Goal: Task Accomplishment & Management: Manage account settings

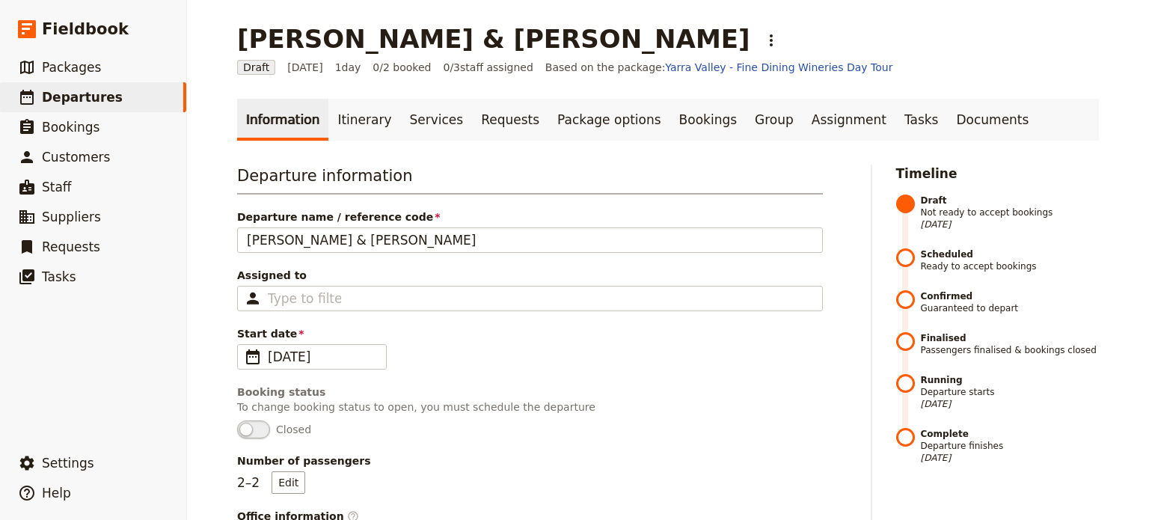
scroll to position [1001, 0]
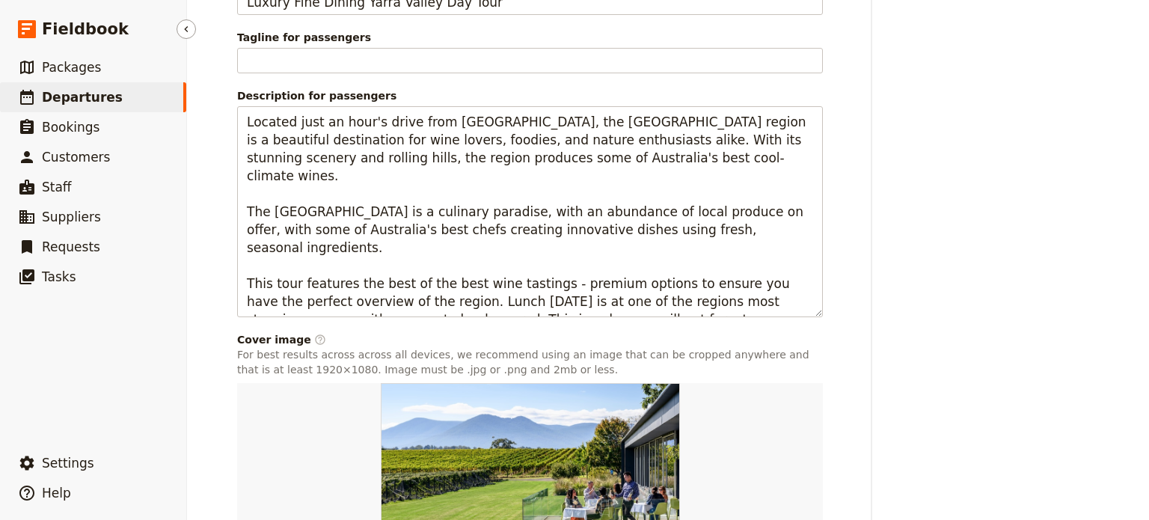
click at [67, 93] on span "Departures" at bounding box center [82, 97] width 81 height 15
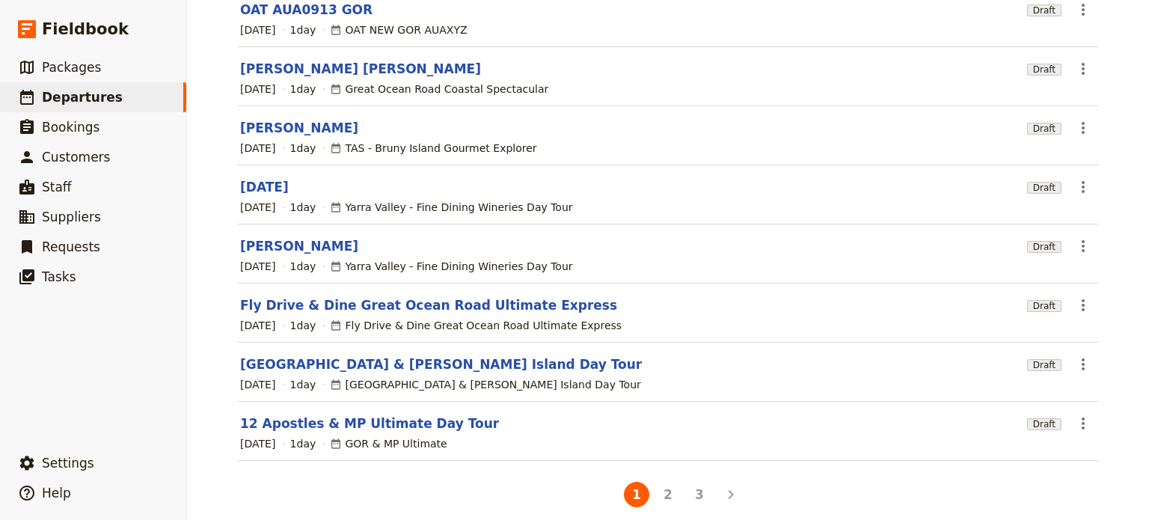
scroll to position [68, 0]
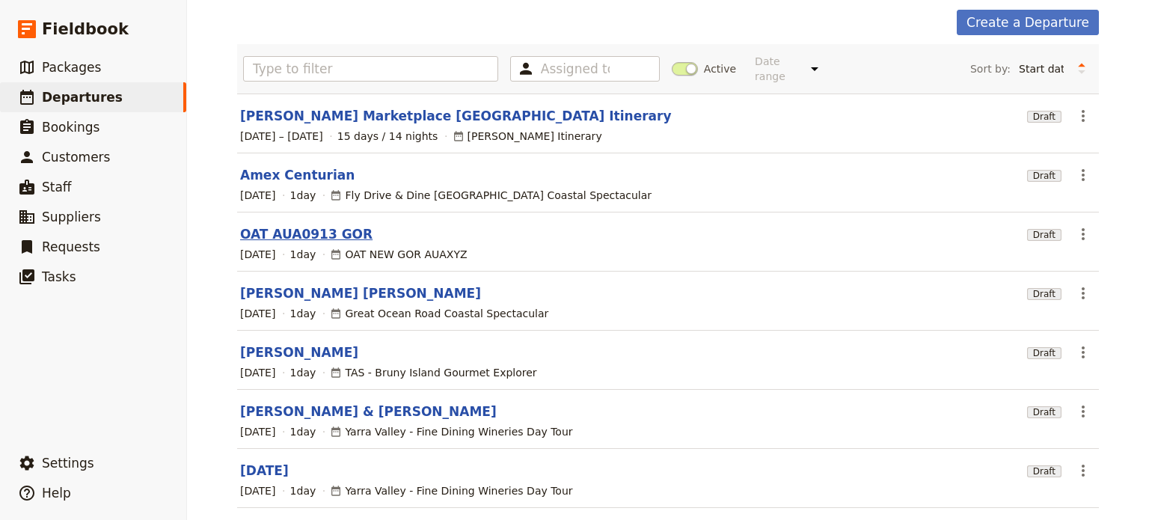
click at [286, 225] on link "OAT AUA0913 GOR" at bounding box center [306, 234] width 132 height 18
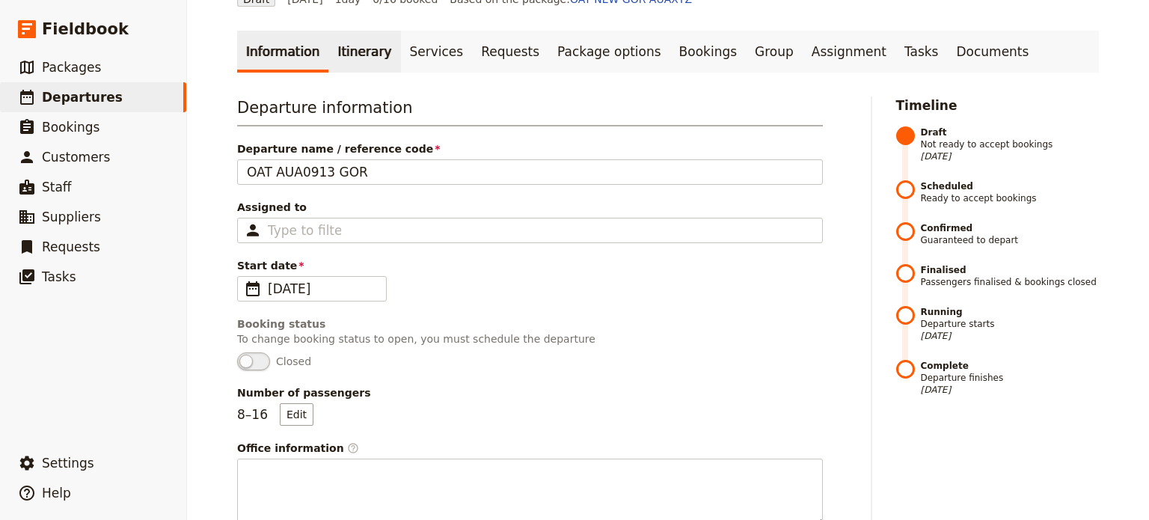
click at [370, 38] on link "Itinerary" at bounding box center [365, 52] width 72 height 42
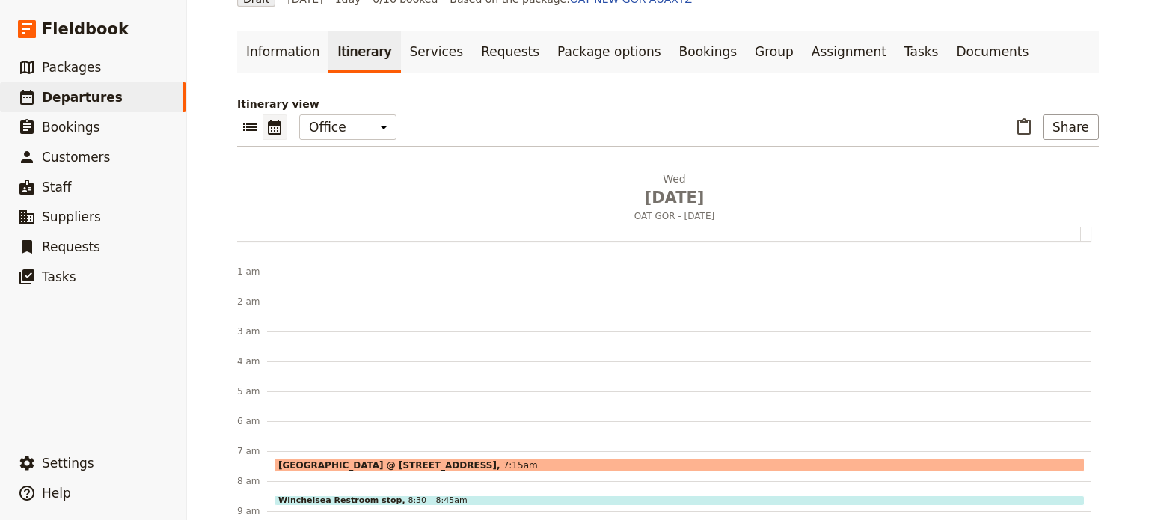
scroll to position [195, 0]
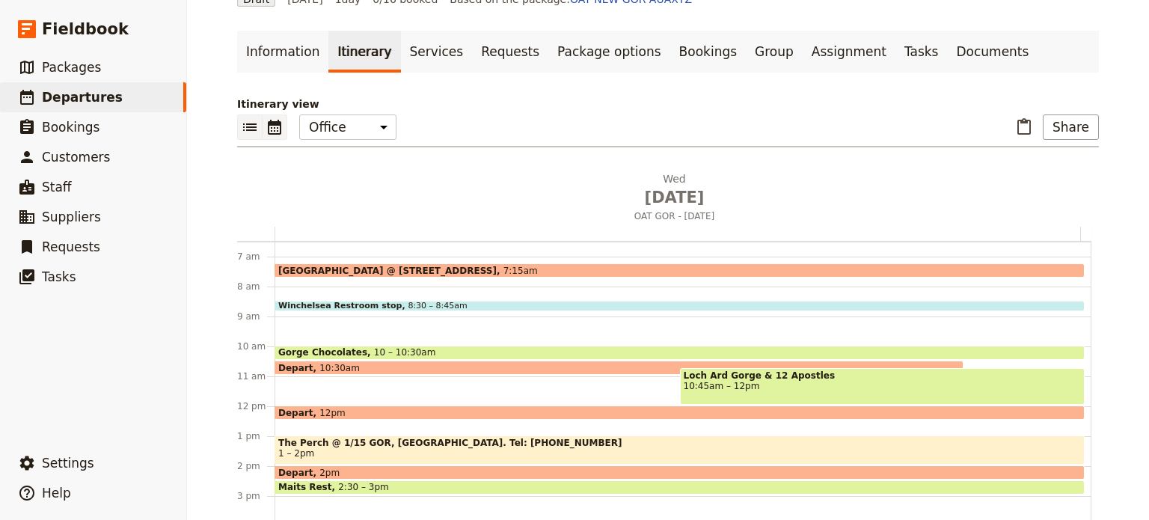
click at [241, 122] on icon "List view" at bounding box center [250, 127] width 18 height 18
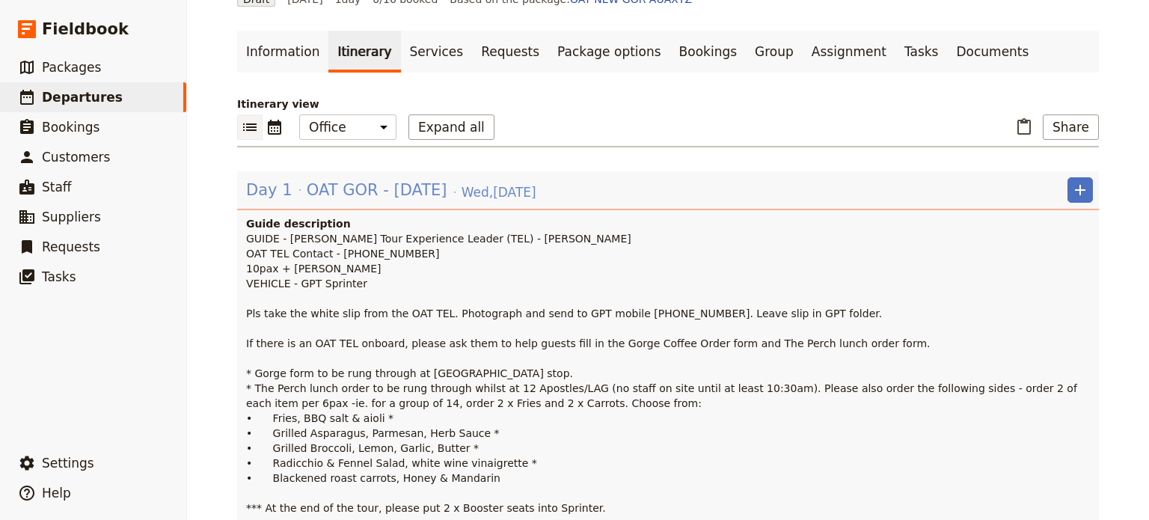
click at [355, 186] on span "OAT GOR - Wed 17 Sept" at bounding box center [377, 190] width 141 height 22
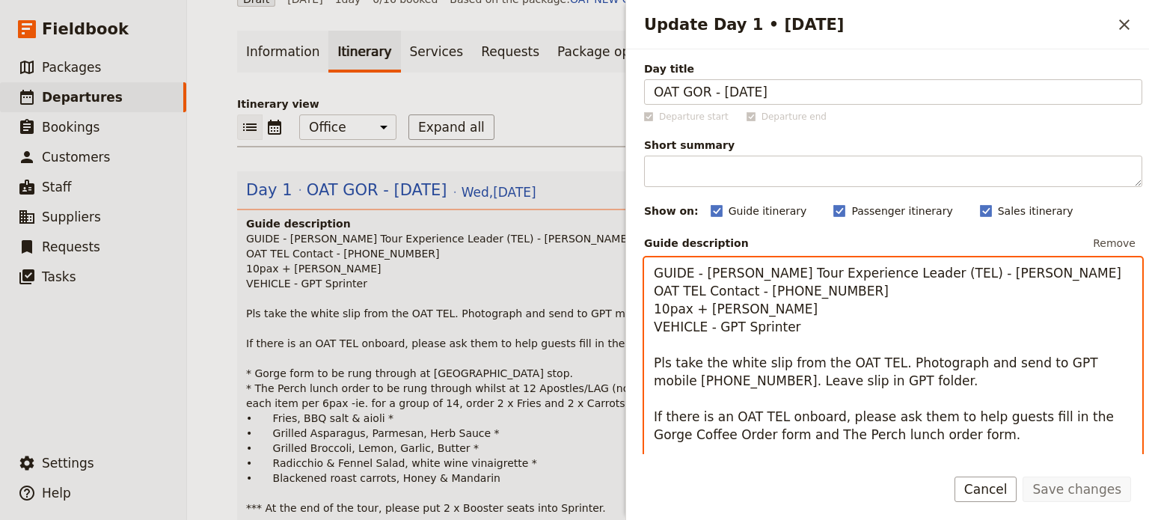
click at [802, 338] on textarea "GUIDE - Allan OAT Tour Experience Leader (TEL) - Michael Dever OAT TEL Contact …" at bounding box center [893, 439] width 498 height 365
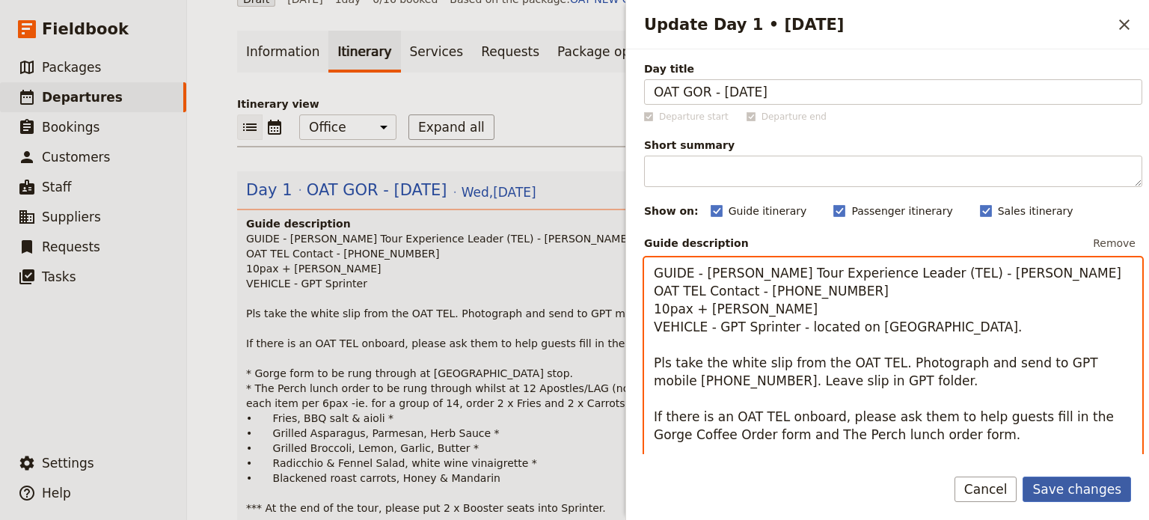
type textarea "GUIDE - Allan OAT Tour Experience Leader (TEL) - Michael Dever OAT TEL Contact …"
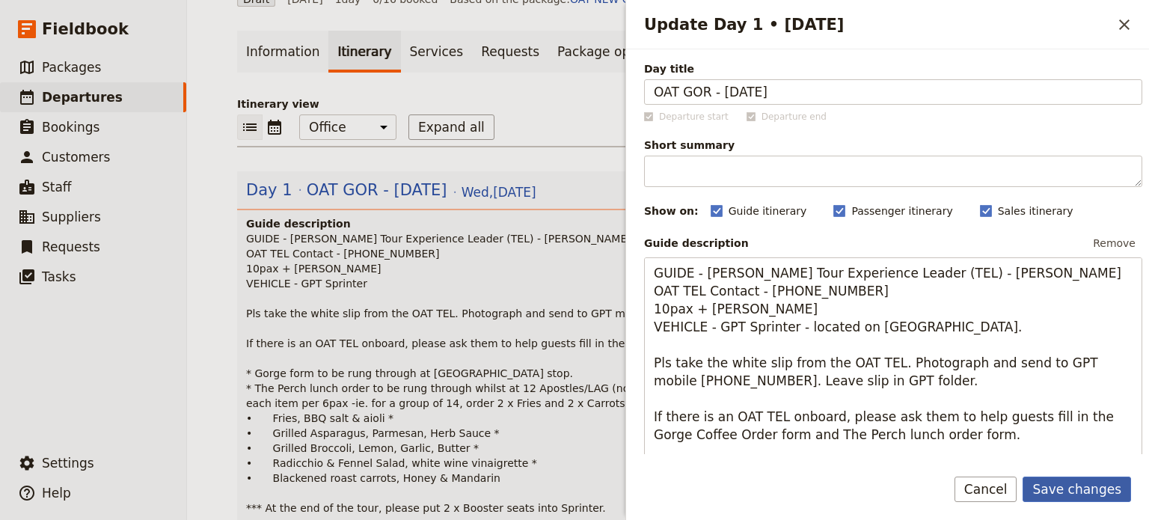
click at [1052, 487] on button "Save changes" at bounding box center [1077, 489] width 109 height 25
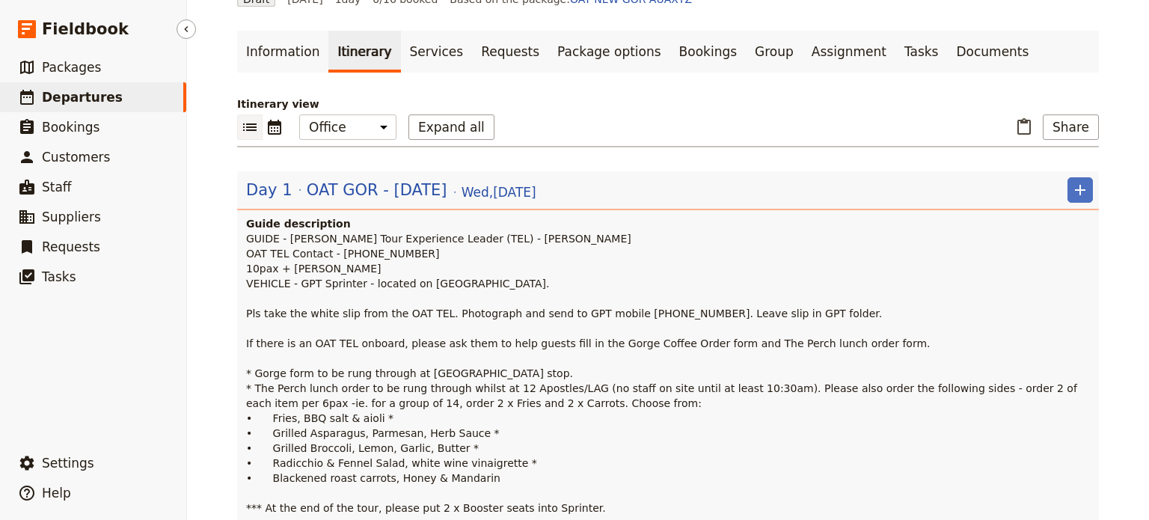
click at [73, 95] on span "Departures" at bounding box center [82, 97] width 81 height 15
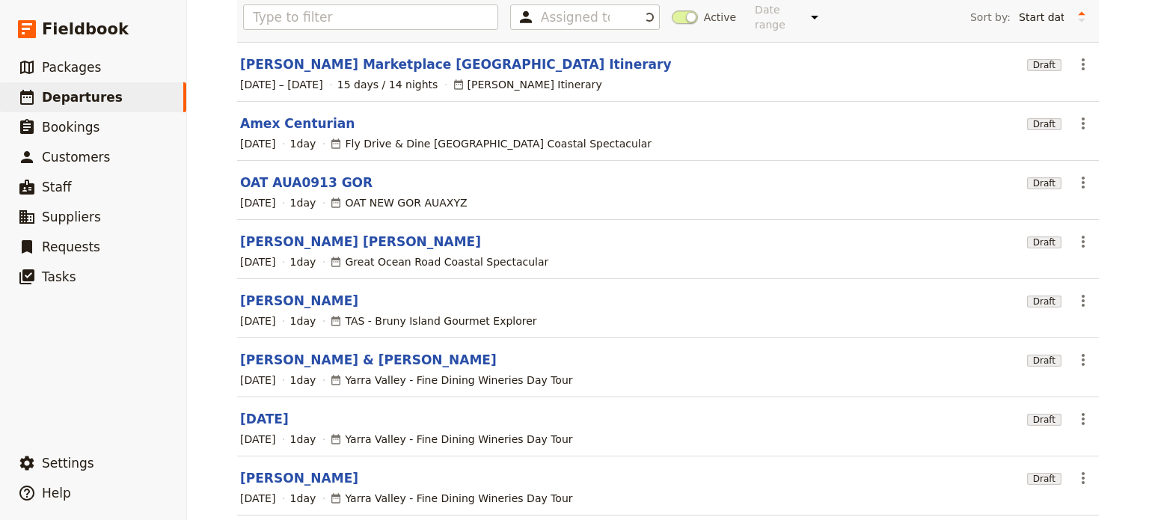
scroll to position [143, 0]
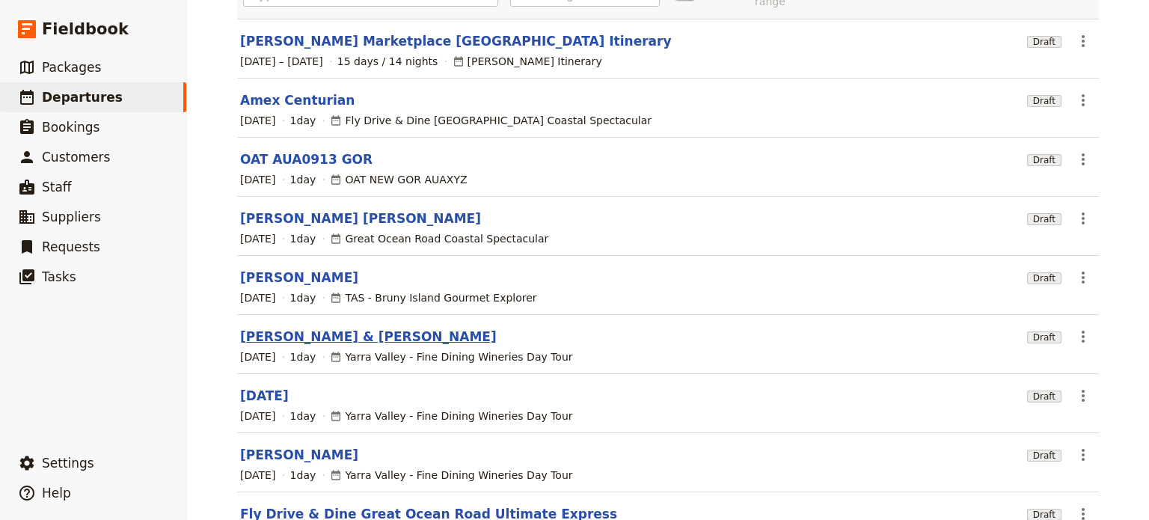
click at [271, 328] on link "[PERSON_NAME] & [PERSON_NAME]" at bounding box center [368, 337] width 257 height 18
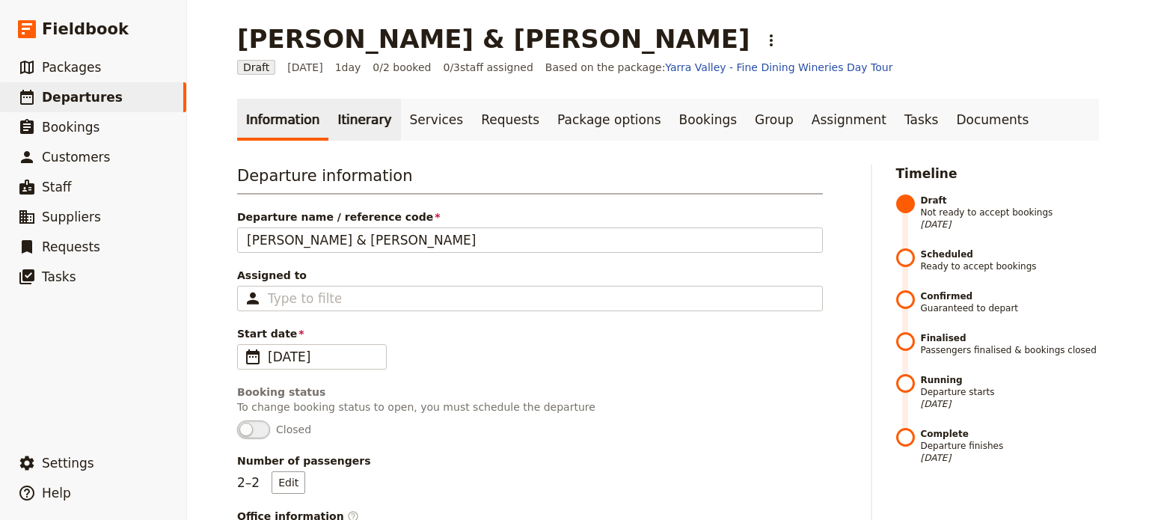
click at [329, 128] on link "Itinerary" at bounding box center [365, 120] width 72 height 42
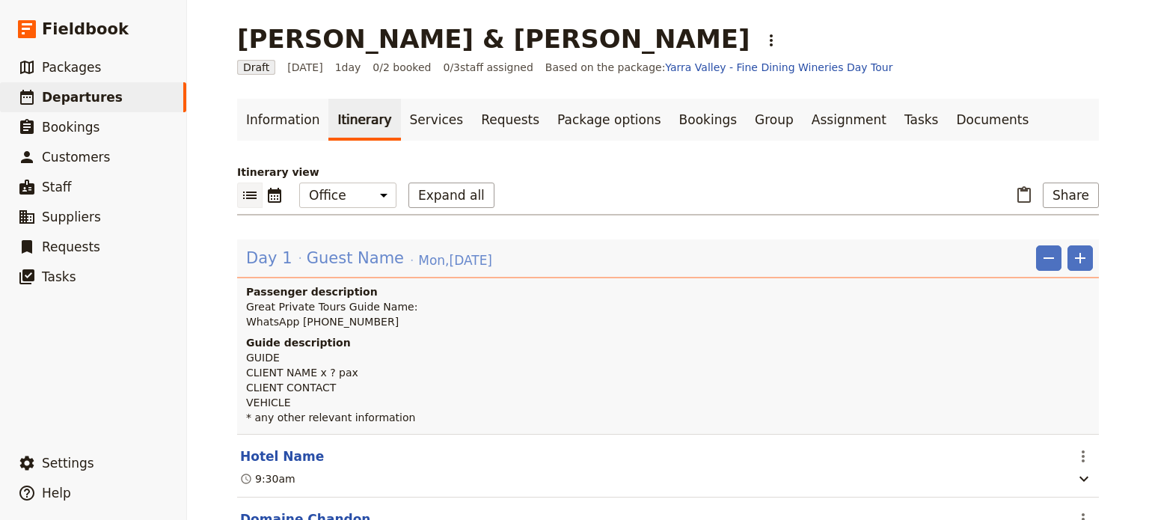
click at [383, 257] on div "Day 1 Guest Name Mon , 22 Sep 2025" at bounding box center [369, 257] width 249 height 25
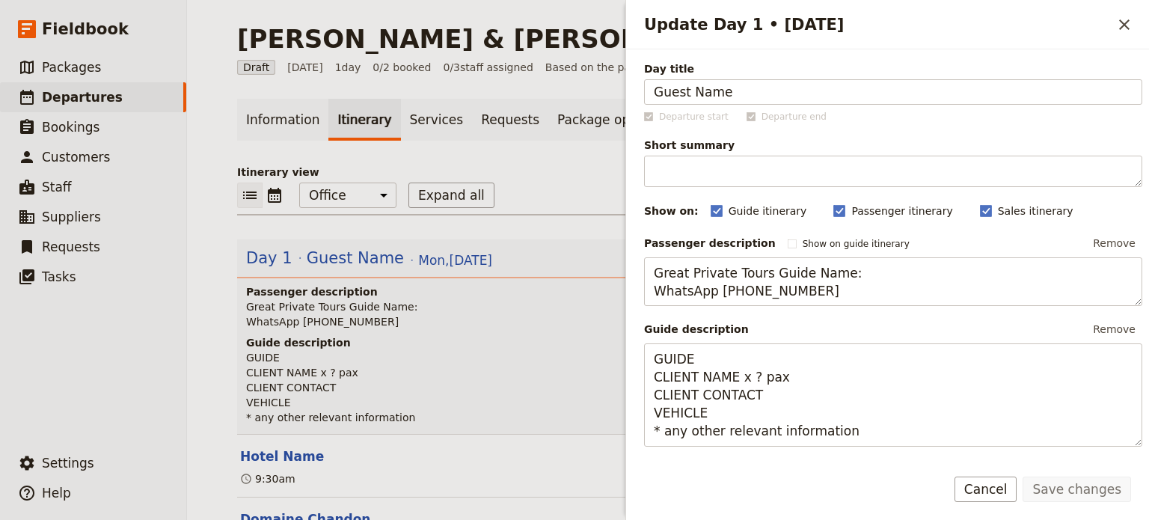
drag, startPoint x: 792, startPoint y: 88, endPoint x: 596, endPoint y: 95, distance: 196.2
click at [596, 95] on div "Cornelius & Sanjay ​ Draft 22 Sep 2025 1 day 0/2 booked 0 / 3 staff assigned Ba…" at bounding box center [668, 260] width 962 height 520
type input "C"
type input "Sanjay & [PERSON_NAME]"
click at [1062, 484] on button "Save changes" at bounding box center [1077, 489] width 109 height 25
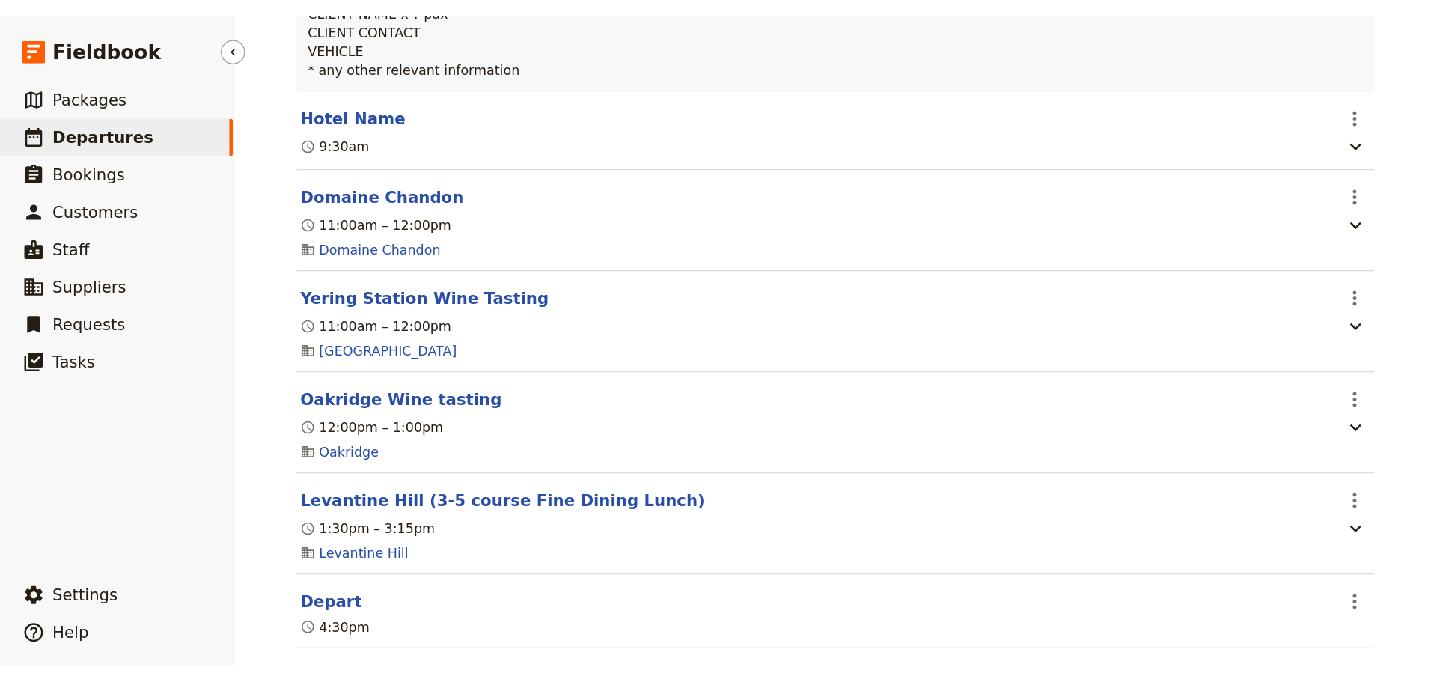
scroll to position [374, 0]
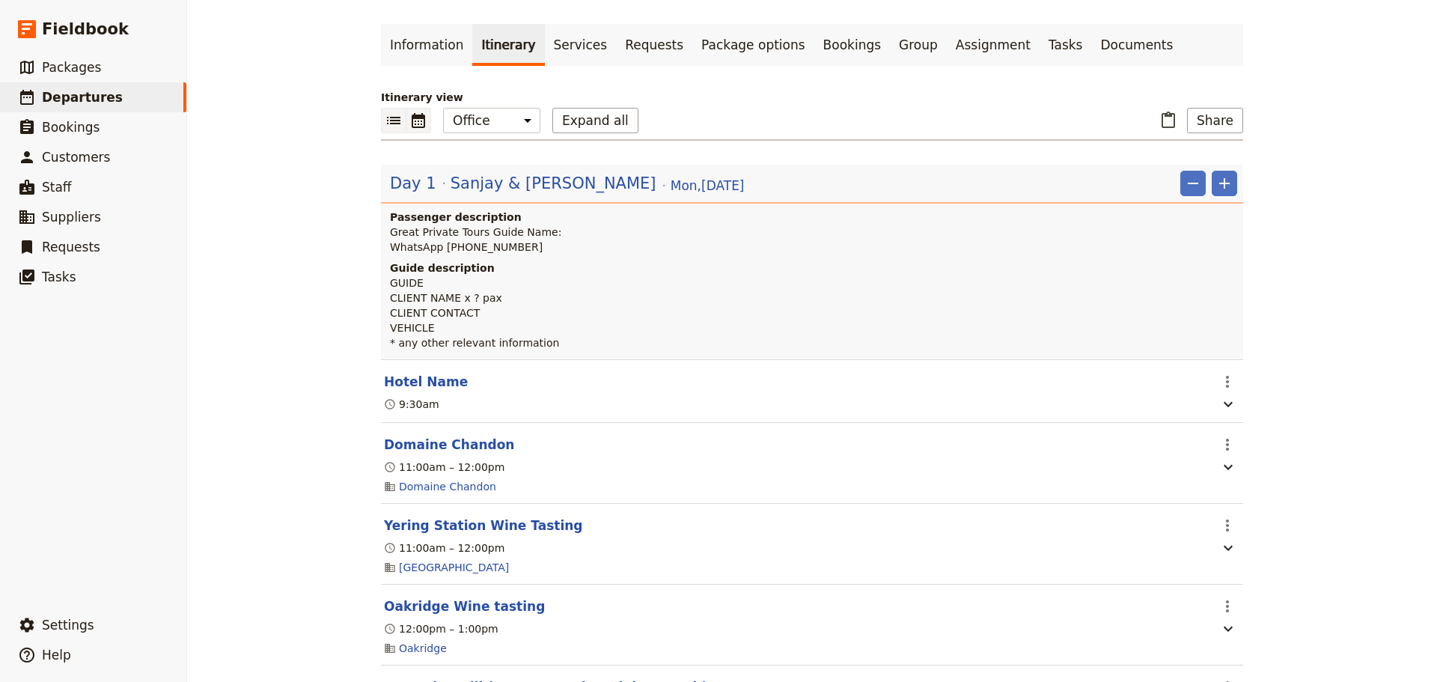
click at [415, 119] on icon "Calendar view" at bounding box center [418, 120] width 13 height 15
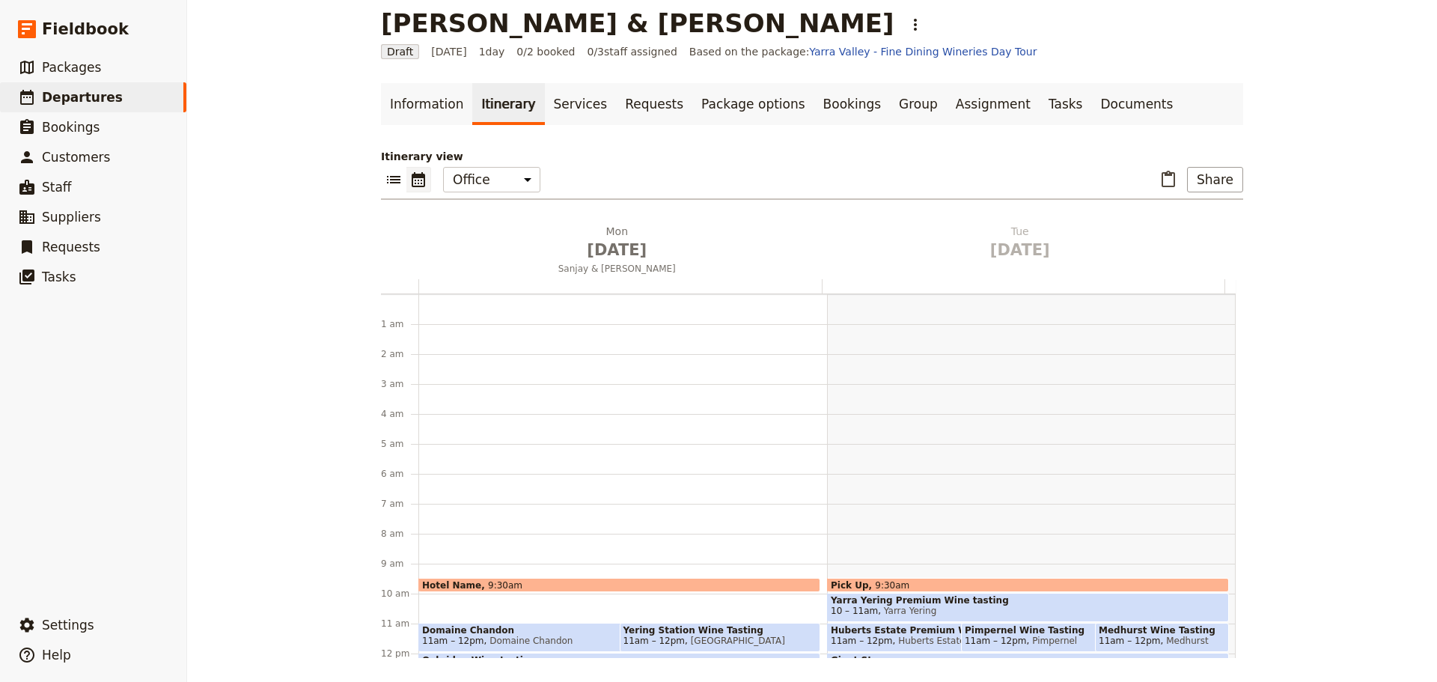
scroll to position [195, 0]
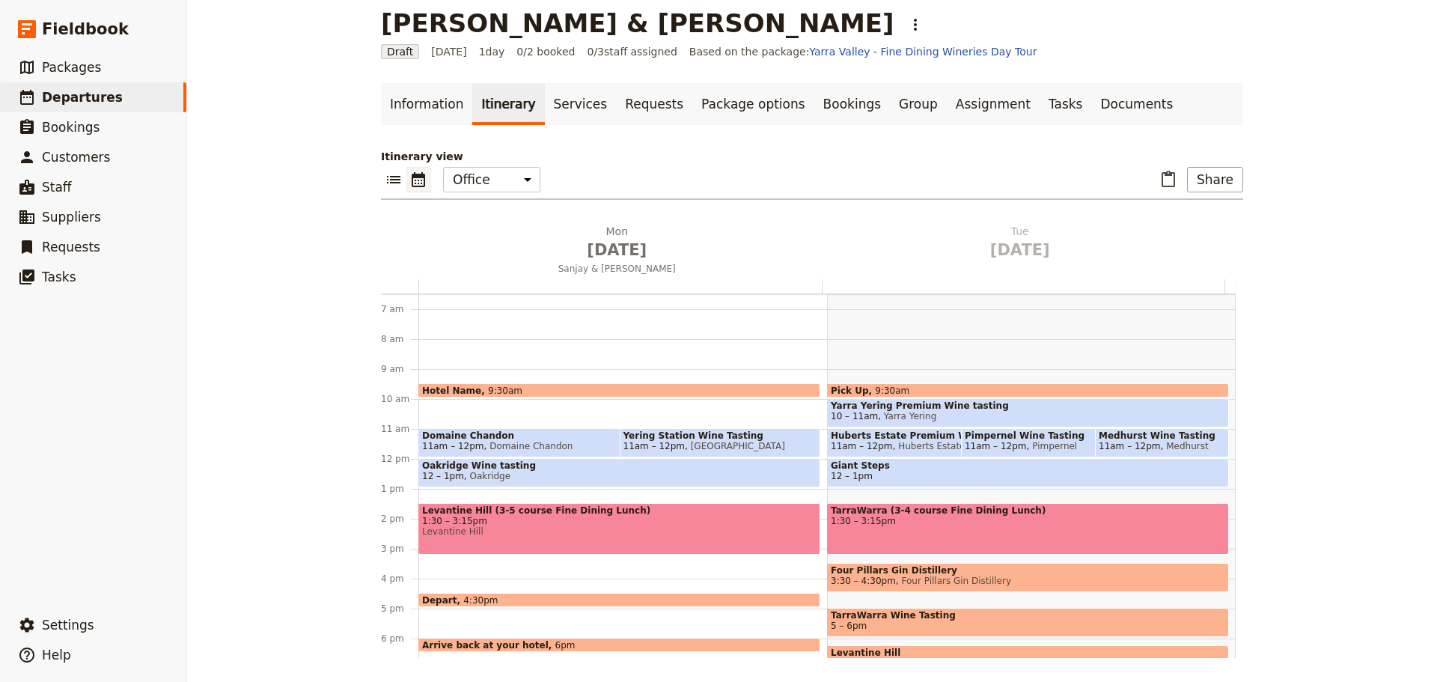
click at [511, 385] on div "Hotel Name 9:30am" at bounding box center [619, 390] width 402 height 14
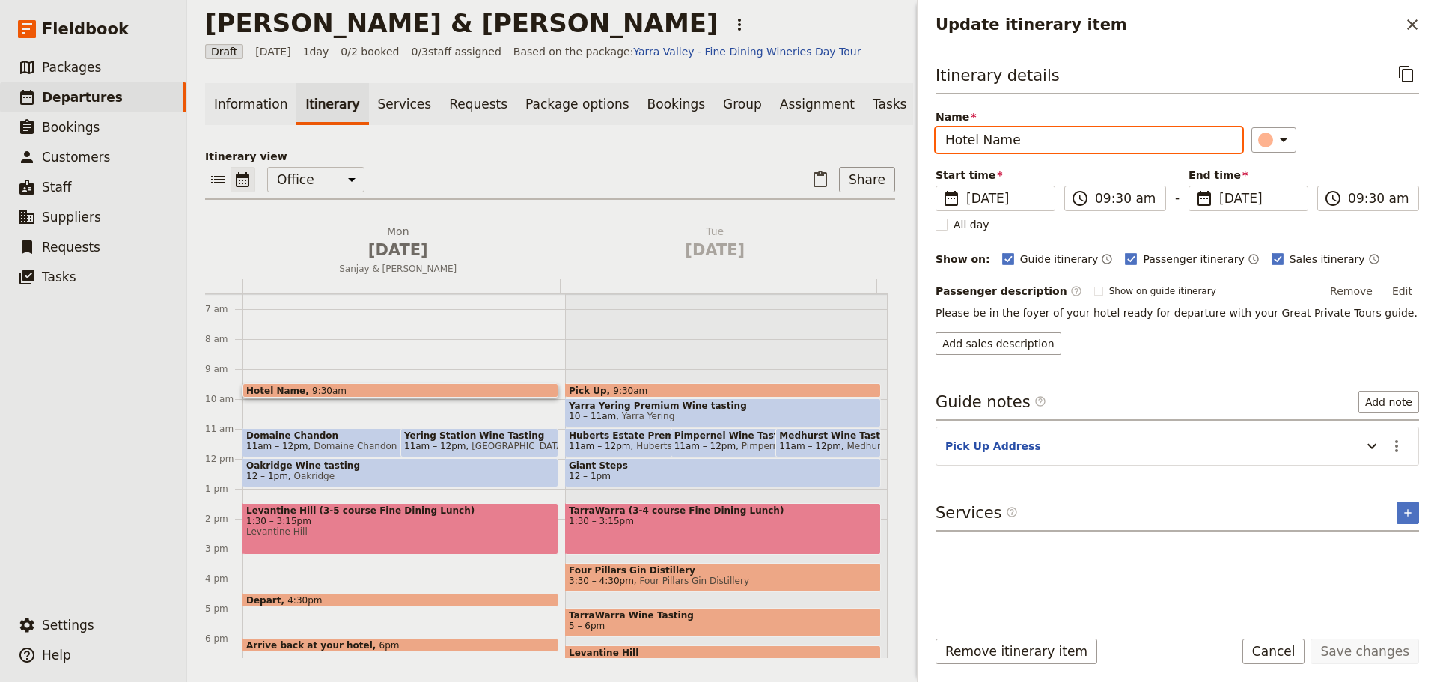
drag, startPoint x: 947, startPoint y: 129, endPoint x: 701, endPoint y: 125, distance: 246.2
click at [701, 125] on div "Cornelius & Sanjay ​ Draft 22 Sep 2025 1 day 0/2 booked 0 / 3 staff assigned Ba…" at bounding box center [812, 341] width 1250 height 682
type input "[STREET_ADDRESS]"
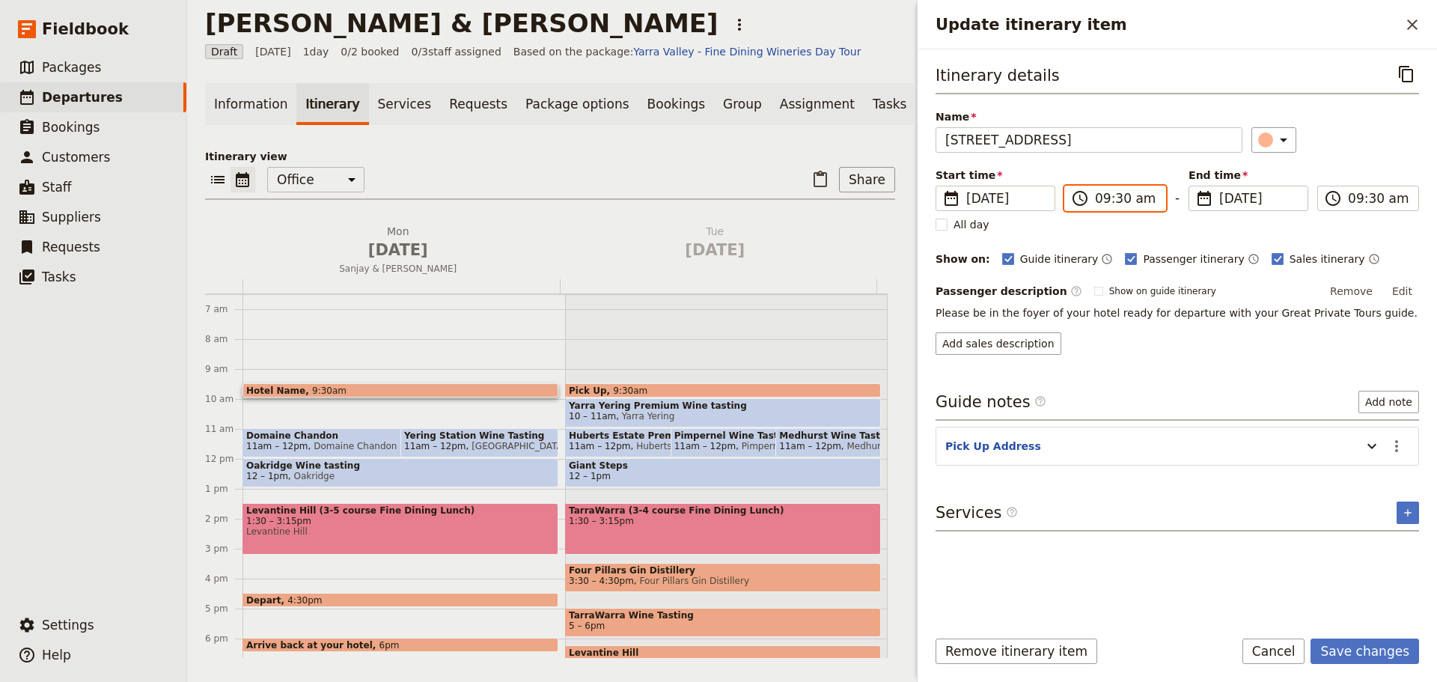
click at [1120, 198] on input "09:30 am" at bounding box center [1125, 198] width 61 height 18
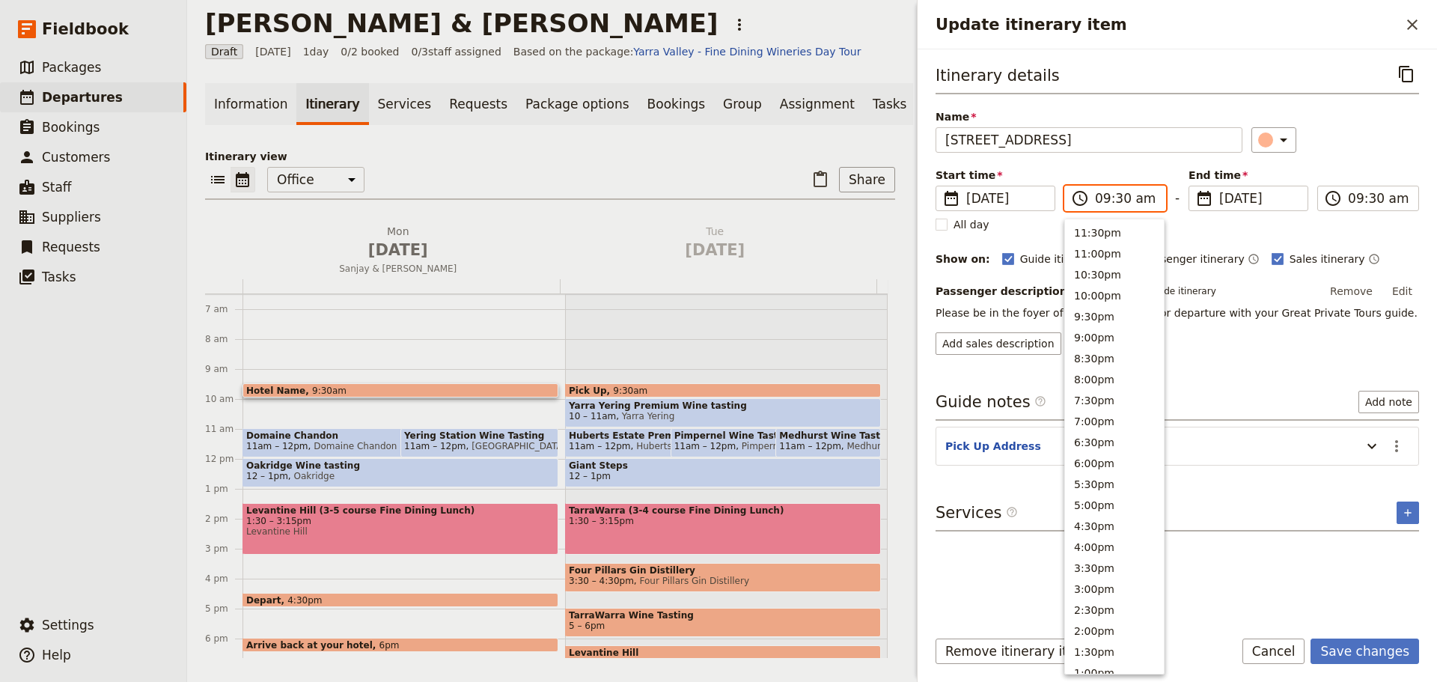
scroll to position [558, 0]
click at [1120, 198] on input "09:30 am" at bounding box center [1125, 198] width 61 height 18
type input "09:45 am"
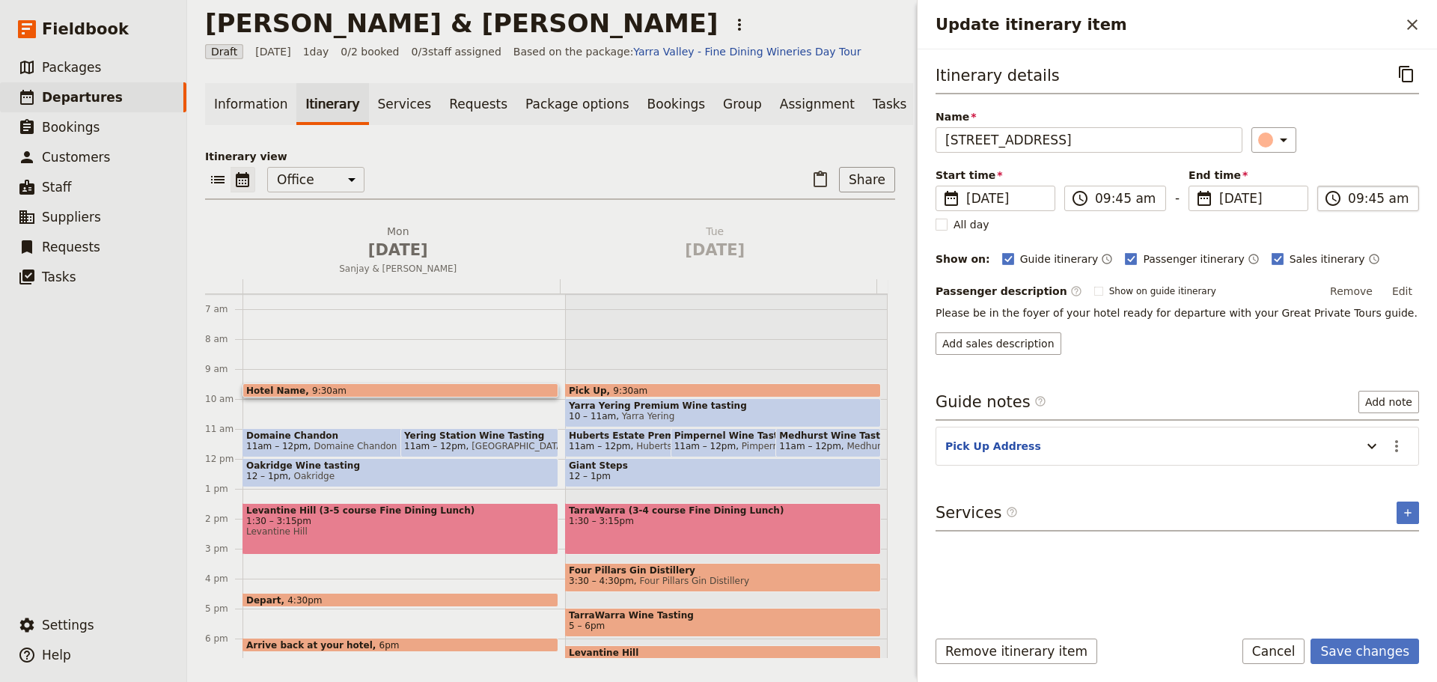
click at [1149, 207] on input "09:45 am" at bounding box center [1378, 198] width 61 height 18
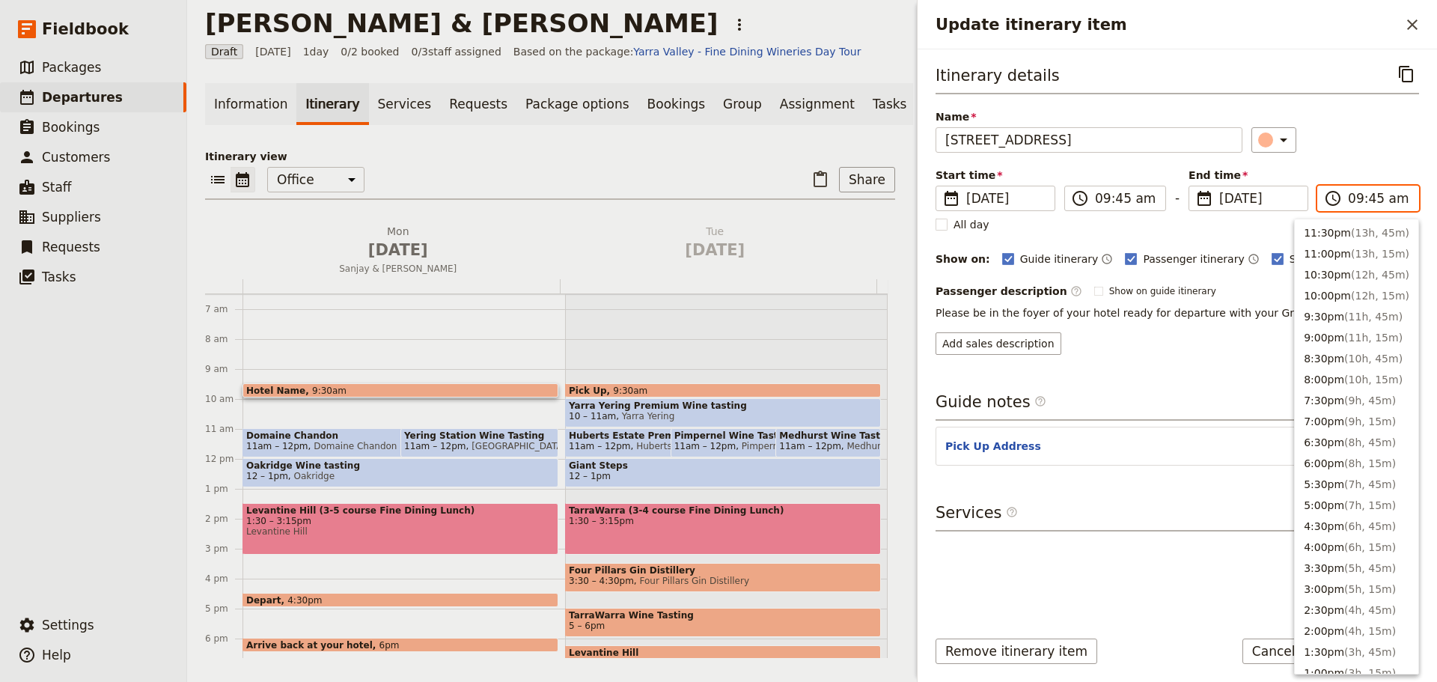
scroll to position [548, 0]
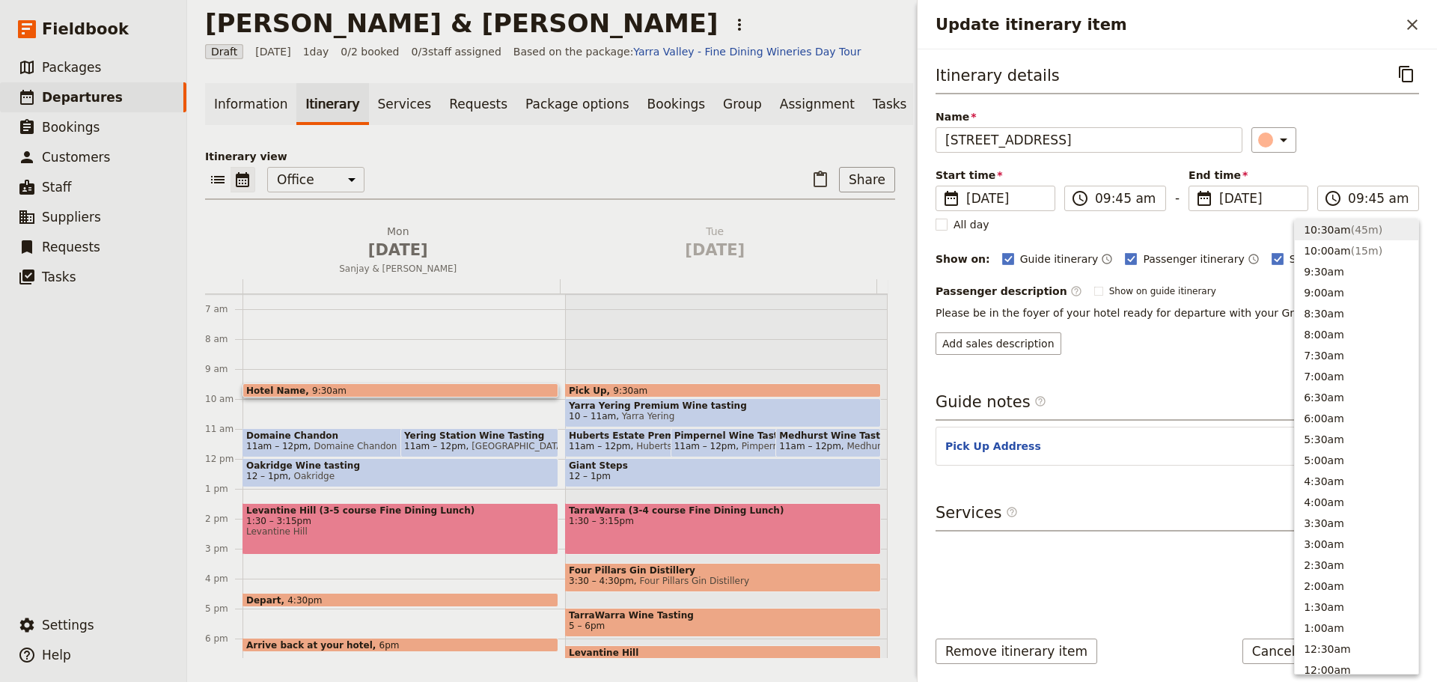
click at [1149, 157] on div "Itinerary details ​ Name 10 Newlands Rd, Richmond ​ Start time ​ 22 Sep 2025 22…" at bounding box center [1176, 207] width 483 height 293
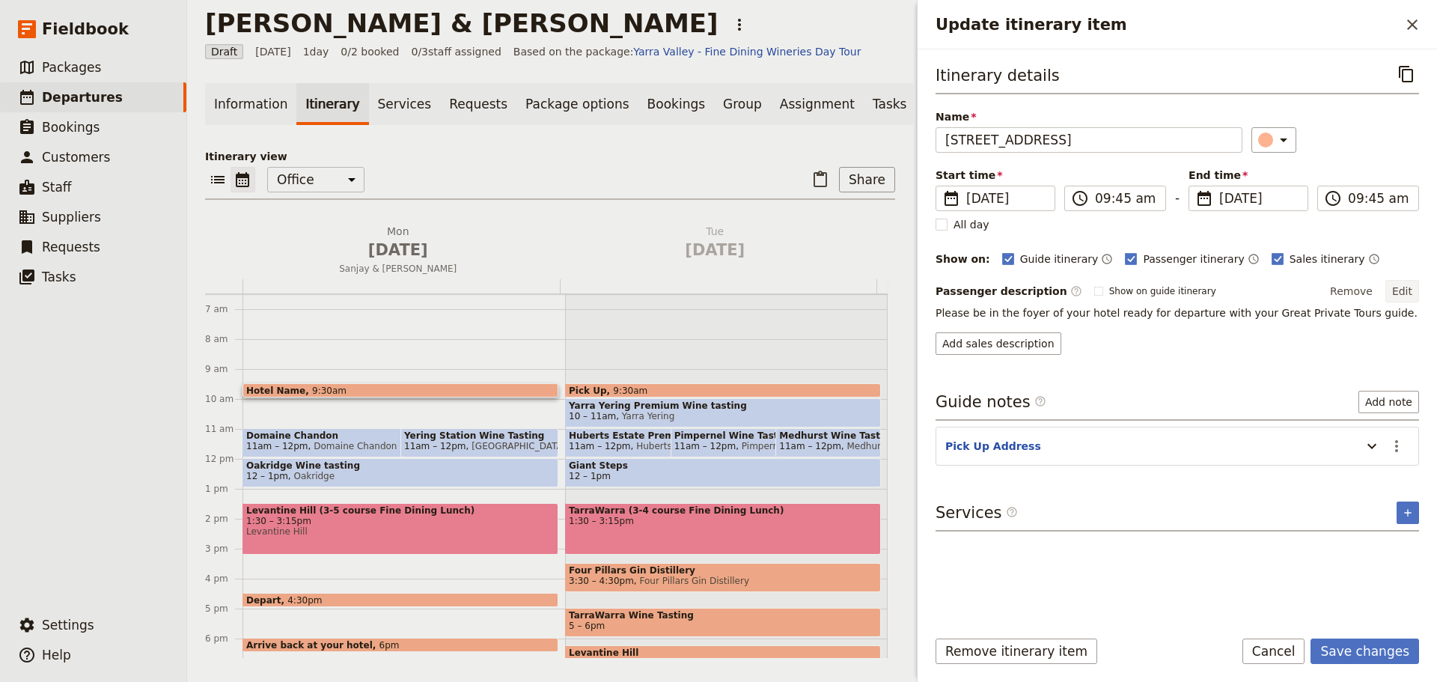
click at [1149, 282] on button "Edit" at bounding box center [1402, 291] width 34 height 22
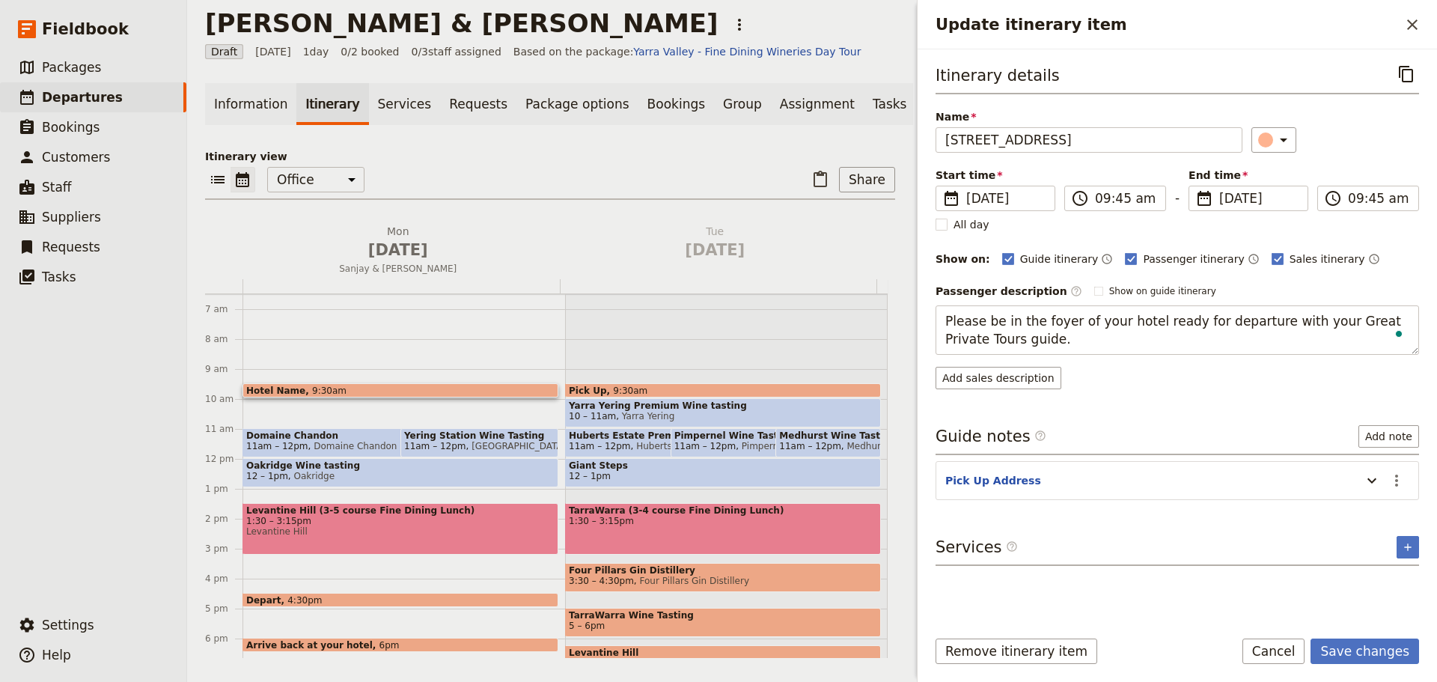
drag, startPoint x: 958, startPoint y: 335, endPoint x: 888, endPoint y: 330, distance: 70.5
click at [894, 323] on div "Cornelius & Sanjay ​ Draft 22 Sep 2025 1 day 0/2 booked 0 / 3 staff assigned Ba…" at bounding box center [812, 341] width 1250 height 682
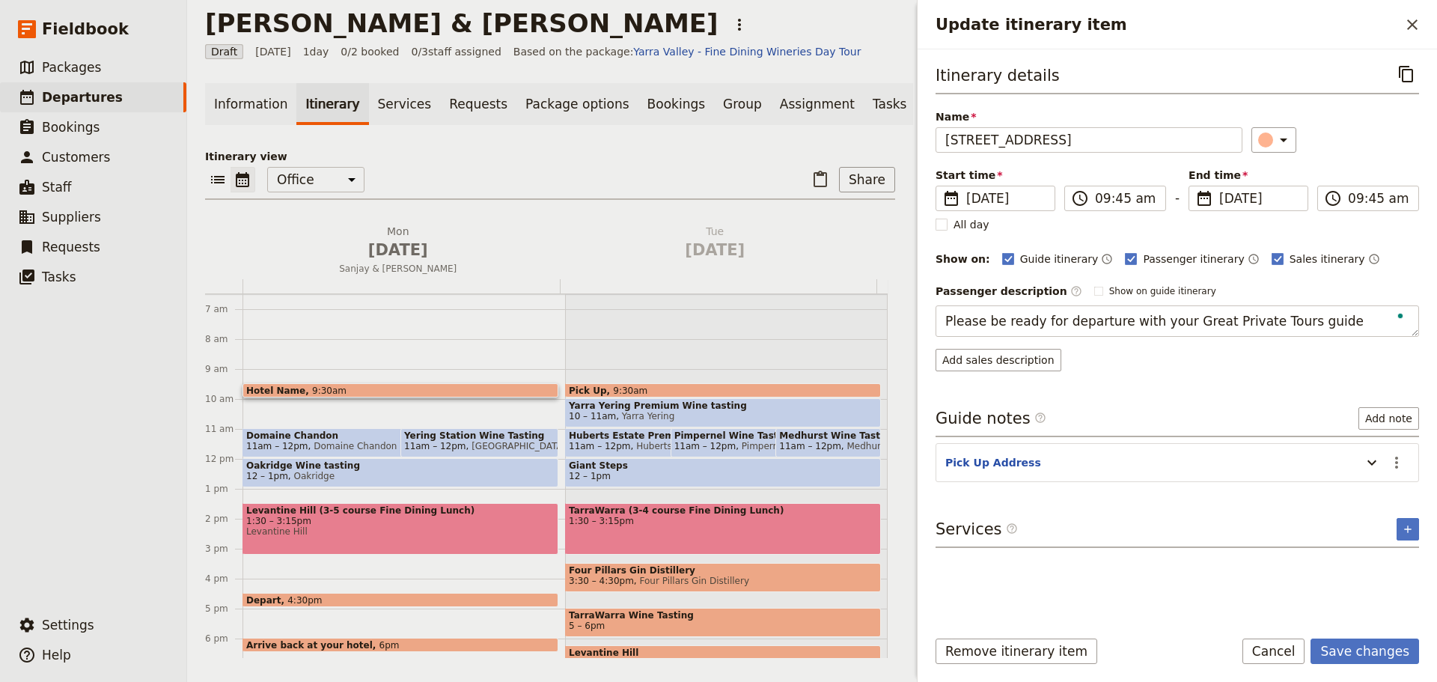
type textarea "Please be ready for departure with your Great Private Tours guide."
click at [1149, 461] on section "Pick Up Address ​" at bounding box center [1176, 462] width 483 height 39
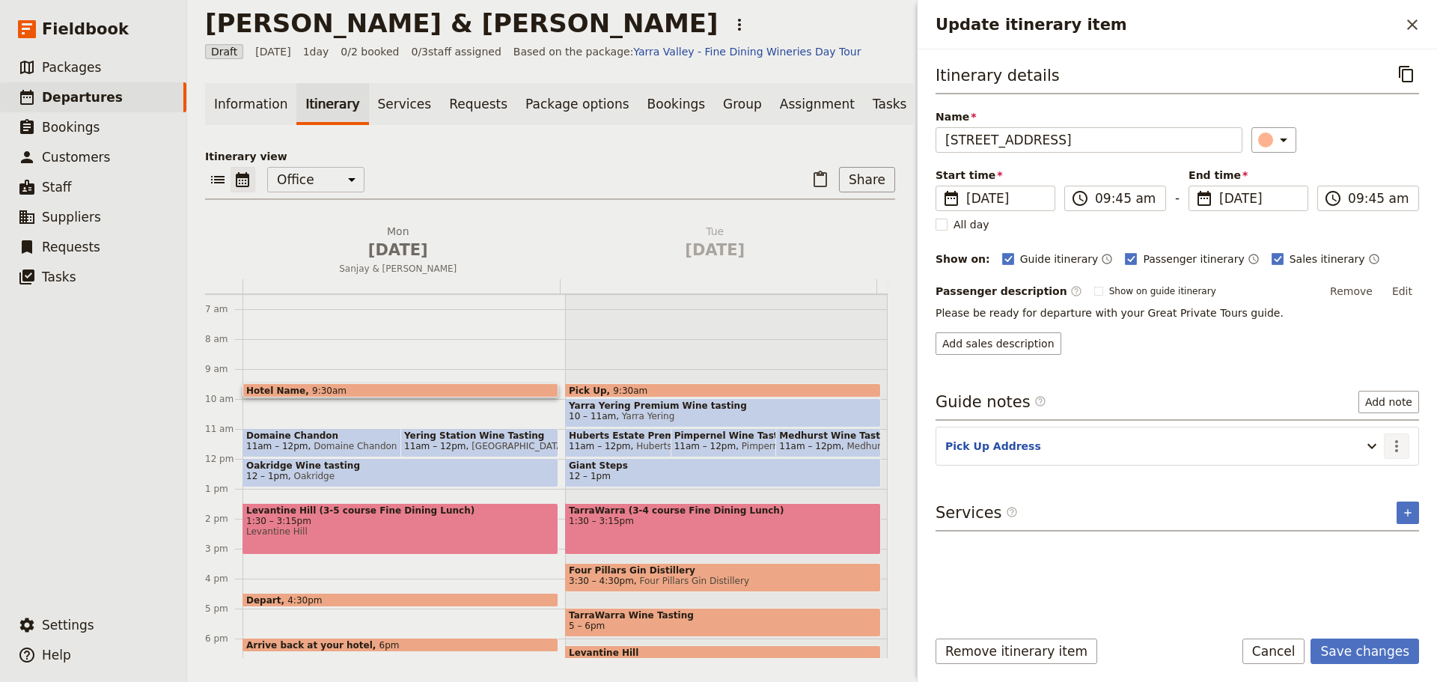
click at [1149, 448] on icon "Actions" at bounding box center [1396, 446] width 18 height 18
click at [1149, 493] on span "Remove note" at bounding box center [1365, 499] width 70 height 15
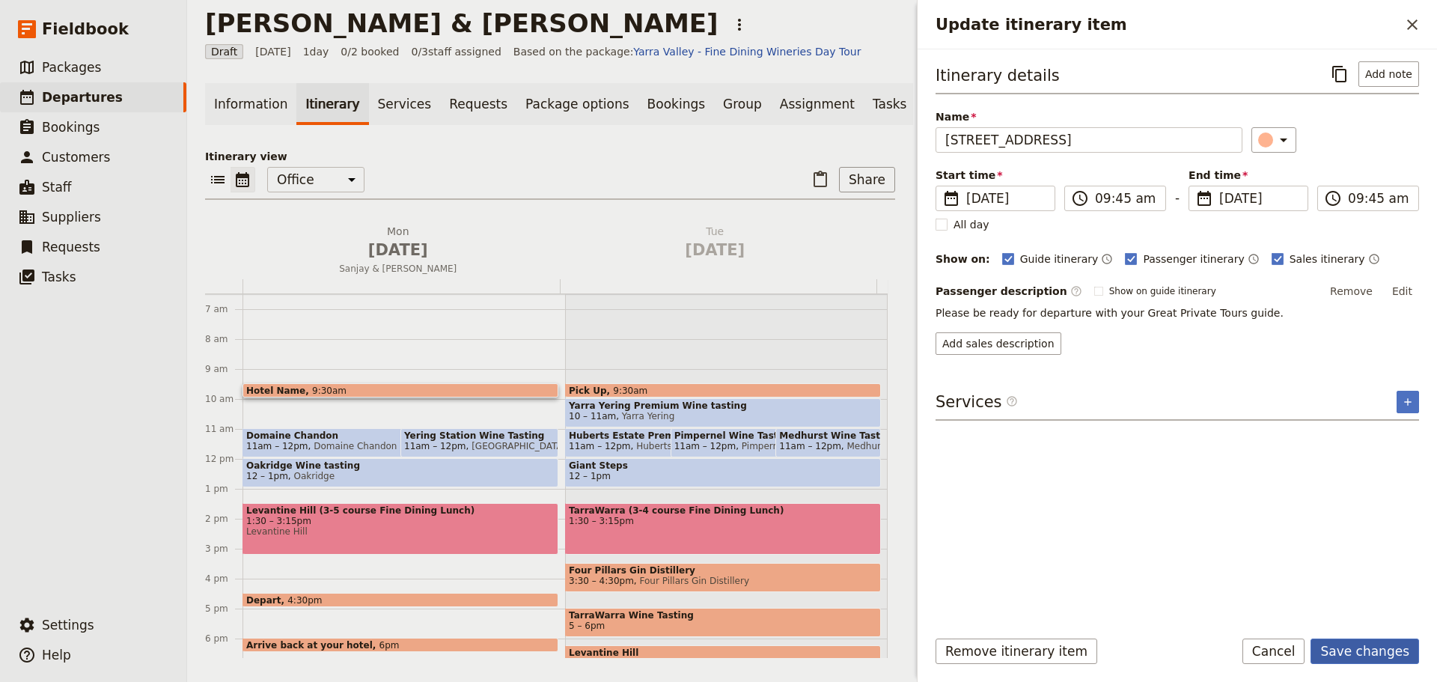
click at [1149, 519] on button "Save changes" at bounding box center [1364, 650] width 109 height 25
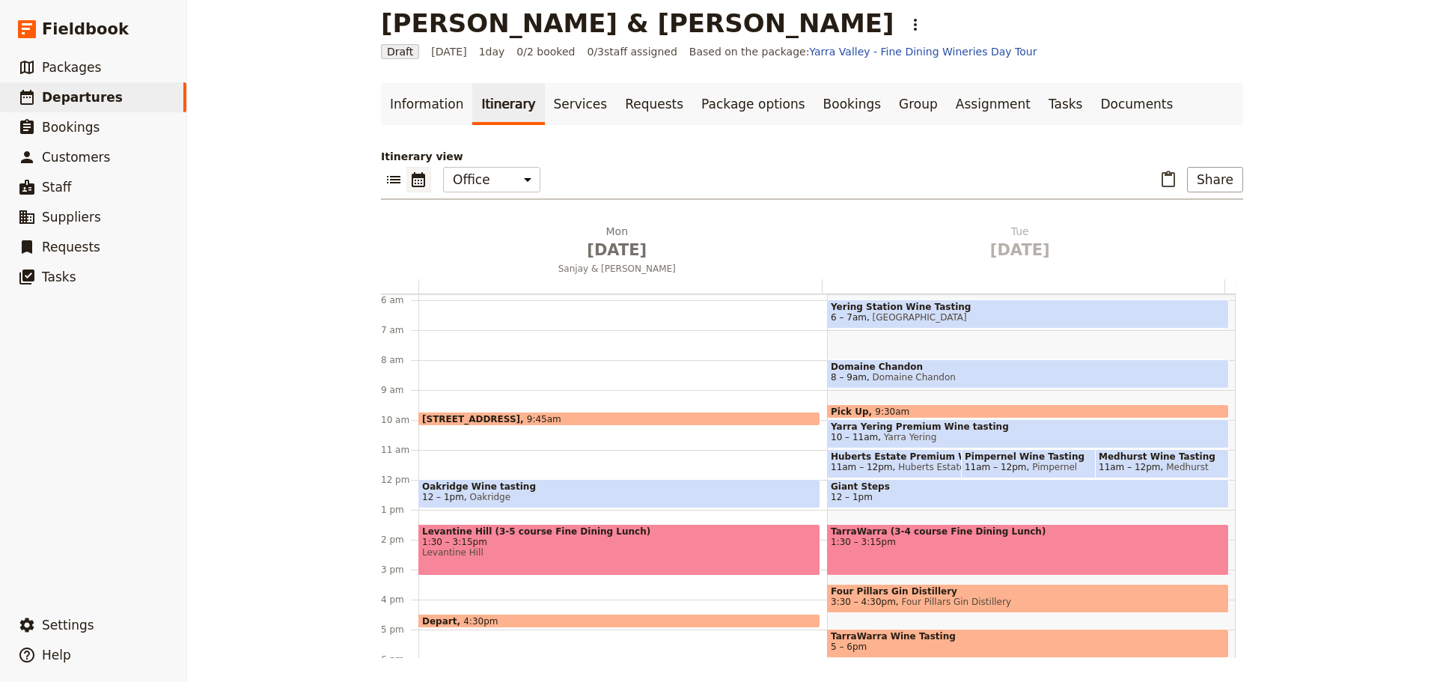
scroll to position [170, 0]
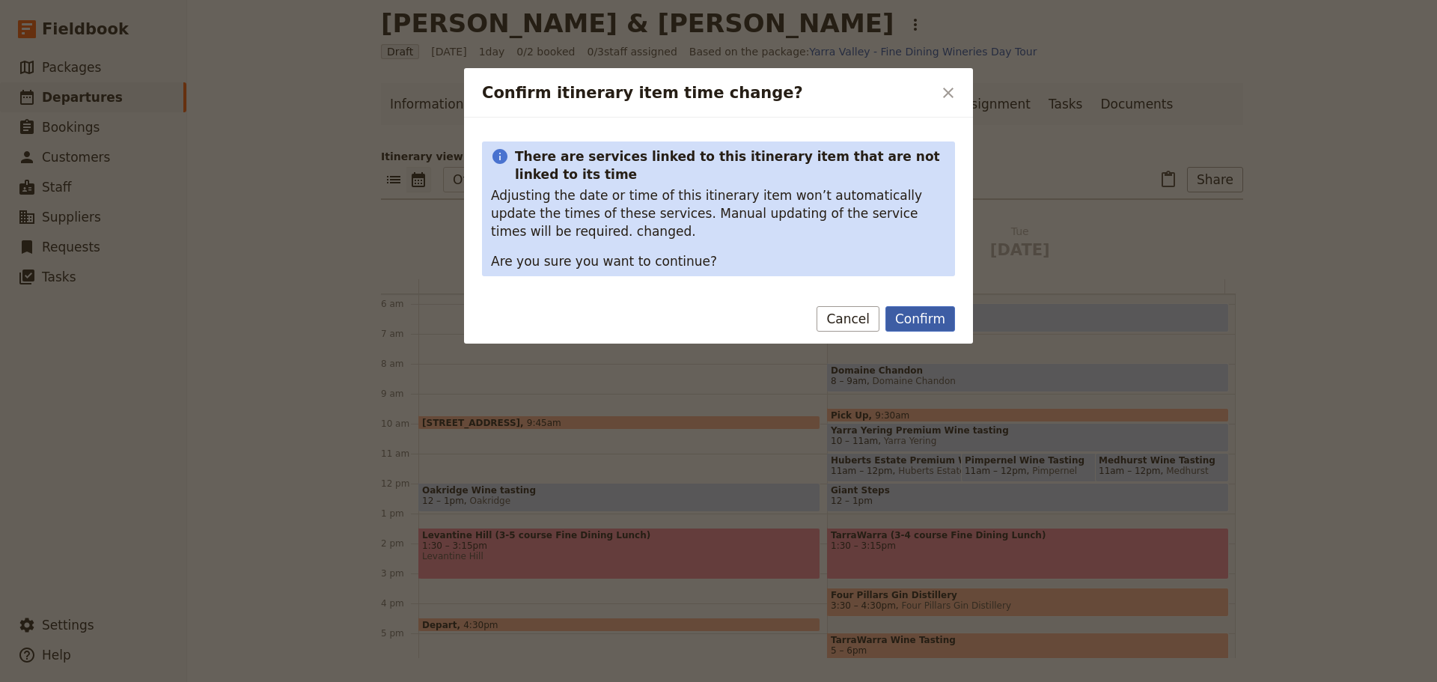
click at [953, 316] on button "Confirm" at bounding box center [920, 318] width 70 height 25
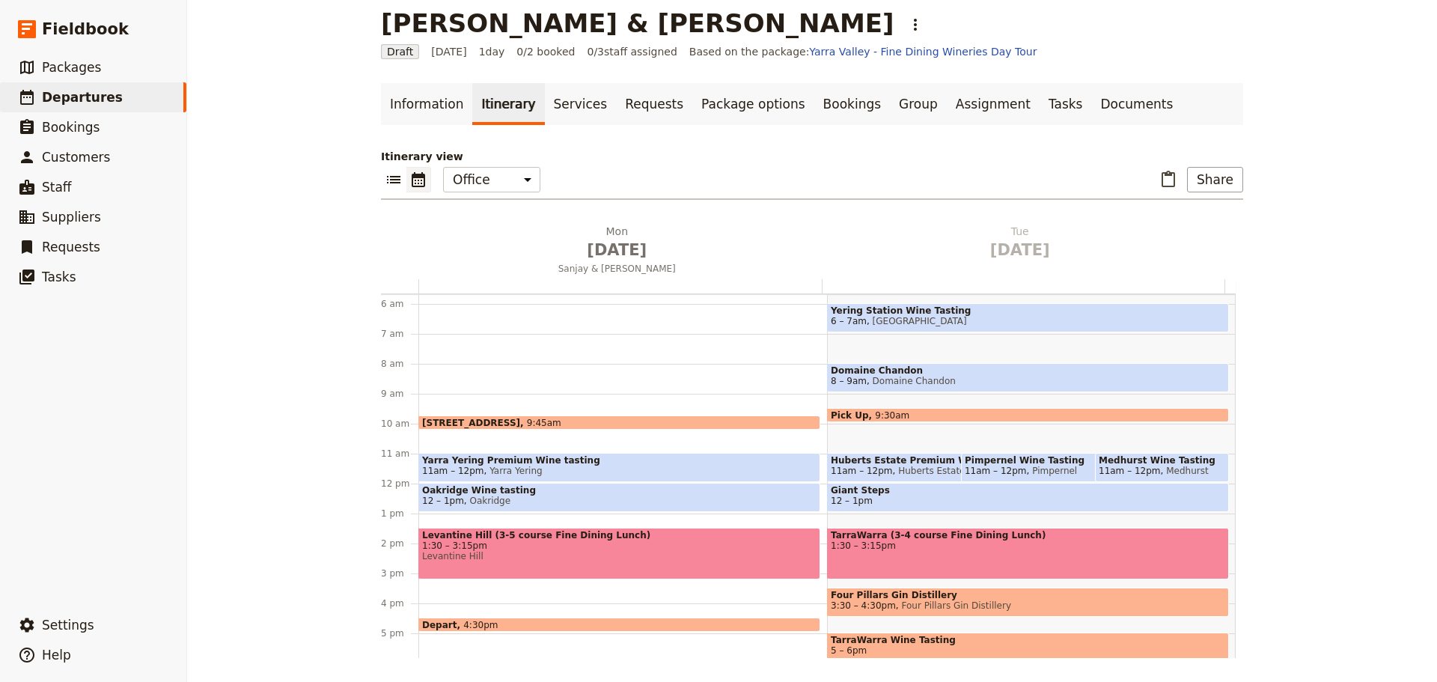
click at [670, 470] on span "11am – 12pm Yarra Yering" at bounding box center [619, 470] width 394 height 10
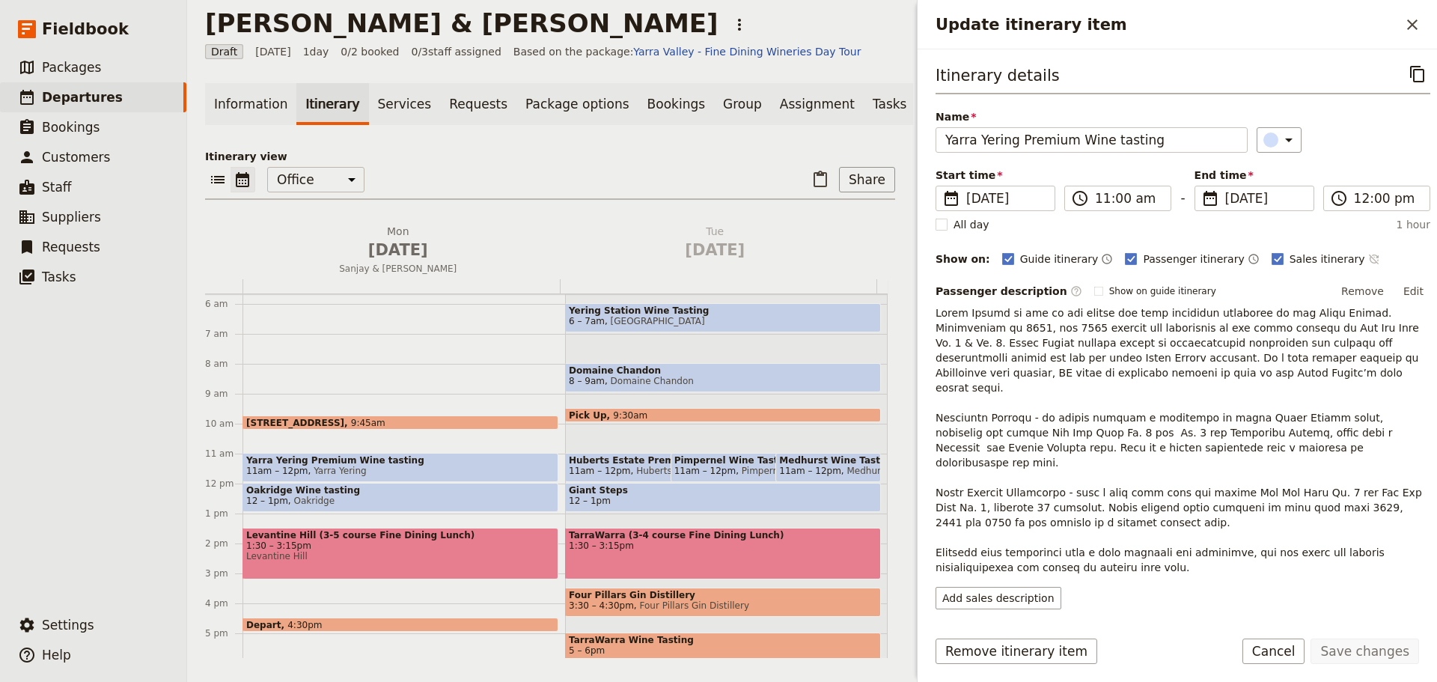
click at [1149, 258] on icon "Time not shown on sales itinerary" at bounding box center [1374, 259] width 12 height 12
click at [1149, 293] on button "Edit" at bounding box center [1413, 291] width 34 height 22
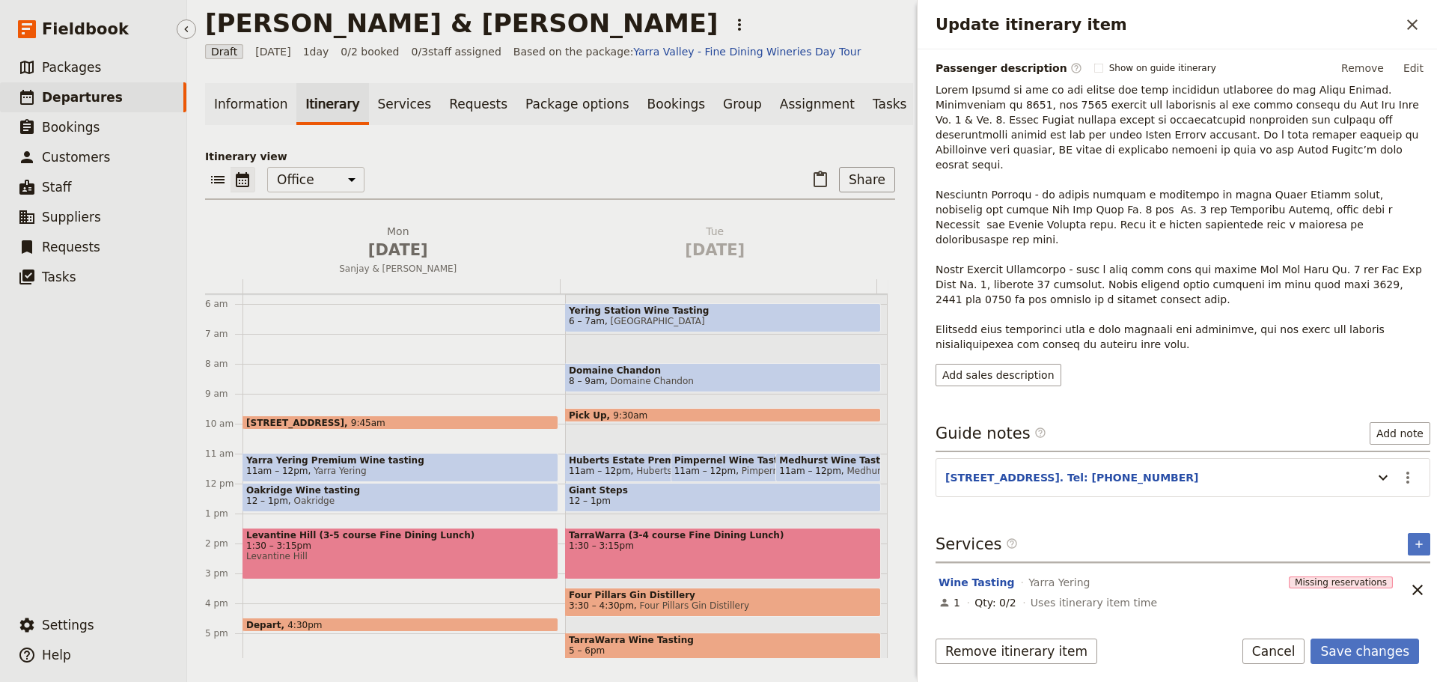
scroll to position [193, 0]
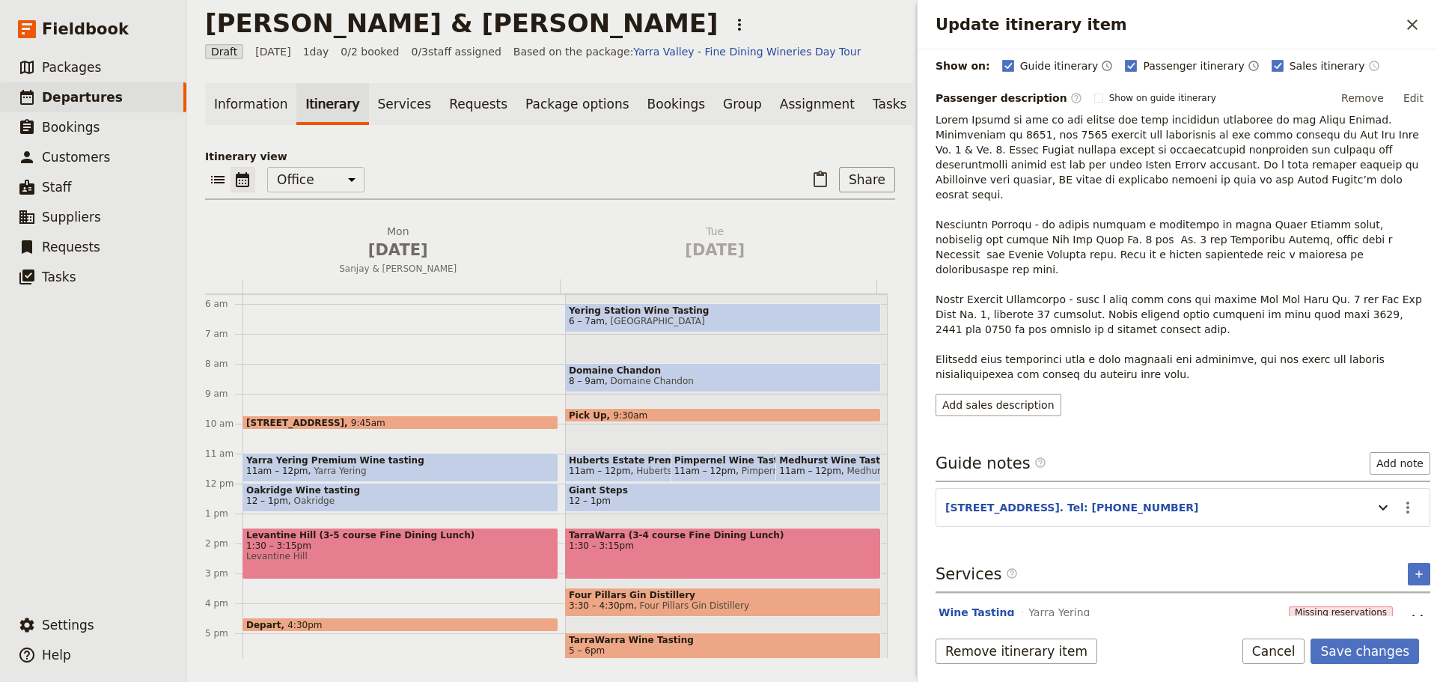
click at [1149, 263] on p "Update itinerary item" at bounding box center [1182, 246] width 495 height 269
click at [1149, 102] on button "Edit" at bounding box center [1413, 98] width 34 height 22
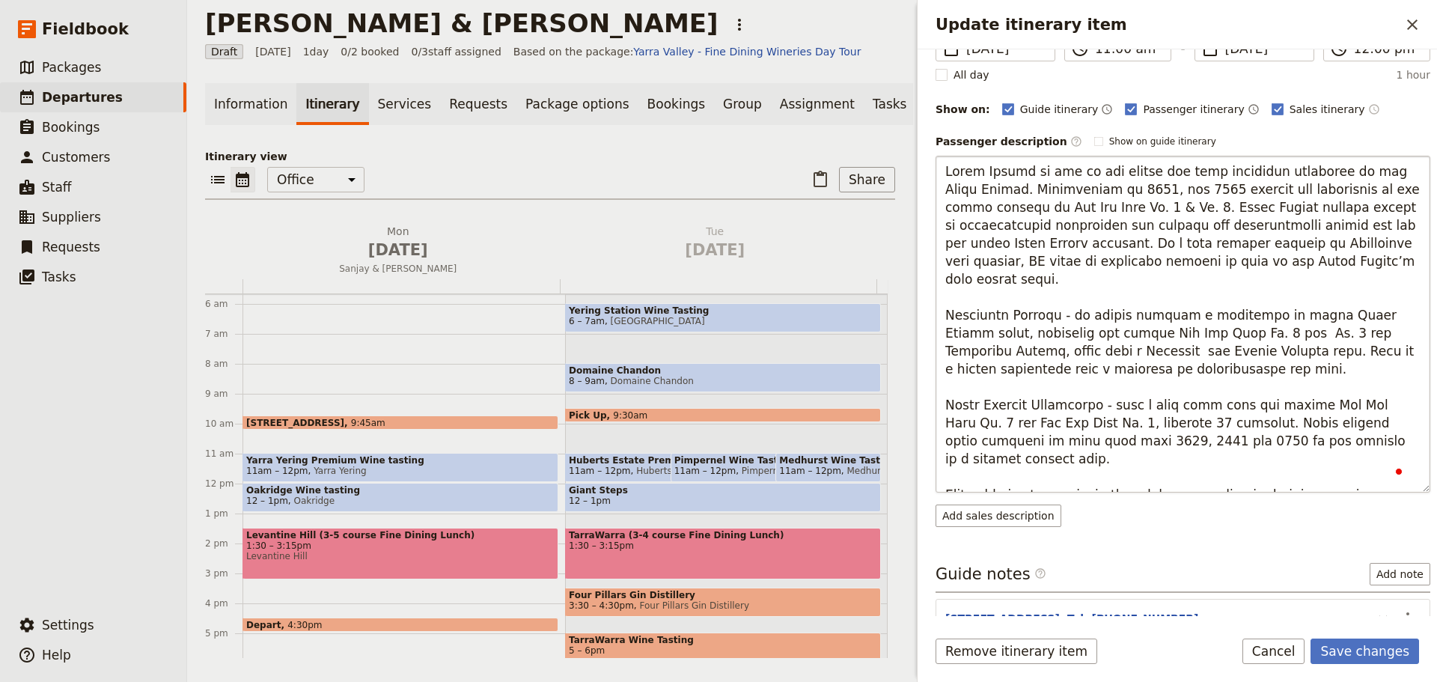
scroll to position [150, 0]
drag, startPoint x: 1375, startPoint y: 423, endPoint x: 930, endPoint y: 293, distance: 463.9
click at [930, 293] on div "Itinerary details ​ Name Yarra Yering Premium Wine tasting ​ Start time ​ 22 Se…" at bounding box center [1176, 332] width 519 height 566
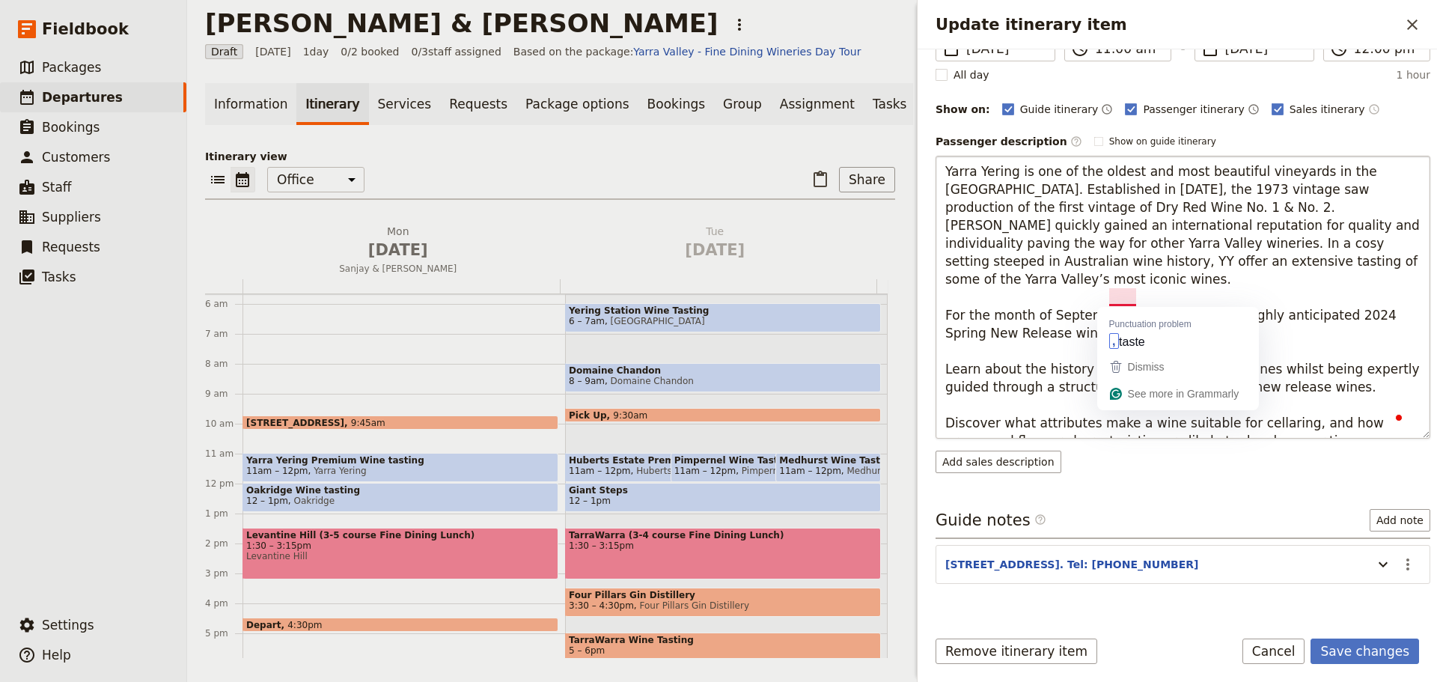
click at [996, 337] on textarea "Yarra Yering is one of the oldest and most beautiful vineyards in the Yarra Val…" at bounding box center [1182, 297] width 495 height 283
drag, startPoint x: 1315, startPoint y: 296, endPoint x: 938, endPoint y: 296, distance: 377.2
click at [938, 296] on textarea "Yarra Yering is one of the oldest and most beautiful vineyards in the Yarra Val…" at bounding box center [1182, 297] width 495 height 283
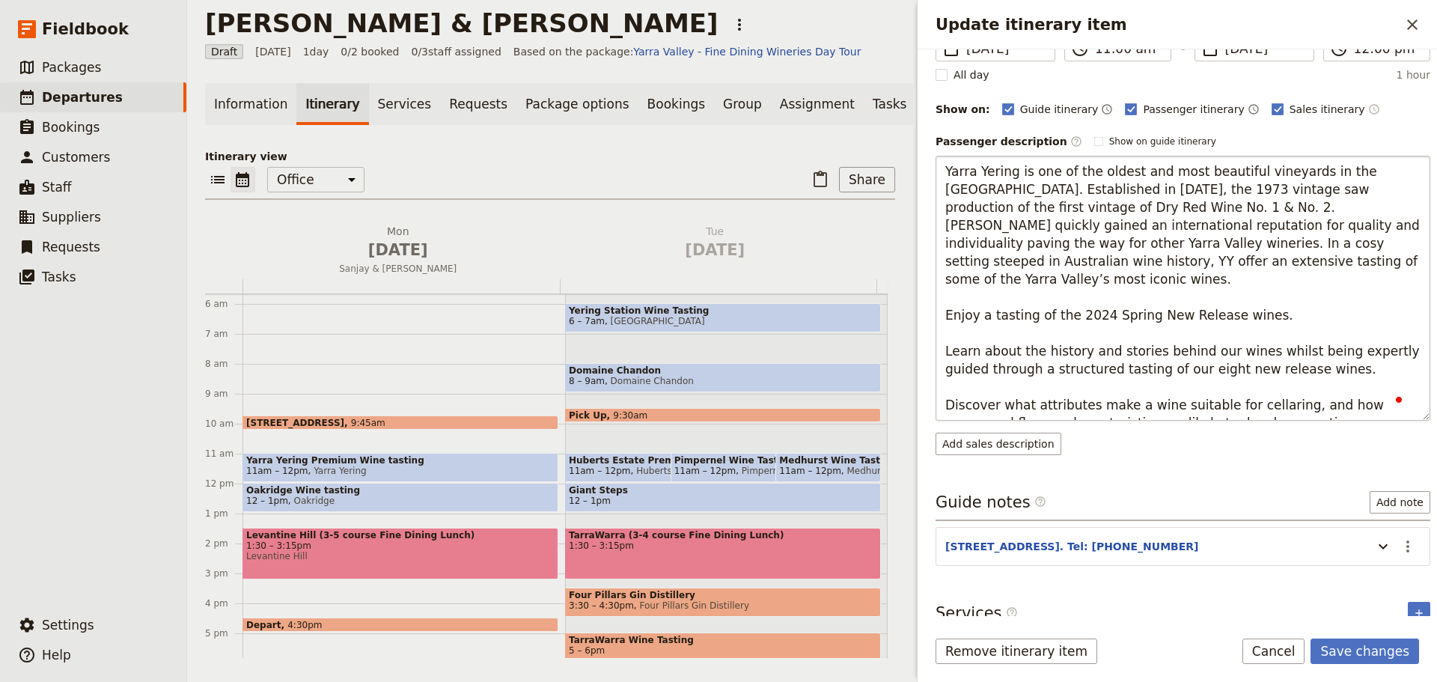
click at [1149, 297] on textarea "Yarra Yering is one of the oldest and most beautiful vineyards in the Yarra Val…" at bounding box center [1182, 288] width 495 height 265
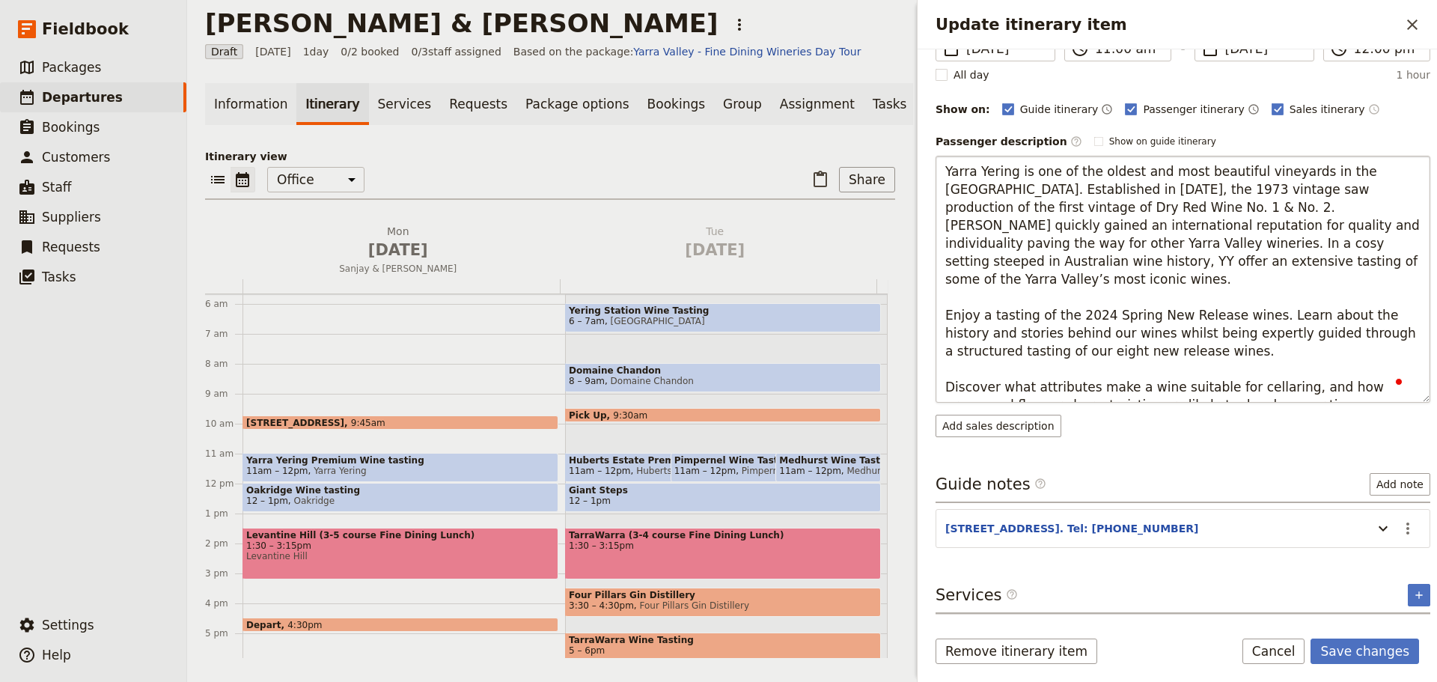
click at [1149, 298] on textarea "Yarra Yering is one of the oldest and most beautiful vineyards in the Yarra Val…" at bounding box center [1182, 279] width 495 height 247
click at [991, 320] on textarea "Yarra Yering is one of the oldest and most beautiful vineyards in the Yarra Val…" at bounding box center [1182, 279] width 495 height 247
click at [995, 320] on textarea "Yarra Yering is one of the oldest and most beautiful vineyards in the Yarra Val…" at bounding box center [1182, 279] width 495 height 247
click at [998, 318] on textarea "Yarra Yering is one of the oldest and most beautiful vineyards in the Yarra Val…" at bounding box center [1182, 279] width 495 height 247
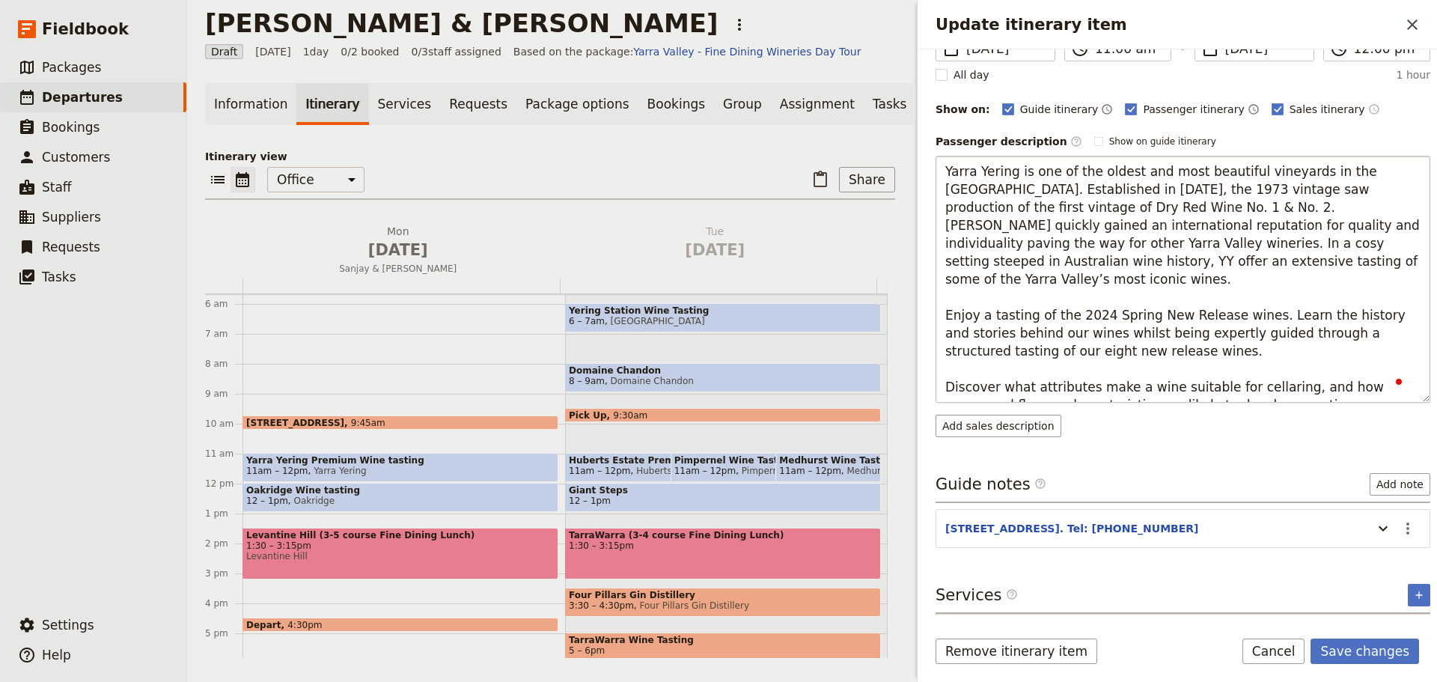
click at [998, 318] on textarea "Yarra Yering is one of the oldest and most beautiful vineyards in the Yarra Val…" at bounding box center [1182, 279] width 495 height 247
type textarea "Yarra Yering is one of the oldest and most beautiful vineyards in the Yarra Val…"
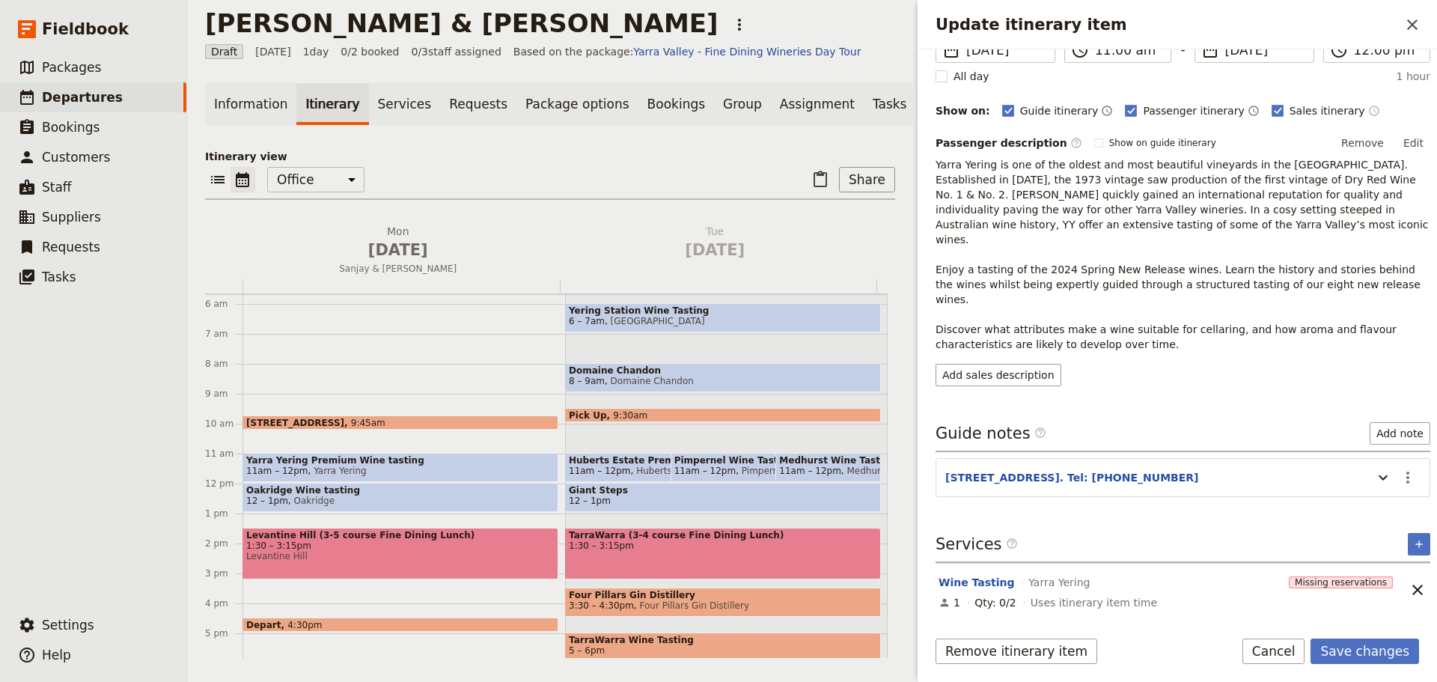
scroll to position [118, 0]
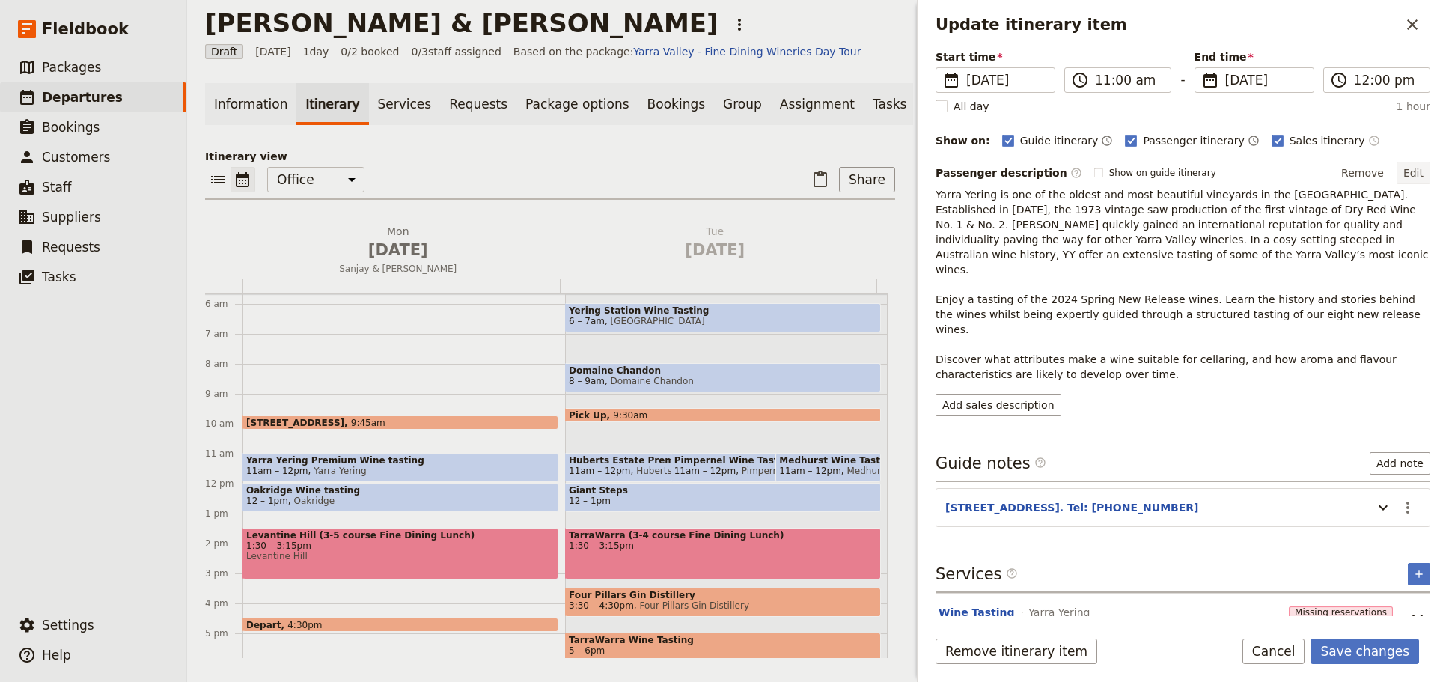
click at [1149, 173] on button "Edit" at bounding box center [1413, 173] width 34 height 22
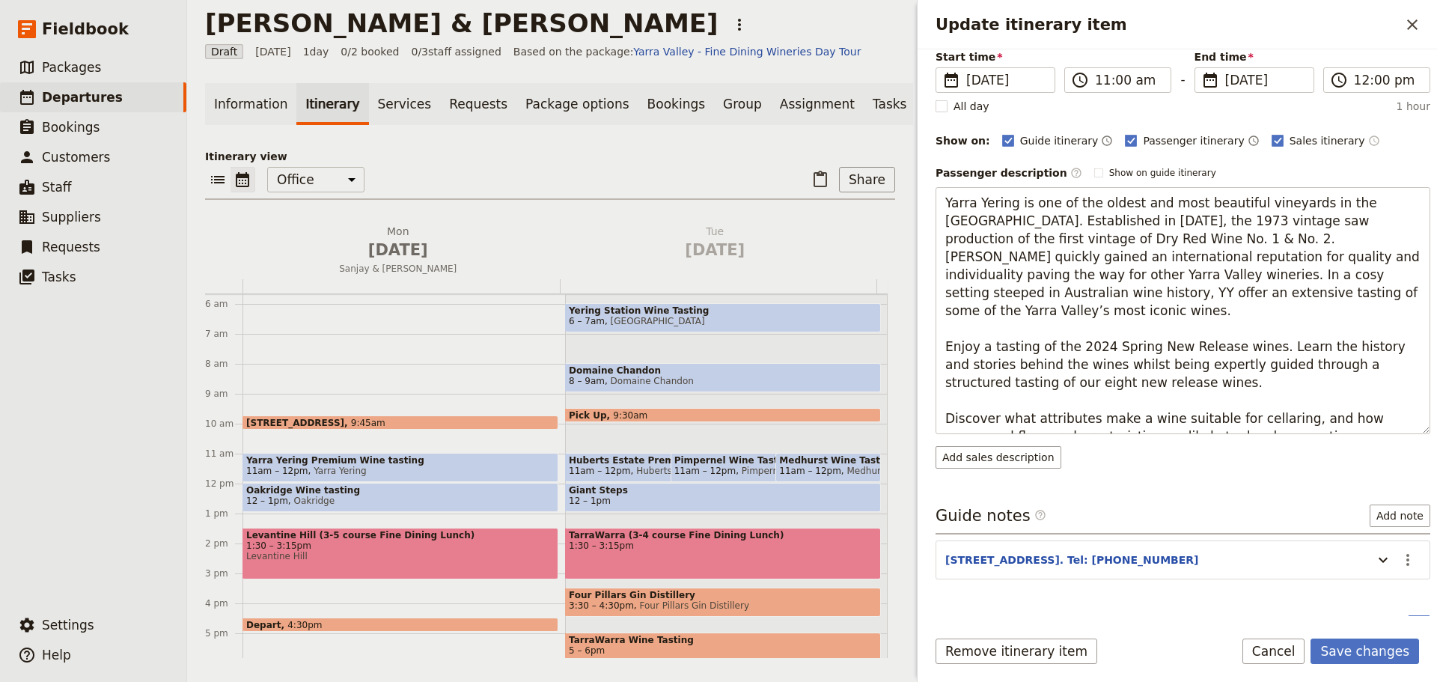
scroll to position [0, 0]
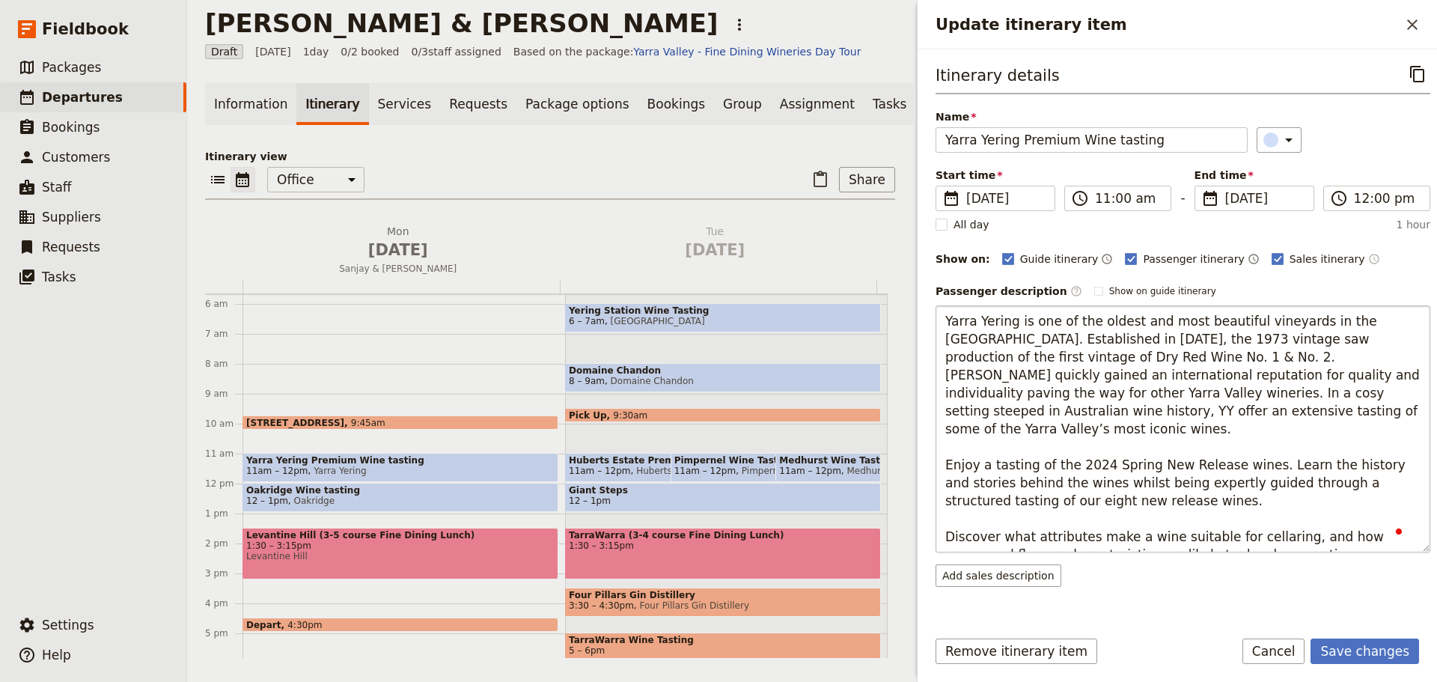
click at [1149, 465] on textarea "Yarra Yering is one of the oldest and most beautiful vineyards in the Yarra Val…" at bounding box center [1182, 428] width 495 height 247
click at [1149, 466] on textarea "Yarra Yering is one of the oldest and most beautiful vineyards in the Yarra Val…" at bounding box center [1182, 428] width 495 height 247
click at [1149, 460] on textarea "Yarra Yering is one of the oldest and most beautiful vineyards in the [GEOGRAPH…" at bounding box center [1182, 428] width 495 height 247
type textarea "Yarra Yering is one of the oldest and most beautiful vineyards in the [GEOGRAPH…"
click at [1149, 519] on button "Save changes" at bounding box center [1364, 650] width 109 height 25
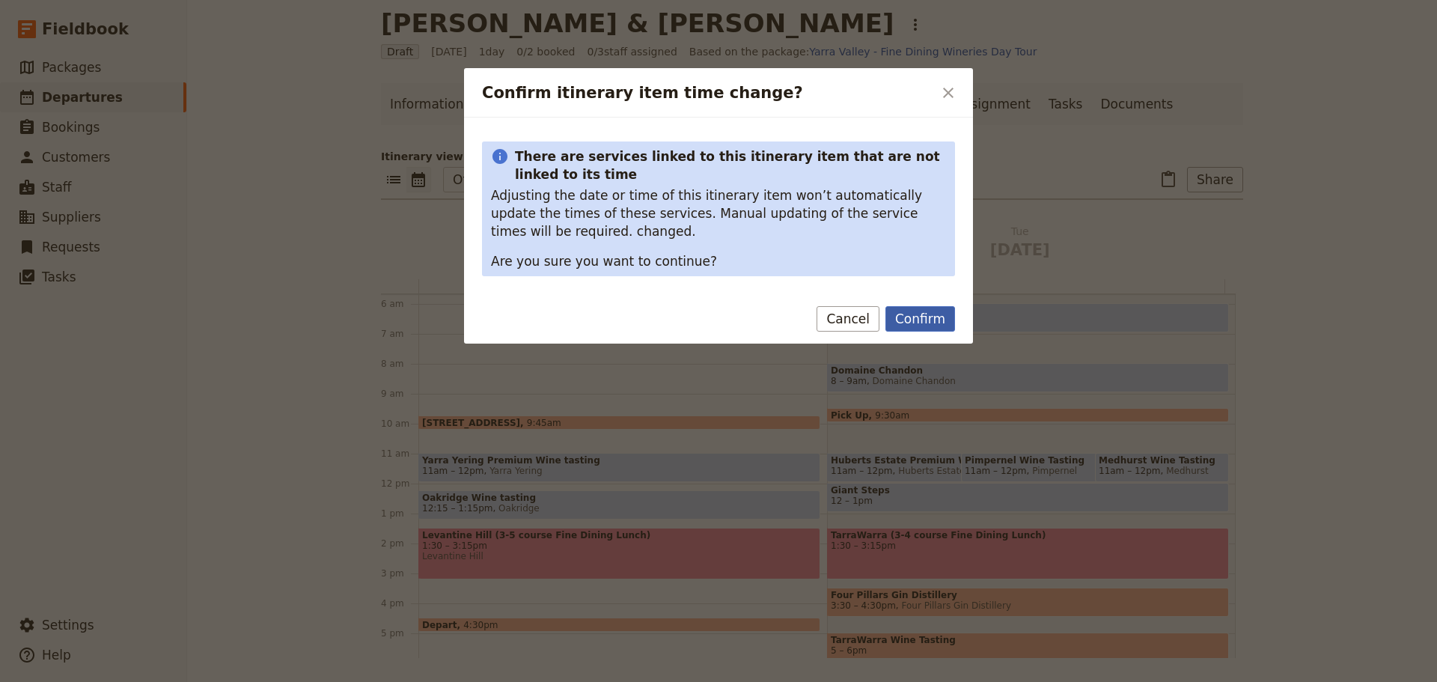
click at [930, 319] on button "Confirm" at bounding box center [920, 318] width 70 height 25
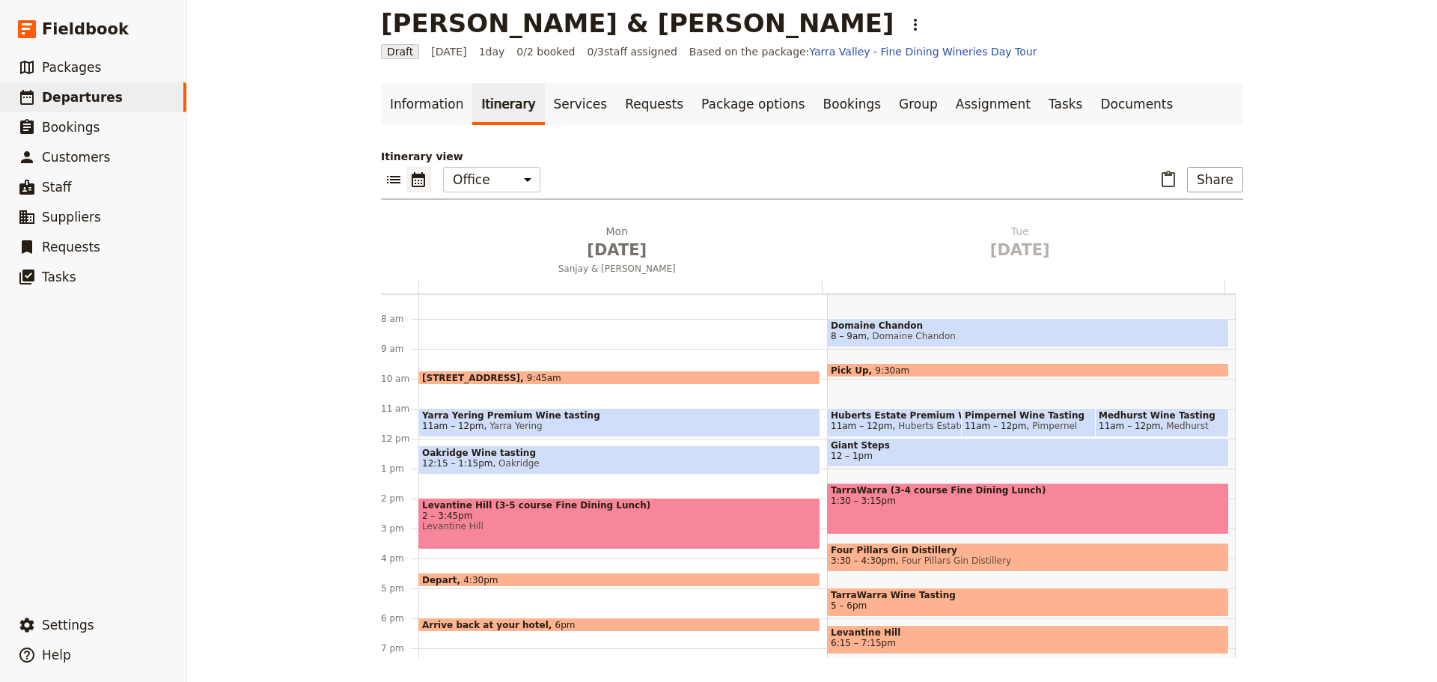
scroll to position [205, 0]
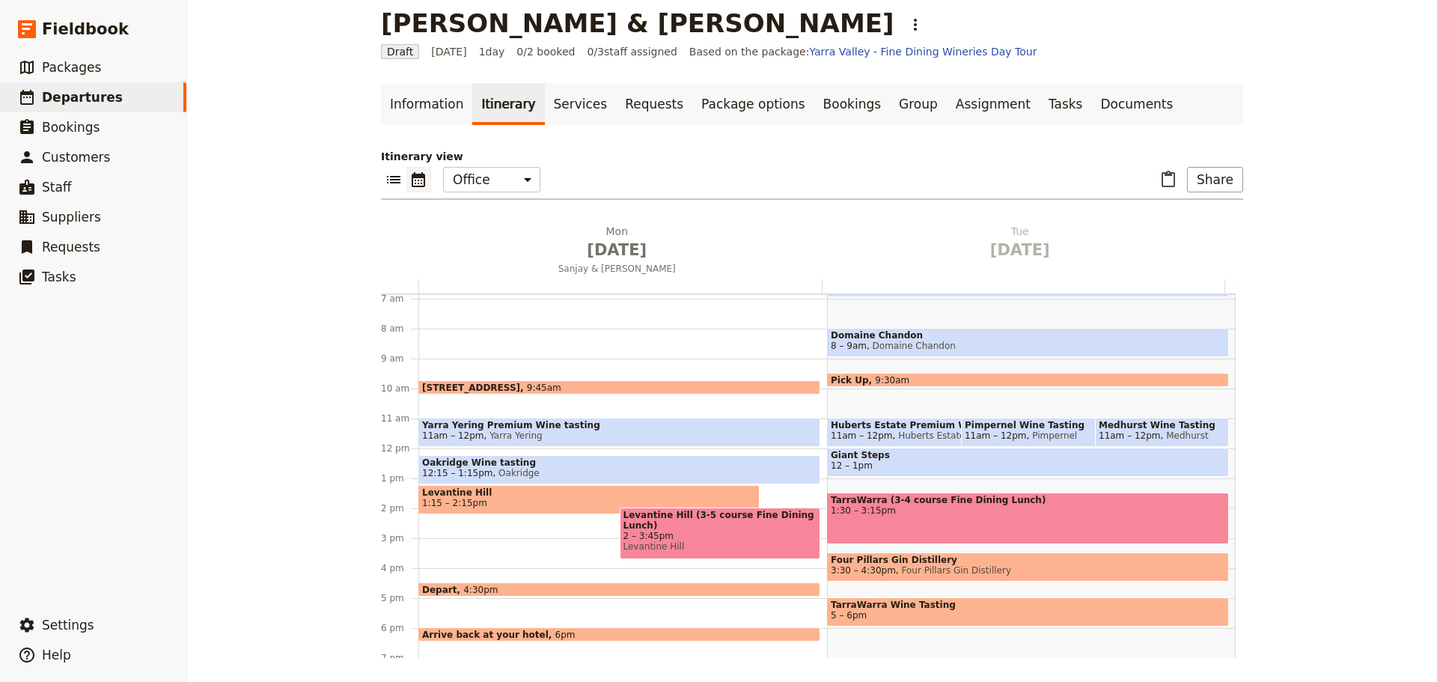
click at [515, 465] on span "Oakridge Wine tasting" at bounding box center [619, 462] width 394 height 10
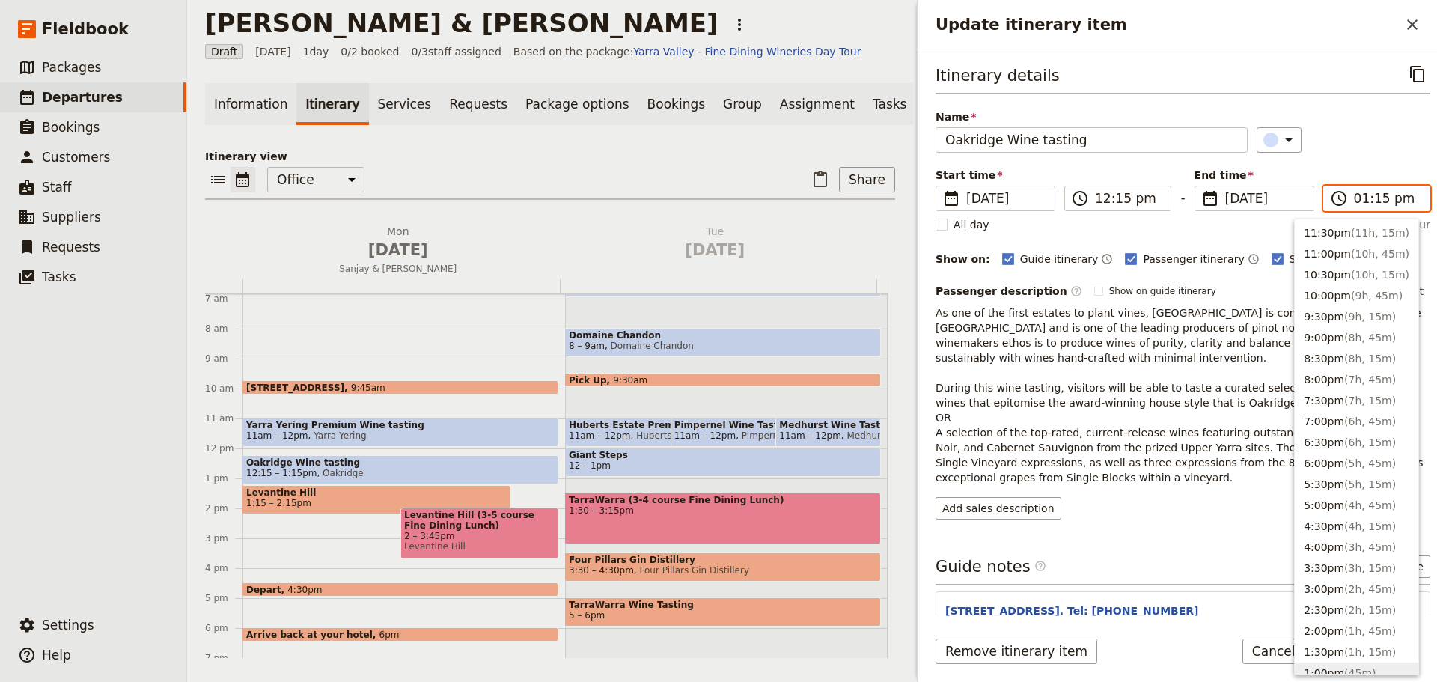
click at [1149, 200] on input "01:15 pm" at bounding box center [1387, 198] width 67 height 18
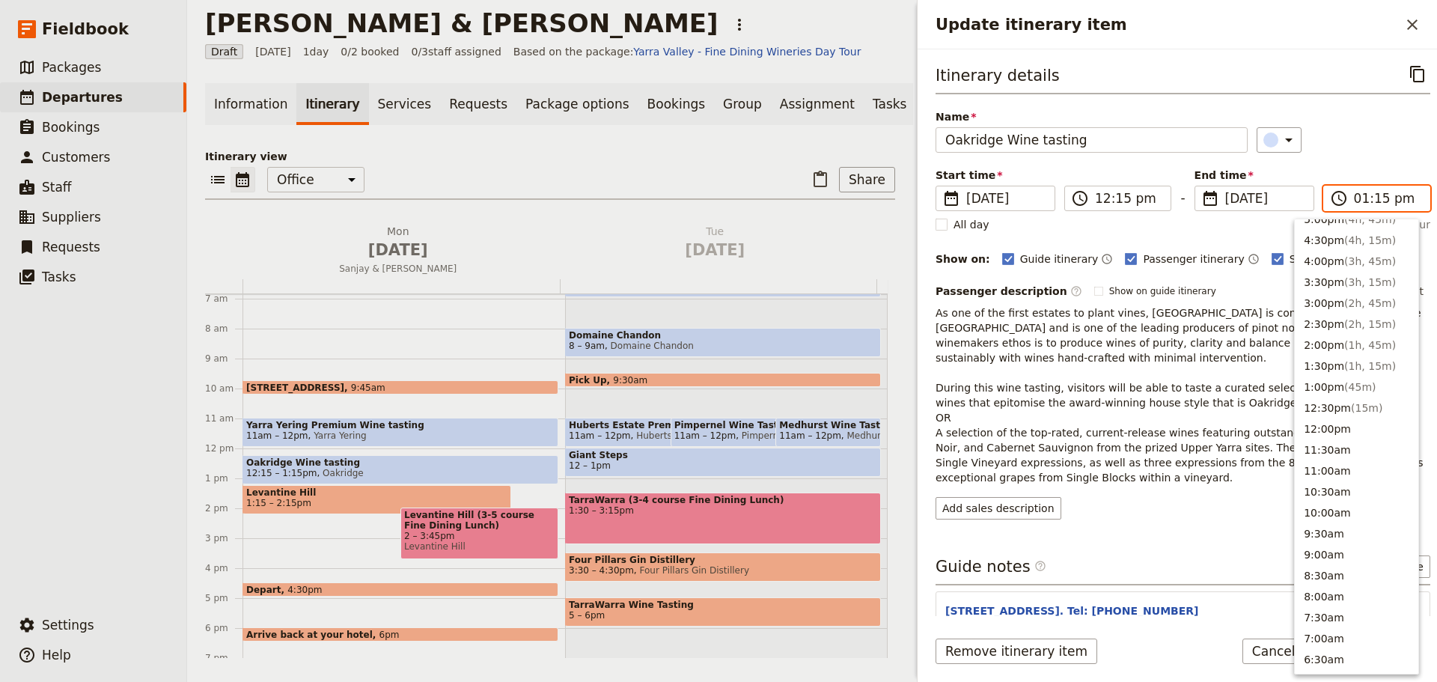
scroll to position [258, 0]
click at [1149, 417] on button "1:00pm ( 45m )" at bounding box center [1356, 414] width 123 height 21
type input "01:00 pm"
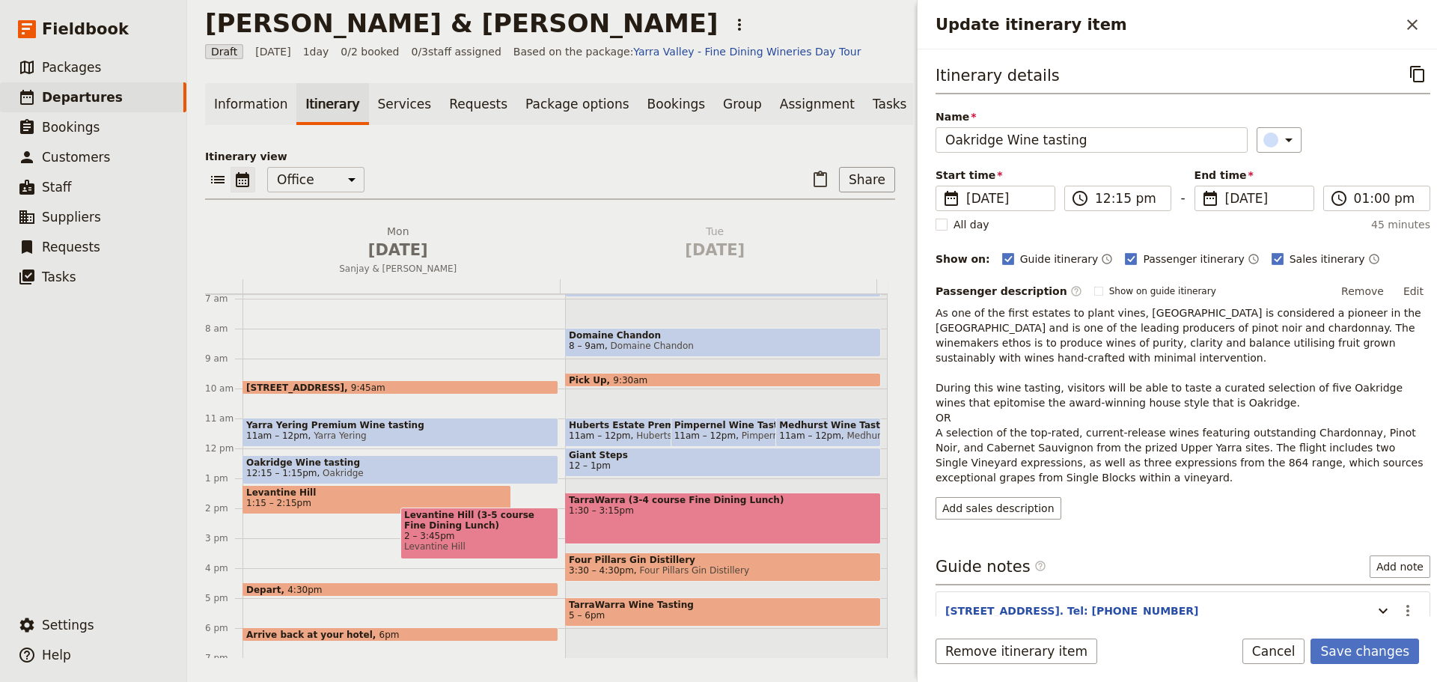
click at [1149, 148] on div "​" at bounding box center [1343, 139] width 174 height 25
click at [1149, 519] on div "Remove itinerary item Save changes Cancel" at bounding box center [1176, 659] width 519 height 43
click at [1149, 519] on button "Save changes" at bounding box center [1364, 650] width 109 height 25
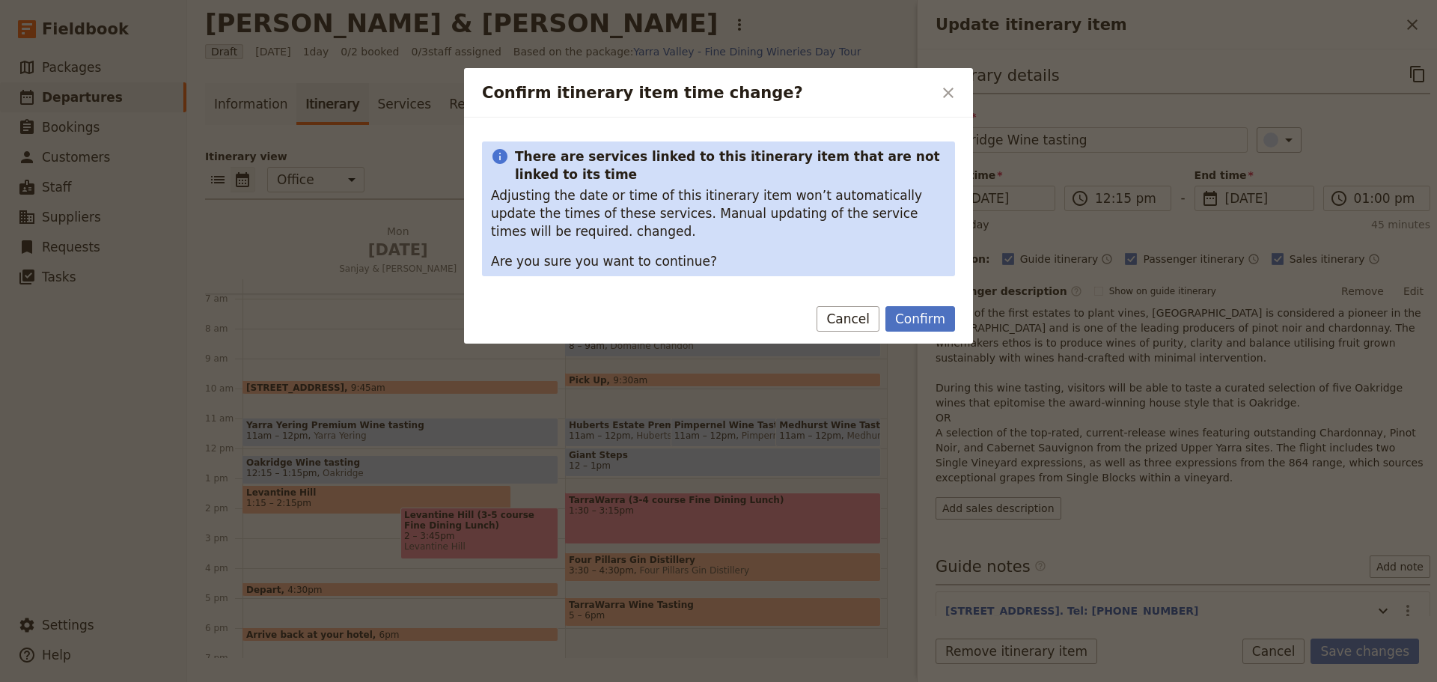
click at [937, 305] on div "Confirm Cancel" at bounding box center [718, 321] width 509 height 43
click at [941, 321] on button "Confirm" at bounding box center [920, 318] width 70 height 25
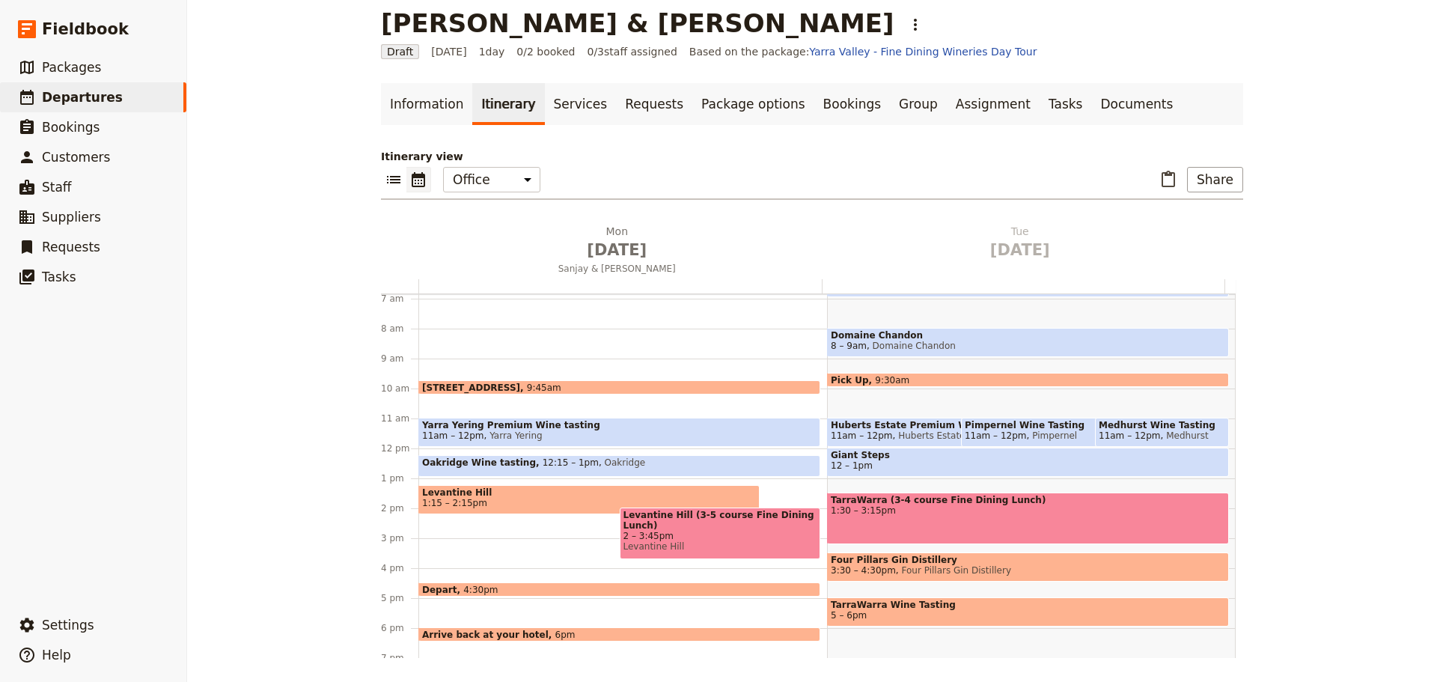
click at [479, 489] on span "Levantine Hill" at bounding box center [589, 492] width 334 height 10
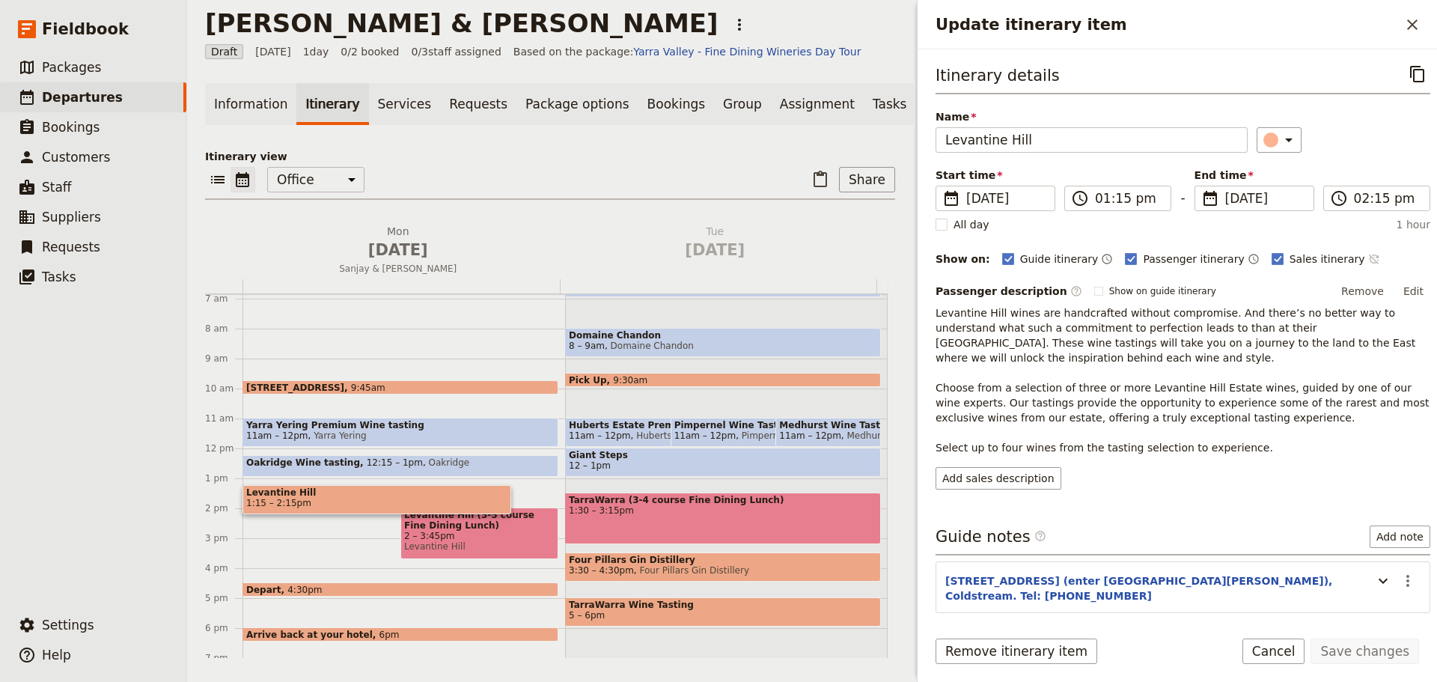
click at [1149, 256] on icon "Time not shown on sales itinerary" at bounding box center [1373, 259] width 10 height 10
click at [1149, 143] on icon "Update itinerary item" at bounding box center [1289, 140] width 18 height 18
click at [1149, 214] on button "button" at bounding box center [1256, 207] width 18 height 18
click at [1149, 519] on button "Save changes" at bounding box center [1364, 650] width 109 height 25
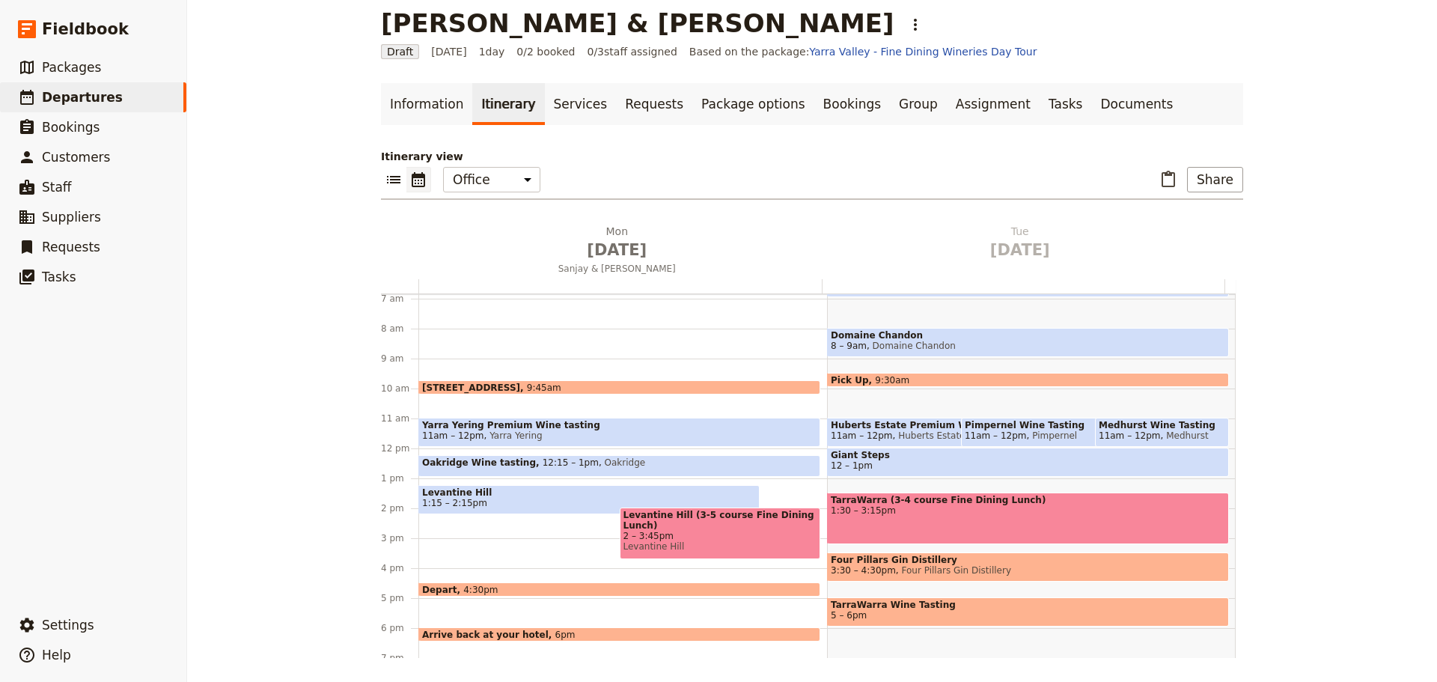
click at [531, 493] on span "Levantine Hill" at bounding box center [589, 492] width 334 height 10
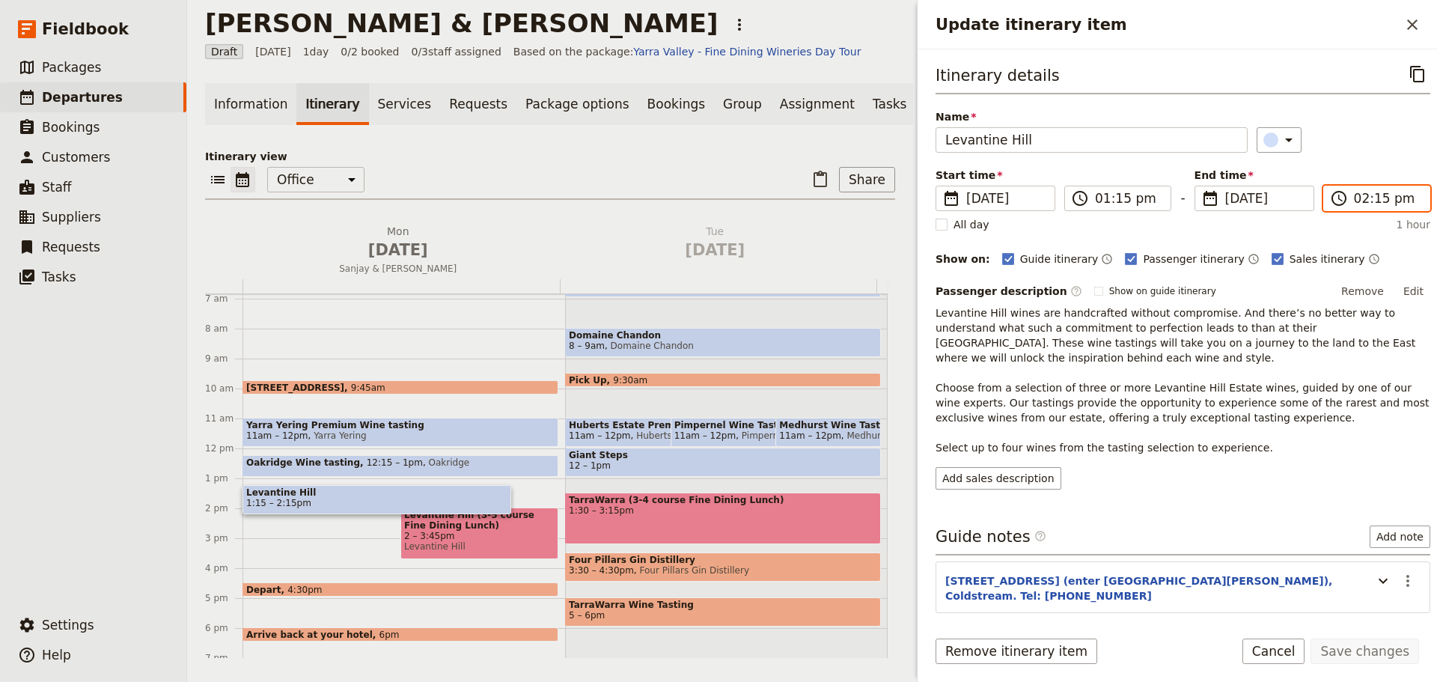
click at [1149, 198] on input "02:15 pm" at bounding box center [1387, 198] width 67 height 18
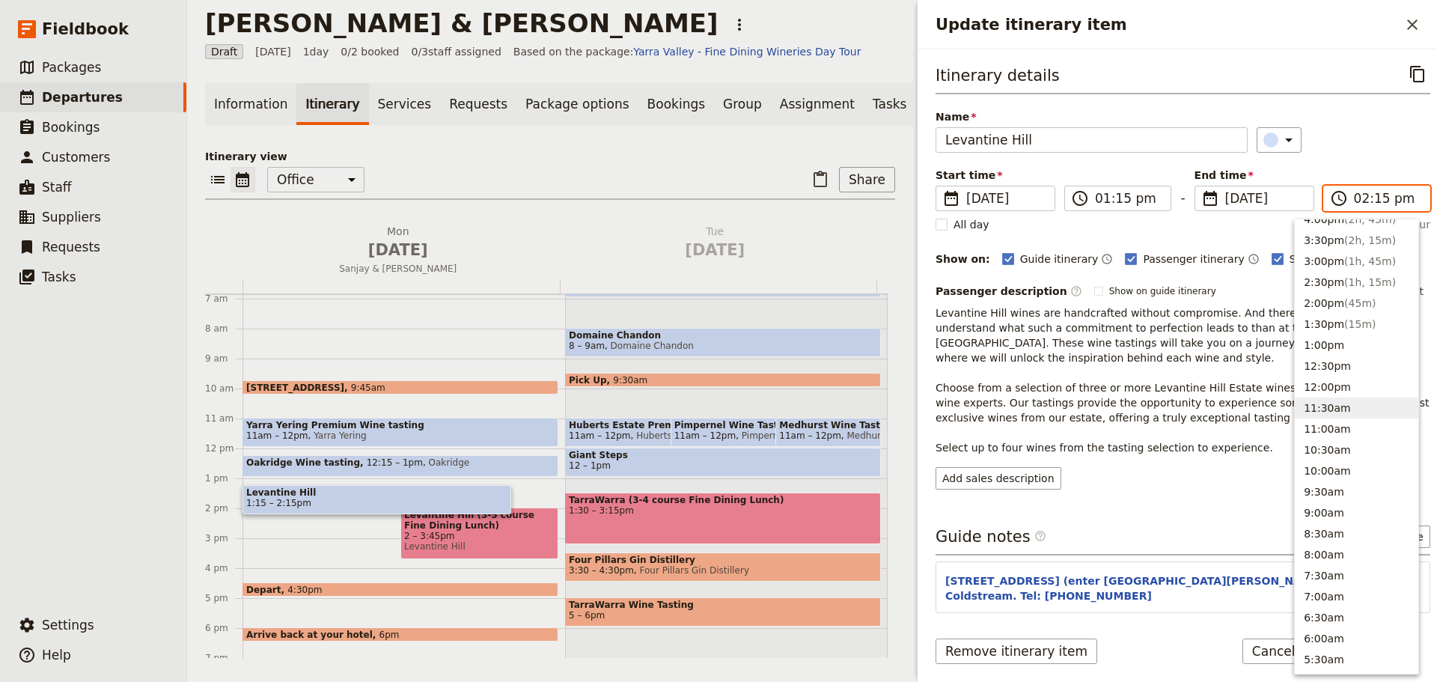
scroll to position [294, 0]
click at [1149, 335] on button "2:00pm ( 45m )" at bounding box center [1356, 336] width 123 height 21
type input "02:00 pm"
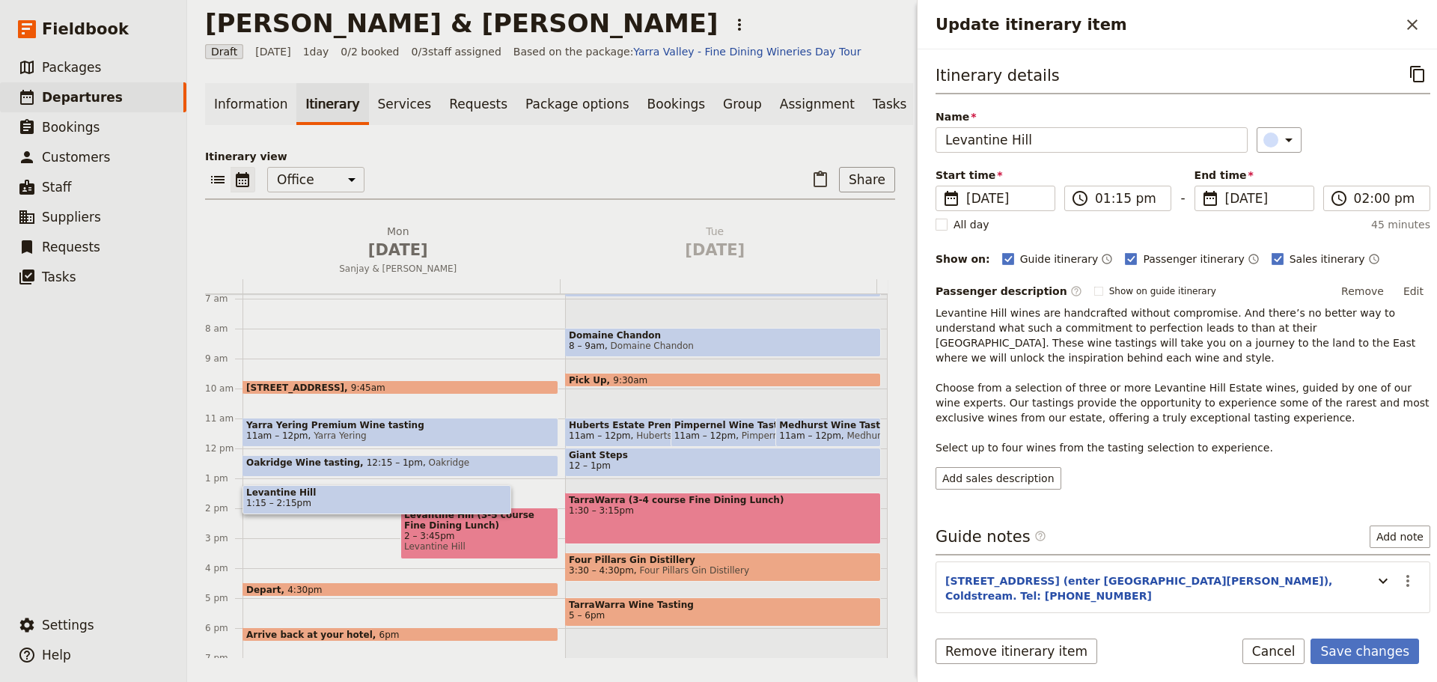
click at [1149, 165] on div "Itinerary details ​ Name [GEOGRAPHIC_DATA] ​ Start time ​ [DATE] [DATE] [DATE] …" at bounding box center [1182, 275] width 495 height 428
click at [1149, 519] on button "Save changes" at bounding box center [1364, 650] width 109 height 25
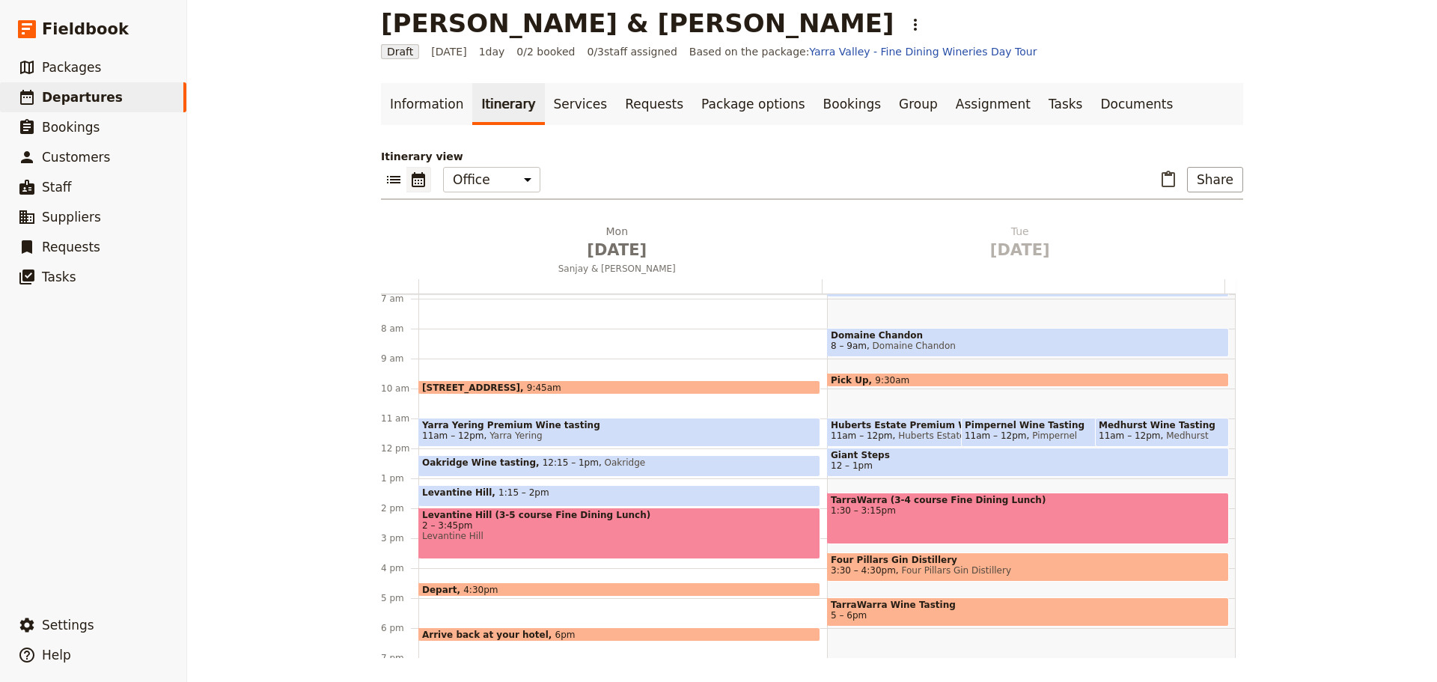
click at [525, 430] on span "Yarra Yering Premium Wine tasting" at bounding box center [619, 425] width 394 height 10
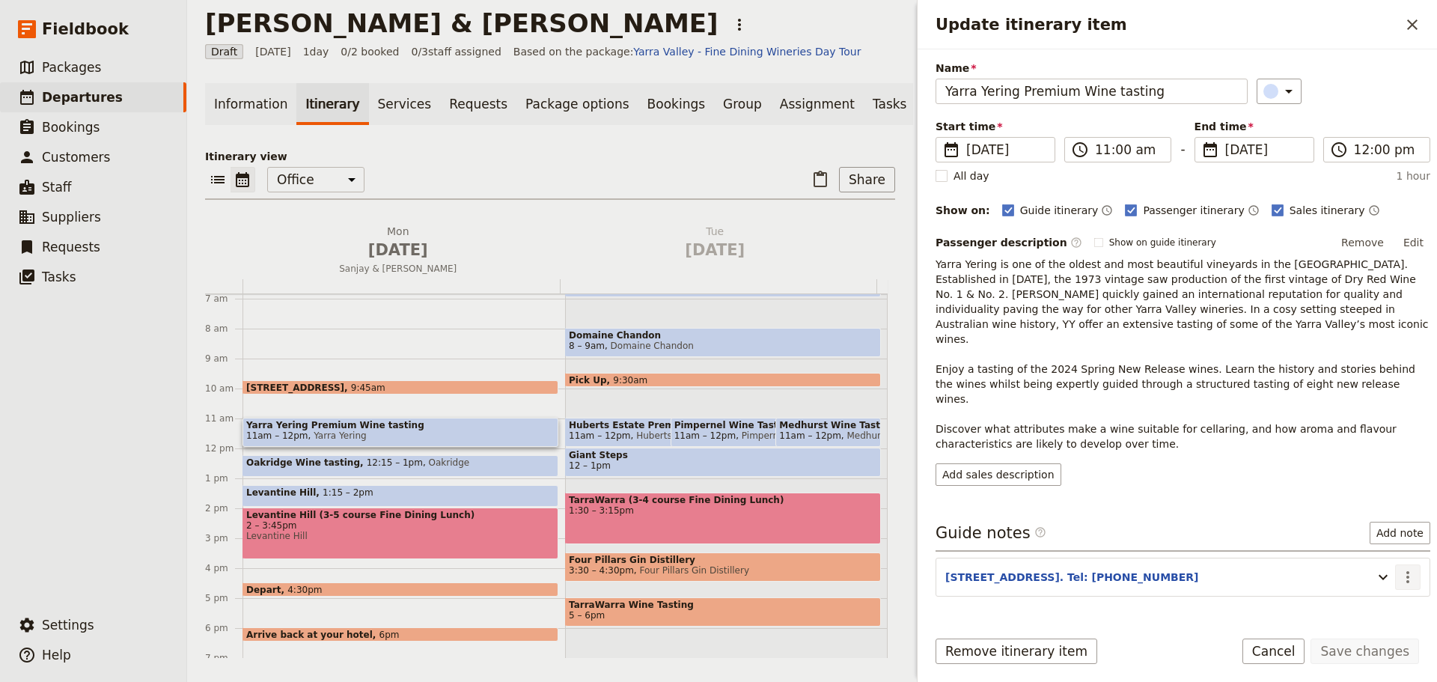
scroll to position [118, 0]
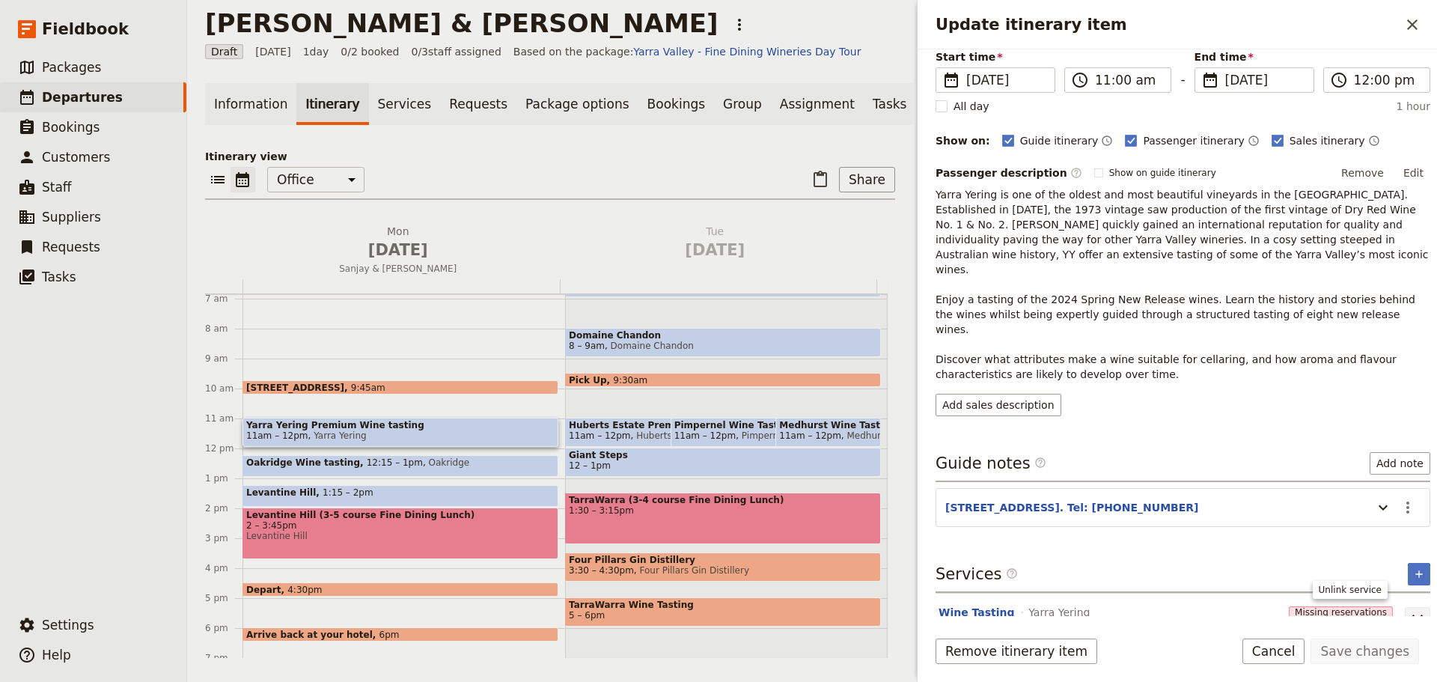
click at [1149, 519] on icon "Unlink service" at bounding box center [1417, 620] width 18 height 18
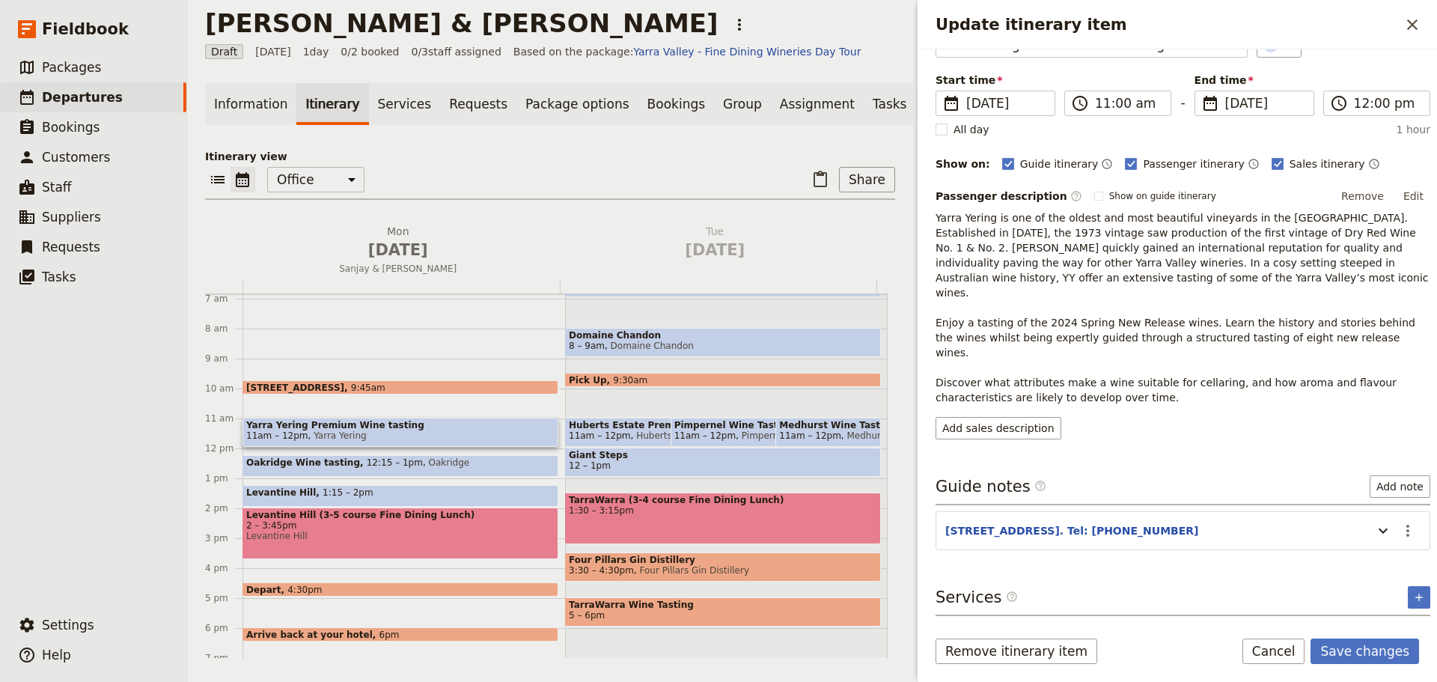
scroll to position [0, 0]
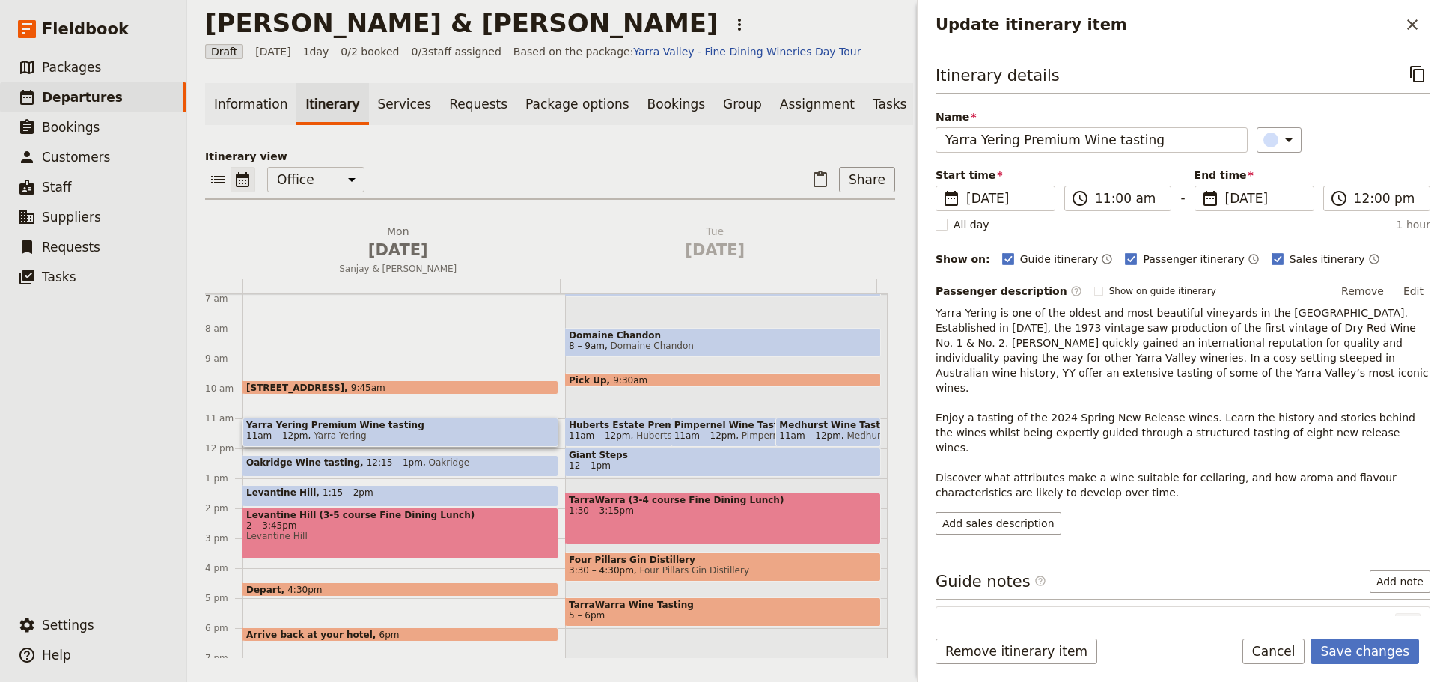
click at [1149, 519] on icon "Actions" at bounding box center [1408, 626] width 18 height 18
click at [1149, 519] on span "Edit note" at bounding box center [1353, 627] width 47 height 15
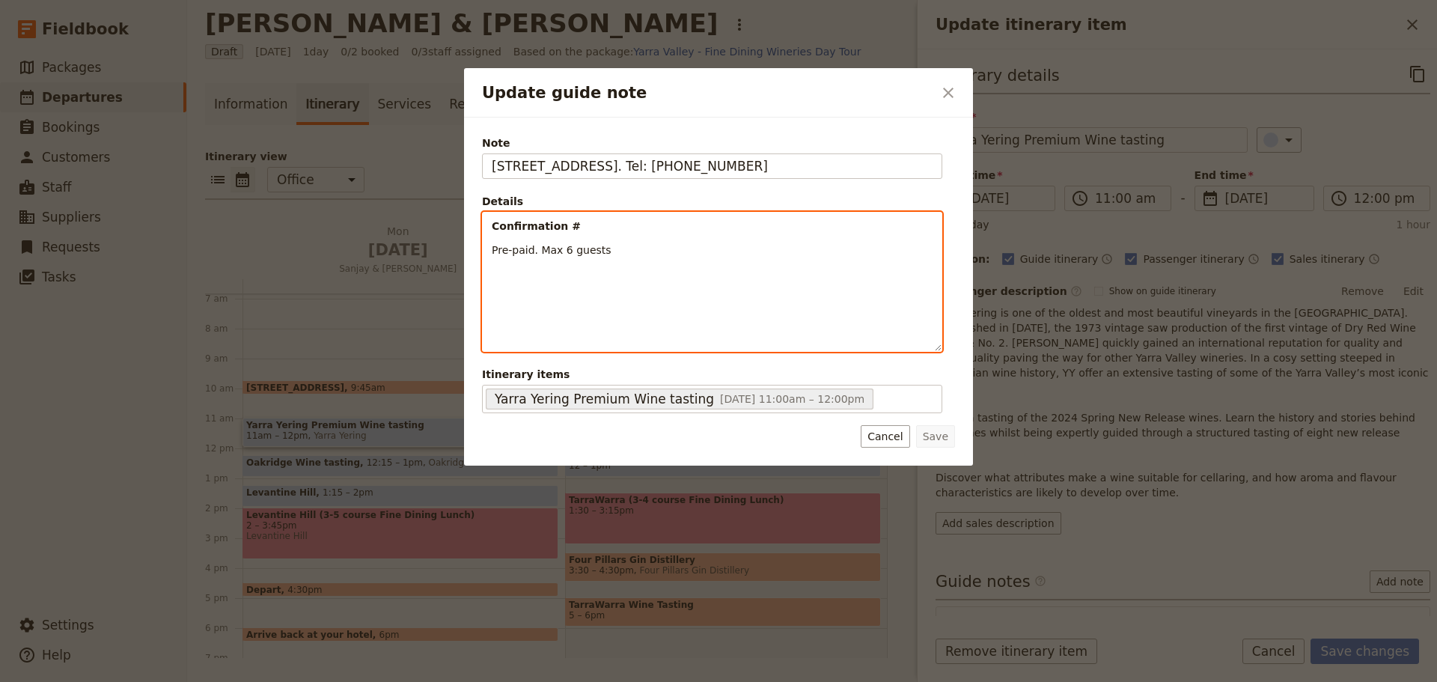
click at [578, 227] on p "Confirmation #" at bounding box center [712, 226] width 441 height 15
drag, startPoint x: 603, startPoint y: 253, endPoint x: 538, endPoint y: 246, distance: 65.5
click at [538, 246] on p "Pre-paid. Max 6 guests" at bounding box center [712, 249] width 441 height 15
drag, startPoint x: 662, startPoint y: 261, endPoint x: 638, endPoint y: 260, distance: 24.0
click at [661, 262] on div "Confirmation #R2BU0ET Pre-paid. Max 6 guests" at bounding box center [712, 271] width 459 height 117
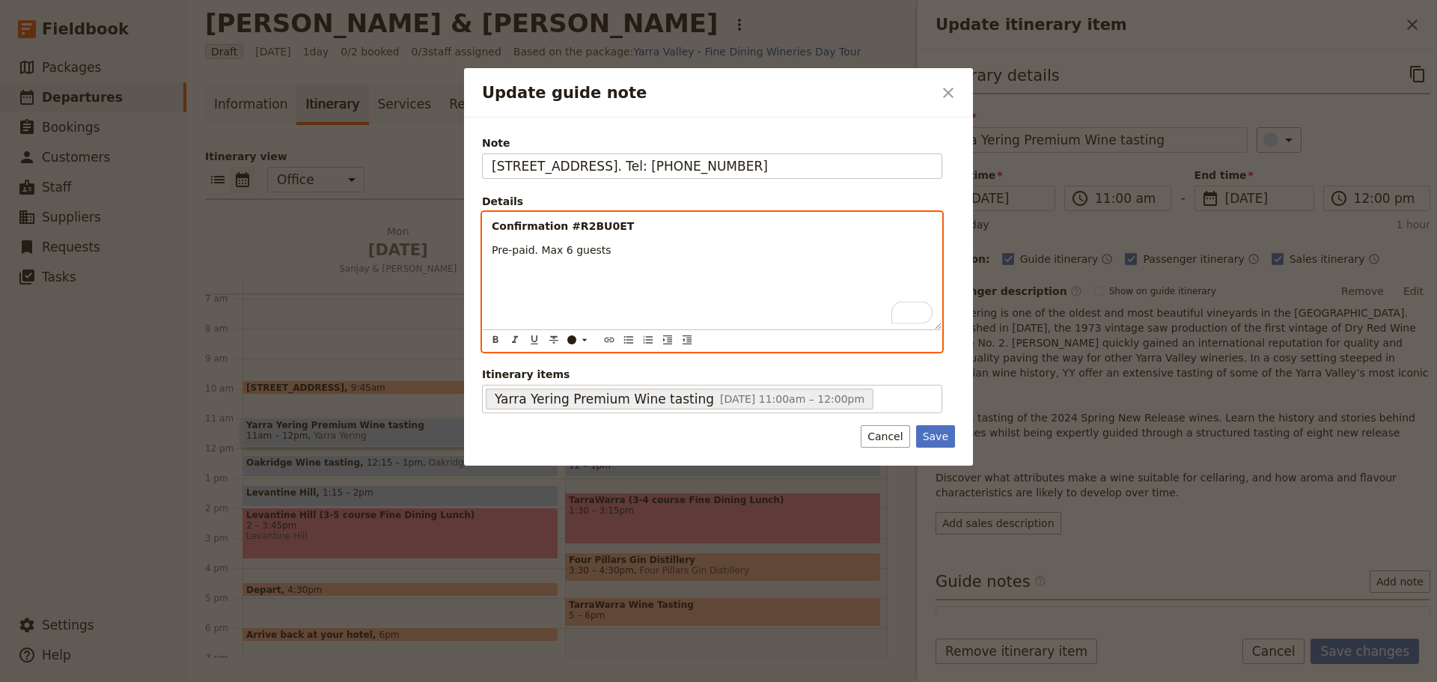
click at [621, 250] on p "Pre-paid. Max 6 guests" at bounding box center [712, 249] width 441 height 15
click at [543, 293] on div "Confirmation #R2BU0ET Pre-paid. Max 6 guests" at bounding box center [712, 271] width 459 height 117
drag, startPoint x: 608, startPoint y: 248, endPoint x: 451, endPoint y: 212, distance: 161.2
click at [451, 519] on div "Update guide note ​ Note 4 Briarty Rd, Gruyere. Tel: 5964 9267 Details Confirma…" at bounding box center [718, 682] width 1437 height 0
click at [619, 335] on div "​ ​ ​ ​ ​ ​ ​ ​ ​ ​" at bounding box center [712, 340] width 459 height 22
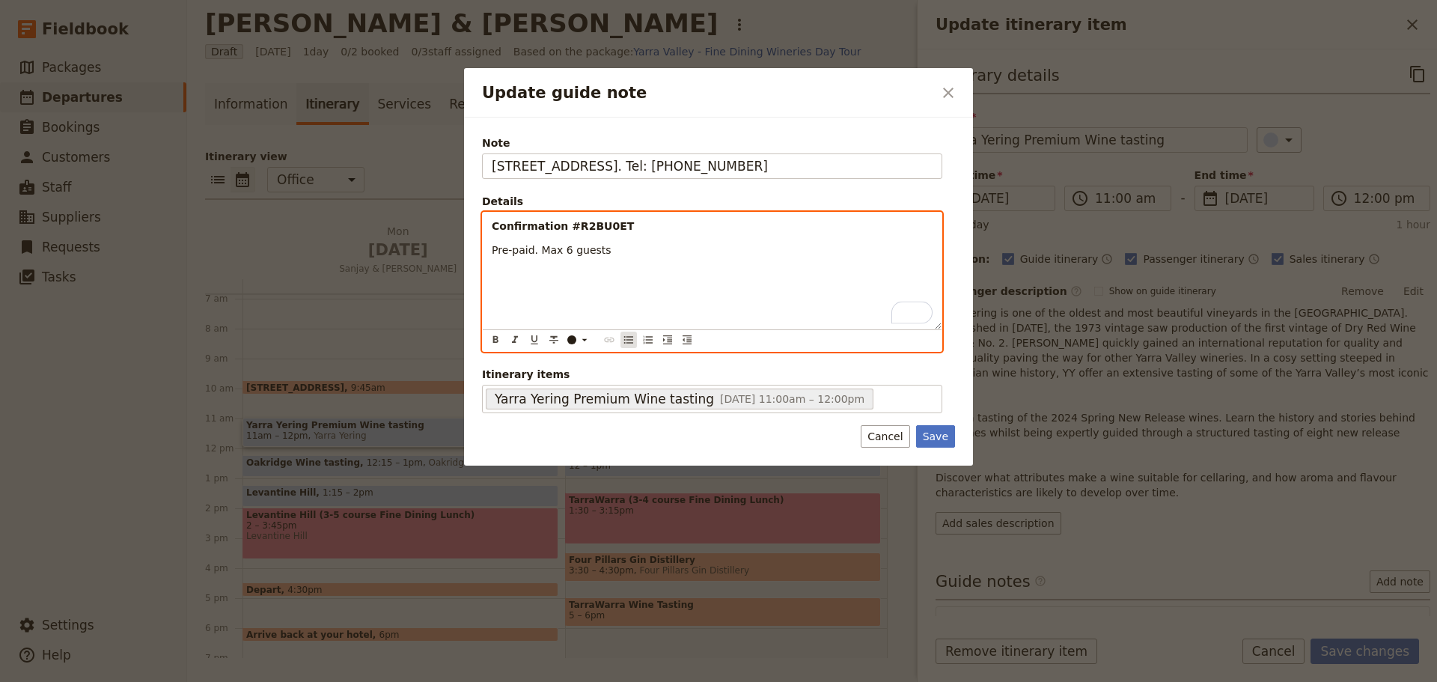
click at [623, 338] on icon "Bulleted list" at bounding box center [629, 340] width 12 height 12
click at [626, 266] on div "Confirmation #R2BU0ET Pre-paid. Max 6 guests" at bounding box center [712, 271] width 459 height 117
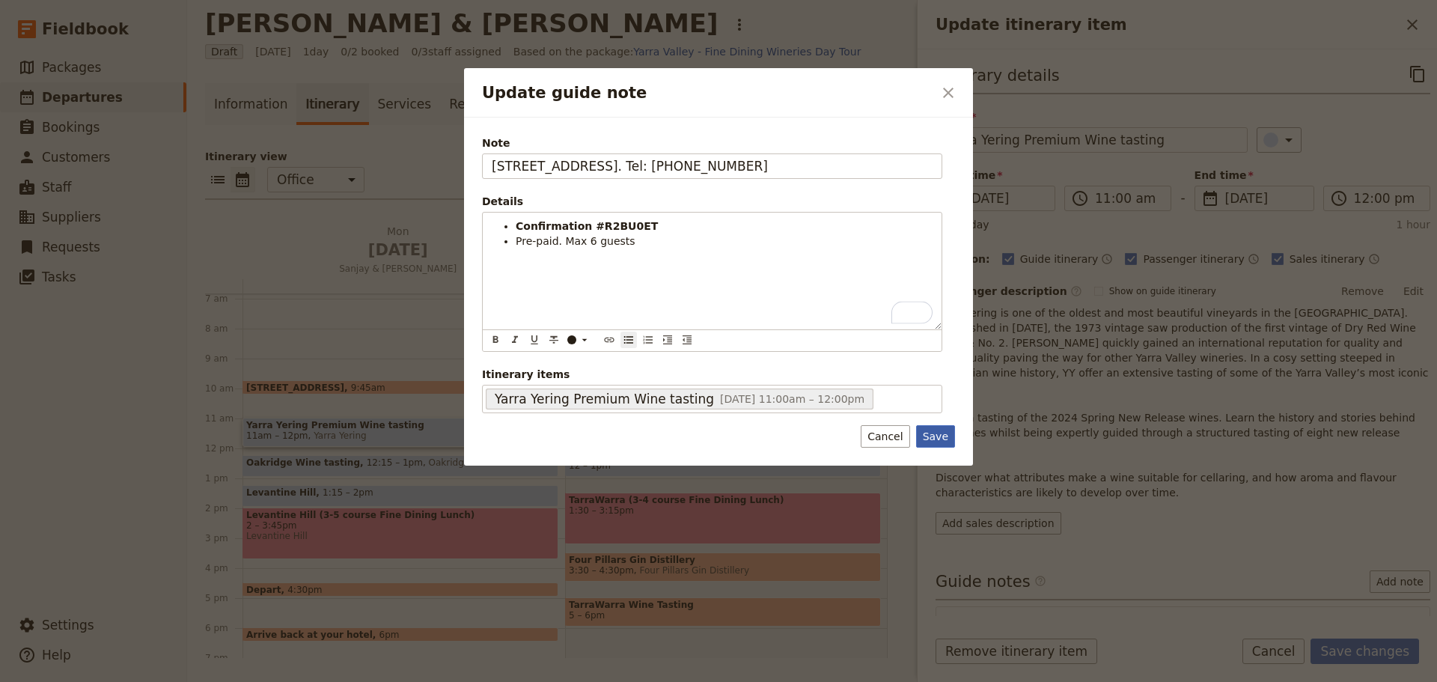
click at [937, 433] on button "Save" at bounding box center [935, 436] width 39 height 22
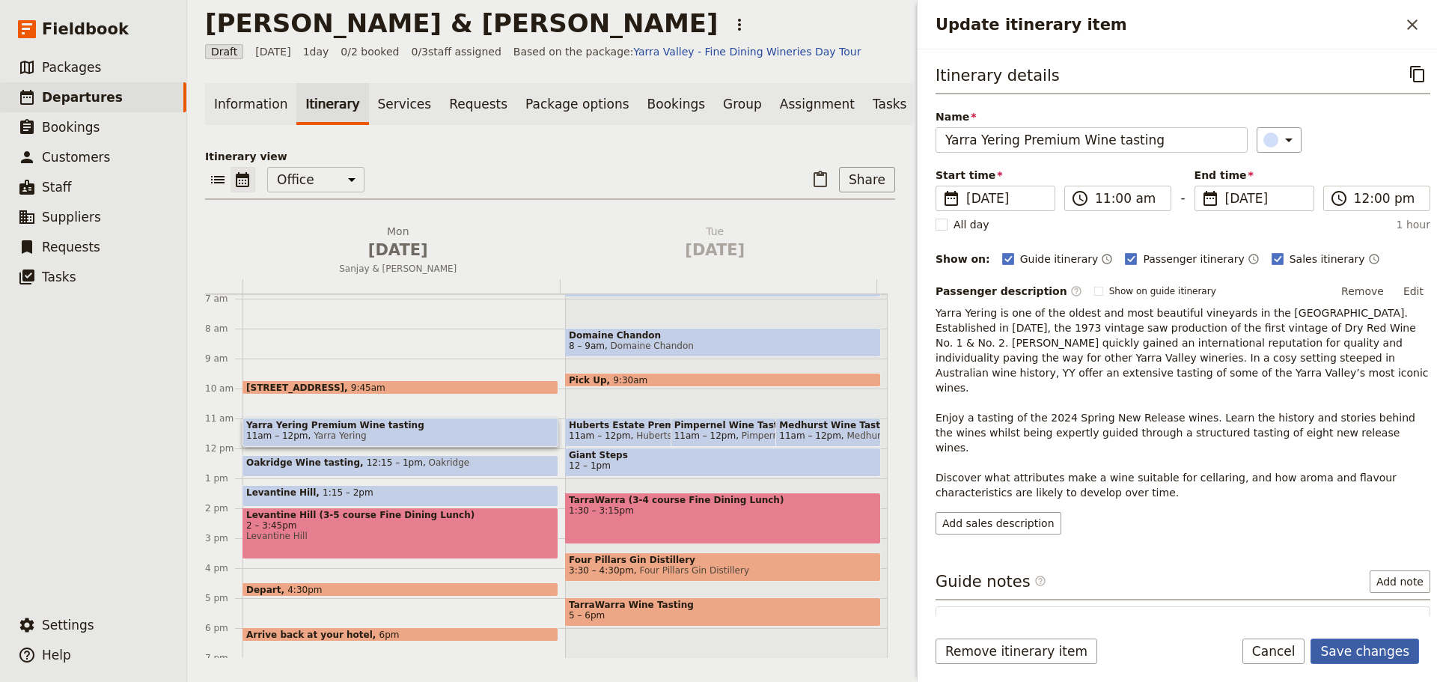
click at [1149, 519] on button "Save changes" at bounding box center [1364, 650] width 109 height 25
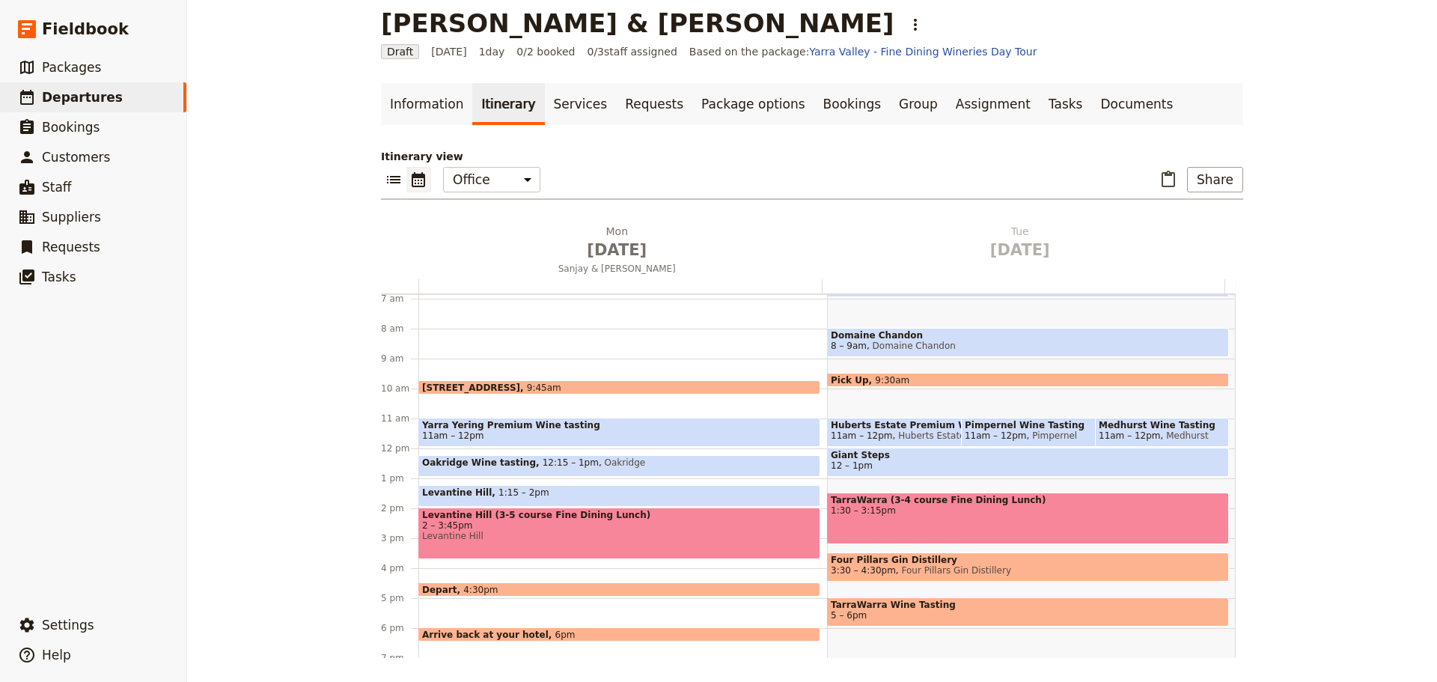
click at [447, 463] on span "Oakridge Wine tasting" at bounding box center [482, 462] width 120 height 10
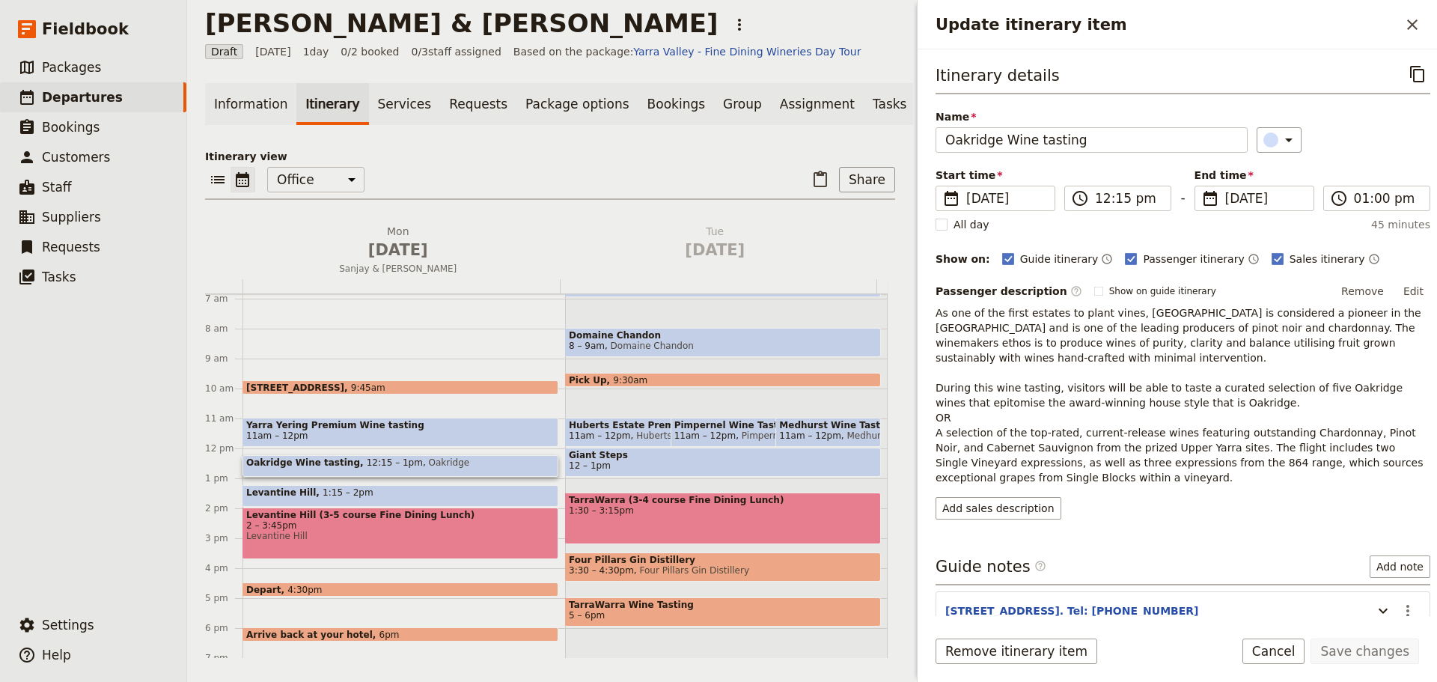
click at [300, 468] on span "Oakridge Wine tasting" at bounding box center [306, 462] width 120 height 10
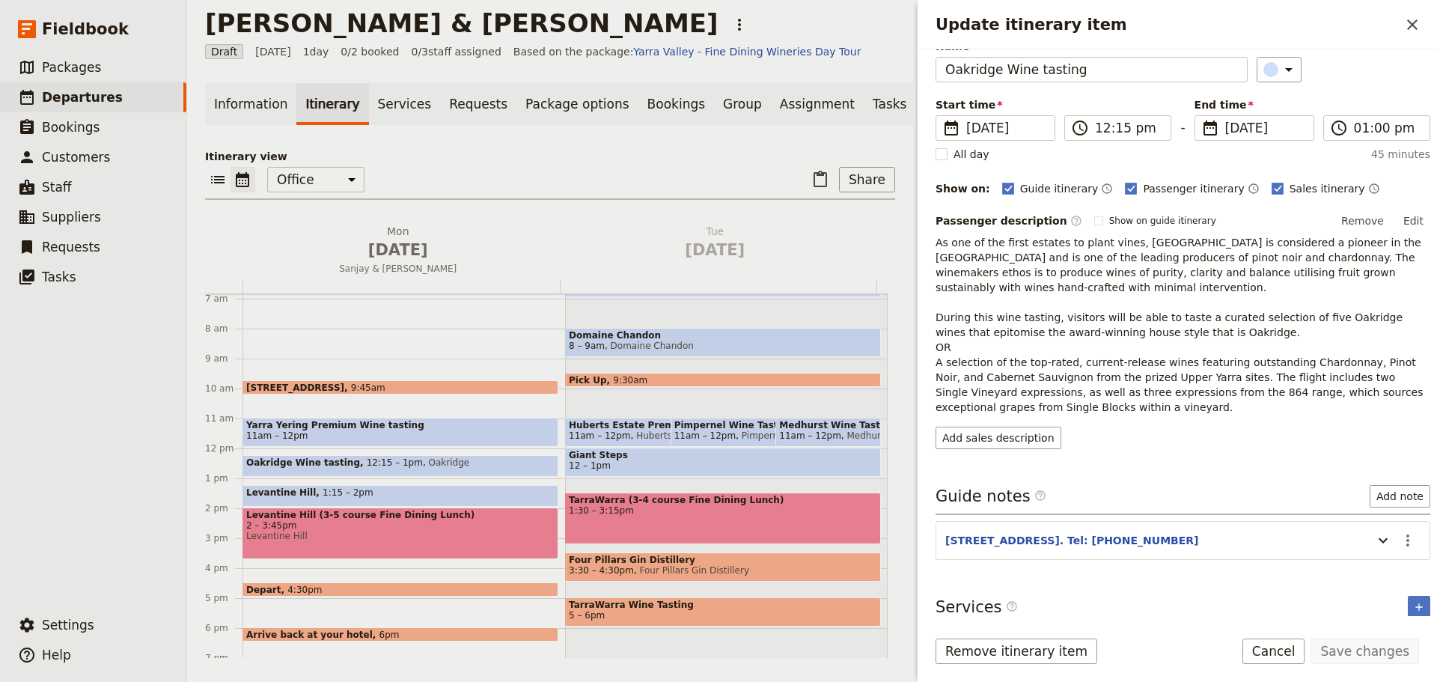
scroll to position [133, 0]
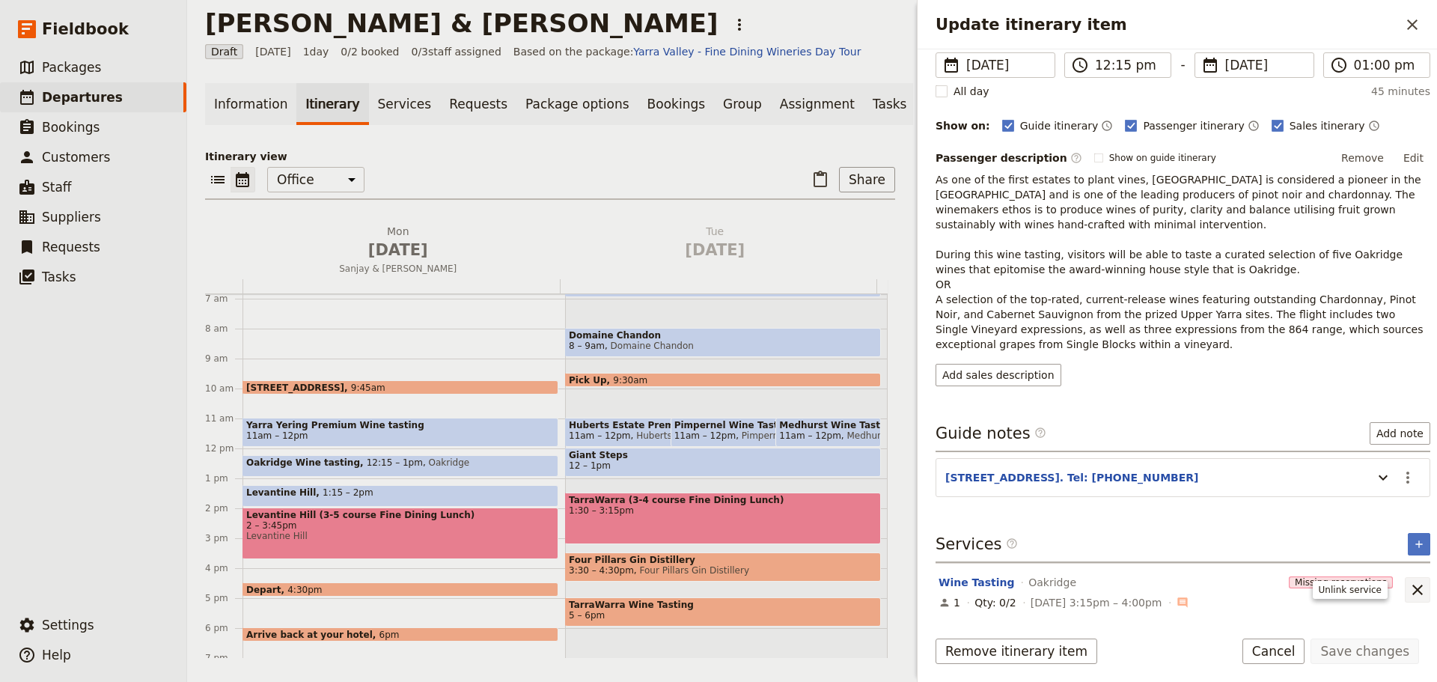
click at [1149, 519] on icon "Unlink service" at bounding box center [1417, 590] width 18 height 18
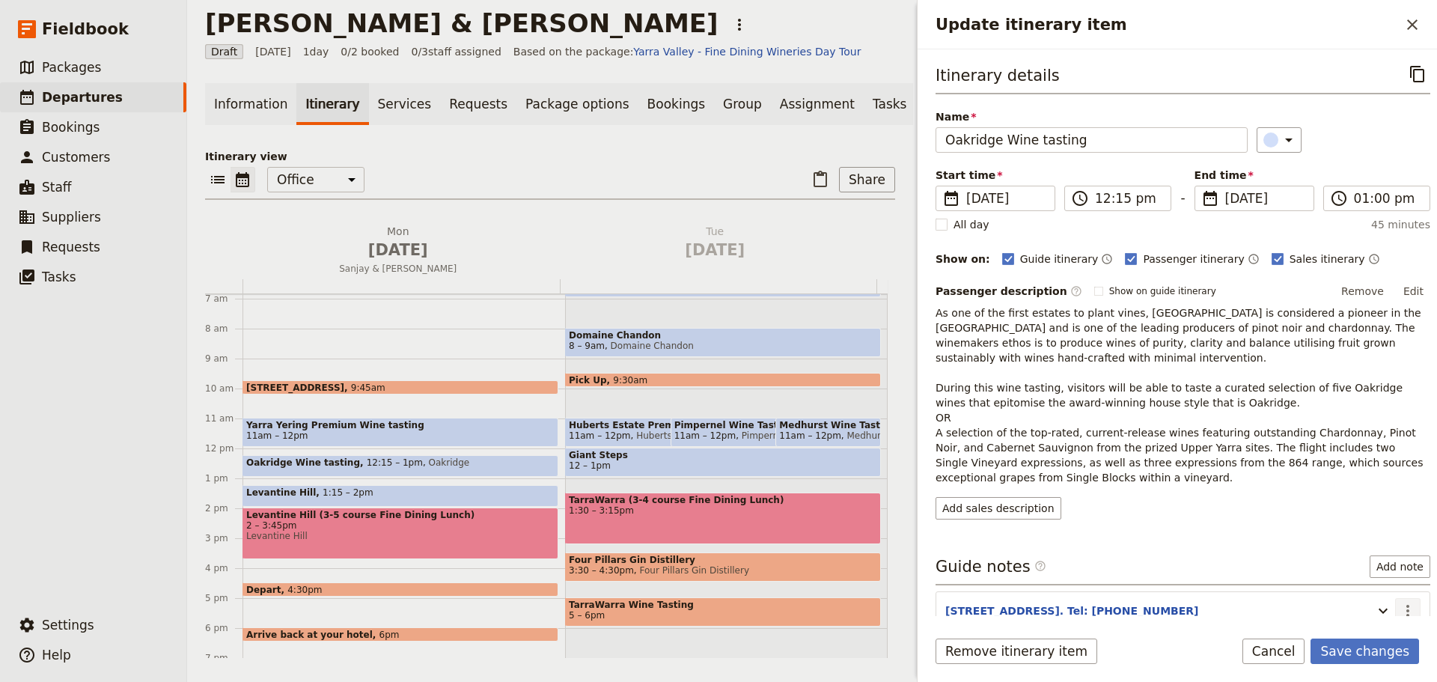
click at [1149, 519] on icon "Actions" at bounding box center [1408, 611] width 18 height 18
click at [1149, 519] on span "Edit note" at bounding box center [1353, 556] width 47 height 15
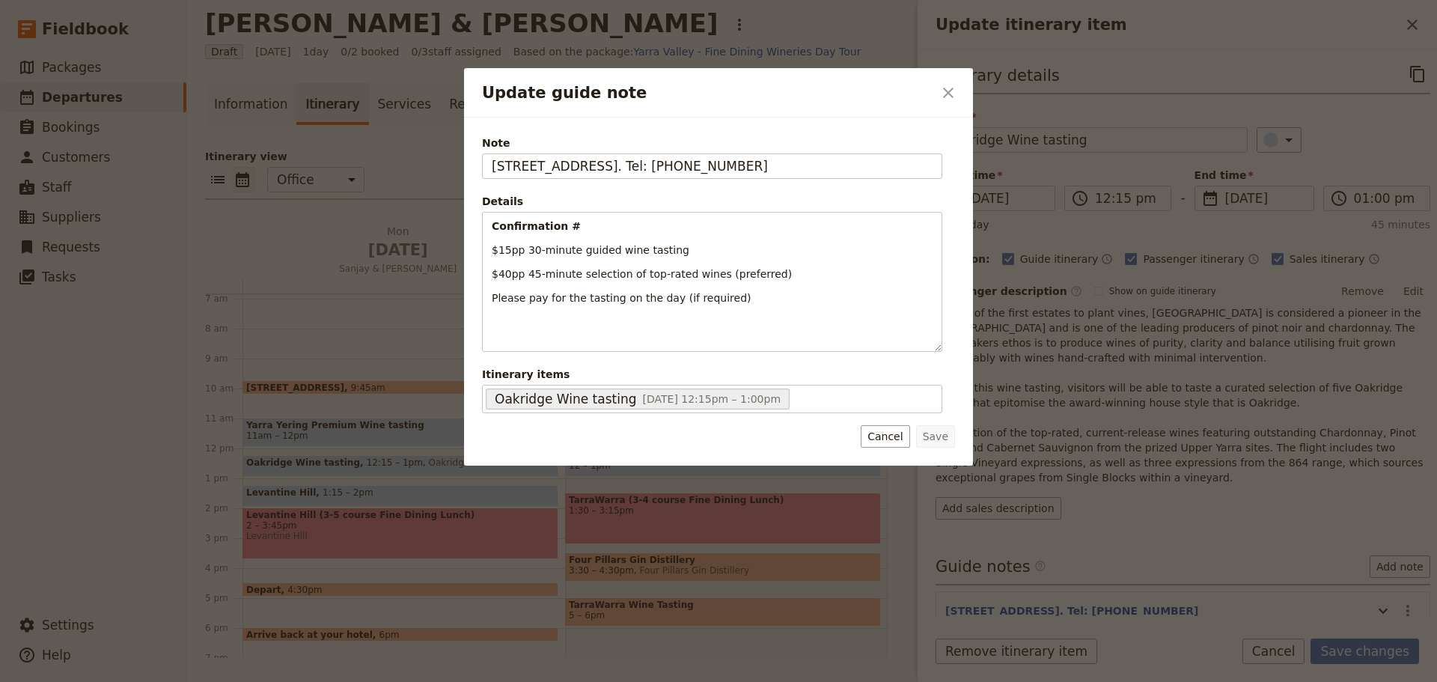
scroll to position [7, 0]
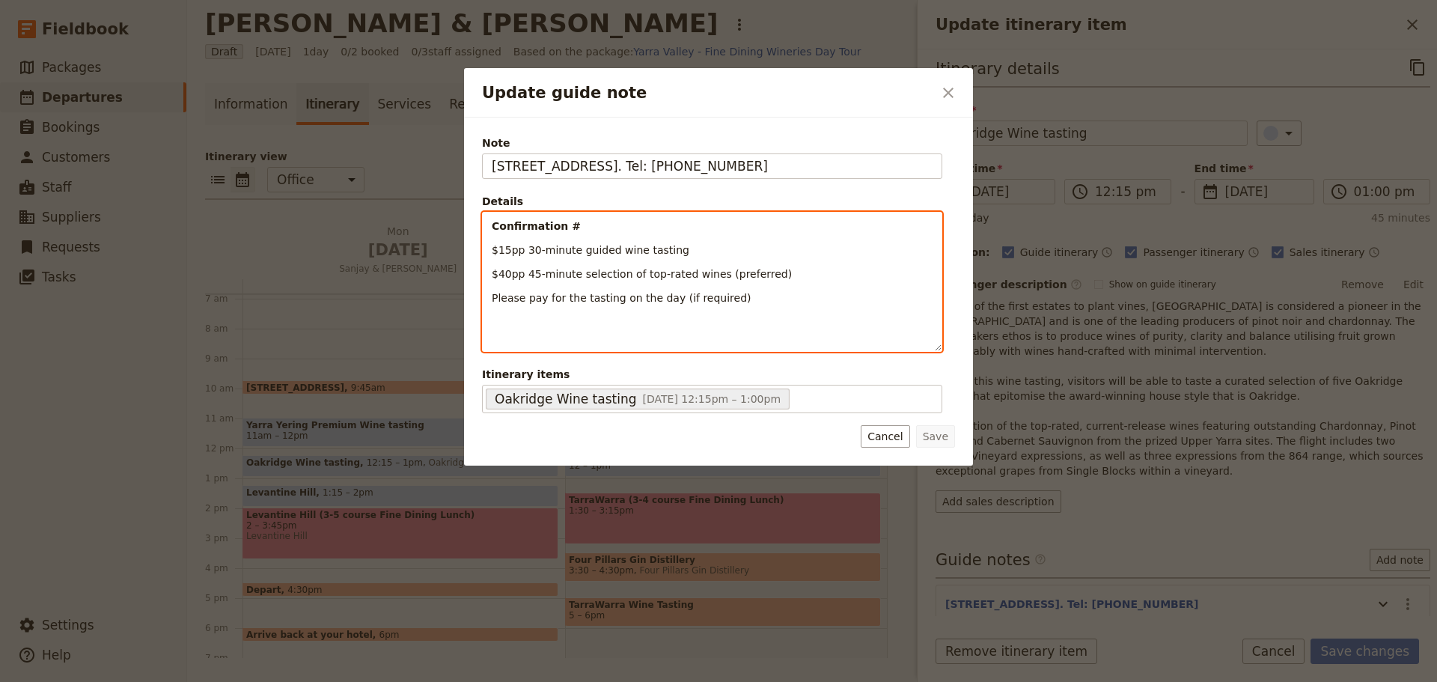
click at [607, 227] on p "Confirmation #" at bounding box center [712, 226] width 441 height 15
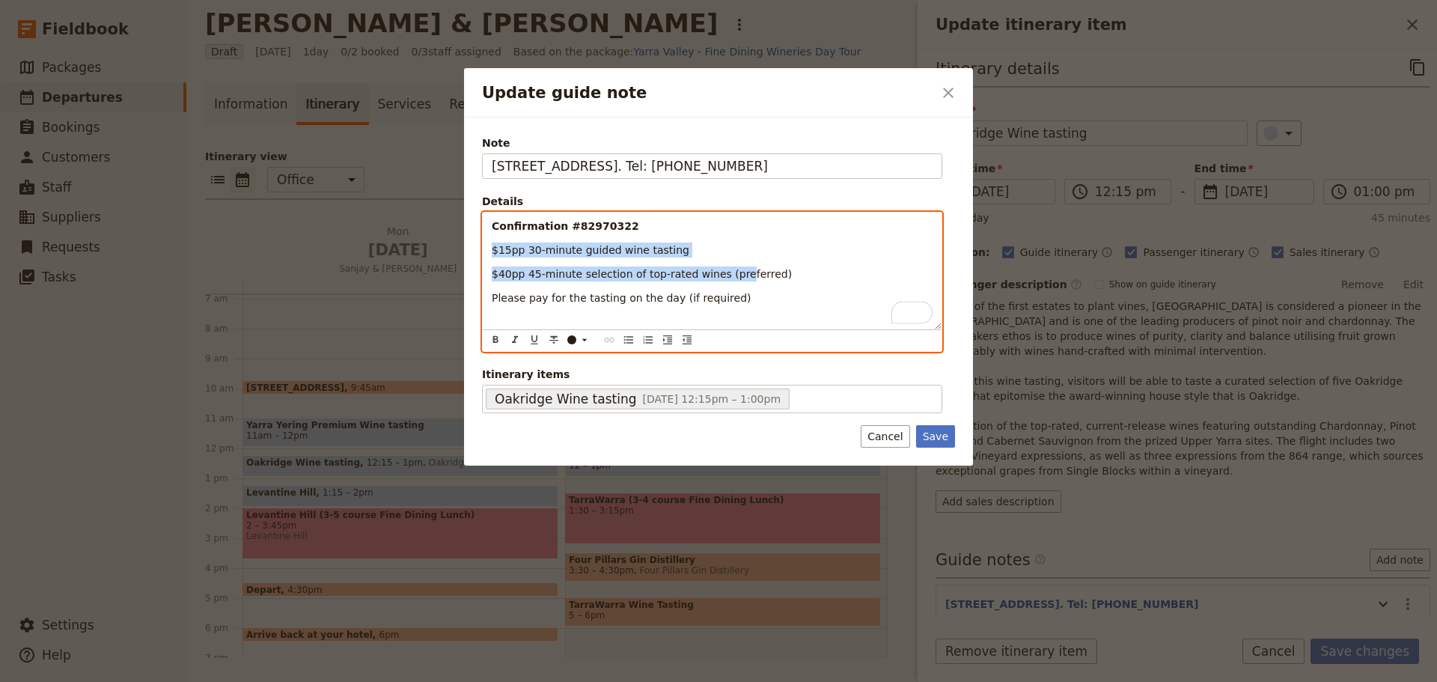
drag, startPoint x: 723, startPoint y: 258, endPoint x: 486, endPoint y: 257, distance: 236.5
click at [486, 257] on div "Confirmation #82970322 $15pp 30-minute guided wine tasting $40pp 45-minute sele…" at bounding box center [712, 271] width 459 height 117
click at [528, 271] on span "$40pp 45-minute selection of top-rated wines (preferred)" at bounding box center [642, 274] width 300 height 12
click at [652, 260] on div "Confirmation #82970322 $15pp 30-minute guided wine tasting $40pp 45-minute sele…" at bounding box center [712, 271] width 459 height 117
drag, startPoint x: 563, startPoint y: 243, endPoint x: 480, endPoint y: 243, distance: 83.1
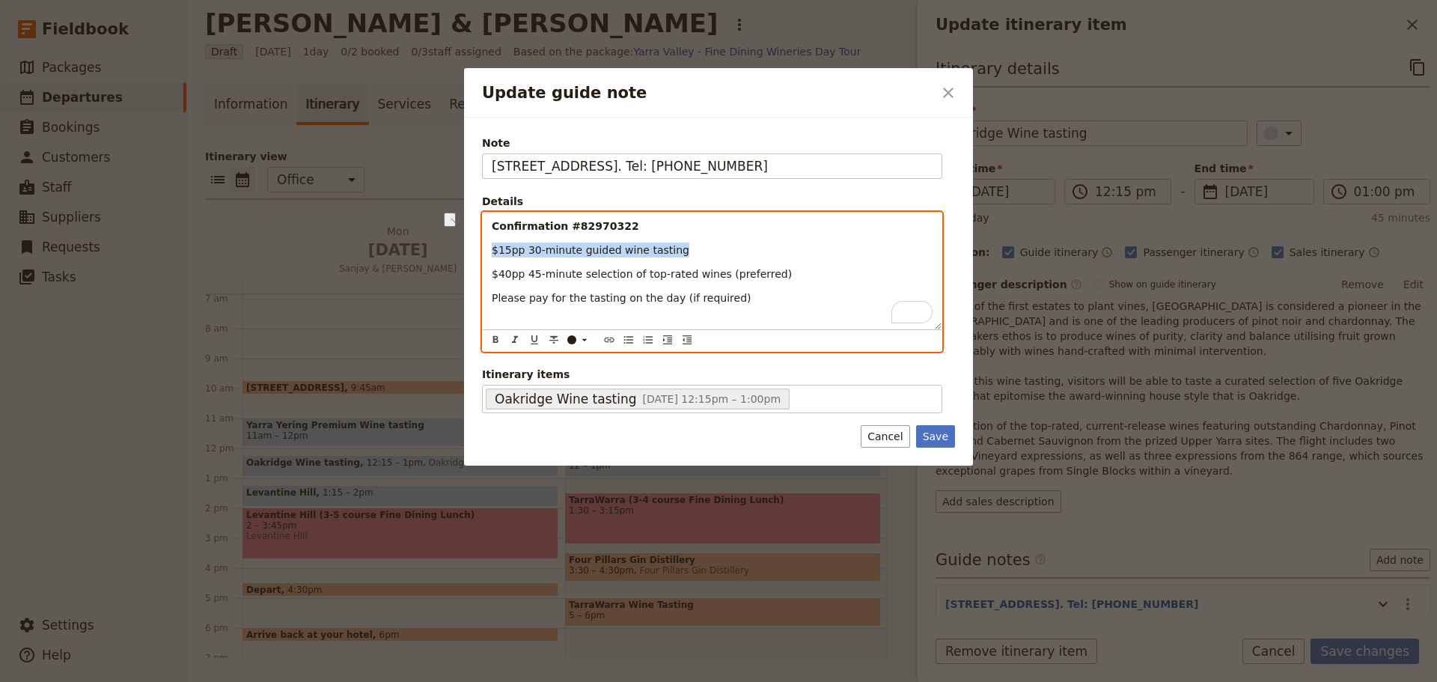
click at [480, 243] on div "Note 864 Maroondah Hwy, Coldstream. Tel: 9738 9900 Details Confirmation #829703…" at bounding box center [718, 291] width 509 height 348
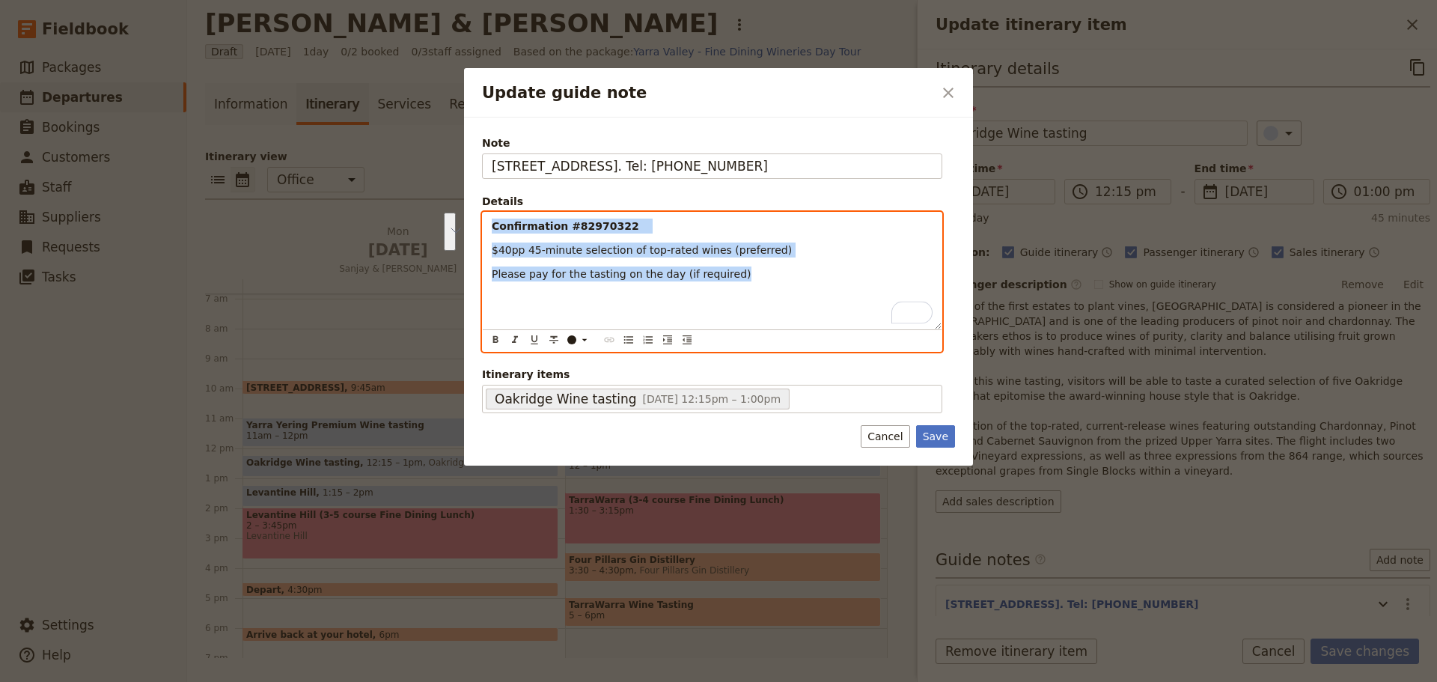
drag, startPoint x: 744, startPoint y: 275, endPoint x: 373, endPoint y: 227, distance: 373.6
click at [373, 519] on div "Update guide note ​ Note 864 Maroondah Hwy, Coldstream. Tel: 9738 9900 Details …" at bounding box center [718, 682] width 1437 height 0
click at [622, 344] on button "​" at bounding box center [628, 340] width 16 height 16
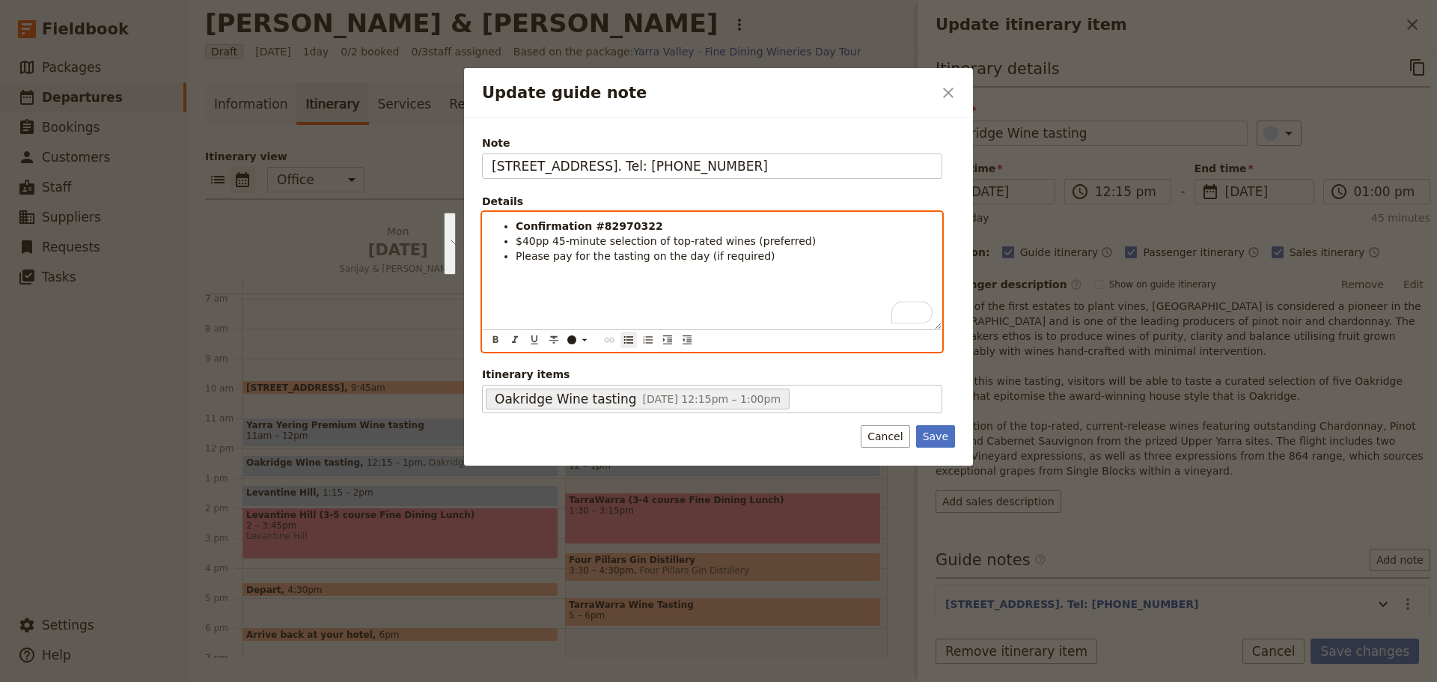
click at [667, 318] on div "Confirmation #82970322 $40pp 45-minute selection of top-rated wines (preferred)…" at bounding box center [712, 271] width 459 height 117
click at [756, 257] on li "Please pay for the tasting on the day (if required)" at bounding box center [724, 255] width 417 height 15
drag, startPoint x: 761, startPoint y: 254, endPoint x: 522, endPoint y: 264, distance: 239.7
click at [522, 264] on div "Confirmation #82970322 $40pp 45-minute selection of top-rated wines (preferred)…" at bounding box center [712, 271] width 459 height 117
drag, startPoint x: 788, startPoint y: 240, endPoint x: 656, endPoint y: 247, distance: 132.6
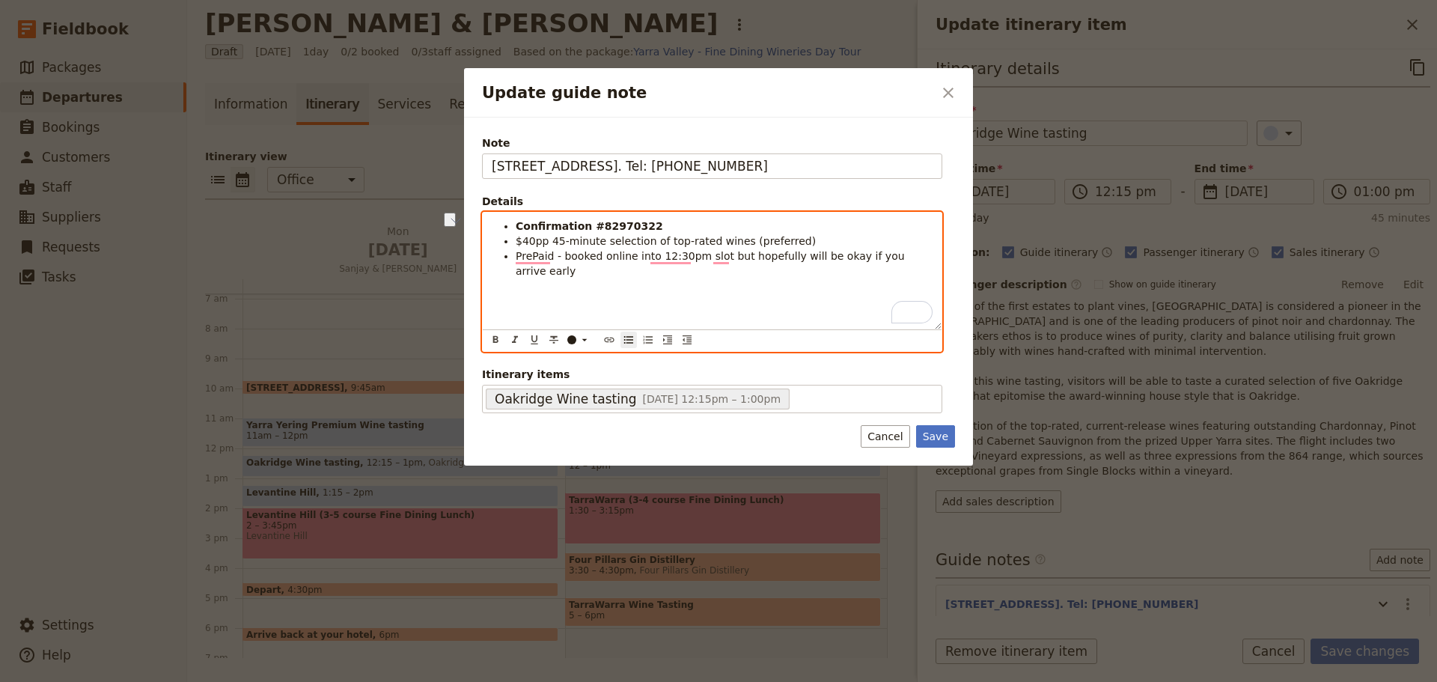
click at [656, 247] on li "$40pp 45-minute selection of top-rated wines (preferred)" at bounding box center [724, 240] width 417 height 15
drag, startPoint x: 547, startPoint y: 240, endPoint x: 516, endPoint y: 241, distance: 31.4
click at [516, 241] on span "$40pp 45-minute selection of 864 Single Block Flight" at bounding box center [655, 241] width 278 height 12
drag, startPoint x: 622, startPoint y: 242, endPoint x: 494, endPoint y: 242, distance: 128.0
click at [494, 242] on ul "Confirmation #82970322 45-minute selection of 864 Single Block Flight PrePaid -…" at bounding box center [712, 249] width 441 height 60
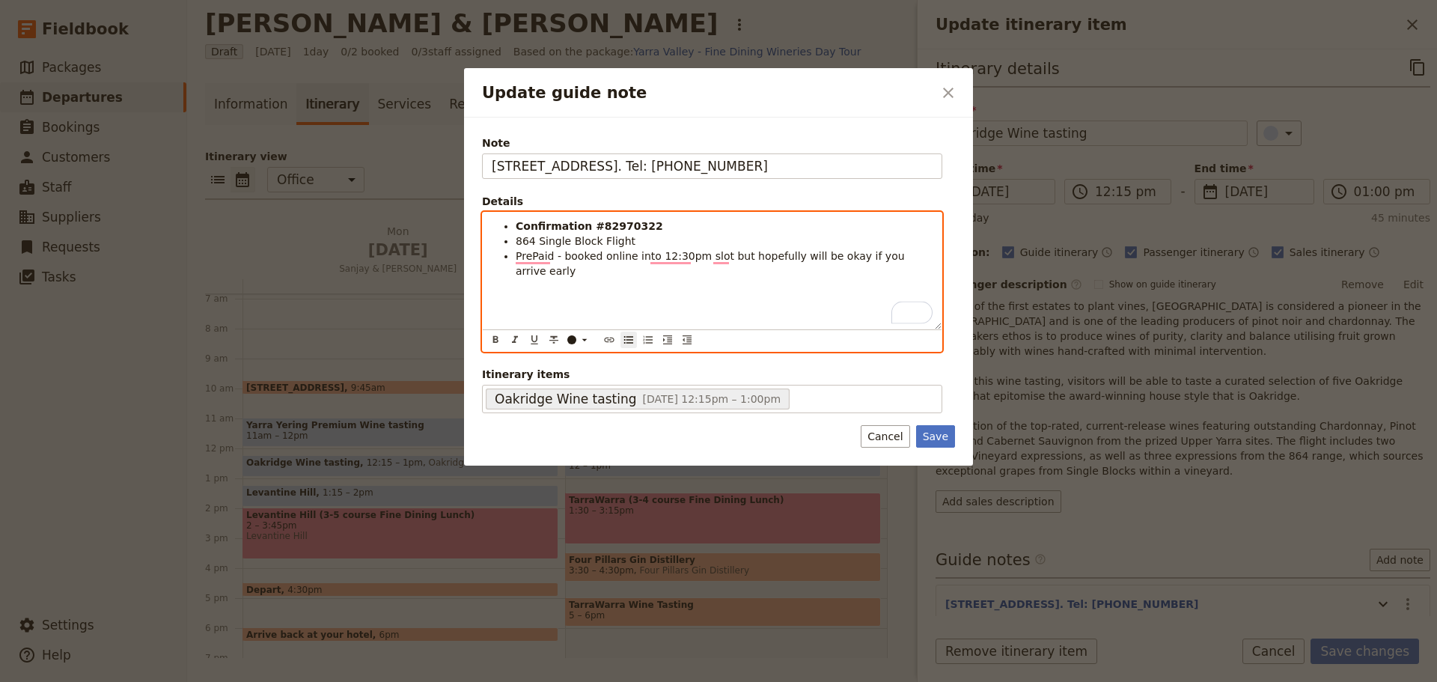
click at [635, 233] on li "864 Single Block Flight" at bounding box center [724, 240] width 417 height 15
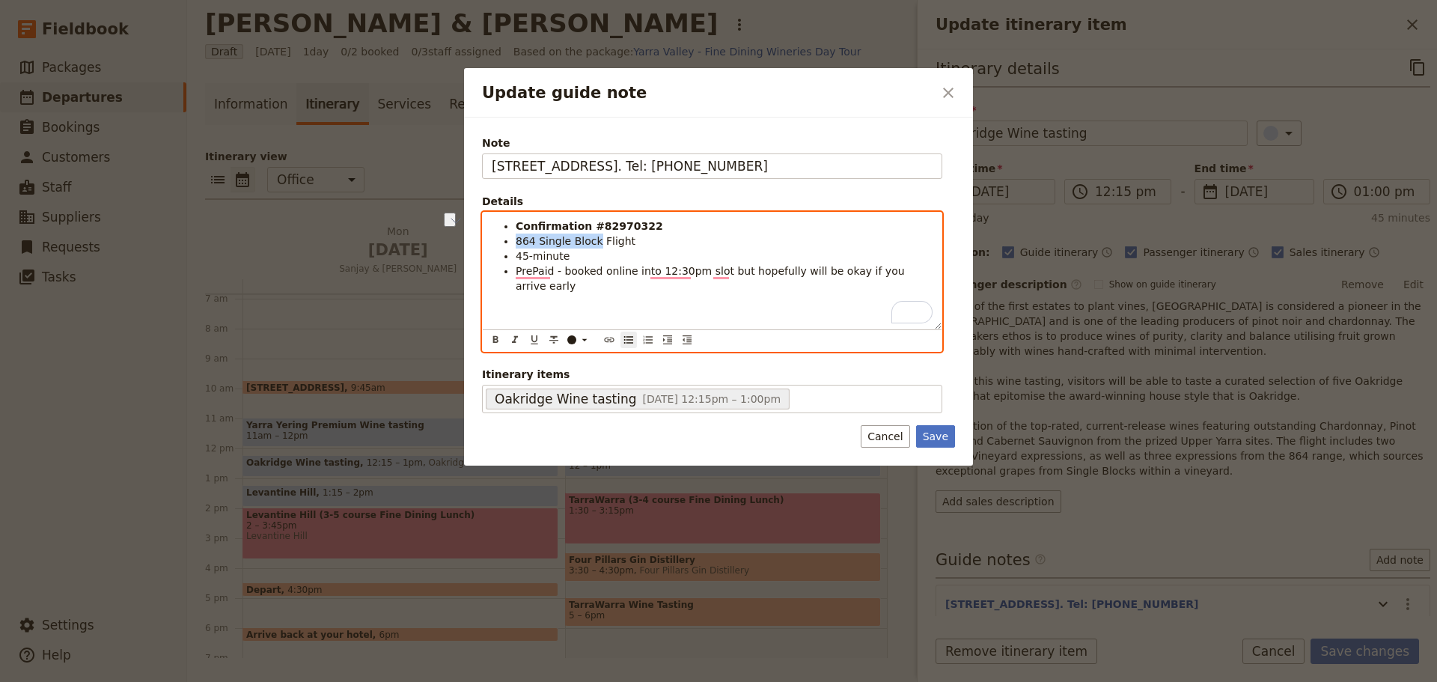
drag, startPoint x: 592, startPoint y: 242, endPoint x: 500, endPoint y: 257, distance: 93.4
click at [491, 242] on div "Confirmation #82970322 864 Single Block Flight 45-minute PrePaid - booked onlin…" at bounding box center [712, 271] width 459 height 117
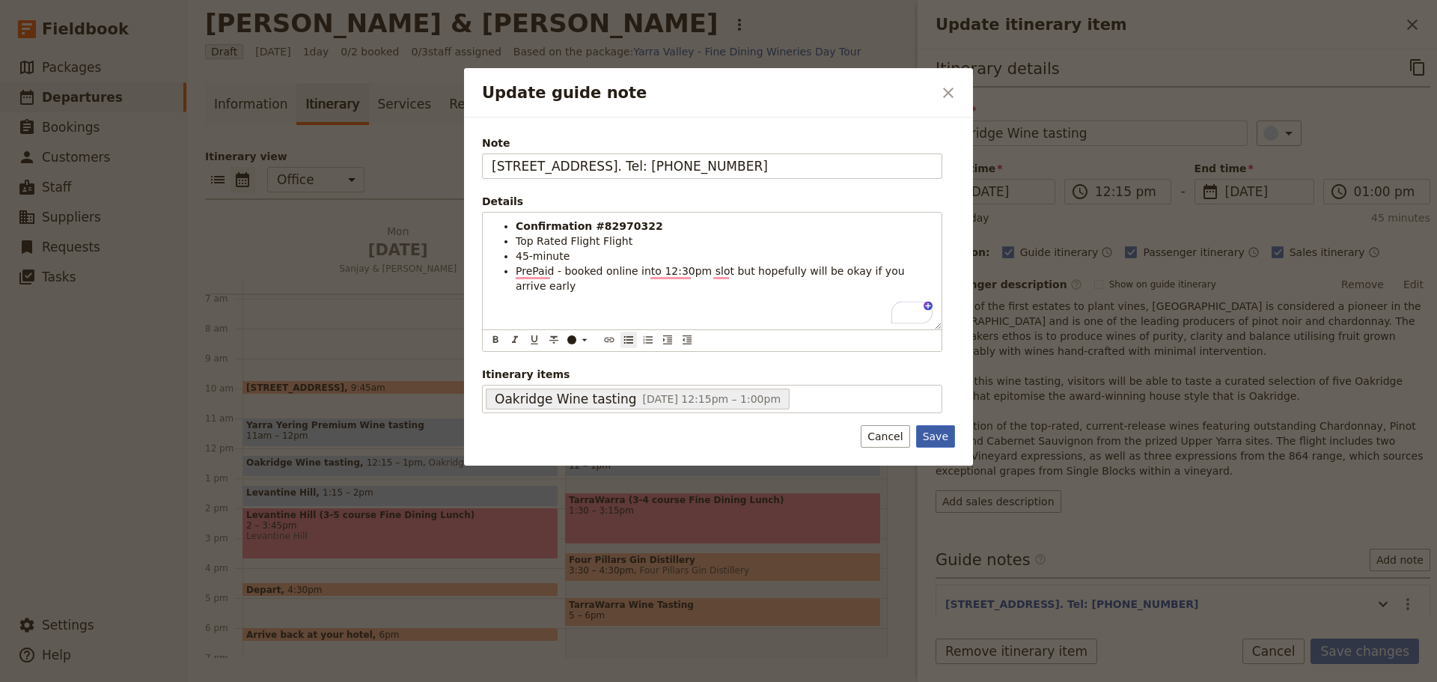
click at [932, 436] on button "Save" at bounding box center [935, 436] width 39 height 22
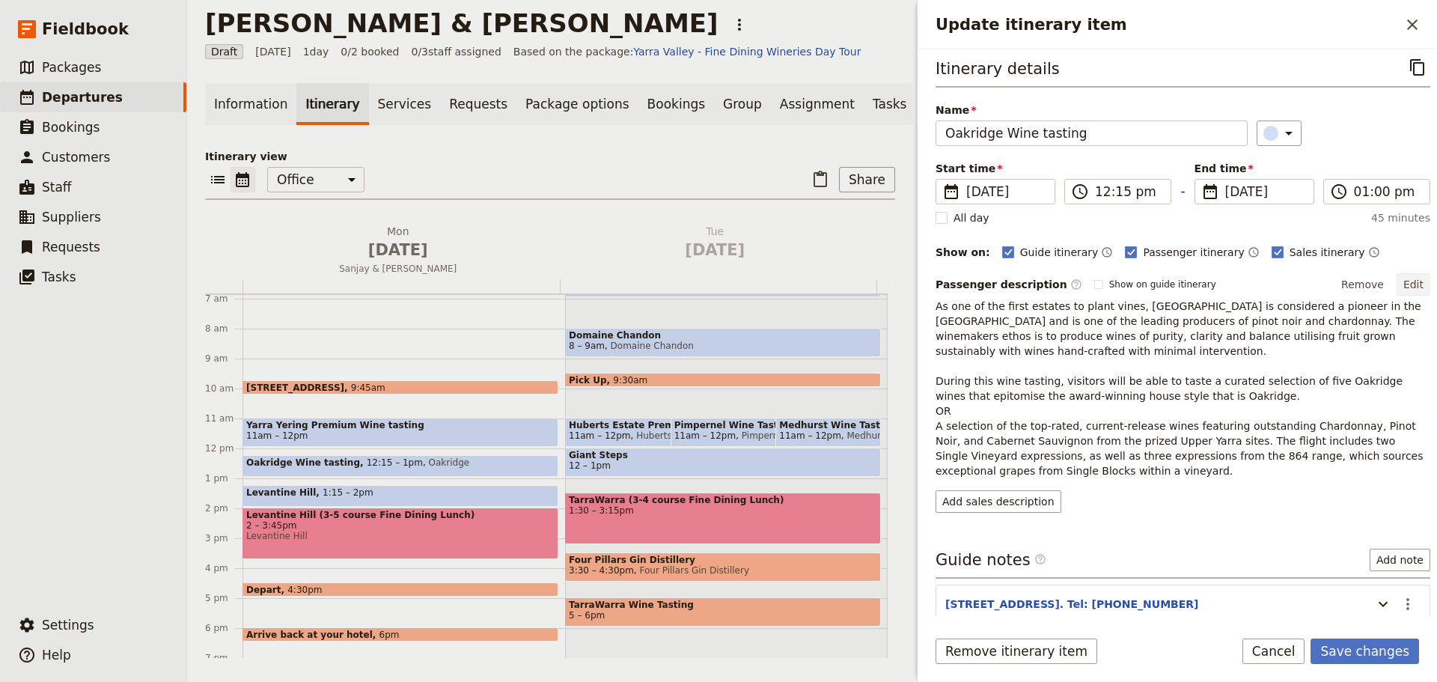
click at [1149, 281] on button "Edit" at bounding box center [1413, 284] width 34 height 22
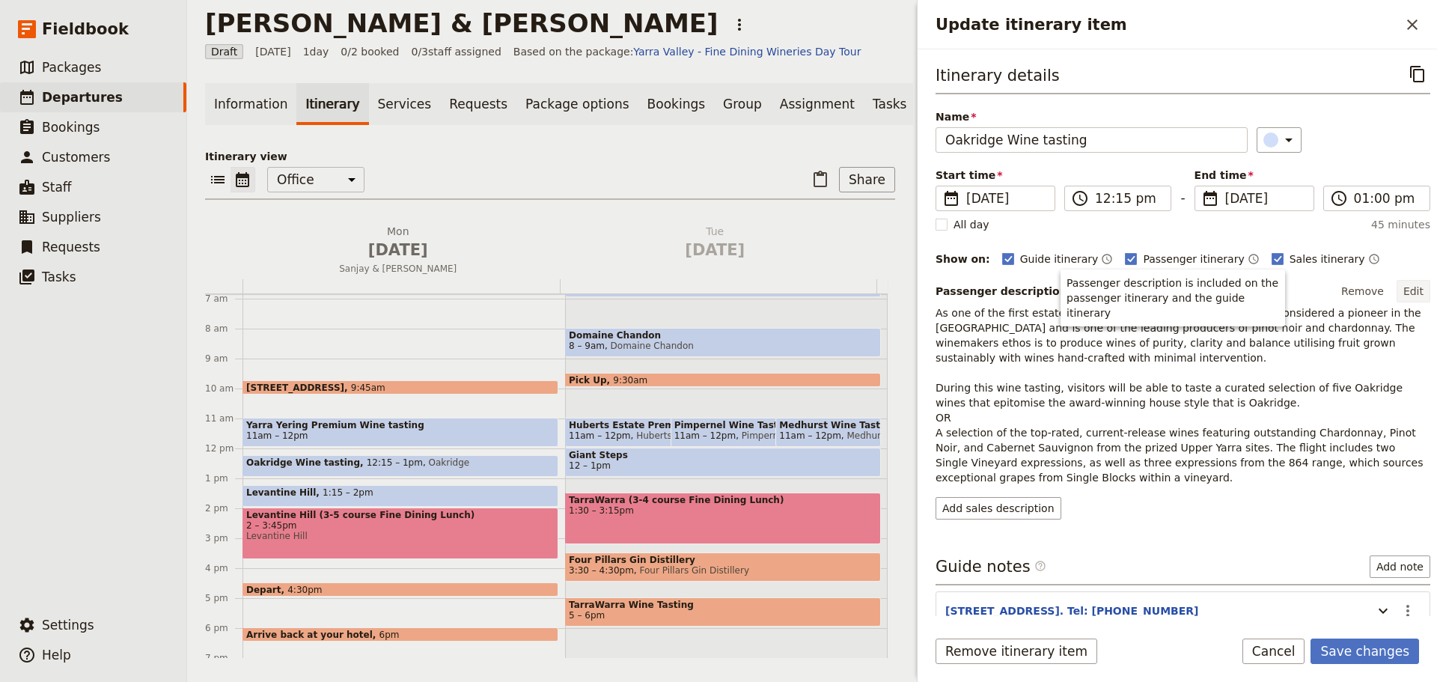
click at [1149, 289] on button "Edit" at bounding box center [1413, 291] width 34 height 22
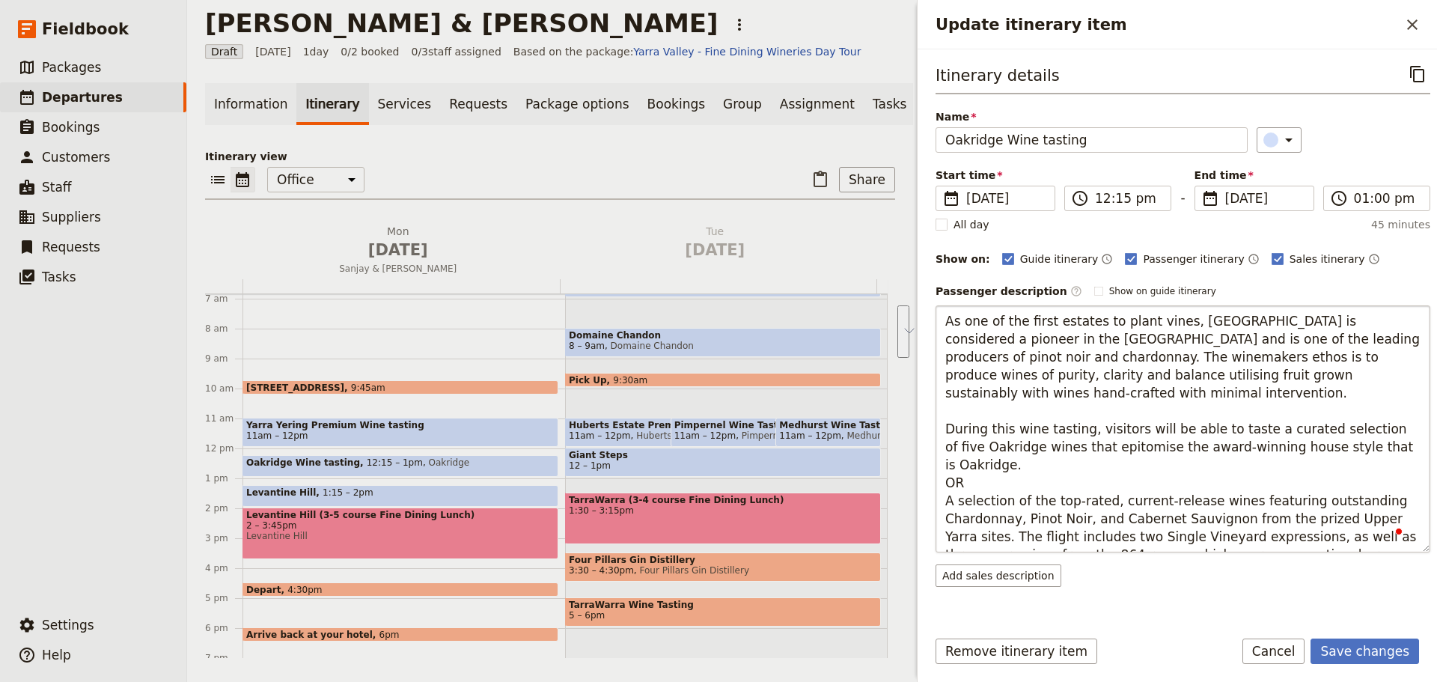
drag, startPoint x: 976, startPoint y: 446, endPoint x: 1251, endPoint y: 407, distance: 278.1
click at [1149, 407] on textarea "As one of the first estates to plant vines, Oakridge is considered a pioneer in…" at bounding box center [1182, 428] width 495 height 247
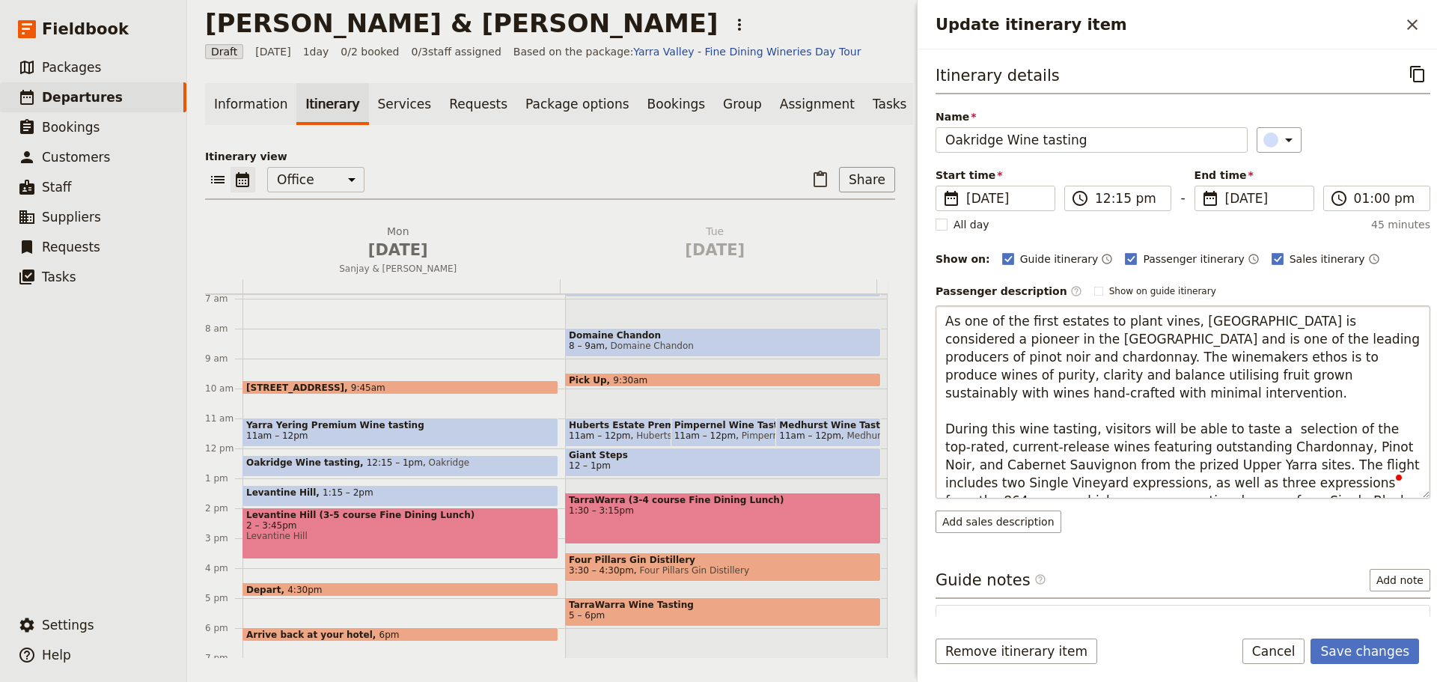
type textarea "As one of the first estates to plant vines, [GEOGRAPHIC_DATA] is considered a p…"
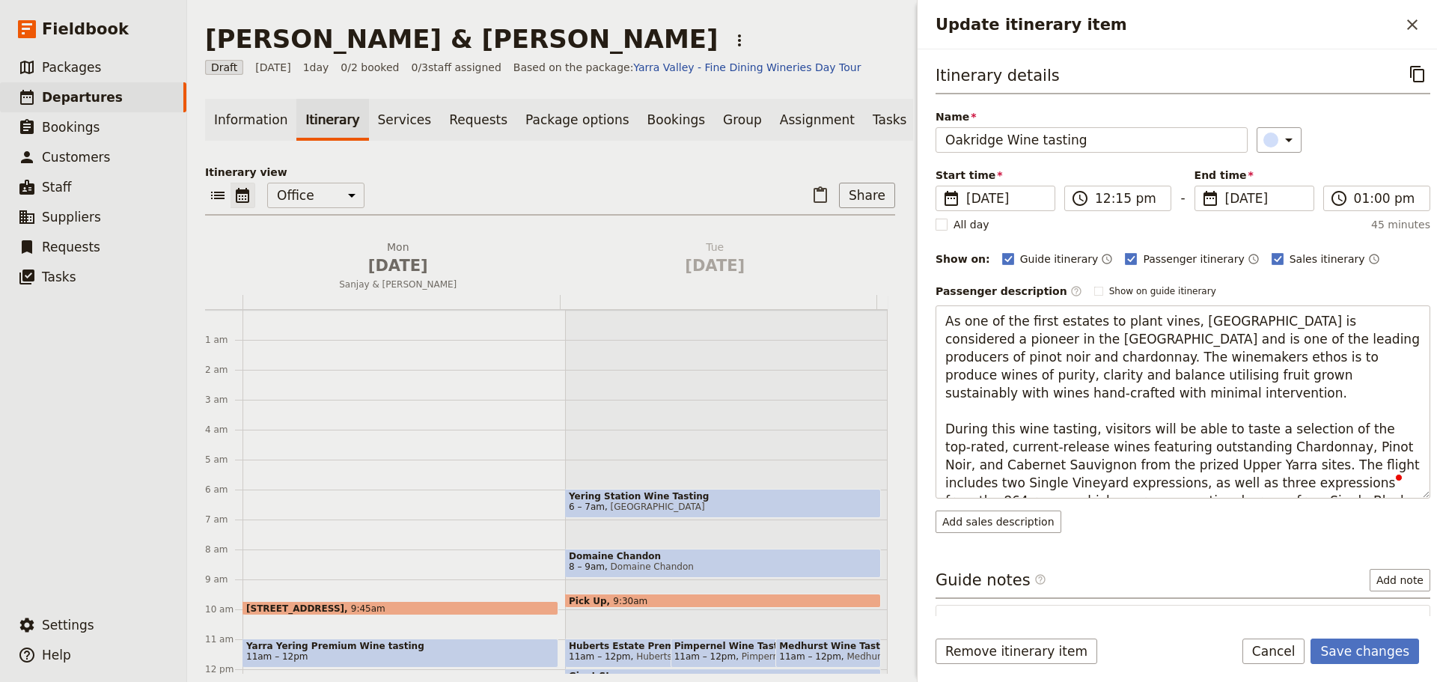
scroll to position [205, 0]
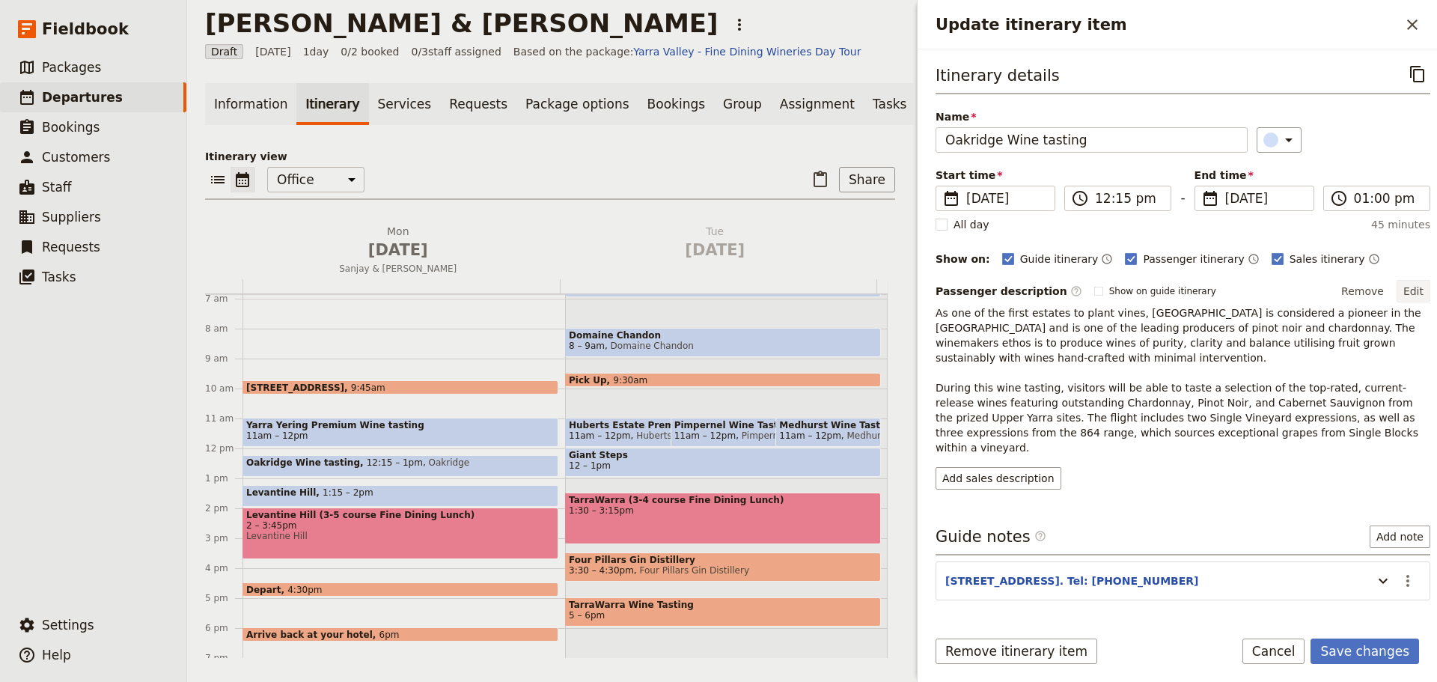
click at [1399, 287] on button "Edit" at bounding box center [1413, 291] width 34 height 22
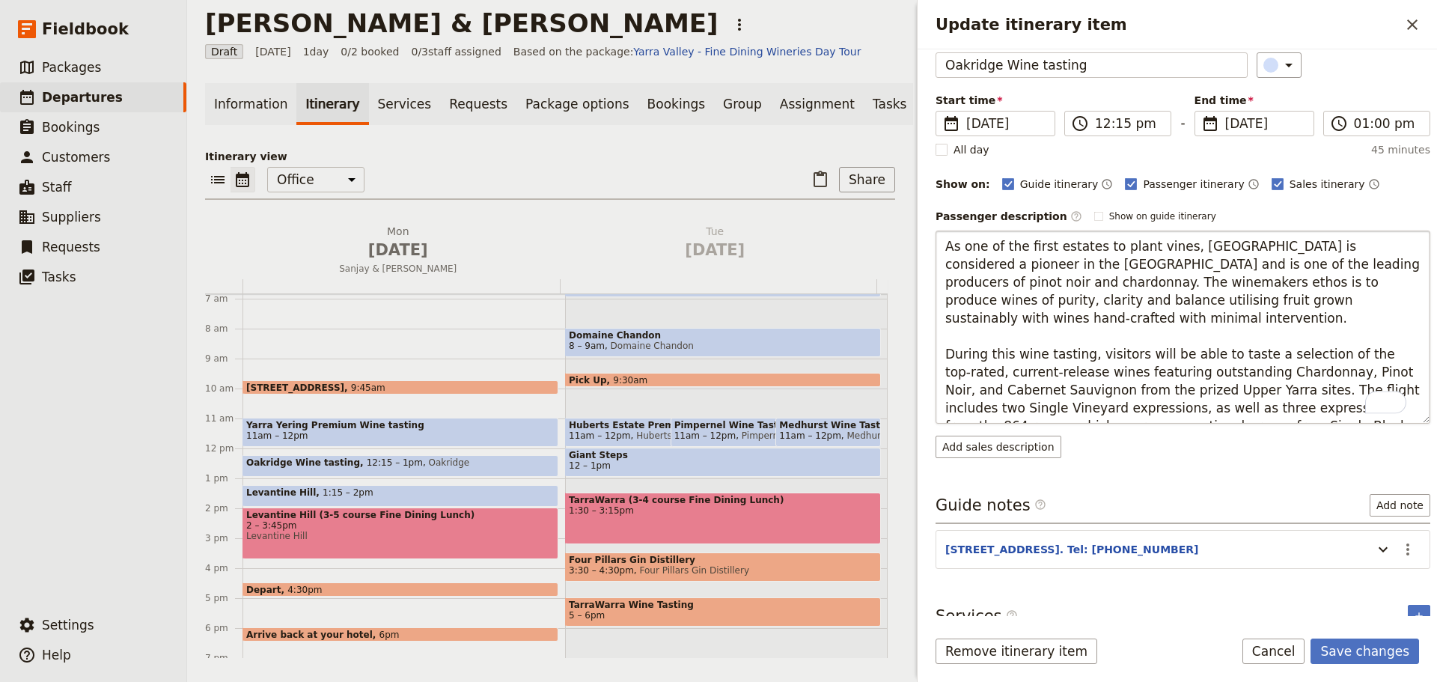
scroll to position [75, 0]
click at [1358, 298] on textarea "As one of the first estates to plant vines, [GEOGRAPHIC_DATA] is considered a p…" at bounding box center [1182, 326] width 495 height 193
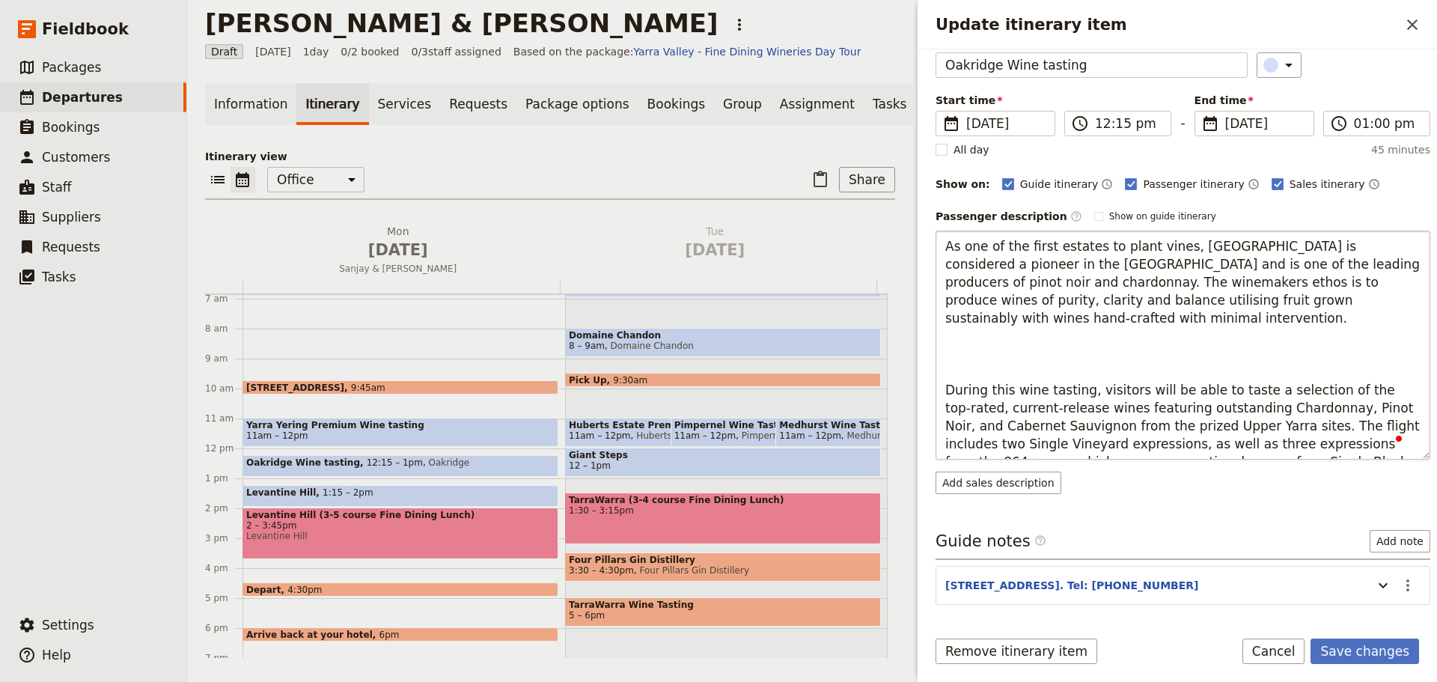
type textarea "As one of the first estates to plant vines, [GEOGRAPHIC_DATA] is considered a p…"
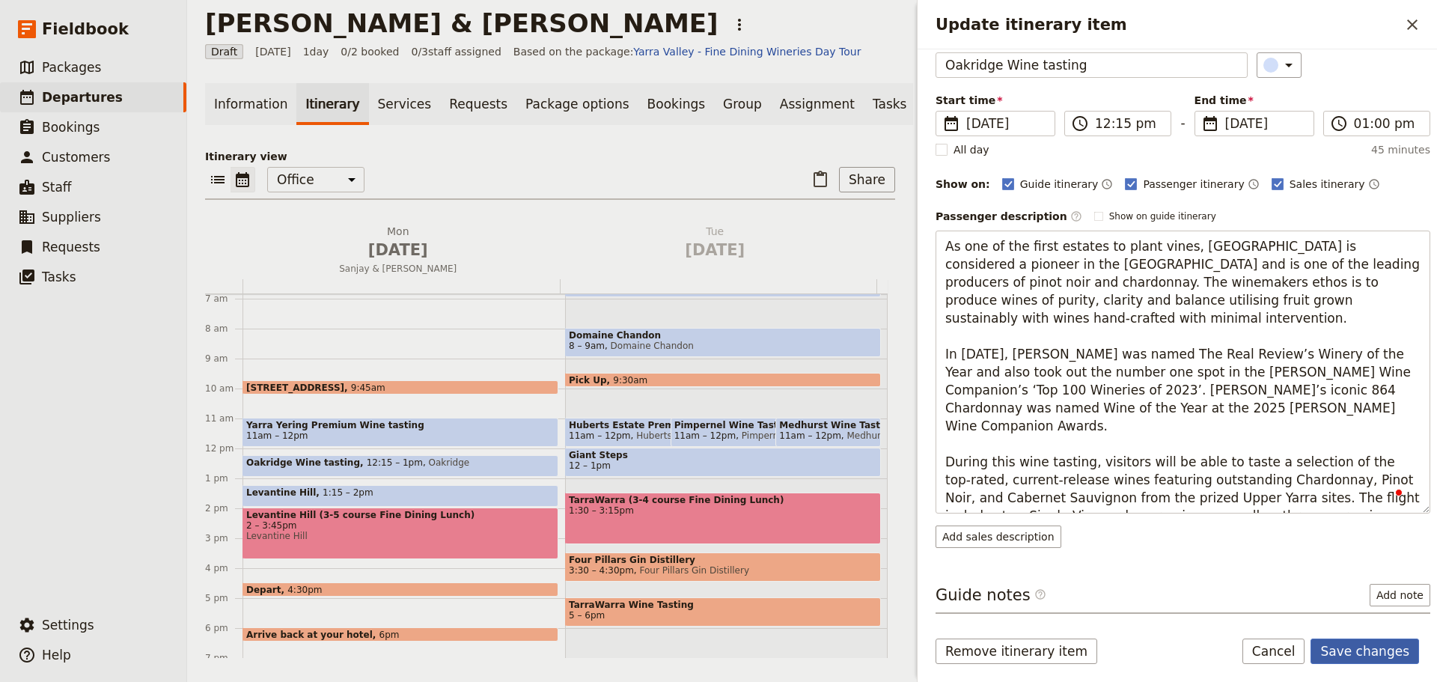
click at [1387, 638] on form "Itinerary details ​ Name Oakridge Wine tasting ​ Start time ​ [DATE] [DATE] [DA…" at bounding box center [1176, 365] width 519 height 632
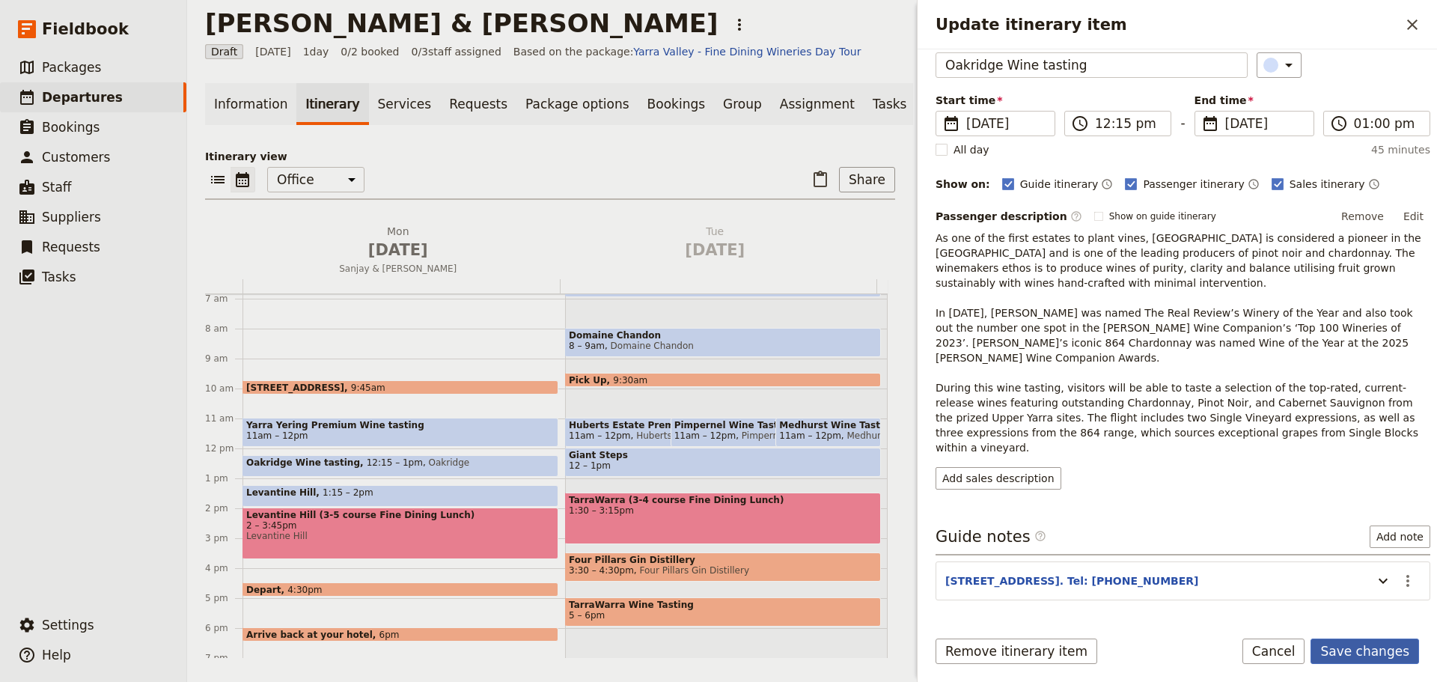
click at [1381, 647] on button "Save changes" at bounding box center [1364, 650] width 109 height 25
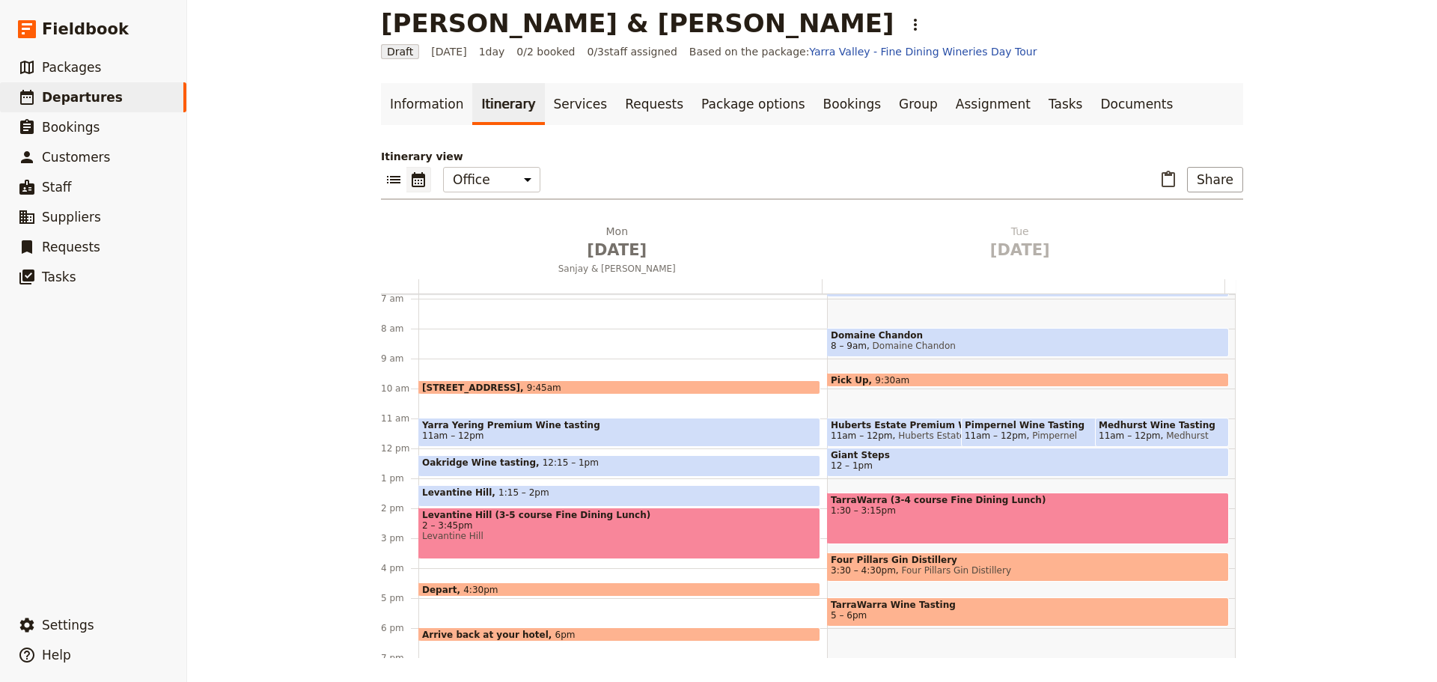
click at [584, 428] on span "Yarra Yering Premium Wine tasting" at bounding box center [619, 425] width 394 height 10
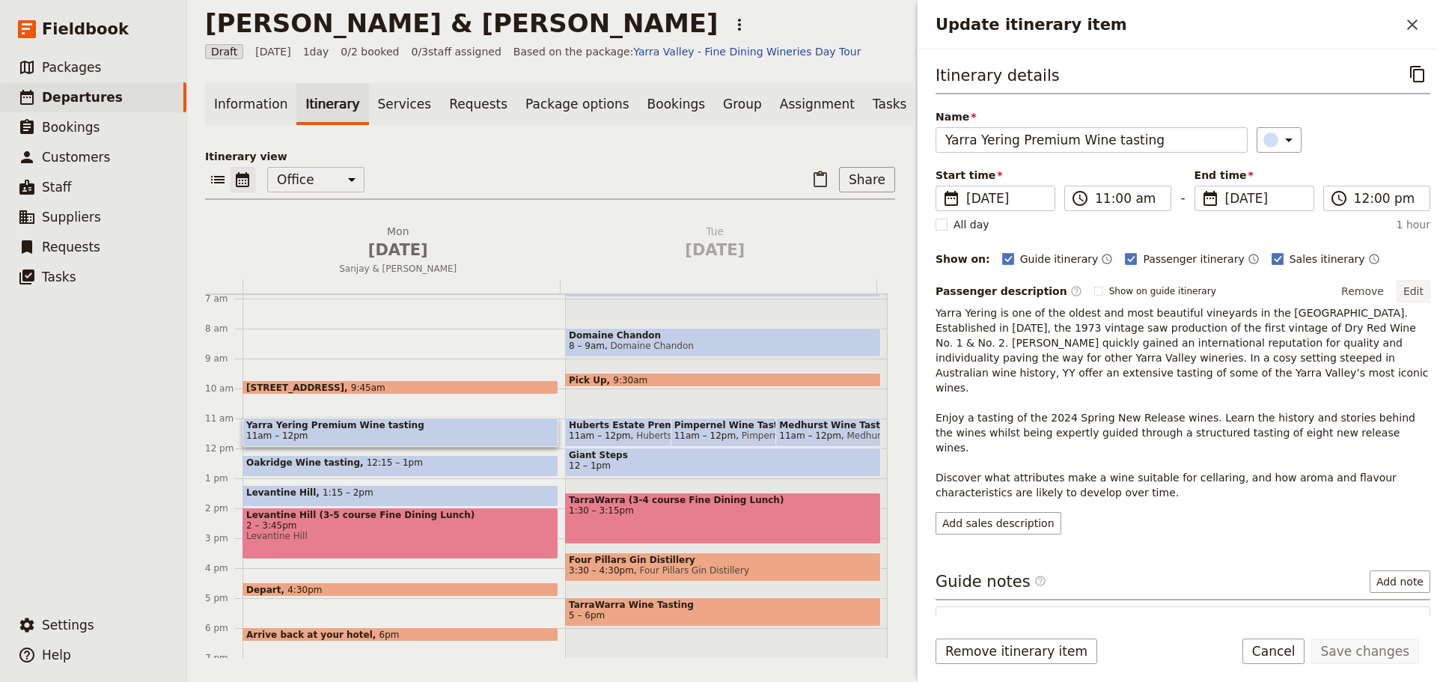
click at [1406, 295] on button "Edit" at bounding box center [1413, 291] width 34 height 22
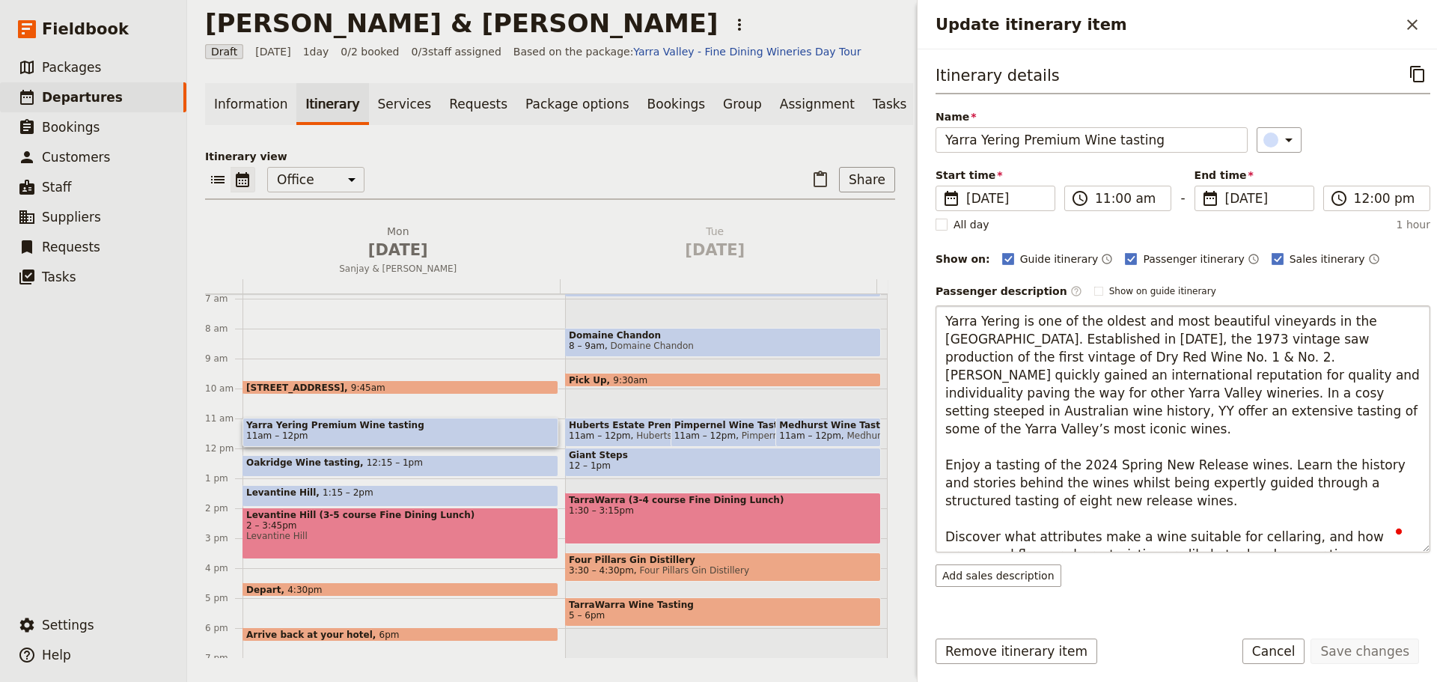
click at [1215, 391] on textarea "Yarra Yering is one of the oldest and most beautiful vineyards in the [GEOGRAPH…" at bounding box center [1182, 428] width 495 height 247
click at [1304, 393] on textarea "Yarra Yering is one of the oldest and most beautiful vineyards in the [GEOGRAPH…" at bounding box center [1182, 428] width 495 height 247
click at [1361, 378] on textarea "Yarra Yering is one of the oldest and most beautiful vineyards in the [GEOGRAPH…" at bounding box center [1182, 428] width 495 height 247
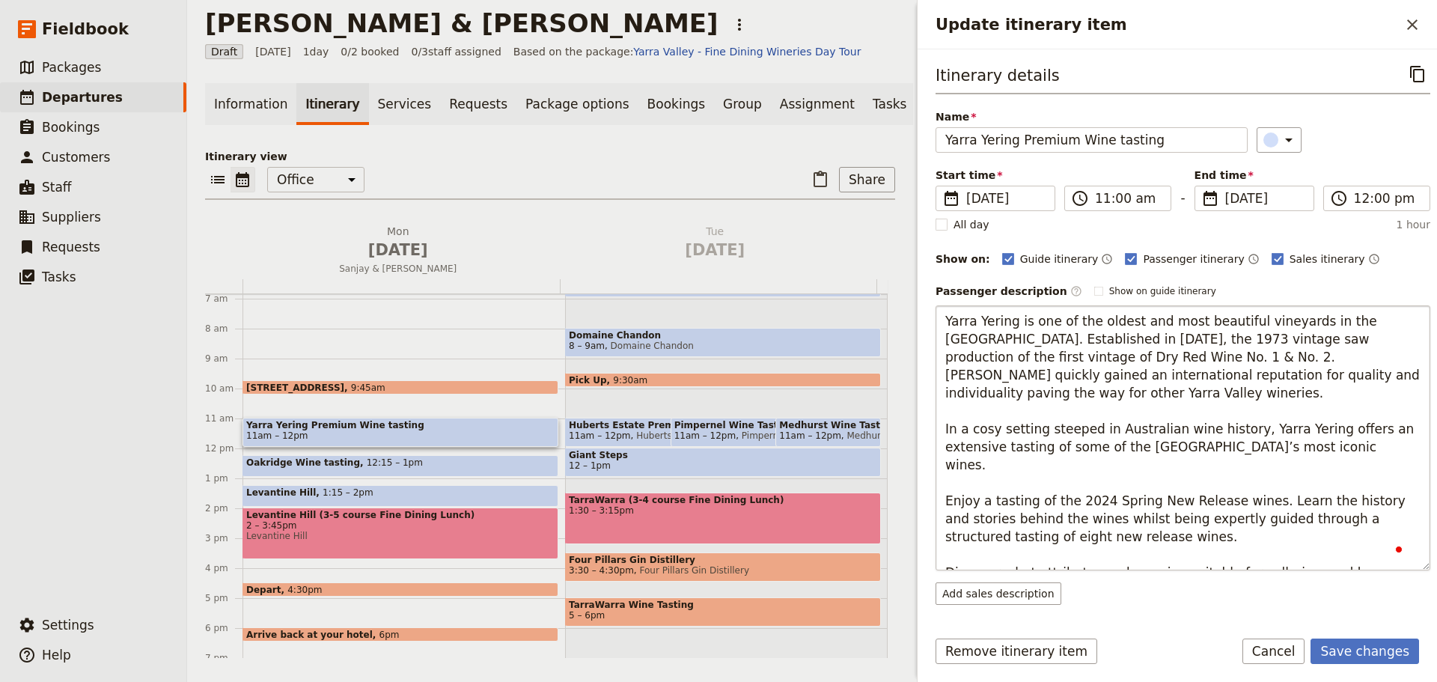
click at [1271, 432] on textarea "Yarra Yering is one of the oldest and most beautiful vineyards in the [GEOGRAPH…" at bounding box center [1182, 437] width 495 height 265
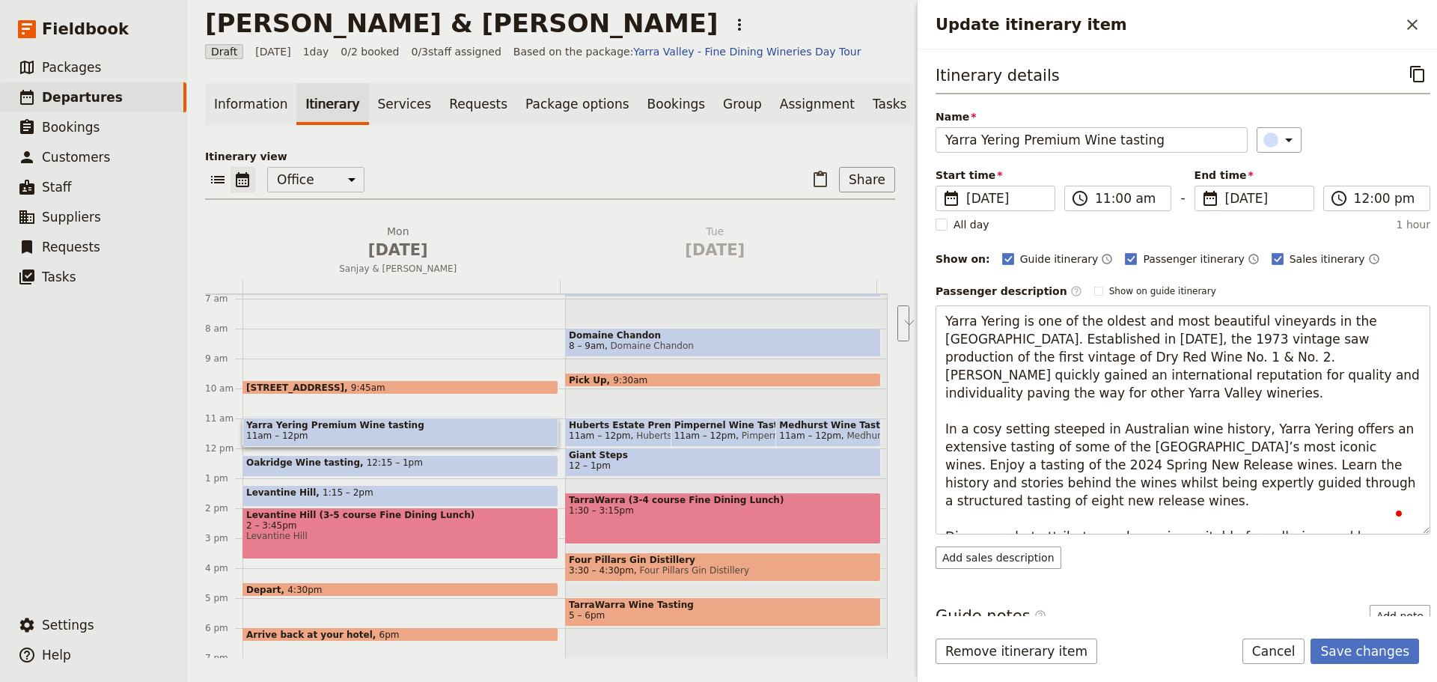
drag, startPoint x: 1194, startPoint y: 521, endPoint x: 914, endPoint y: 485, distance: 281.4
click at [914, 485] on div "Update itinerary item ​ Itinerary details ​ Name Yarra Yering Premium Wine tast…" at bounding box center [1175, 341] width 524 height 682
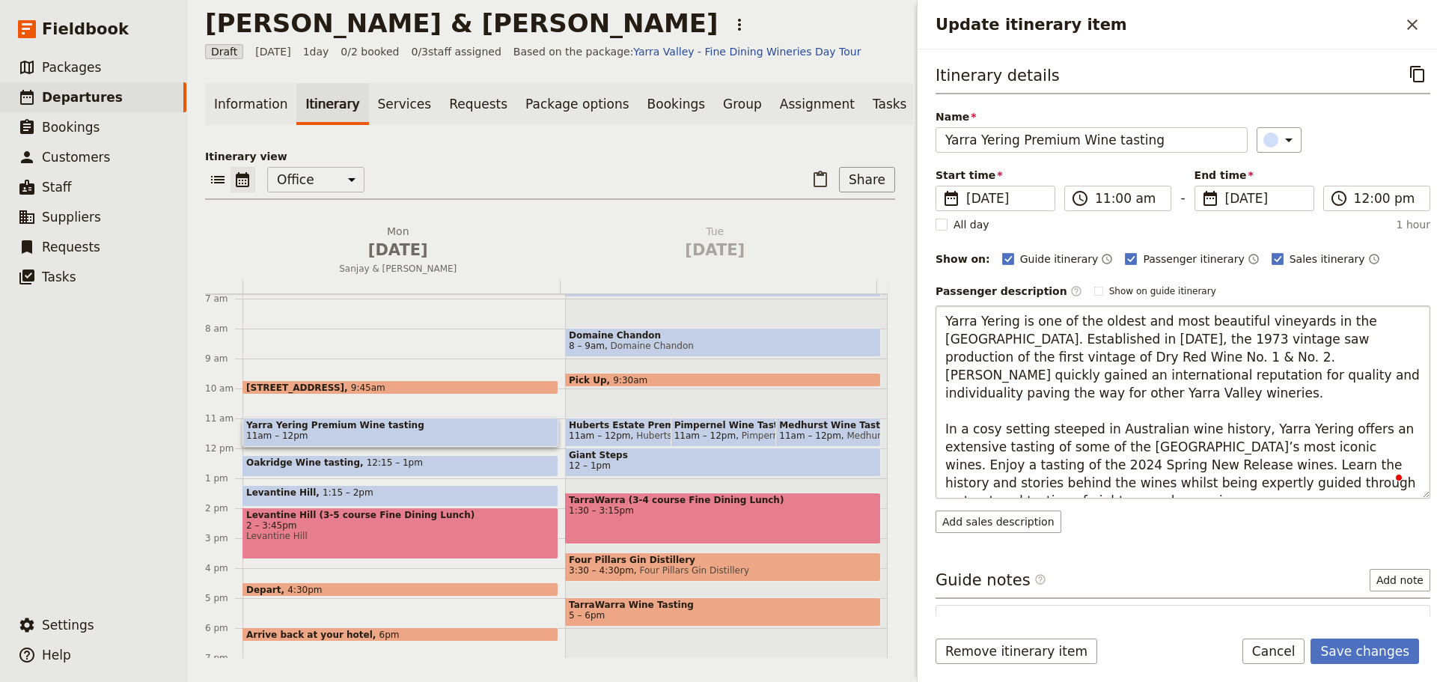
type textarea "Yarra Yering is one of the oldest and most beautiful vineyards in the [GEOGRAPH…"
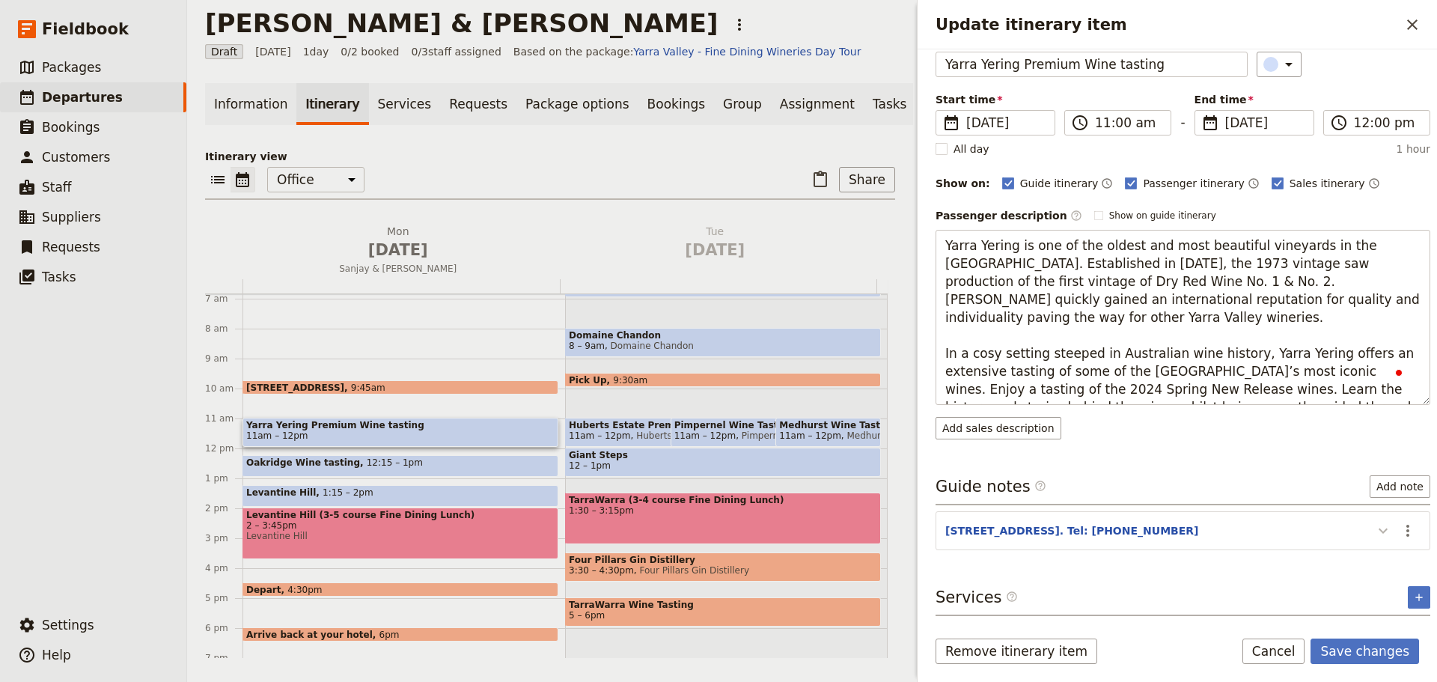
scroll to position [35, 0]
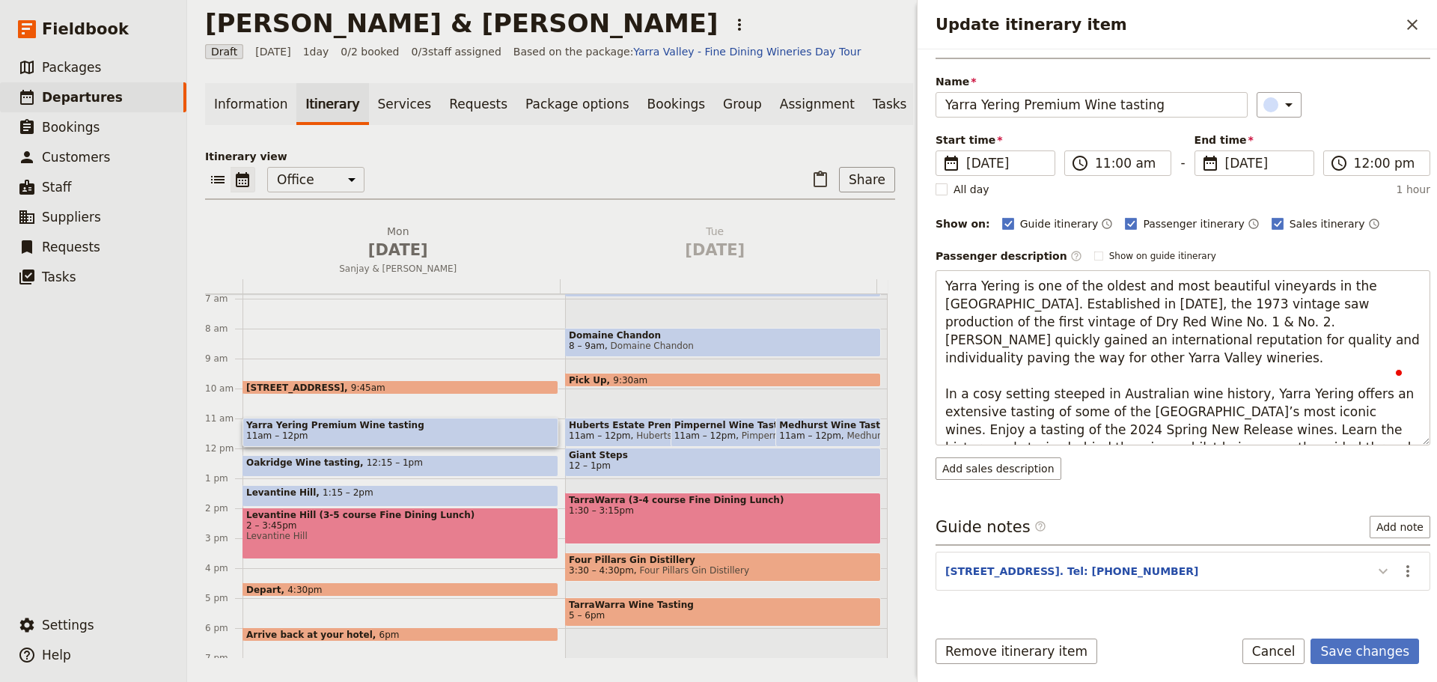
click at [1371, 558] on button "Update itinerary item" at bounding box center [1383, 570] width 24 height 25
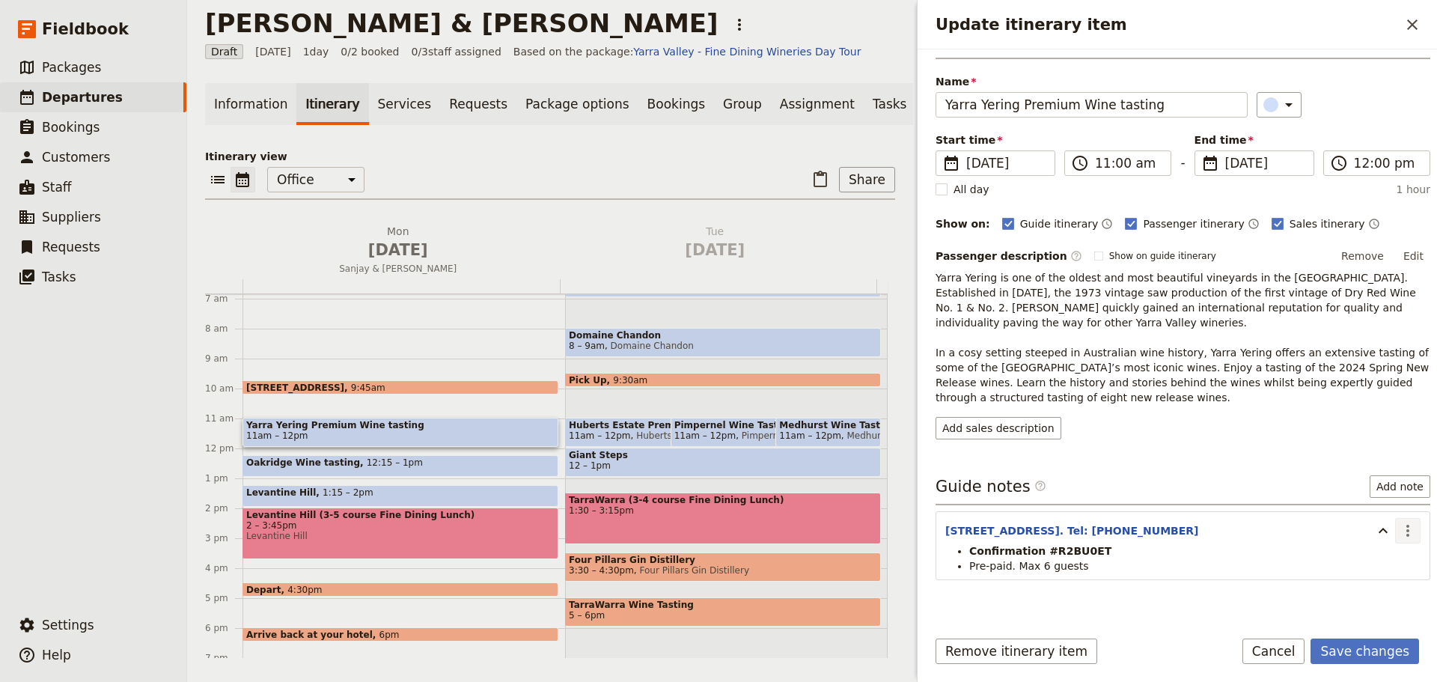
click at [1399, 531] on icon "Actions" at bounding box center [1408, 531] width 18 height 18
click at [1387, 558] on span "Edit note" at bounding box center [1365, 562] width 70 height 15
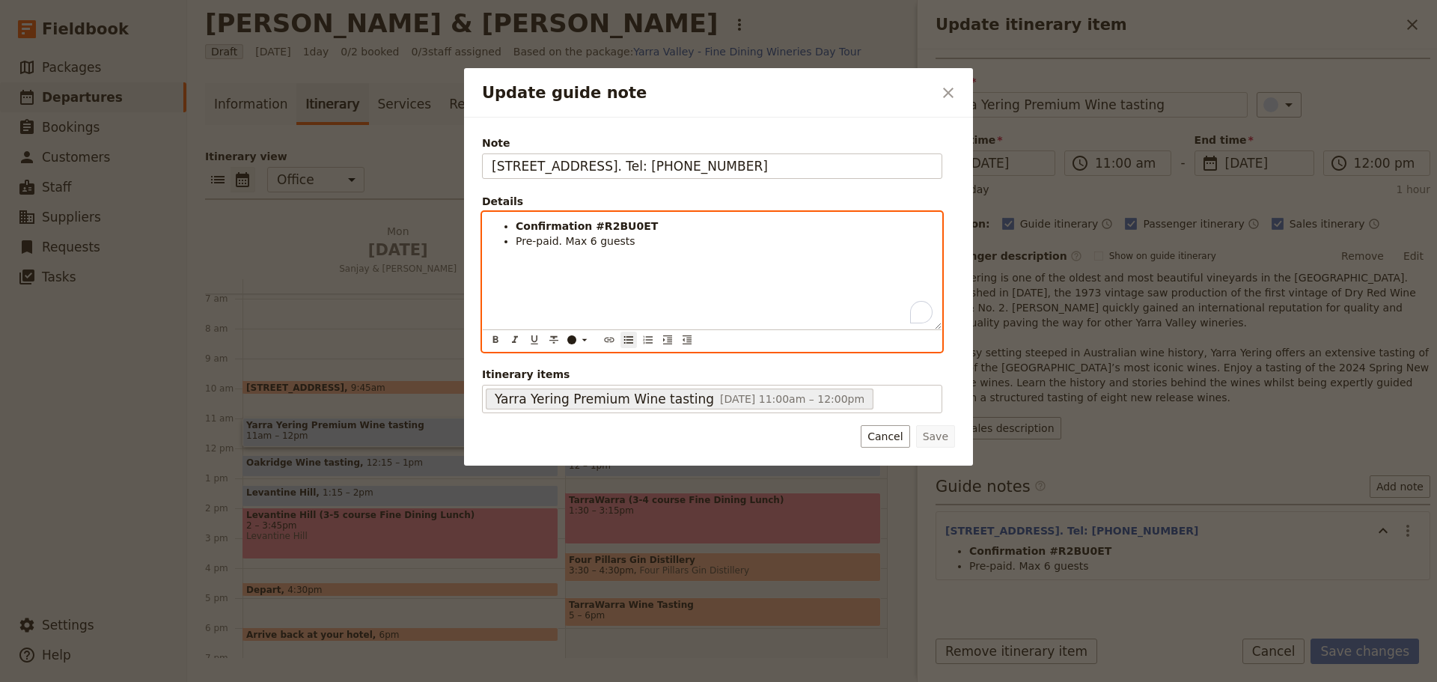
click at [513, 245] on ul "Confirmation #R2BU0ET Pre-paid. Max 6 guests" at bounding box center [712, 234] width 441 height 30
click at [519, 242] on li "To enrich screen reader interactions, please activate Accessibility in Grammarl…" at bounding box center [724, 240] width 417 height 15
click at [645, 242] on span "Spring release tasting (only one available in Sept)" at bounding box center [647, 241] width 262 height 12
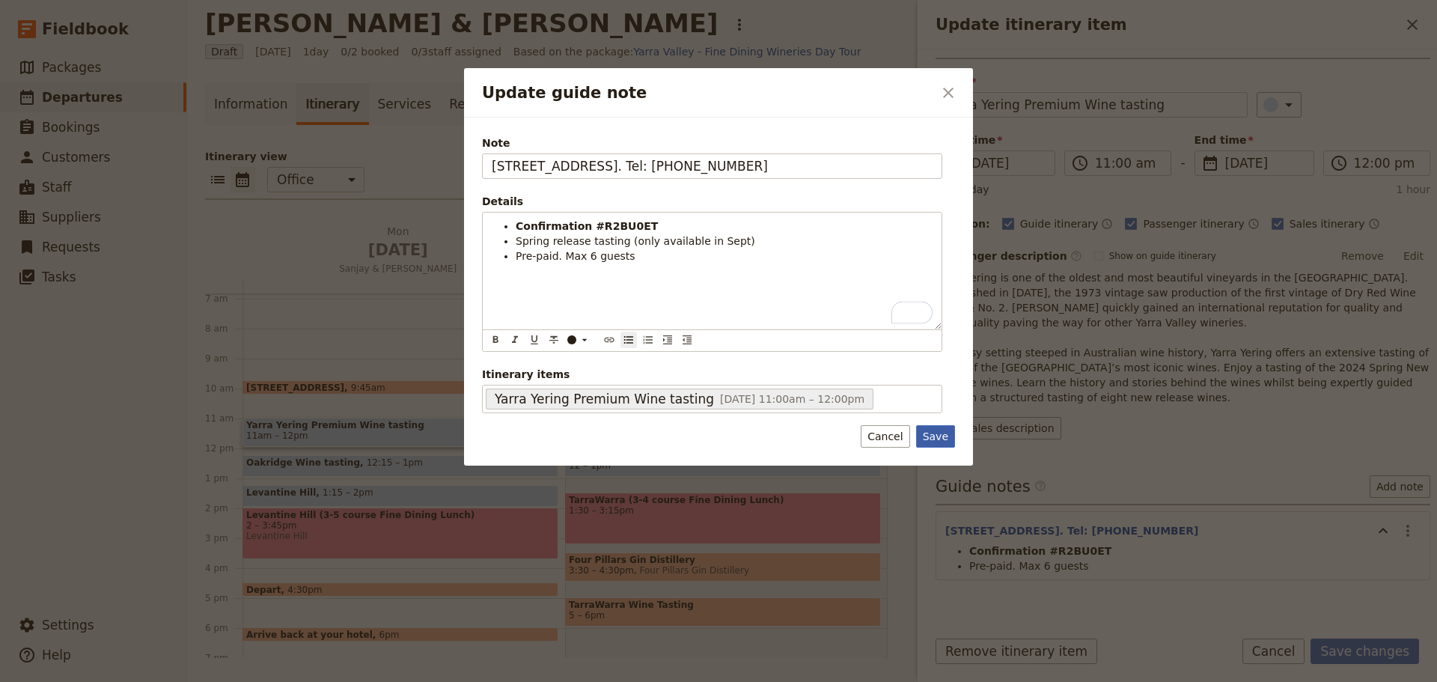
click at [935, 434] on button "Save" at bounding box center [935, 436] width 39 height 22
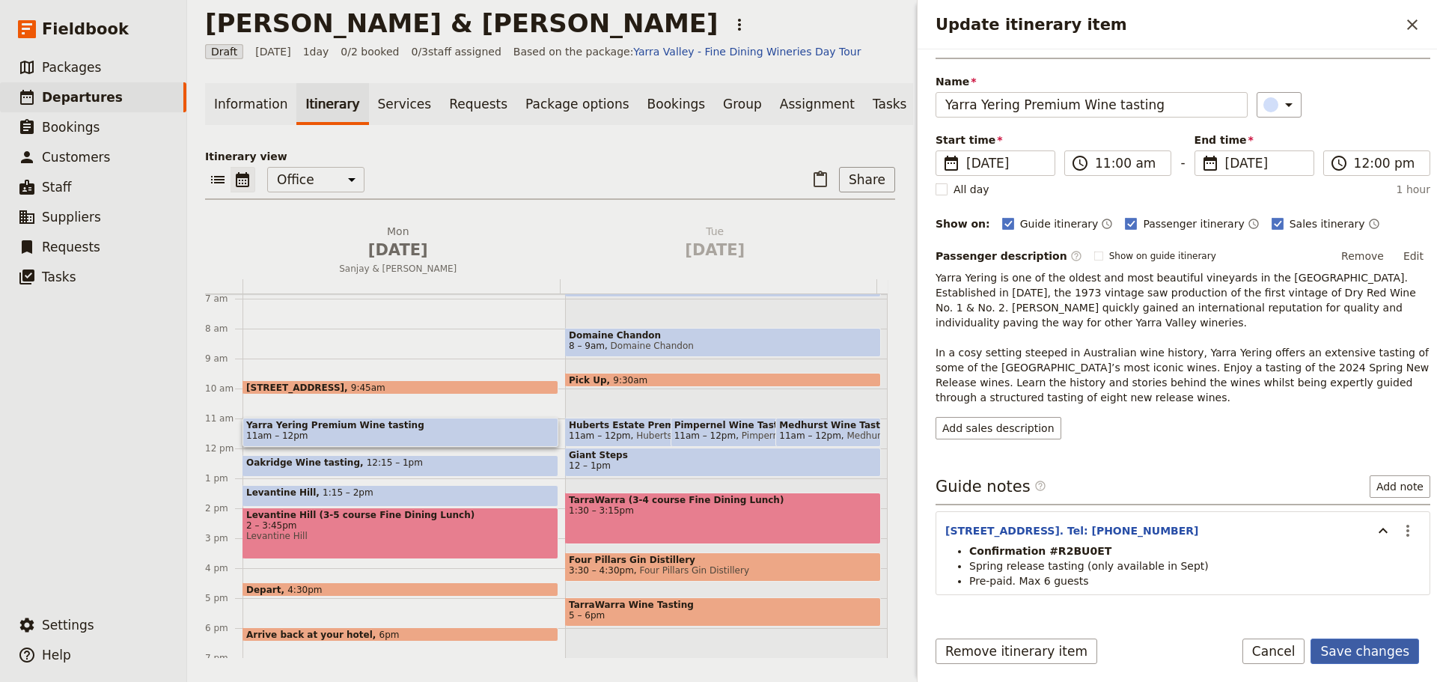
click at [1381, 659] on button "Save changes" at bounding box center [1364, 650] width 109 height 25
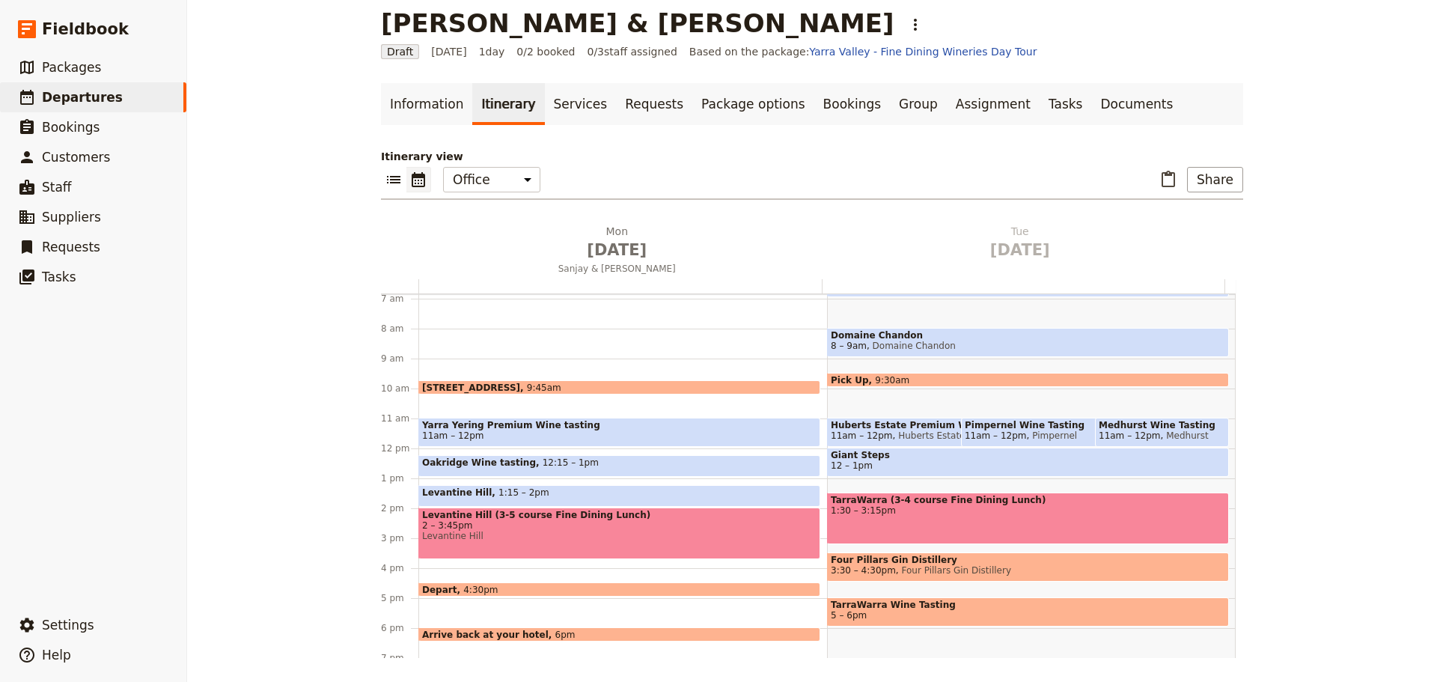
click at [599, 462] on div "Oakridge Wine tasting 12:15 – 1pm" at bounding box center [619, 466] width 402 height 22
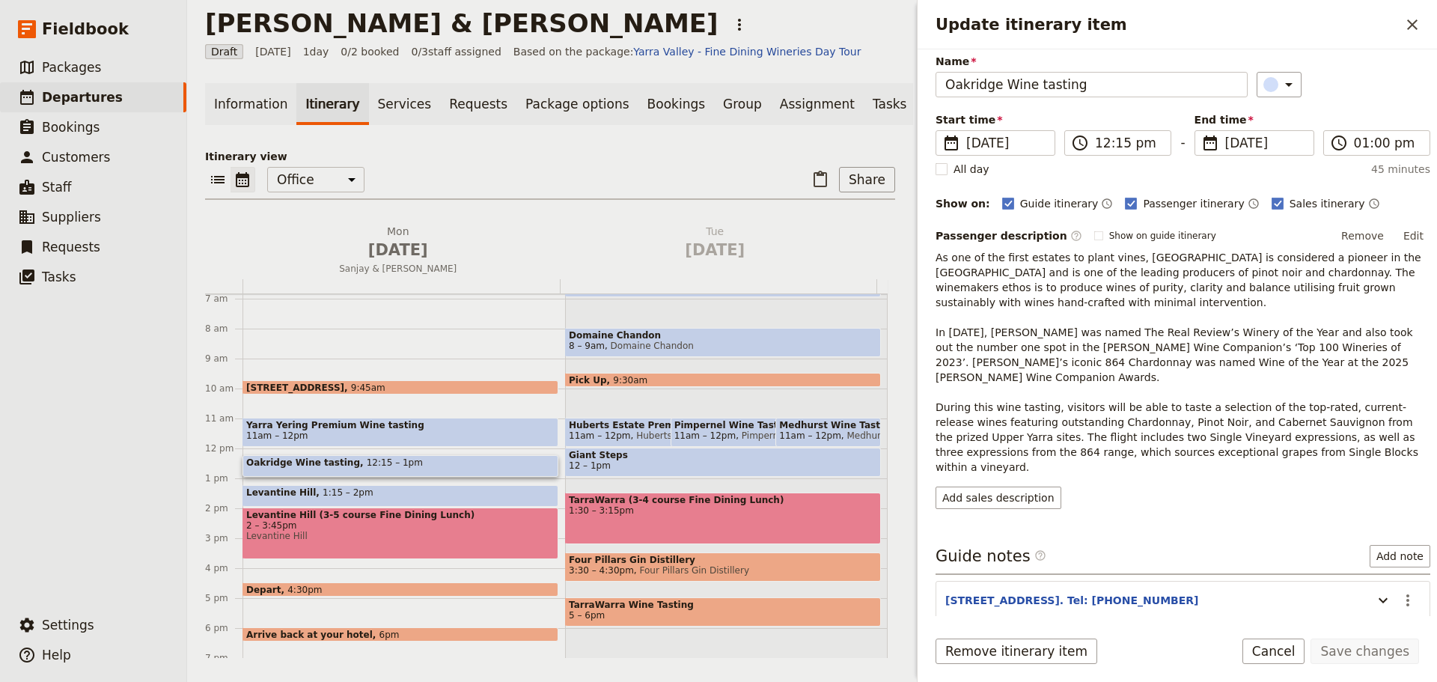
scroll to position [95, 0]
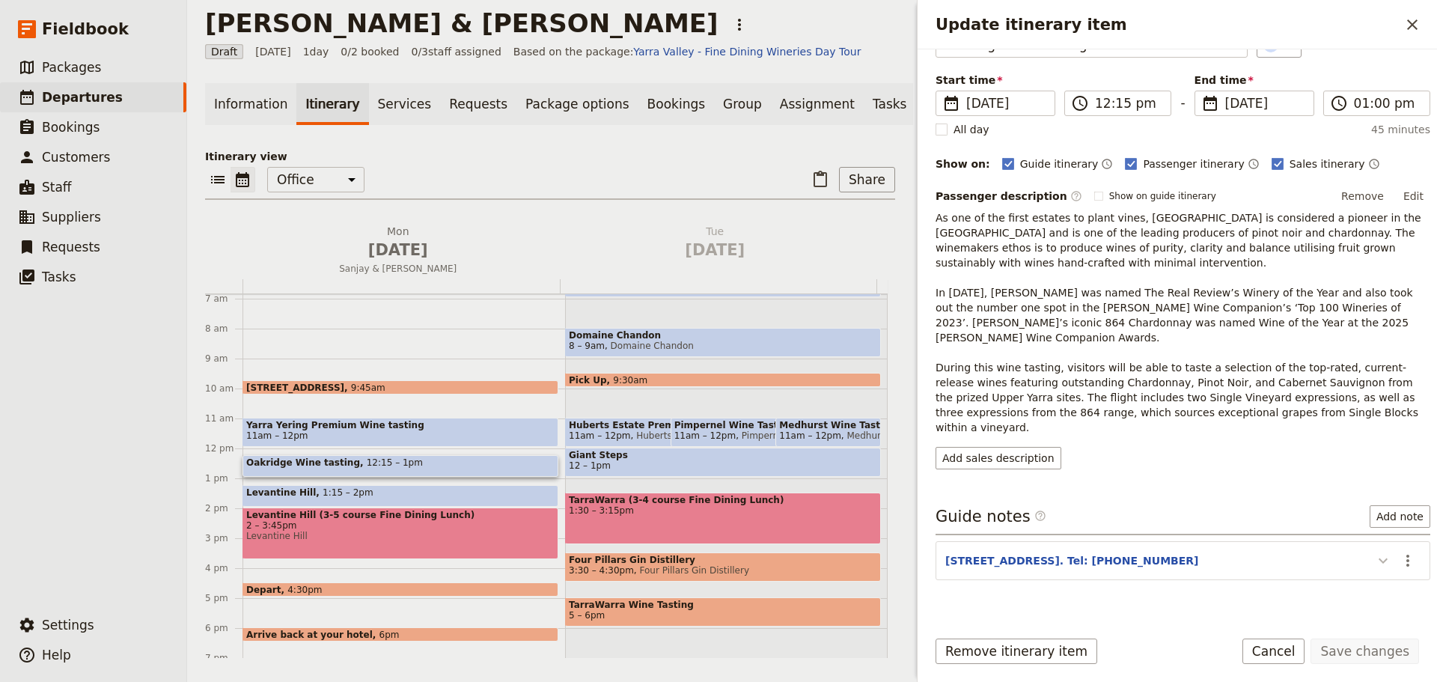
click at [1374, 552] on icon "Update itinerary item" at bounding box center [1383, 561] width 18 height 18
click at [1274, 648] on button "Cancel" at bounding box center [1273, 650] width 63 height 25
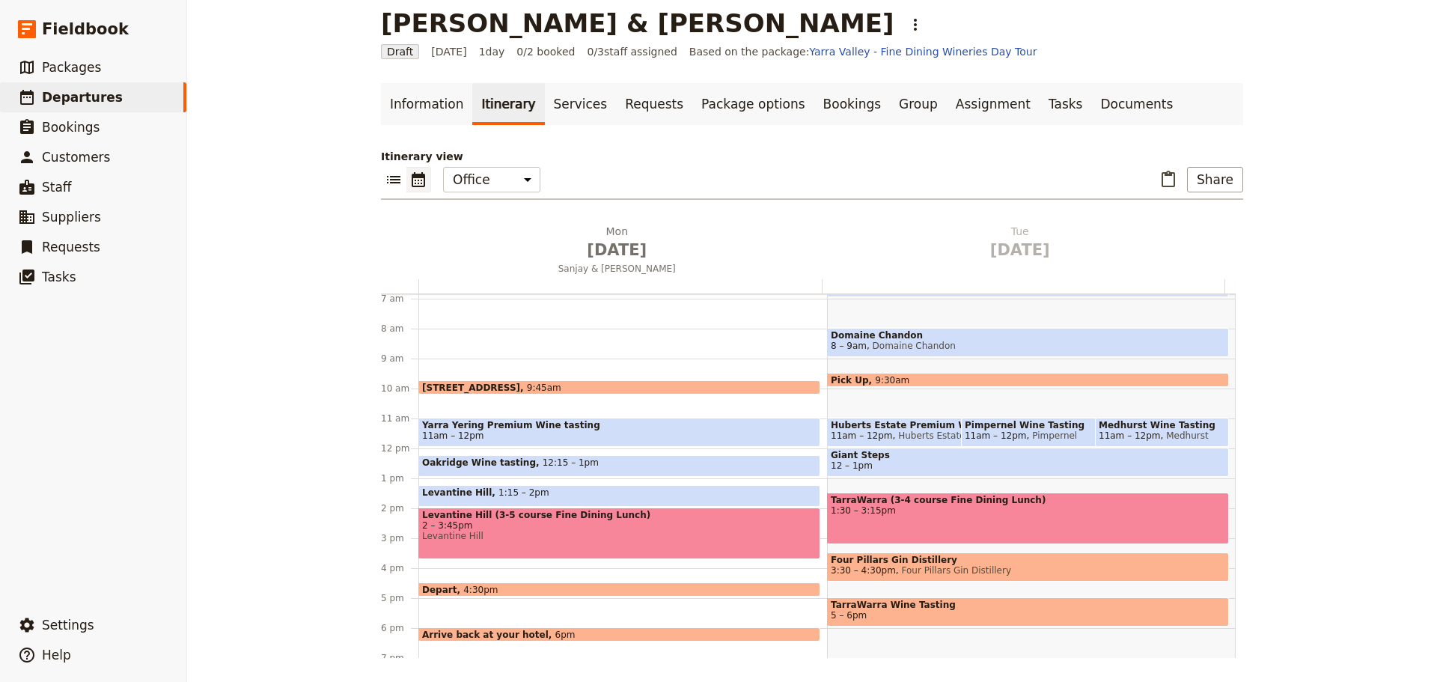
click at [510, 457] on span "Oakridge Wine tasting" at bounding box center [482, 462] width 120 height 10
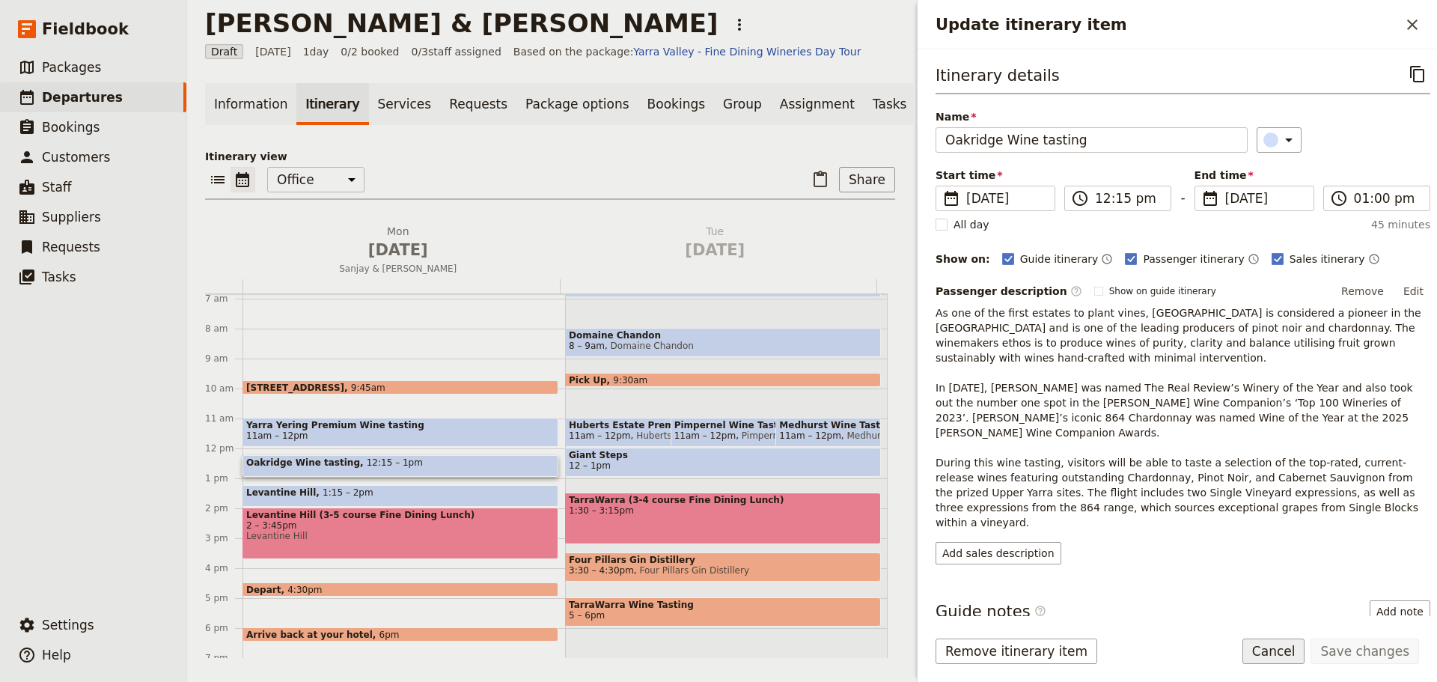
click at [1290, 647] on button "Cancel" at bounding box center [1273, 650] width 63 height 25
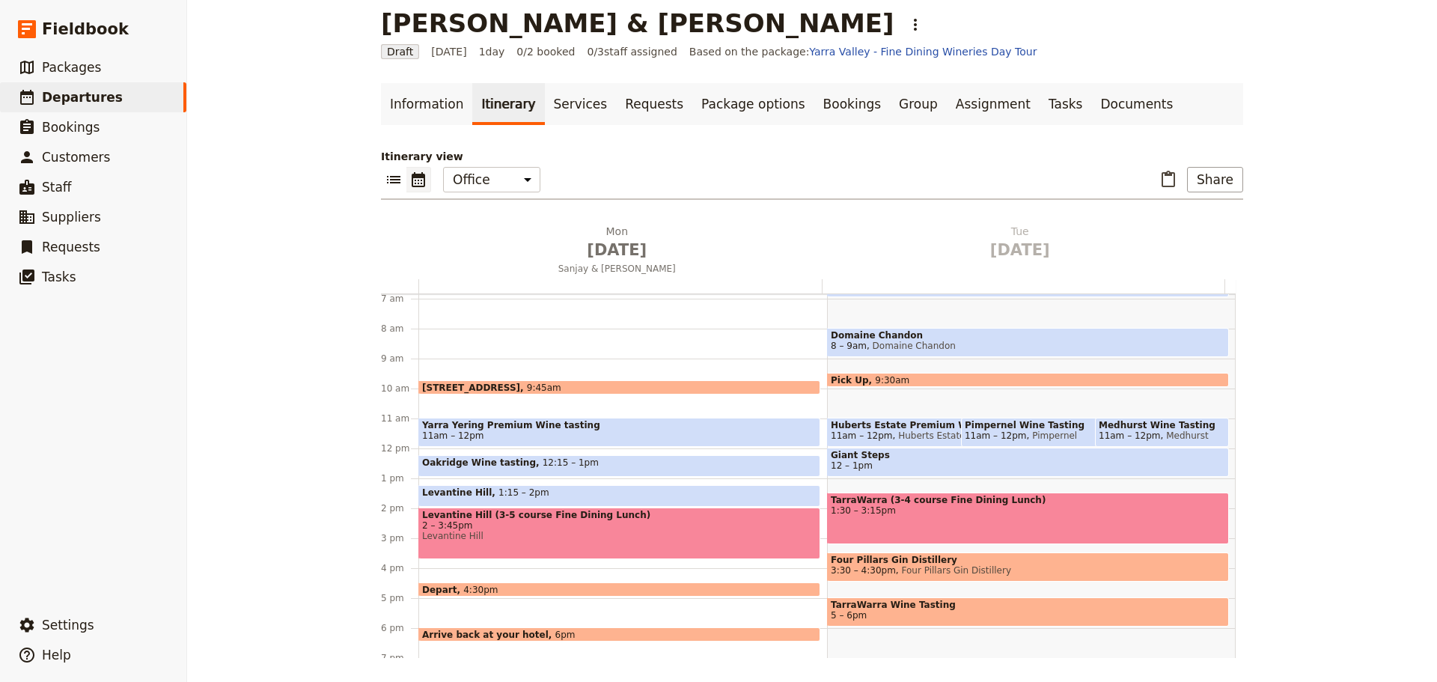
click at [530, 487] on div "Levantine Hill 1:15 – 2pm" at bounding box center [619, 496] width 402 height 22
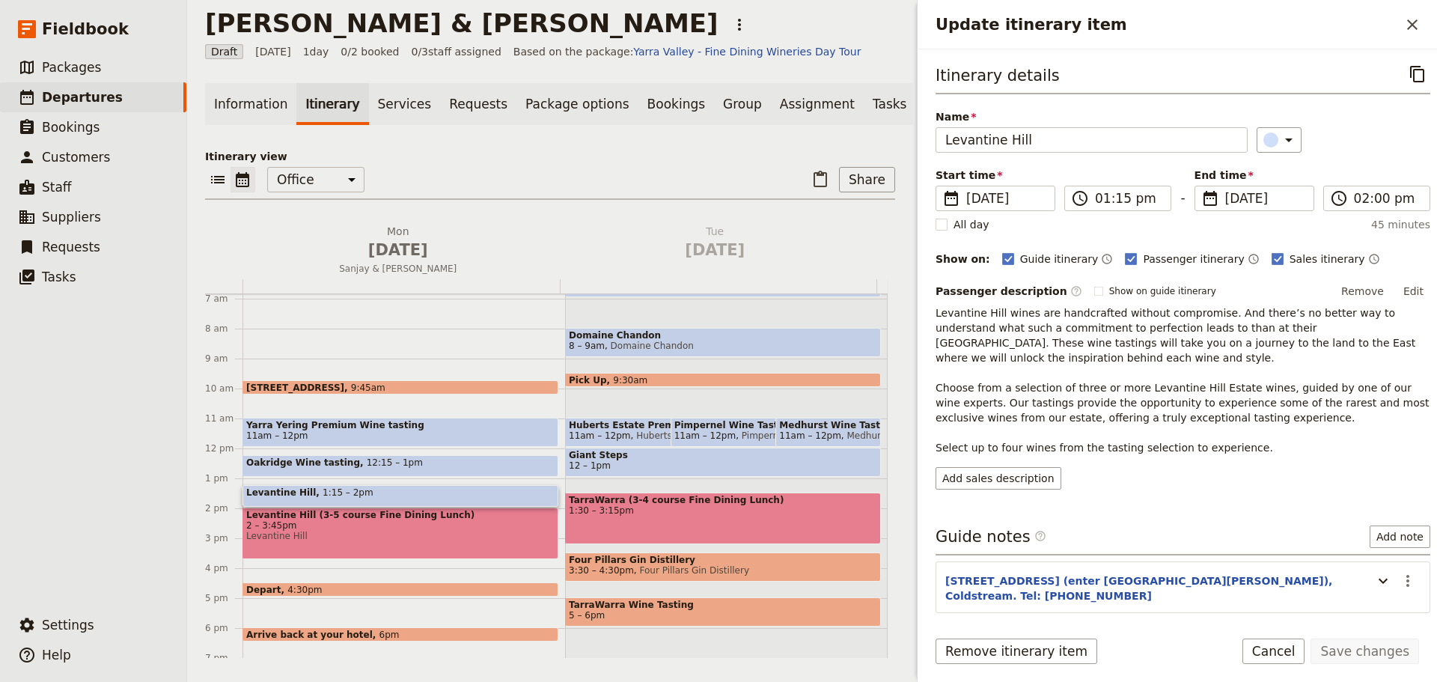
click at [1349, 373] on p "Levantine Hill wines are handcrafted without compromise. And there’s no better …" at bounding box center [1182, 380] width 495 height 150
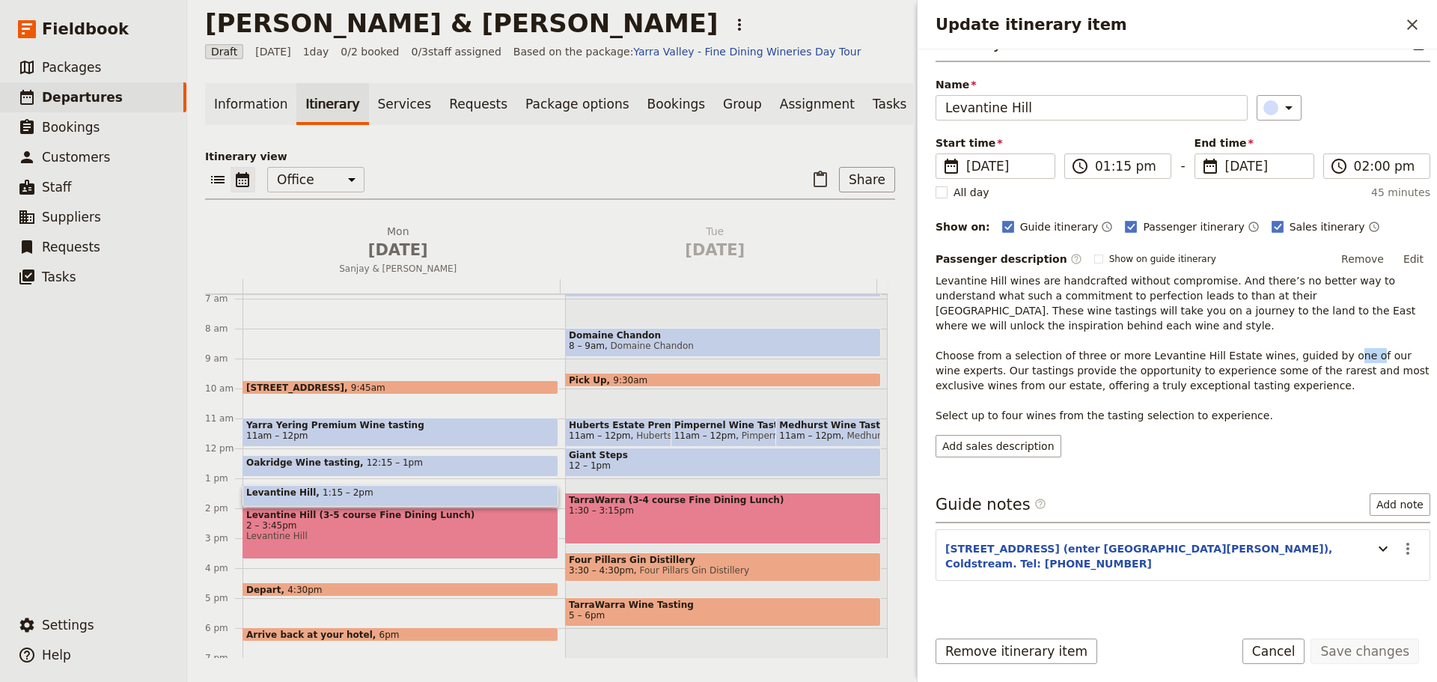
scroll to position [35, 0]
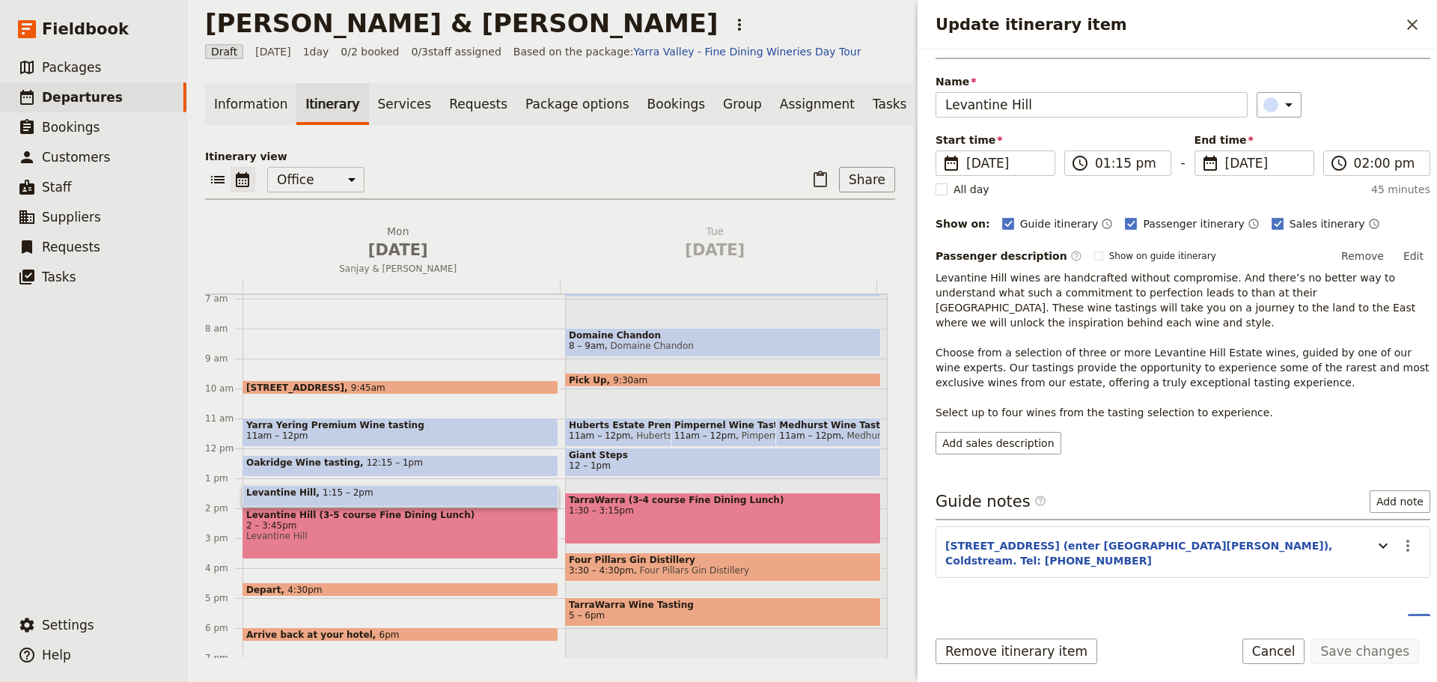
click at [1411, 239] on div "Itinerary details ​ Name [GEOGRAPHIC_DATA] ​ Start time ​ [DATE] [DATE] [DATE] …" at bounding box center [1182, 240] width 495 height 428
click at [1405, 248] on button "Edit" at bounding box center [1413, 256] width 34 height 22
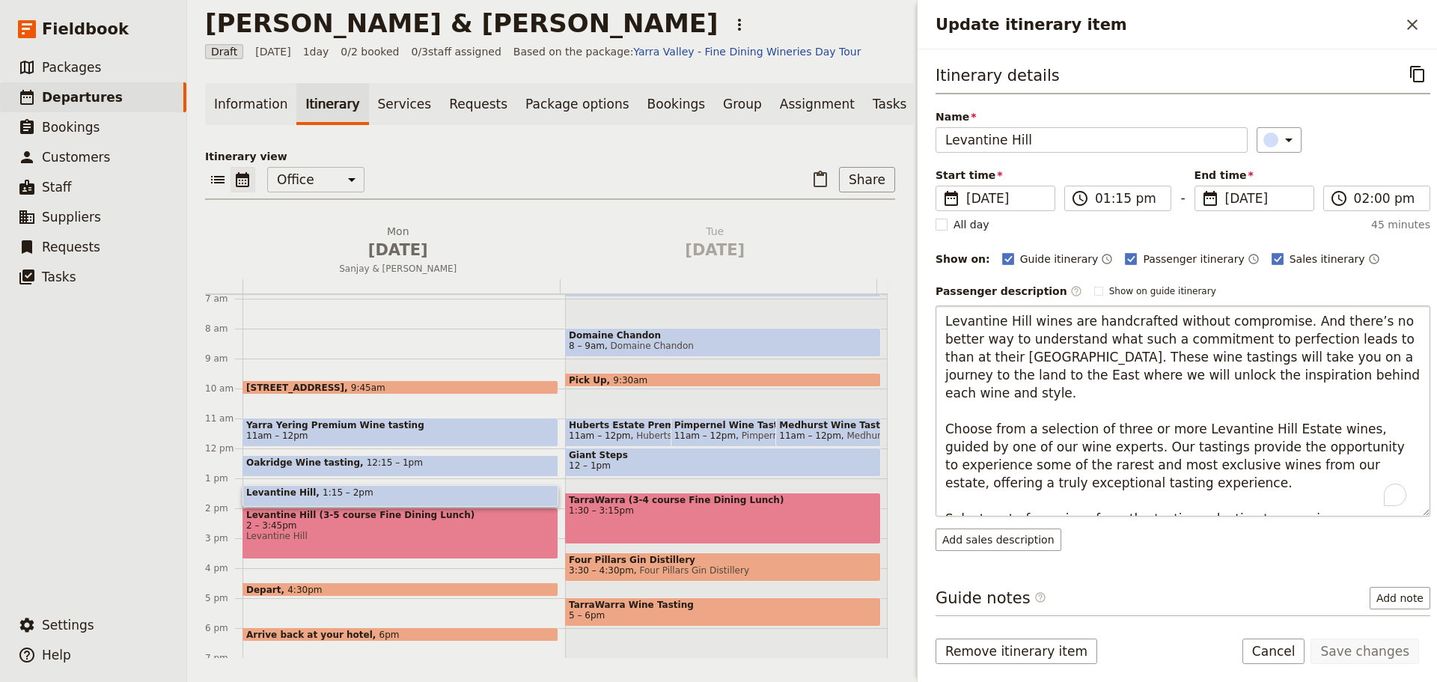
click at [992, 428] on textarea "Levantine Hill wines are handcrafted without compromise. And there’s no better …" at bounding box center [1182, 410] width 495 height 211
click at [1131, 430] on textarea "Levantine Hill wines are handcrafted without compromise. And there’s no better …" at bounding box center [1182, 410] width 495 height 211
drag, startPoint x: 1154, startPoint y: 427, endPoint x: 1126, endPoint y: 428, distance: 27.7
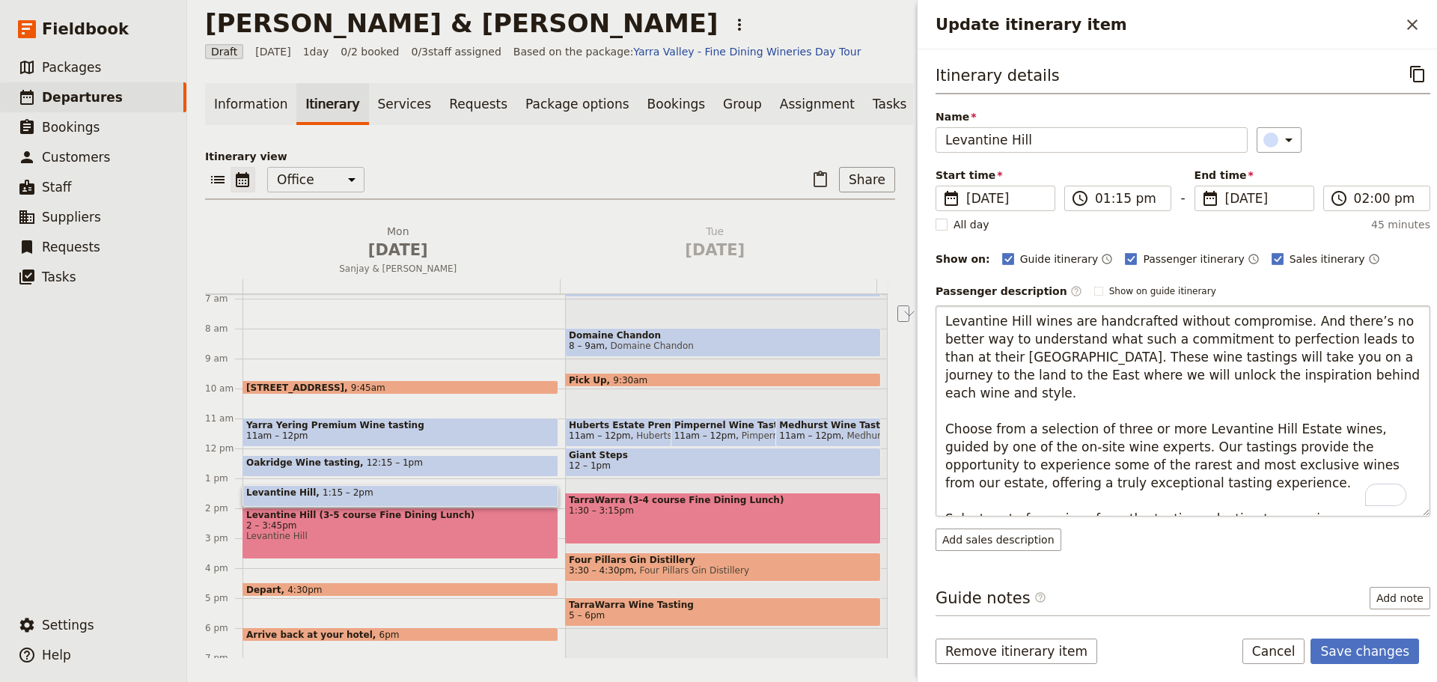
click at [1126, 428] on textarea "Levantine Hill wines are handcrafted without compromise. And there’s no better …" at bounding box center [1182, 410] width 495 height 211
click at [1232, 443] on textarea "Levantine Hill wines are handcrafted without compromise. And there’s no better …" at bounding box center [1182, 410] width 495 height 211
click at [1328, 488] on textarea "Levantine Hill wines are handcrafted without compromise. And there’s no better …" at bounding box center [1182, 410] width 495 height 211
click at [1319, 506] on textarea "Levantine Hill wines are handcrafted without compromise. And there’s no better …" at bounding box center [1182, 410] width 495 height 211
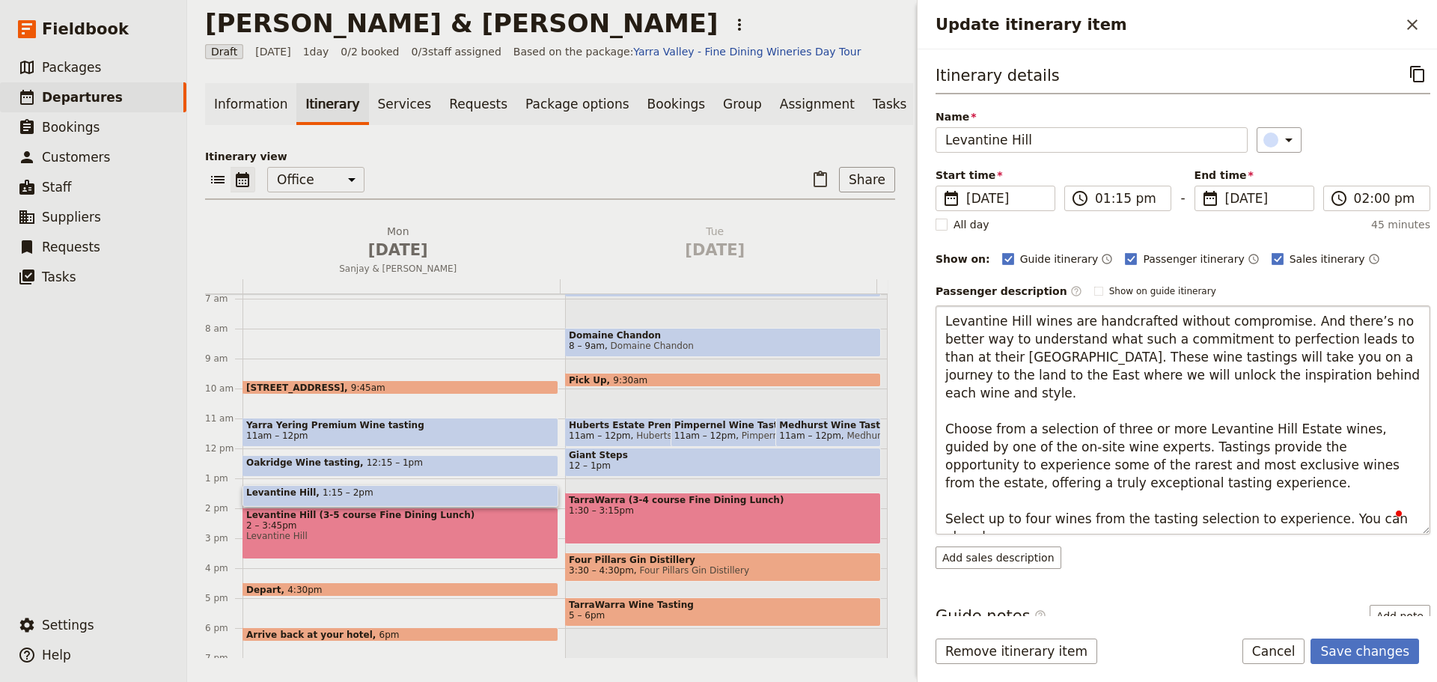
type textarea "Levantine Hill wines are handcrafted without compromise. And there’s no better …"
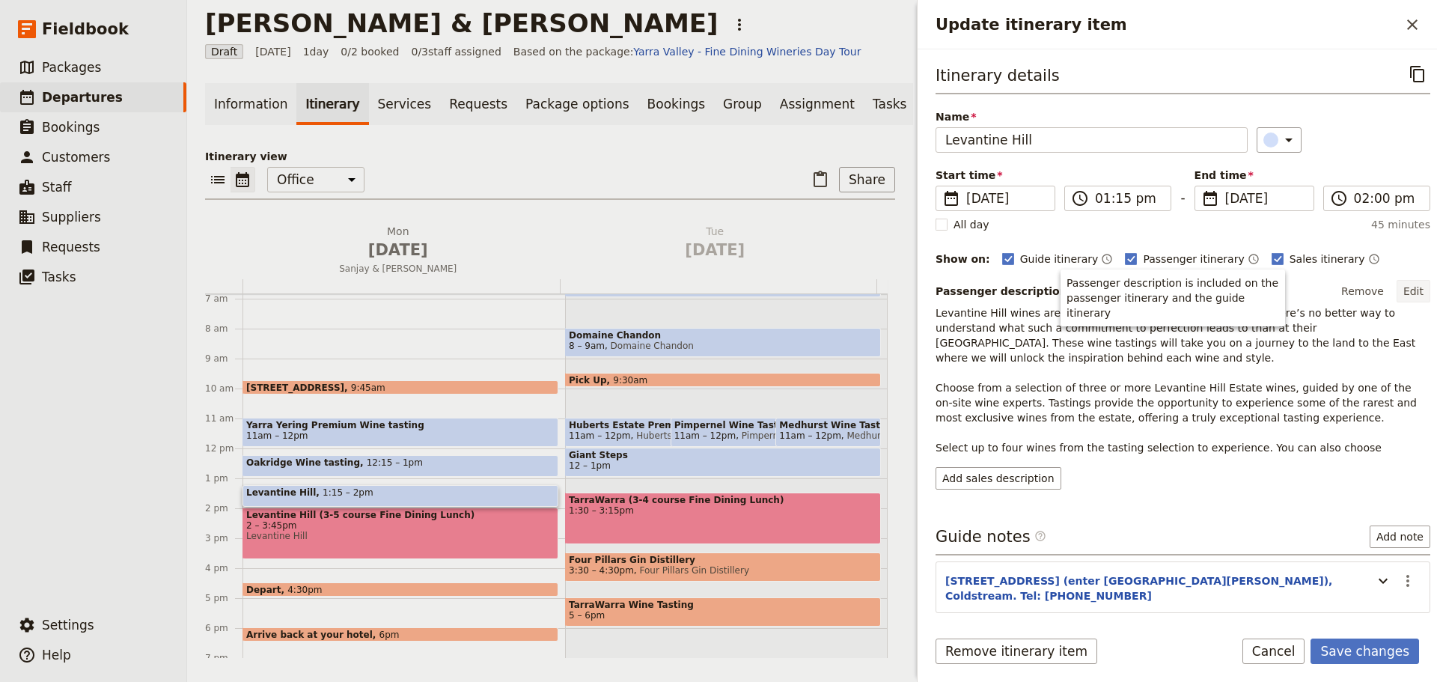
click at [1410, 283] on button "Edit" at bounding box center [1413, 291] width 34 height 22
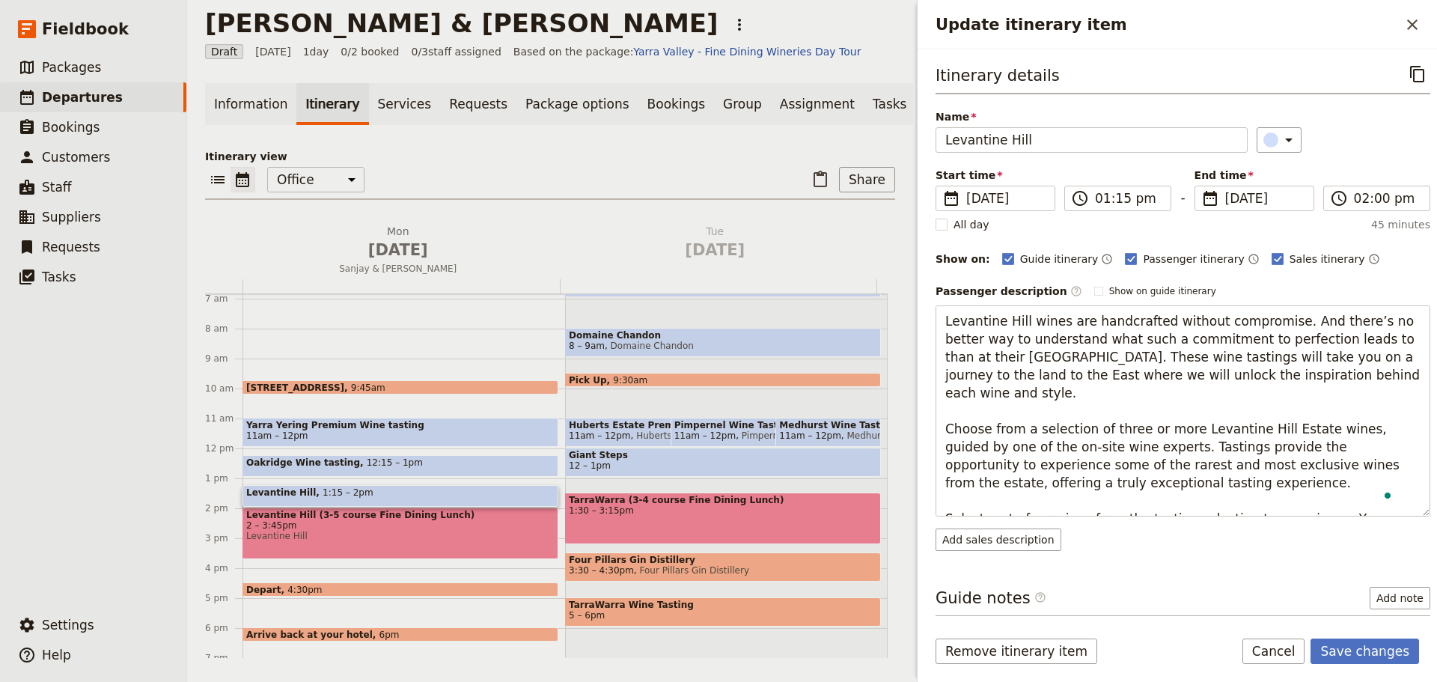
scroll to position [18, 0]
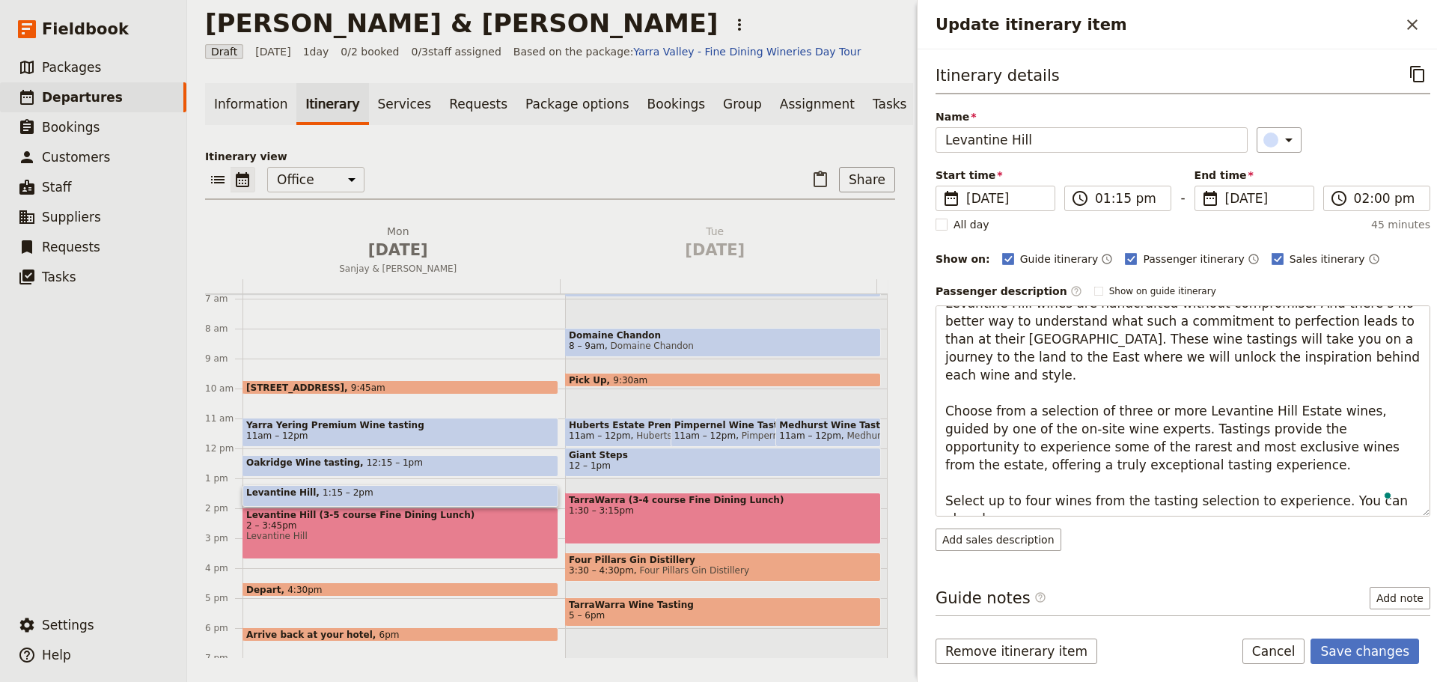
drag, startPoint x: 1307, startPoint y: 501, endPoint x: 1435, endPoint y: 510, distance: 128.2
click at [1435, 510] on div "Itinerary details ​ Name [GEOGRAPHIC_DATA] ​ Start time ​ [DATE] [DATE] [DATE] …" at bounding box center [1176, 332] width 519 height 566
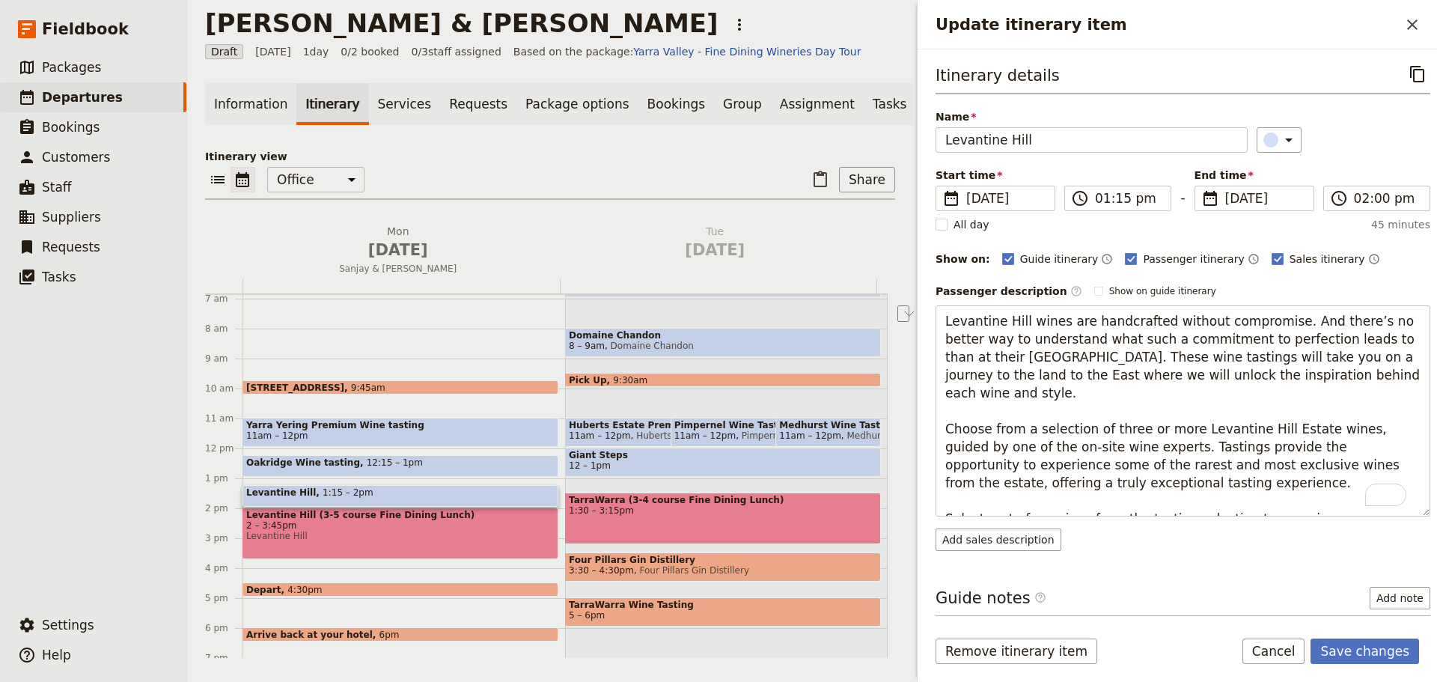
drag, startPoint x: 1313, startPoint y: 502, endPoint x: 899, endPoint y: 493, distance: 413.9
click at [899, 493] on div "[PERSON_NAME] & [PERSON_NAME] ​ Draft [DATE] 1 day 0/2 booked 0 / 3 staff assig…" at bounding box center [812, 341] width 1250 height 682
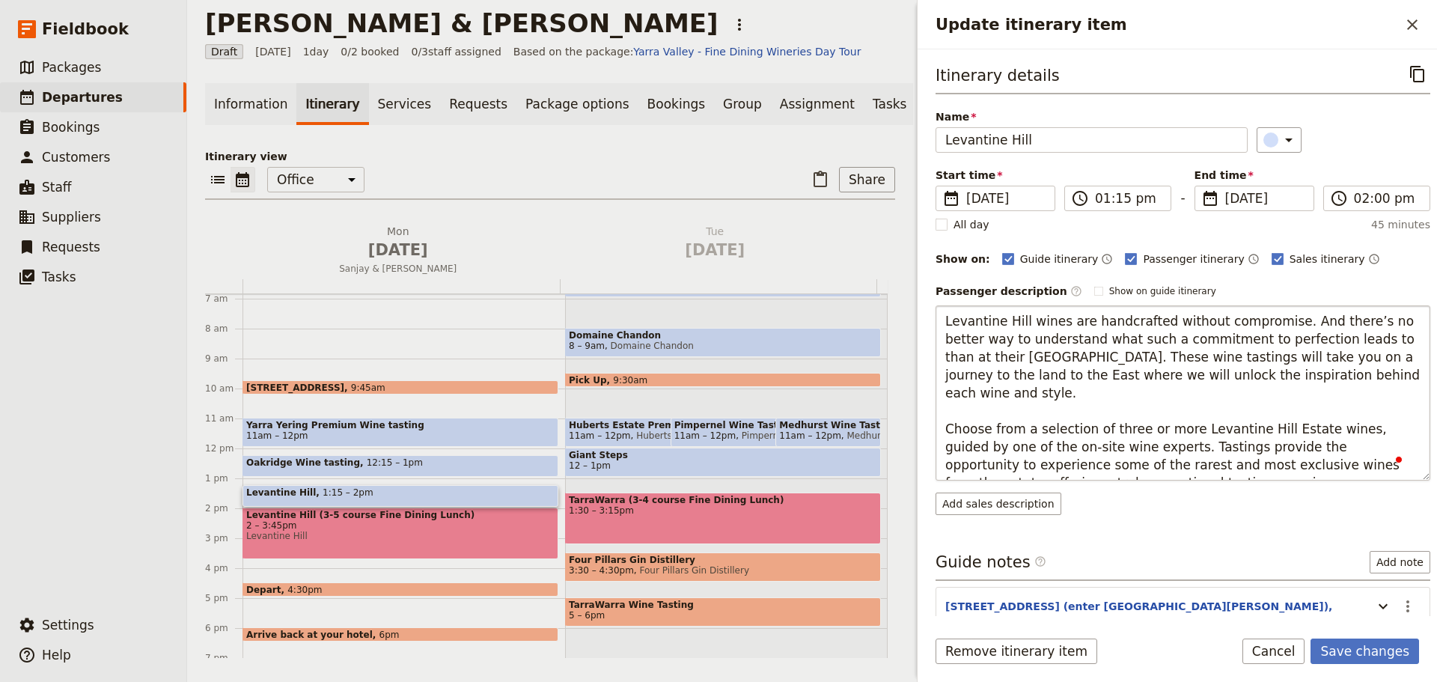
click at [1111, 411] on textarea "Levantine Hill wines are handcrafted without compromise. And there’s no better …" at bounding box center [1182, 392] width 495 height 175
click at [1308, 415] on textarea "Levantine Hill wines are handcrafted without compromise. And there’s no better …" at bounding box center [1182, 392] width 495 height 175
click at [1303, 417] on textarea "Levantine Hill wines are handcrafted without compromise. And there’s no better …" at bounding box center [1182, 392] width 495 height 175
click at [1305, 411] on textarea "Levantine Hill wines are handcrafted without compromise. And there’s no better …" at bounding box center [1182, 392] width 495 height 175
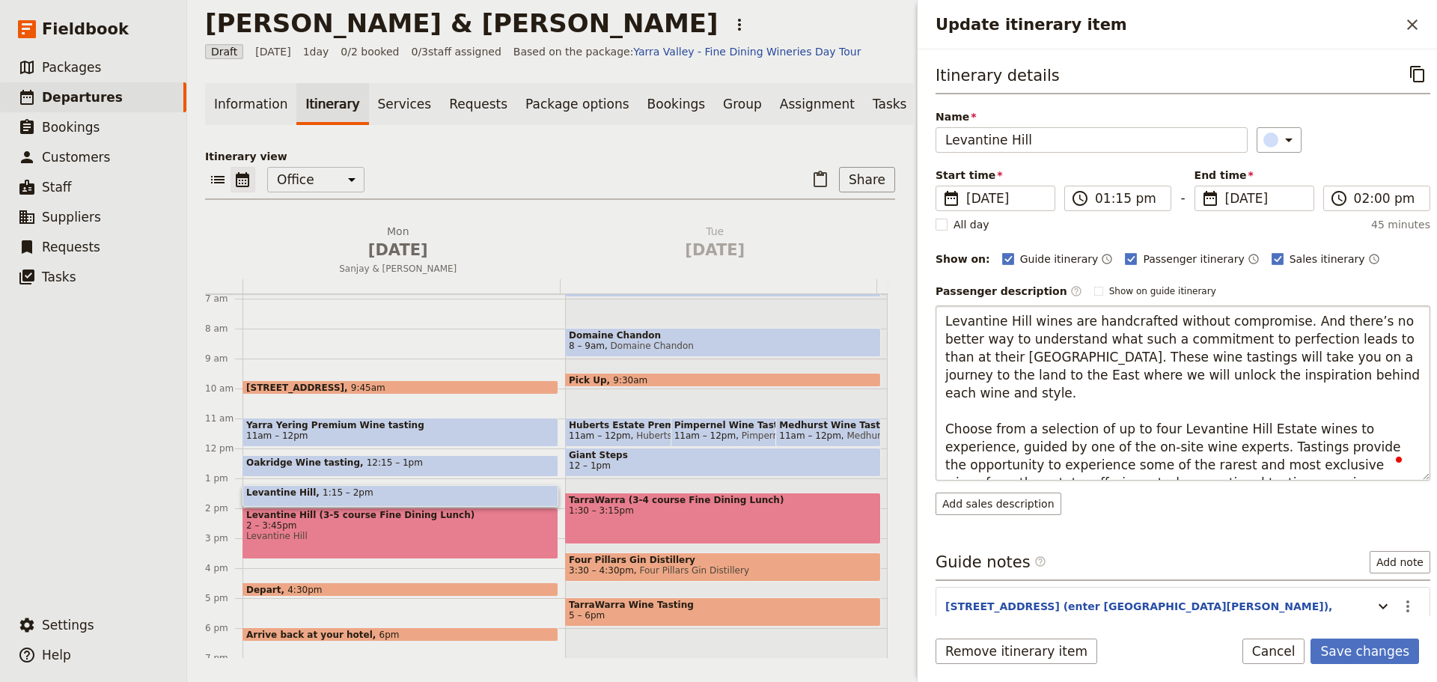
click at [1393, 408] on textarea "Levantine Hill wines are handcrafted without compromise. And there’s no better …" at bounding box center [1182, 392] width 495 height 175
type textarea "Levantine Hill wines are handcrafted without compromise. And there’s no better …"
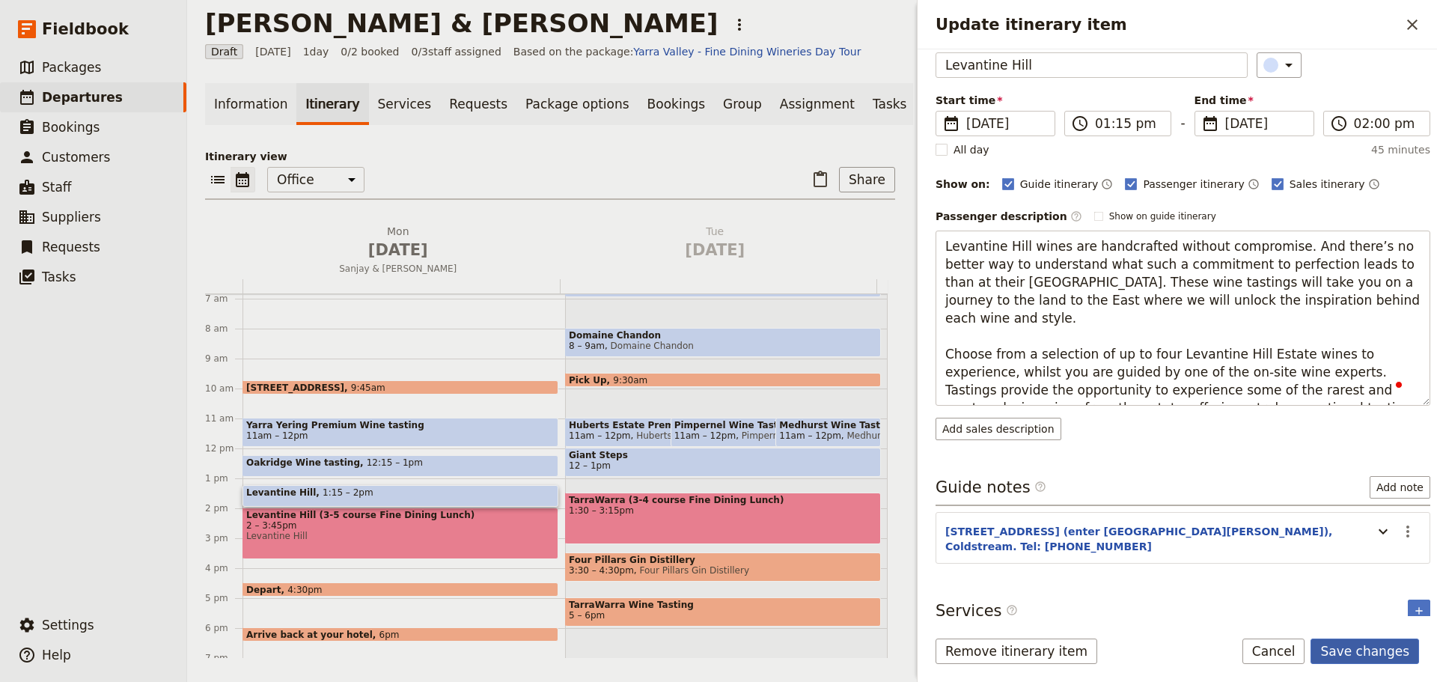
click at [1348, 639] on button "Save changes" at bounding box center [1364, 650] width 109 height 25
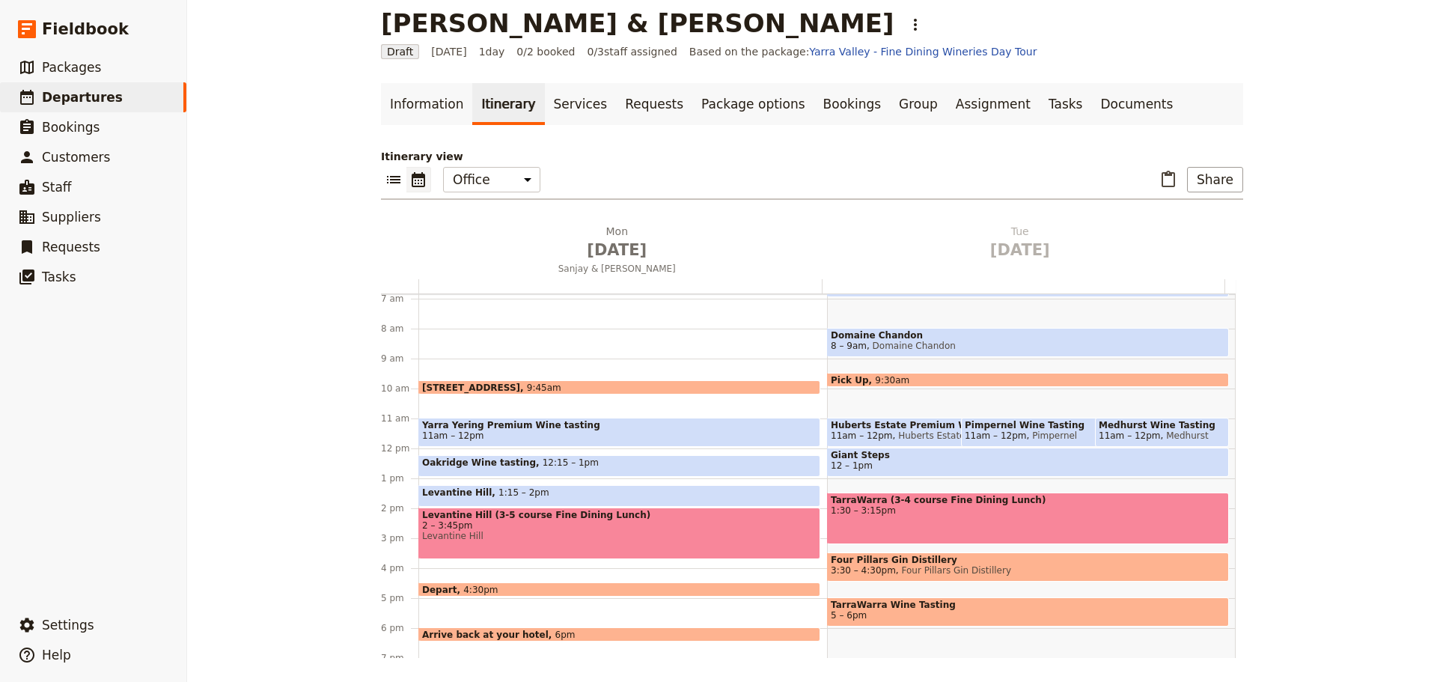
click at [555, 532] on span "Levantine Hill" at bounding box center [619, 536] width 394 height 10
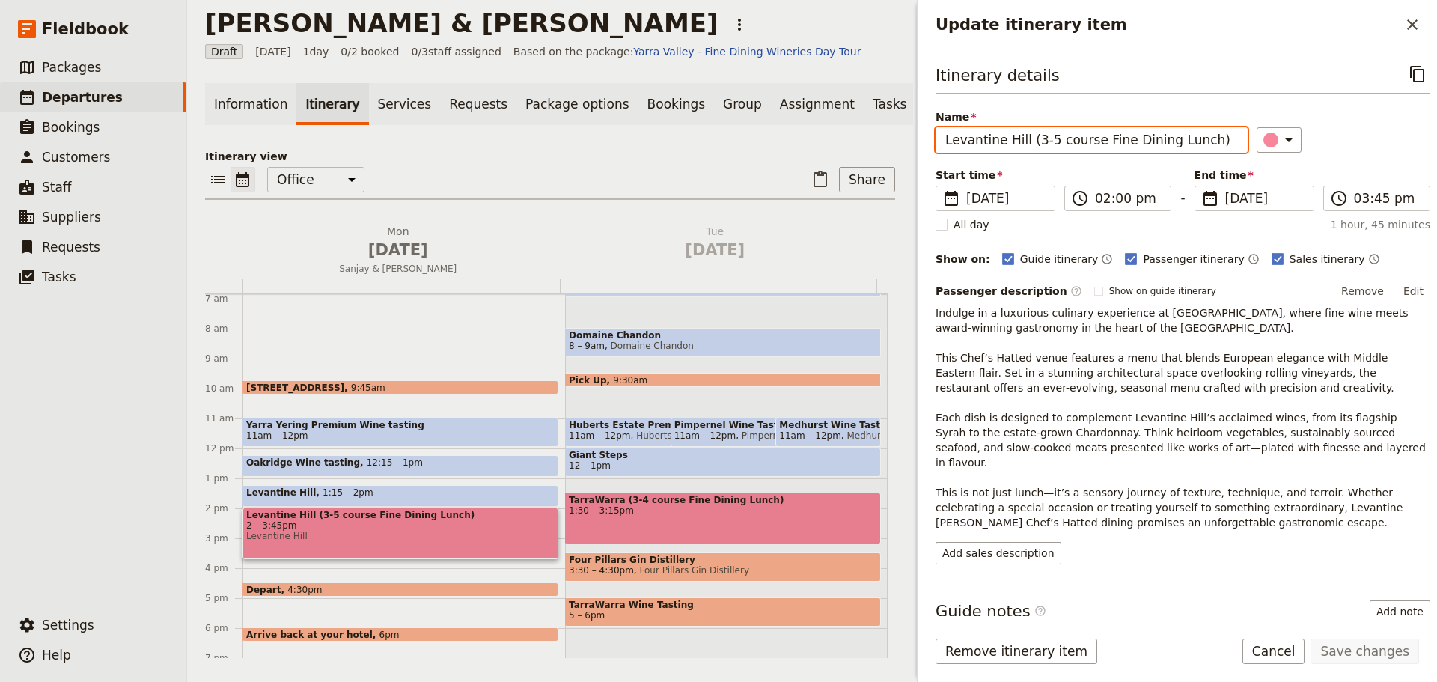
drag, startPoint x: 1041, startPoint y: 144, endPoint x: 1088, endPoint y: 140, distance: 47.3
click at [1026, 142] on input "Levantine Hill (3-5 course Fine Dining Lunch)" at bounding box center [1091, 139] width 312 height 25
drag, startPoint x: 1158, startPoint y: 141, endPoint x: 1023, endPoint y: 143, distance: 135.5
click at [1023, 143] on input "Levantine Hill (3-5 course Fine Dining Lunch)" at bounding box center [1091, 139] width 312 height 25
click at [1090, 141] on input "Levantine Hill Lunch)" at bounding box center [1091, 139] width 312 height 25
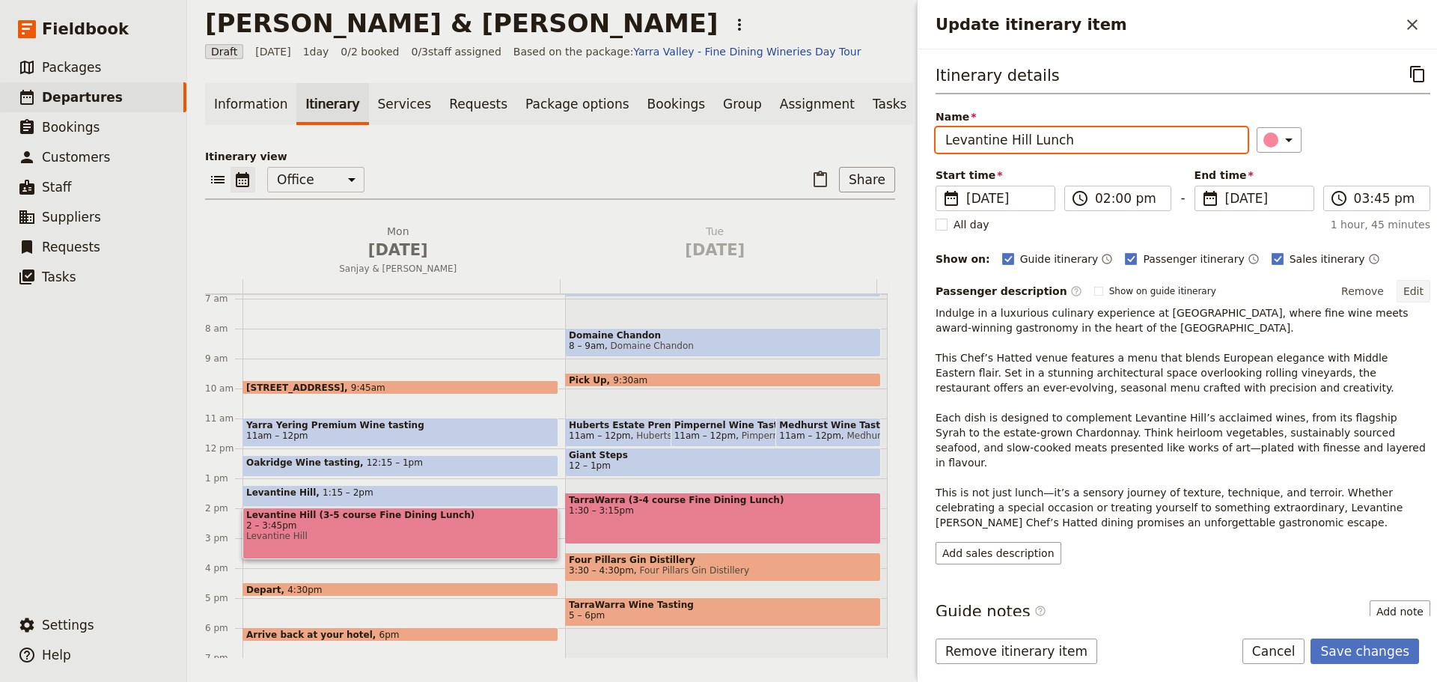
type input "Levantine Hill Lunch"
click at [1408, 286] on button "Edit" at bounding box center [1413, 291] width 34 height 22
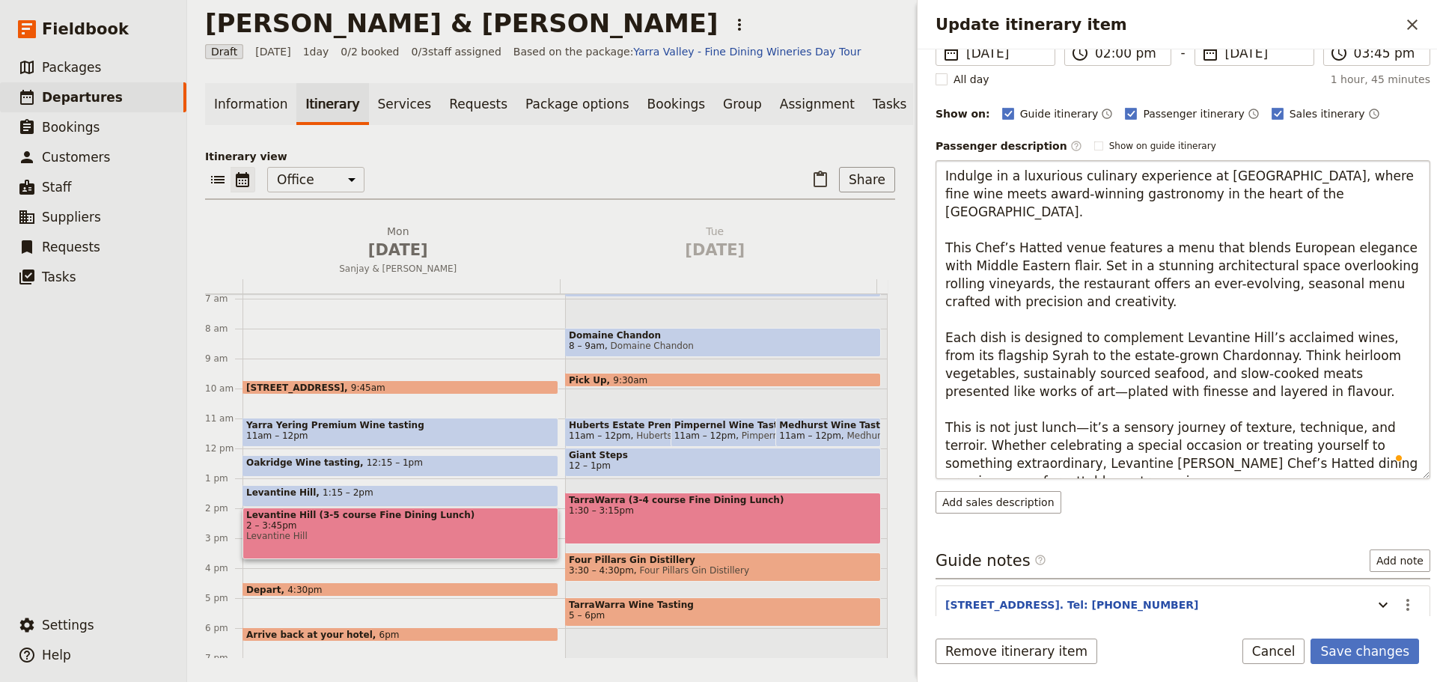
scroll to position [0, 0]
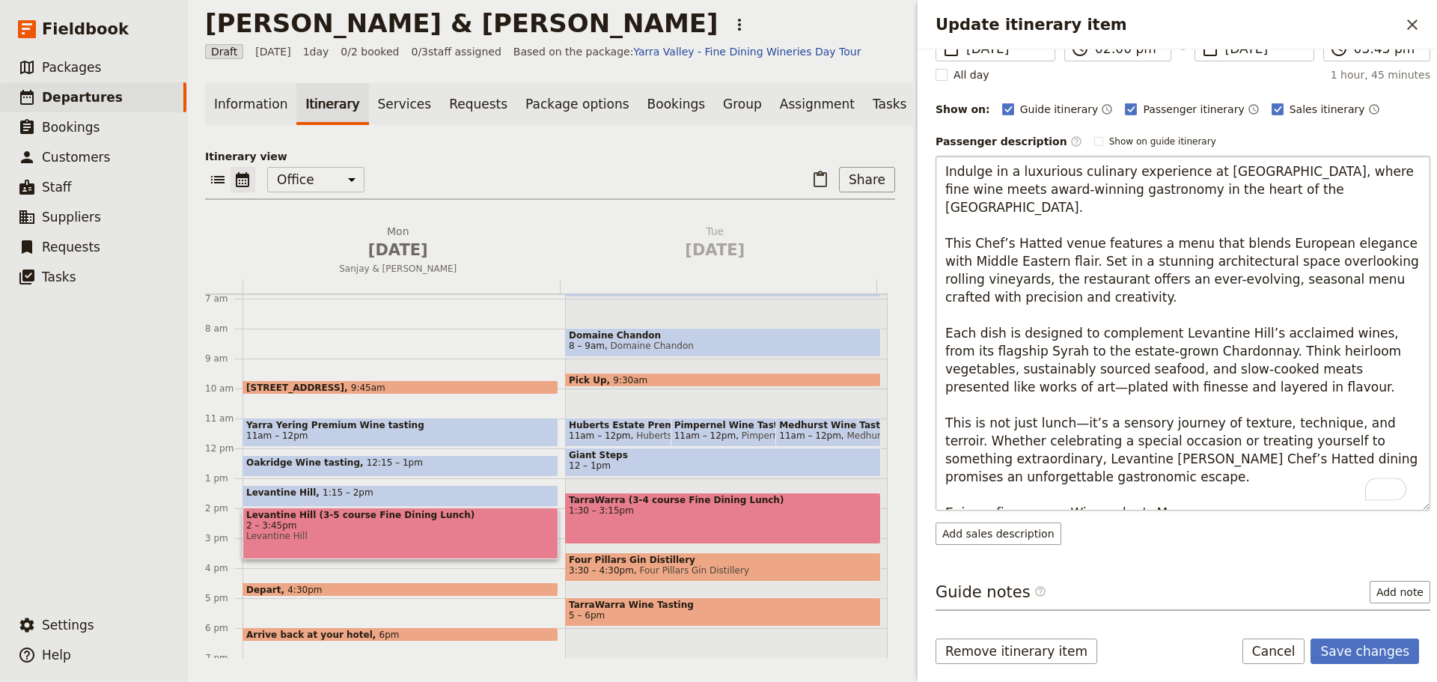
click at [985, 497] on textarea "Indulge in a luxurious culinary experience at [GEOGRAPHIC_DATA], where fine win…" at bounding box center [1182, 333] width 495 height 355
type textarea "Indulge in a luxurious culinary experience at [GEOGRAPHIC_DATA], where fine win…"
click at [1222, 498] on textarea "Indulge in a luxurious culinary experience at [GEOGRAPHIC_DATA], where fine win…" at bounding box center [1182, 333] width 495 height 355
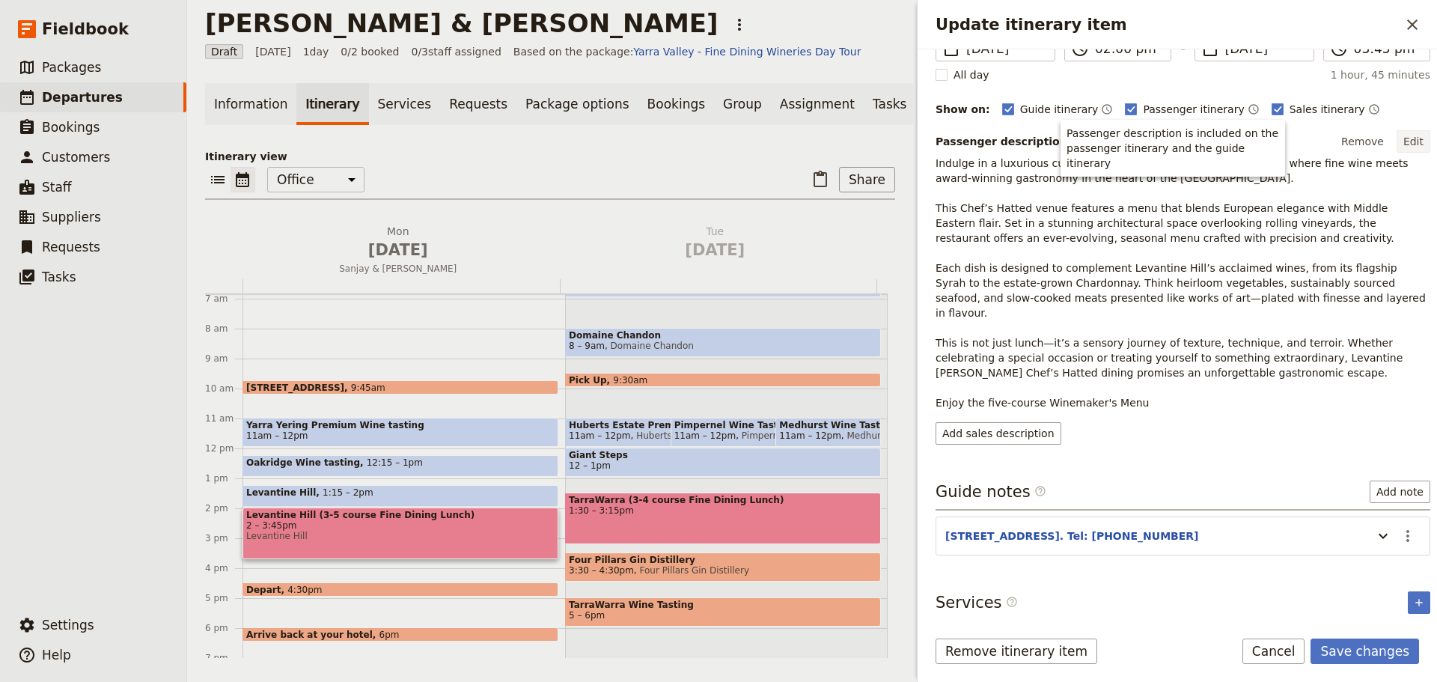
click at [1411, 135] on button "Edit" at bounding box center [1413, 141] width 34 height 22
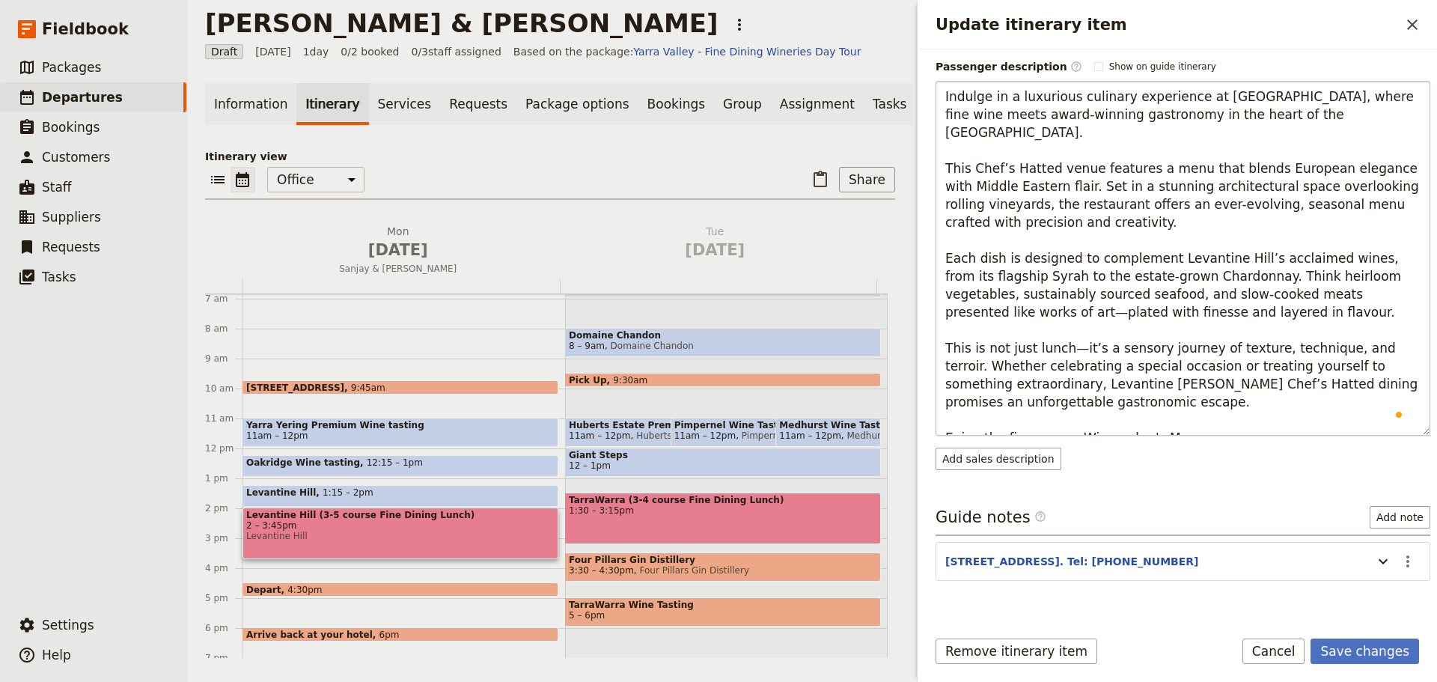
scroll to position [225, 0]
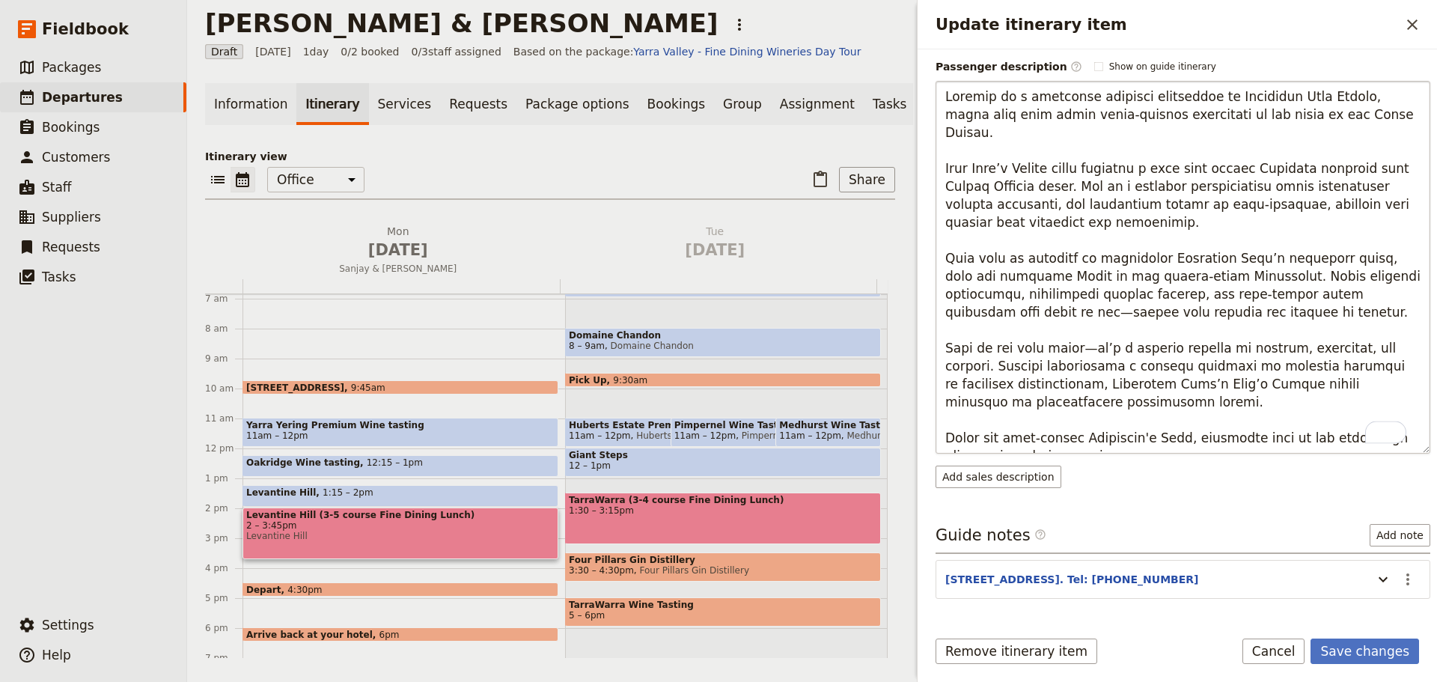
type textarea "Loremip do s ametconse adipisci elitseddoe te Incididun Utla Etdolo, magna aliq…"
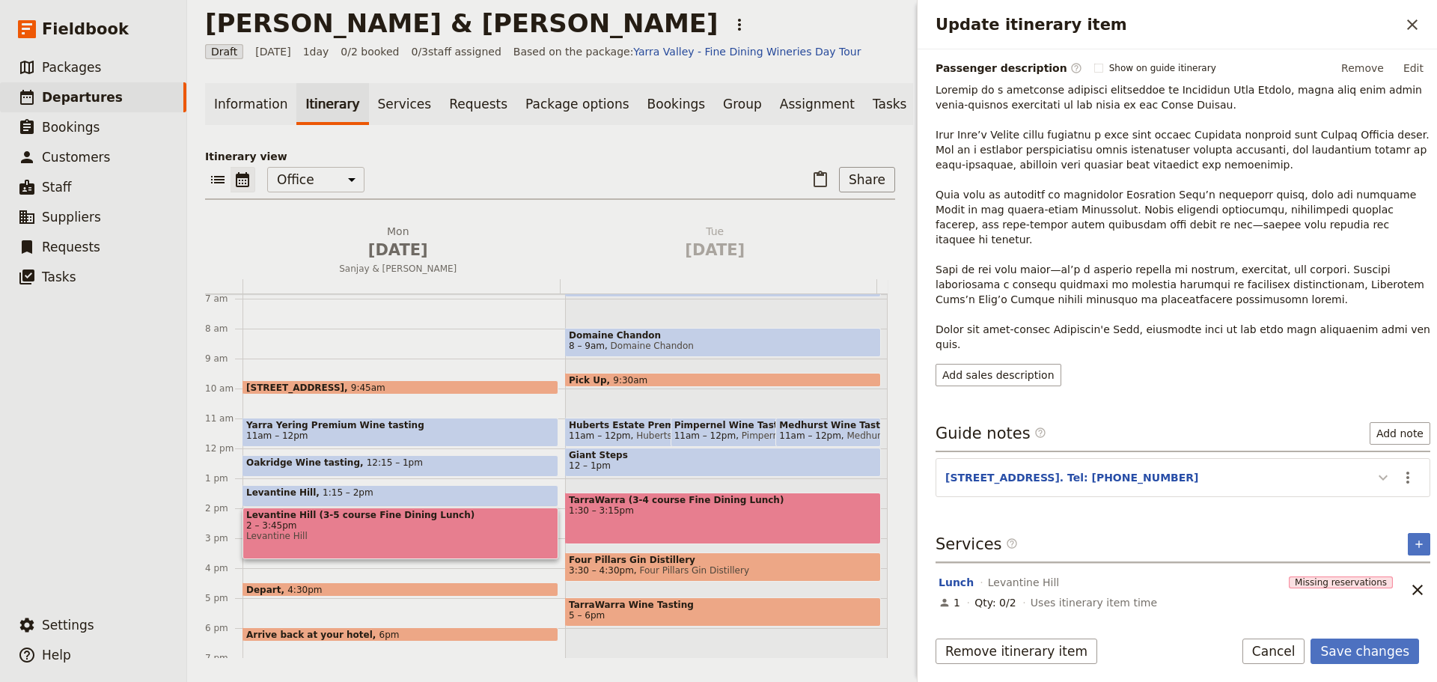
scroll to position [193, 0]
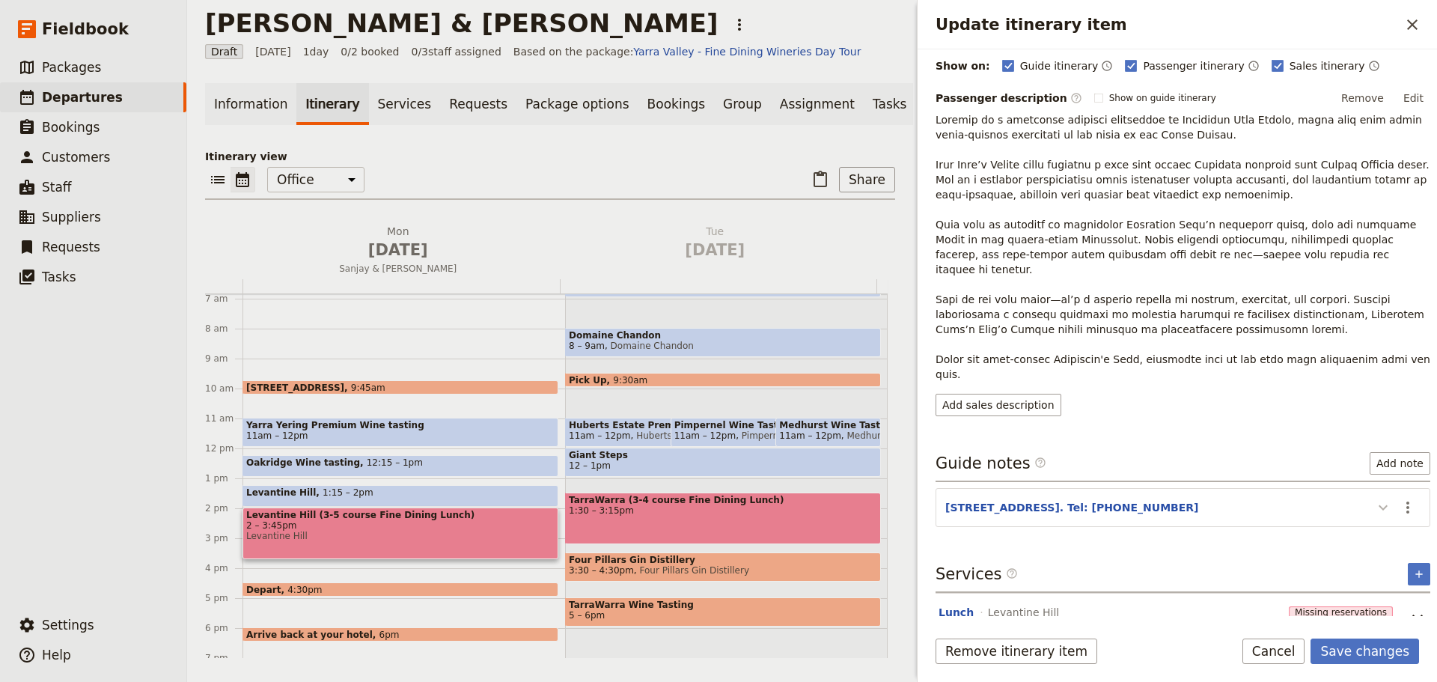
click at [1381, 421] on div "Itinerary details ​ Name [GEOGRAPHIC_DATA] Lunch ​ Start time ​ [DATE] [DATE] […" at bounding box center [1182, 144] width 495 height 553
click at [1408, 611] on icon "Unlink service" at bounding box center [1417, 620] width 18 height 18
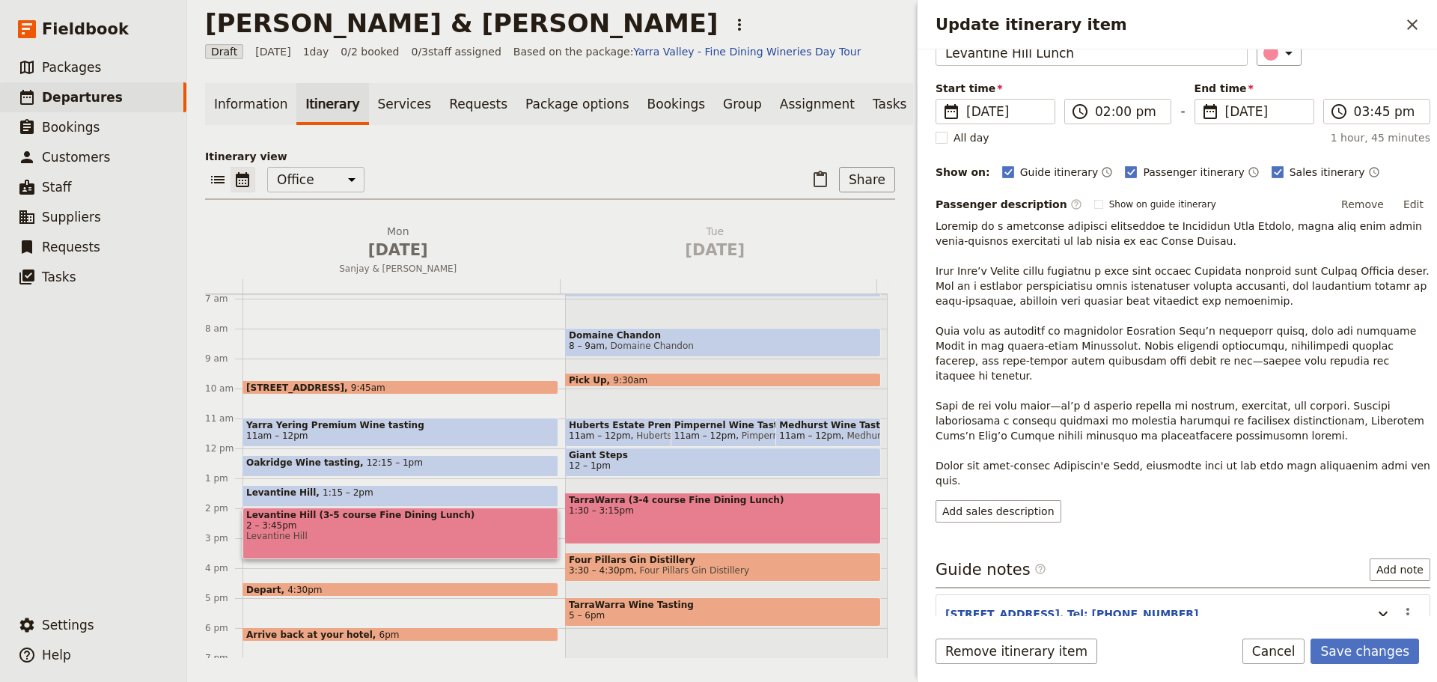
scroll to position [140, 0]
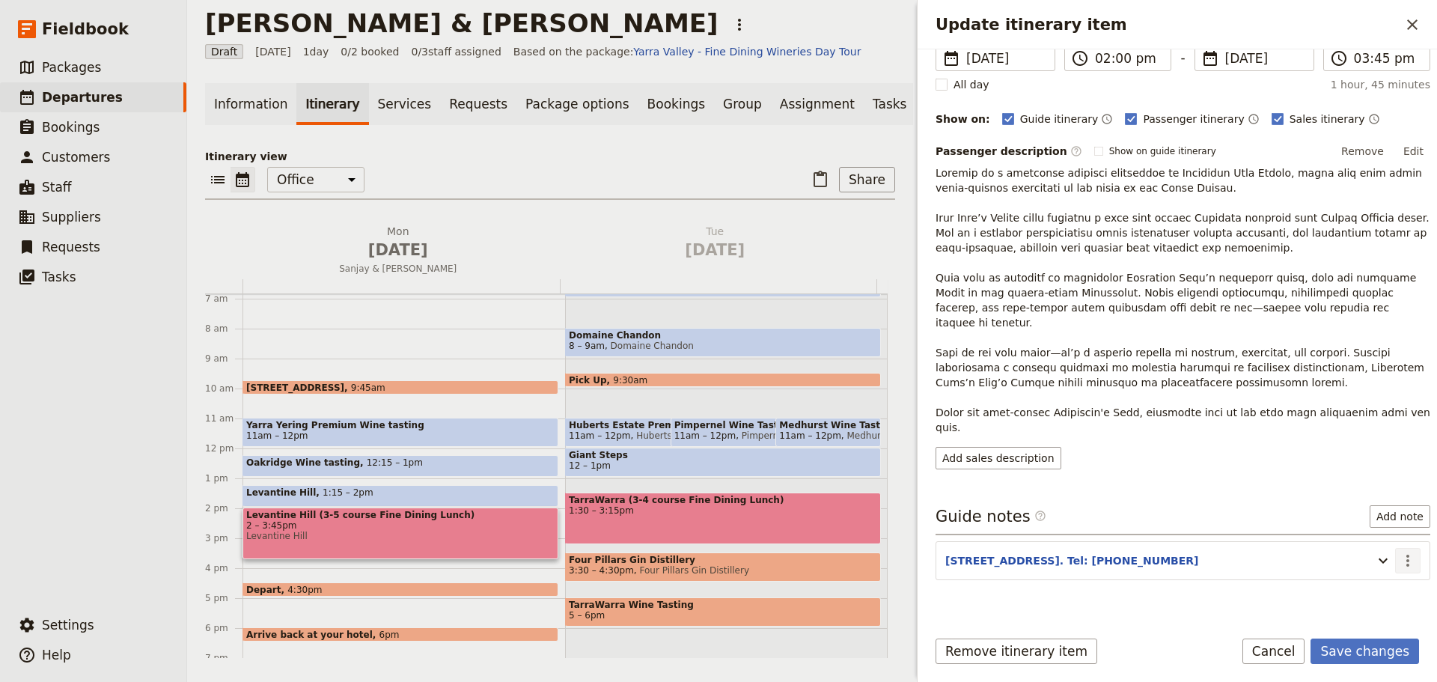
click at [1399, 552] on icon "Actions" at bounding box center [1408, 561] width 18 height 18
click at [1388, 562] on span "Edit note" at bounding box center [1365, 562] width 70 height 15
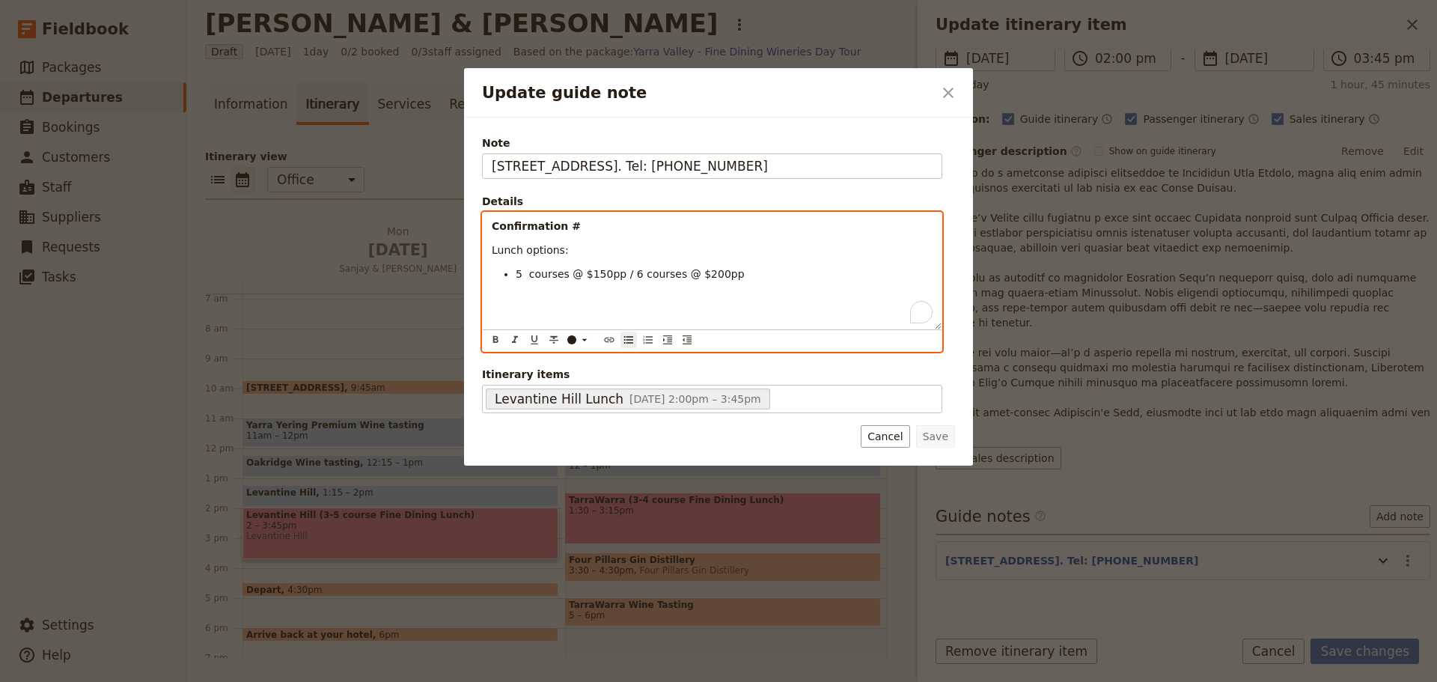
drag, startPoint x: 672, startPoint y: 274, endPoint x: 617, endPoint y: 278, distance: 55.5
click at [617, 278] on li "5 courses @ $150pp / 6 courses @ $200pp" at bounding box center [724, 273] width 417 height 15
drag, startPoint x: 644, startPoint y: 275, endPoint x: 486, endPoint y: 239, distance: 161.2
click at [468, 221] on div "Note [STREET_ADDRESS], Coldstream. Tel: [PHONE_NUMBER] Details Confirmation # L…" at bounding box center [718, 291] width 509 height 348
click at [626, 339] on icon "Bulleted list" at bounding box center [629, 340] width 12 height 12
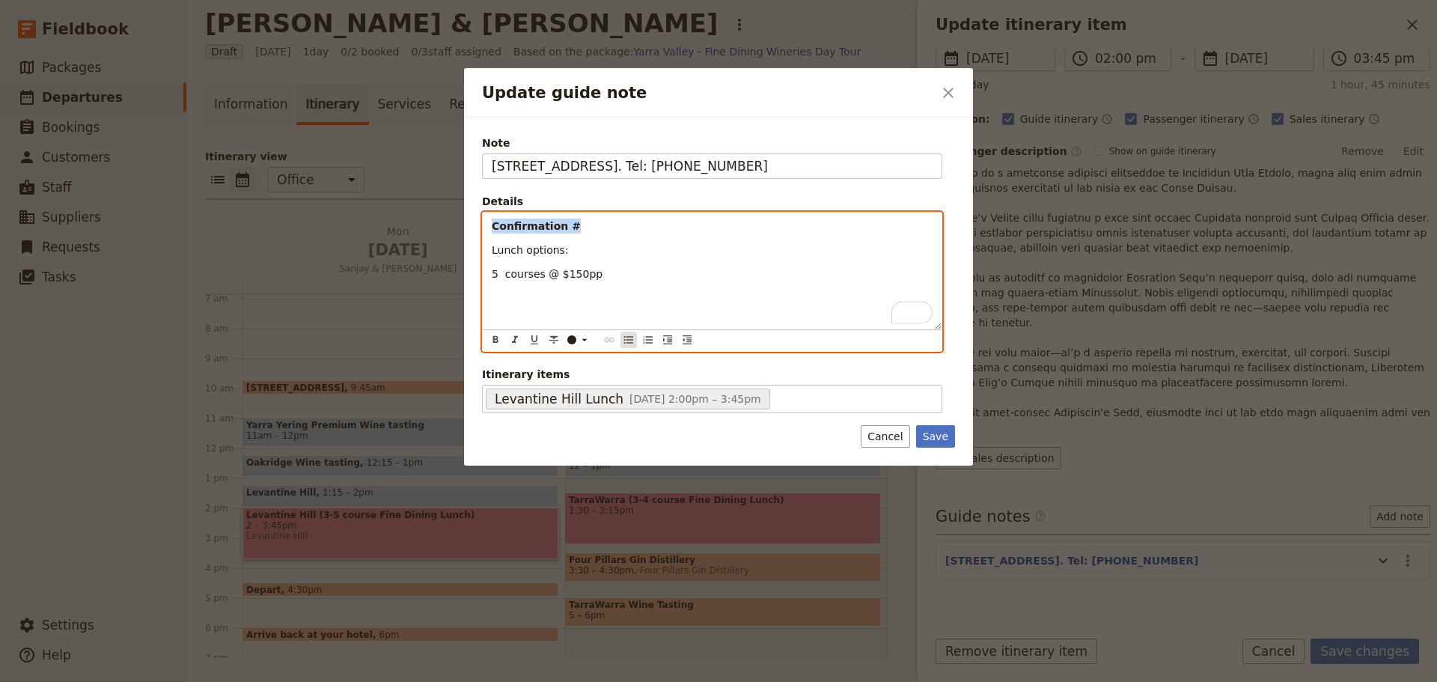
click at [632, 343] on icon "Bulleted list" at bounding box center [629, 340] width 12 height 12
click at [569, 230] on strong "Confirmation #" at bounding box center [560, 226] width 89 height 12
drag, startPoint x: 601, startPoint y: 236, endPoint x: 513, endPoint y: 242, distance: 88.5
click at [513, 242] on ul "Confirmation # Lunch options: 5 courses @ $150pp" at bounding box center [712, 241] width 441 height 45
click at [515, 258] on ul "Confirmation # 5 courses @ $150pp" at bounding box center [712, 241] width 441 height 45
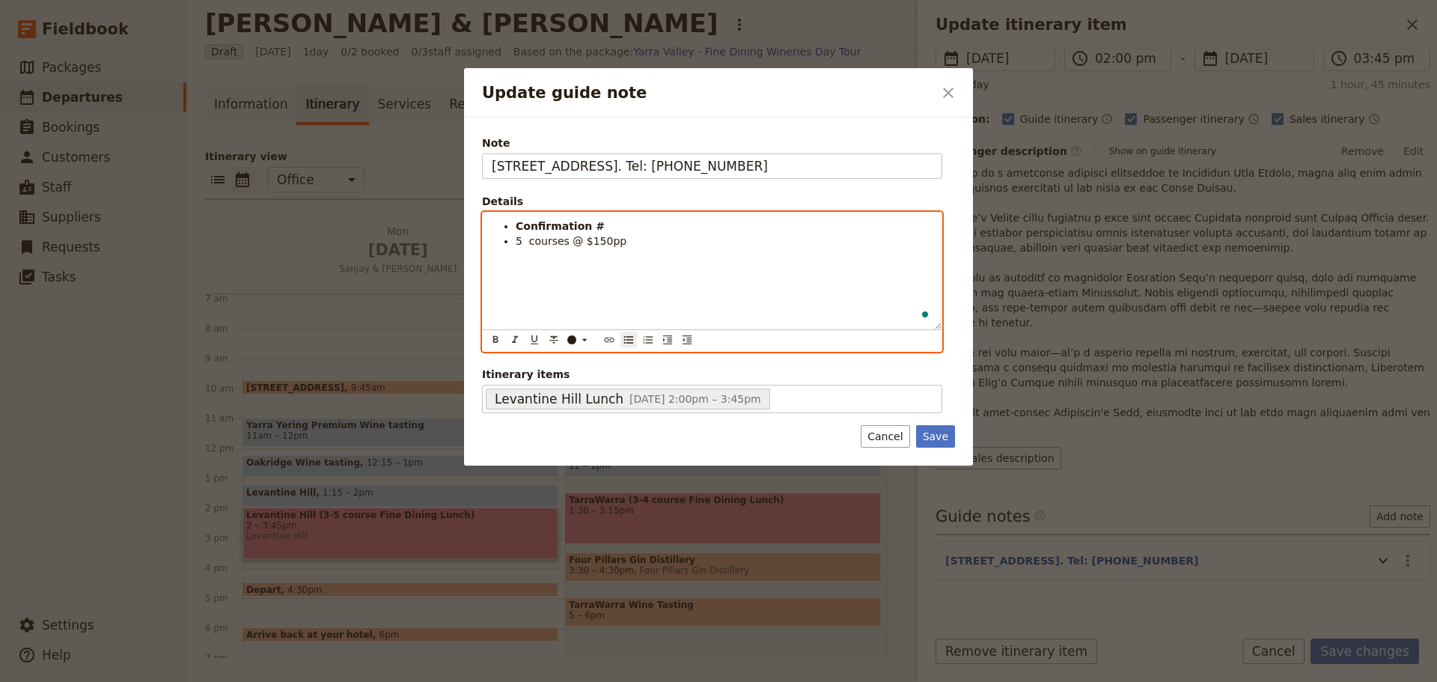
click at [528, 247] on span "5 courses @ $150pp" at bounding box center [571, 241] width 111 height 12
click at [556, 246] on span "5-courses @ $150pp" at bounding box center [570, 241] width 108 height 12
click at [617, 219] on li "Confirmation #" at bounding box center [724, 226] width 417 height 15
drag, startPoint x: 715, startPoint y: 240, endPoint x: 691, endPoint y: 225, distance: 27.6
click at [714, 240] on li "5-course Winemakers Menu @ $150pp" at bounding box center [724, 240] width 417 height 15
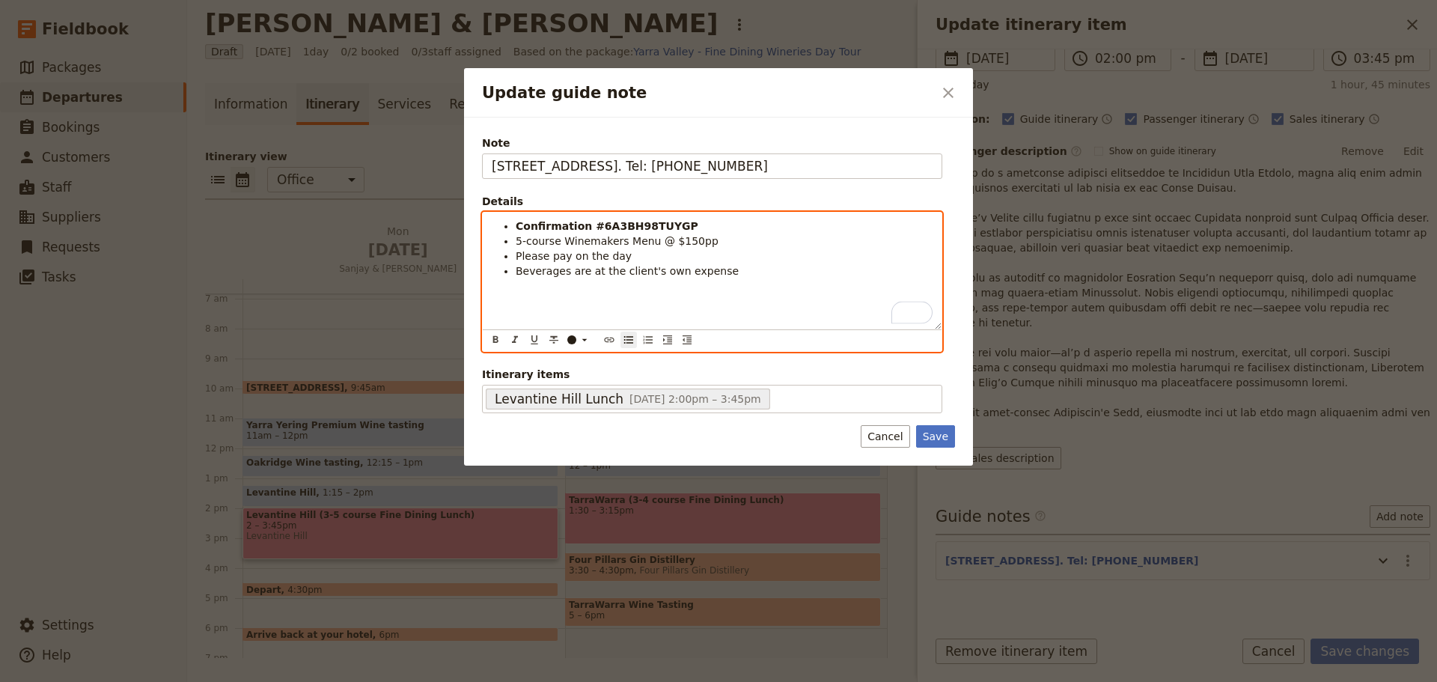
click at [726, 248] on li "Please pay on the day" at bounding box center [724, 255] width 417 height 15
click at [724, 242] on li "5-course Winemakers Menu @ $150pp" at bounding box center [724, 240] width 417 height 15
click at [569, 260] on span "Please pay on the day" at bounding box center [574, 256] width 116 height 12
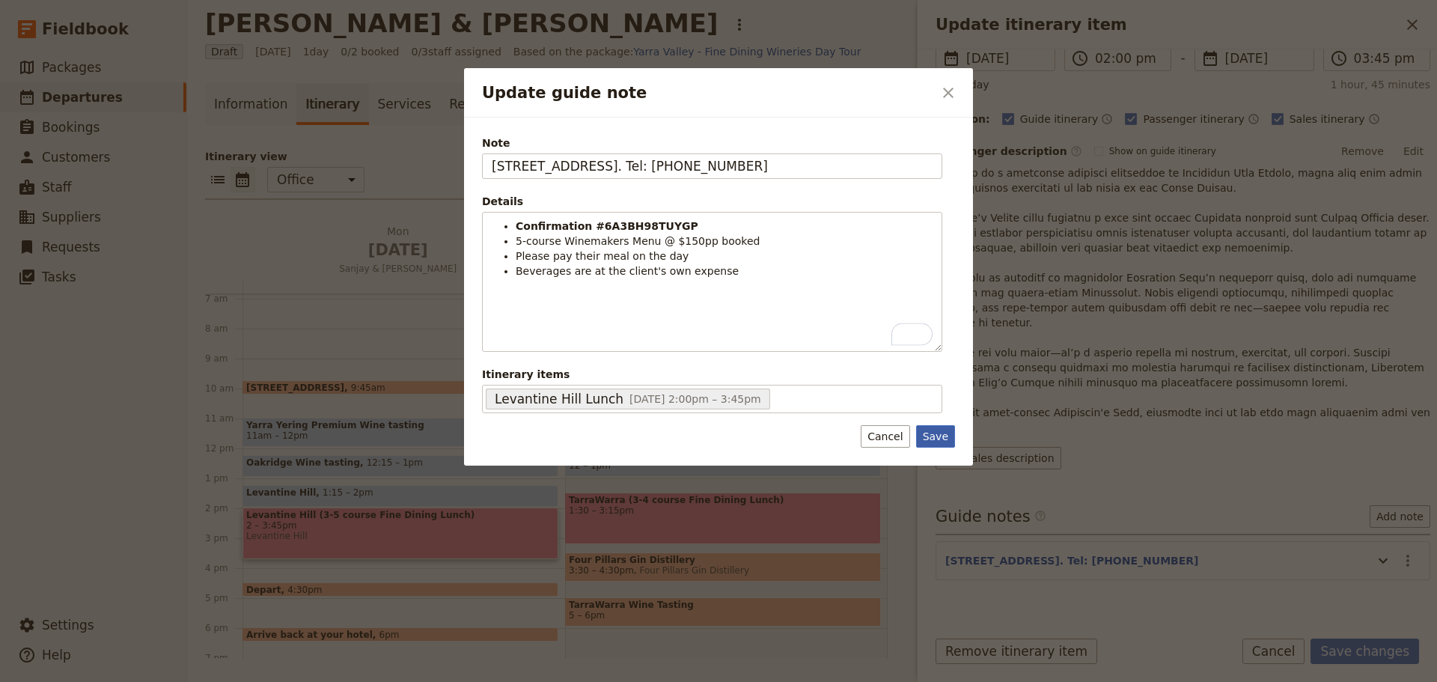
click at [935, 436] on button "Save" at bounding box center [935, 436] width 39 height 22
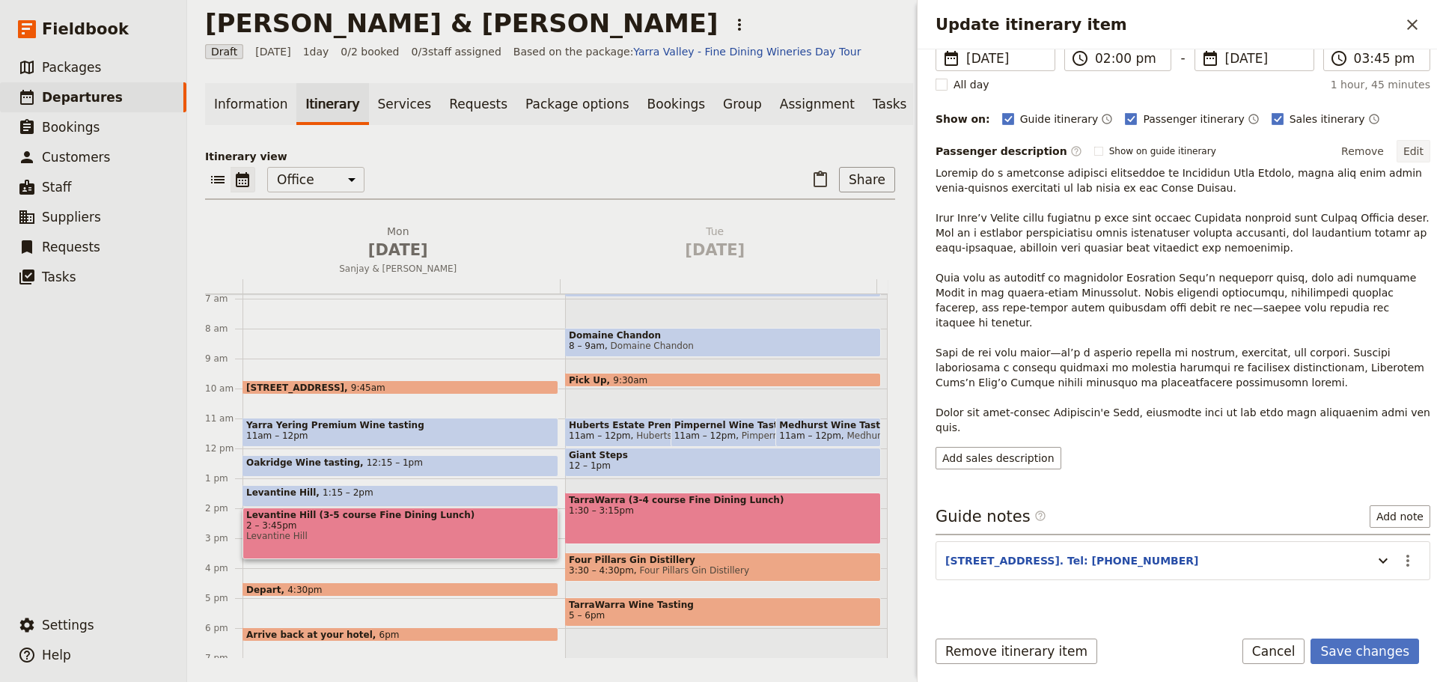
click at [1402, 153] on button "Edit" at bounding box center [1413, 151] width 34 height 22
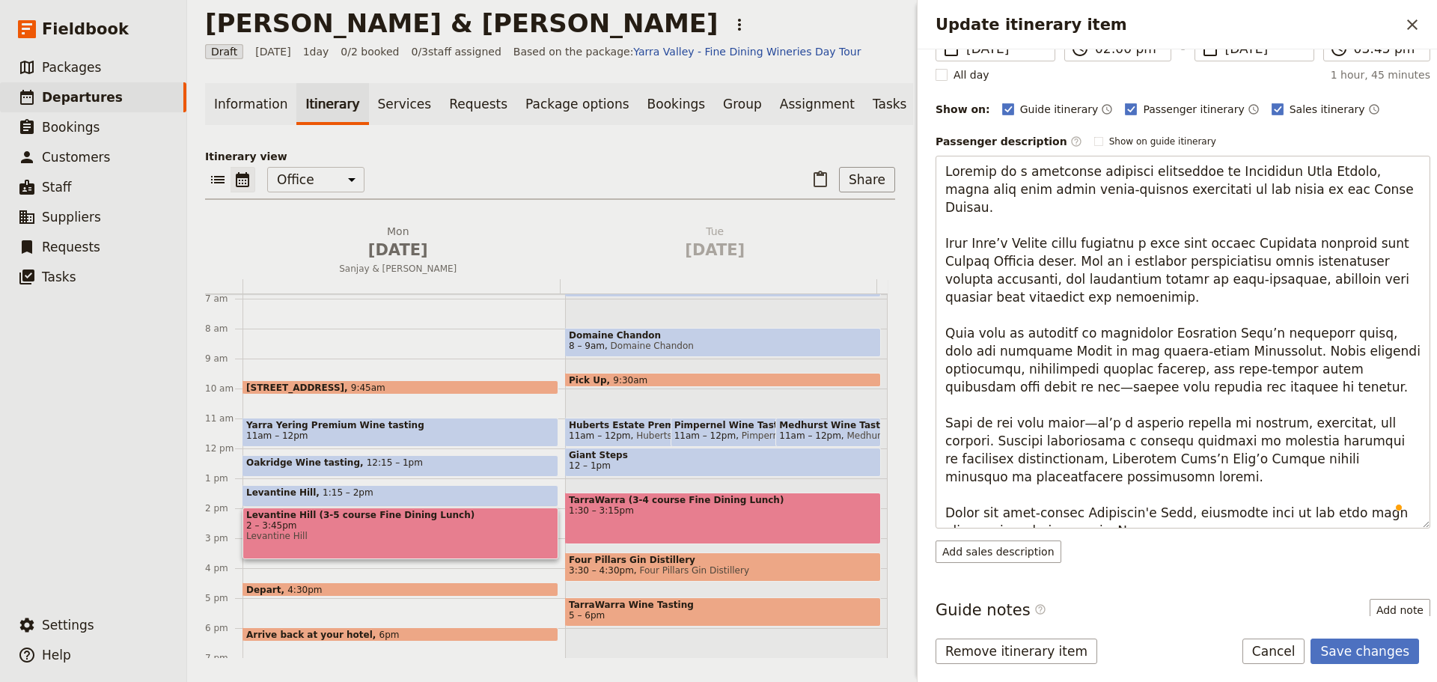
scroll to position [150, 0]
type textarea "Loremip do s ametconse adipisci elitseddoe te Incididun Utla Etdolo, magna aliq…"
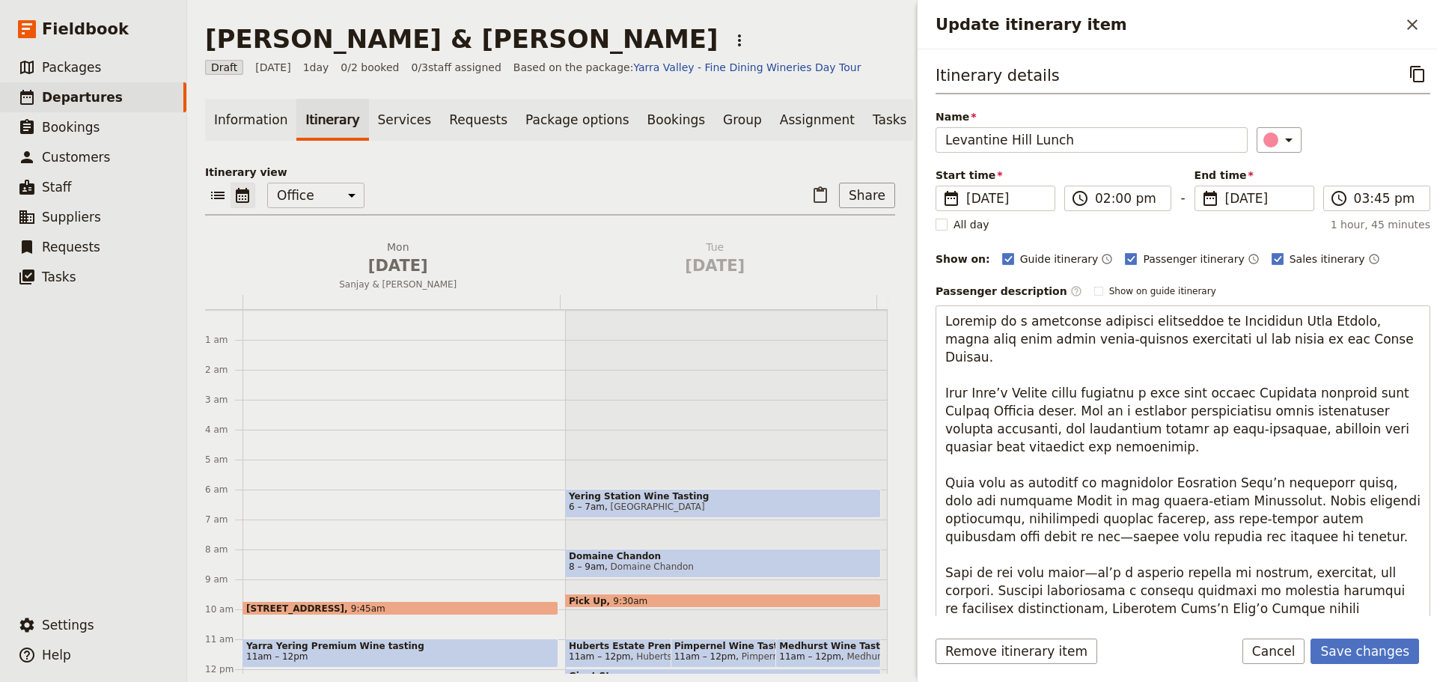
scroll to position [150, 0]
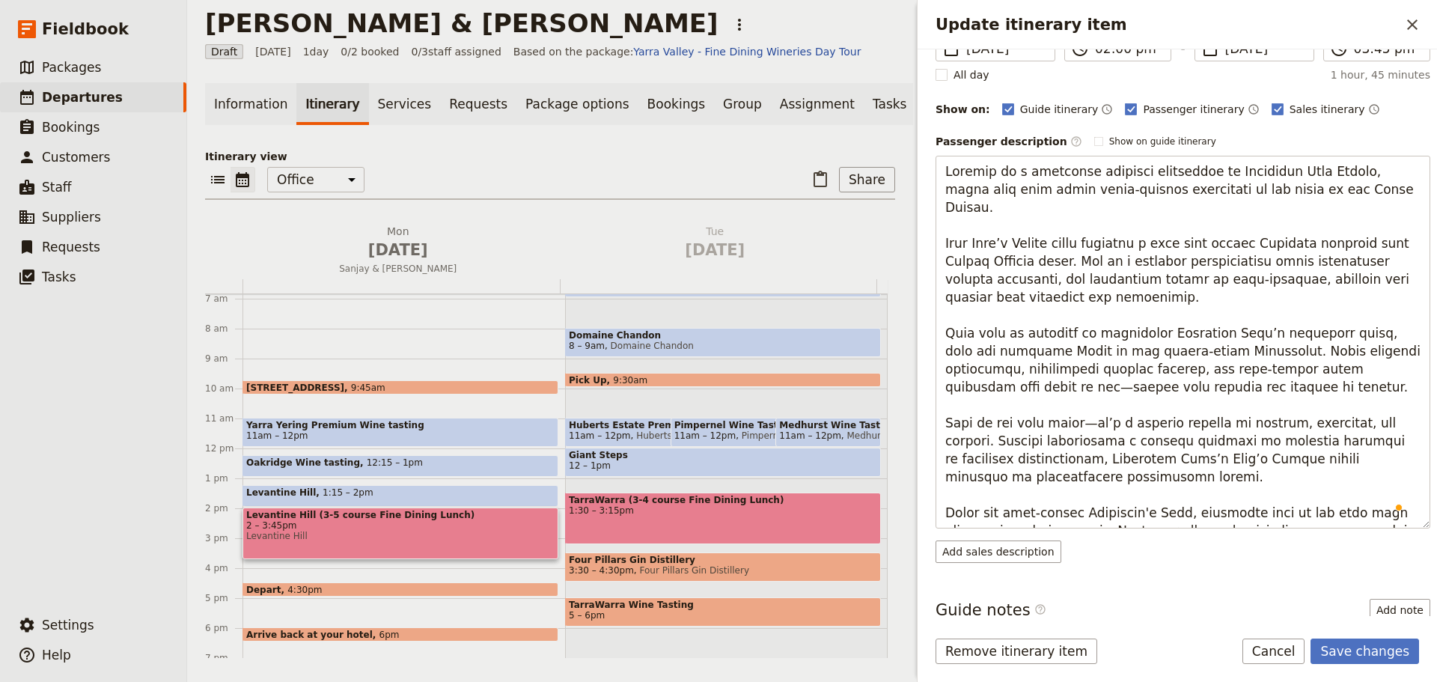
type textarea "Loremip do s ametconse adipisci elitseddoe te Incididun Utla Etdolo, magna aliq…"
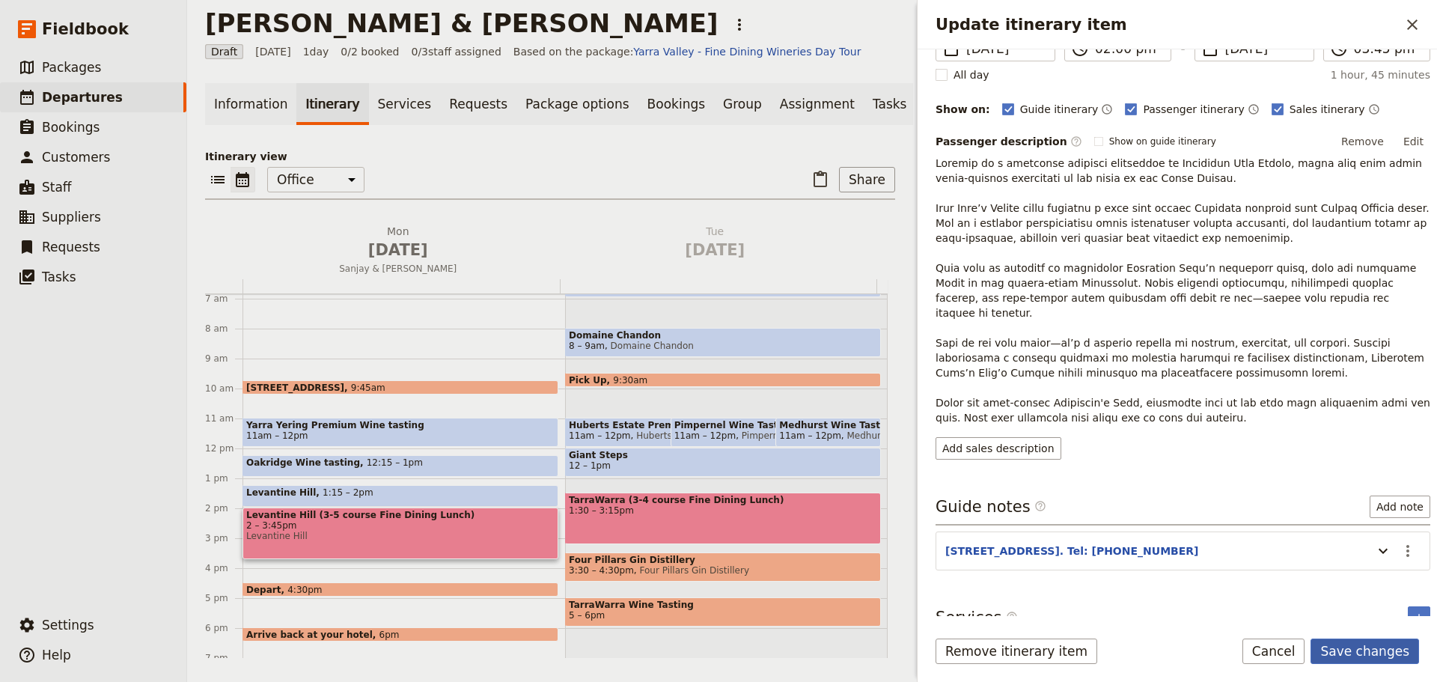
click at [1342, 647] on button "Save changes" at bounding box center [1364, 650] width 109 height 25
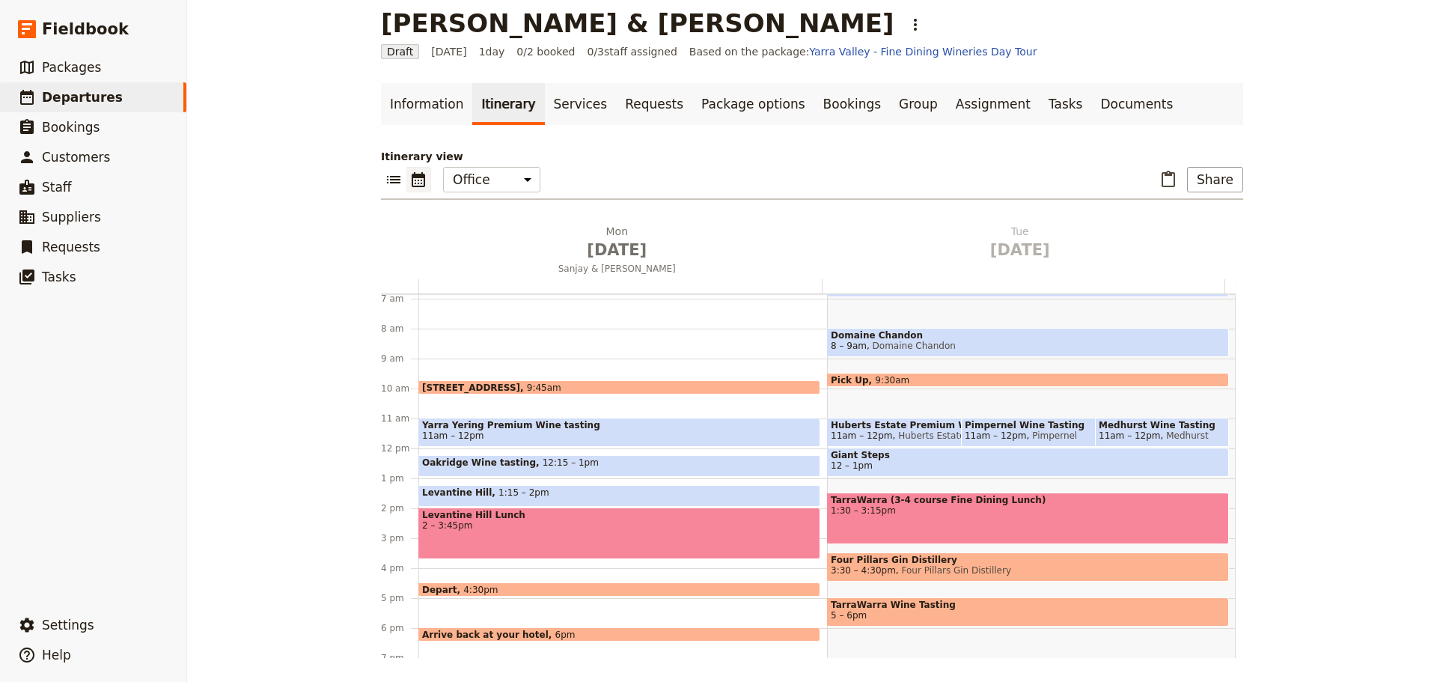
click at [479, 533] on div "Levantine Hill Lunch 2 – 3:45pm" at bounding box center [619, 533] width 402 height 52
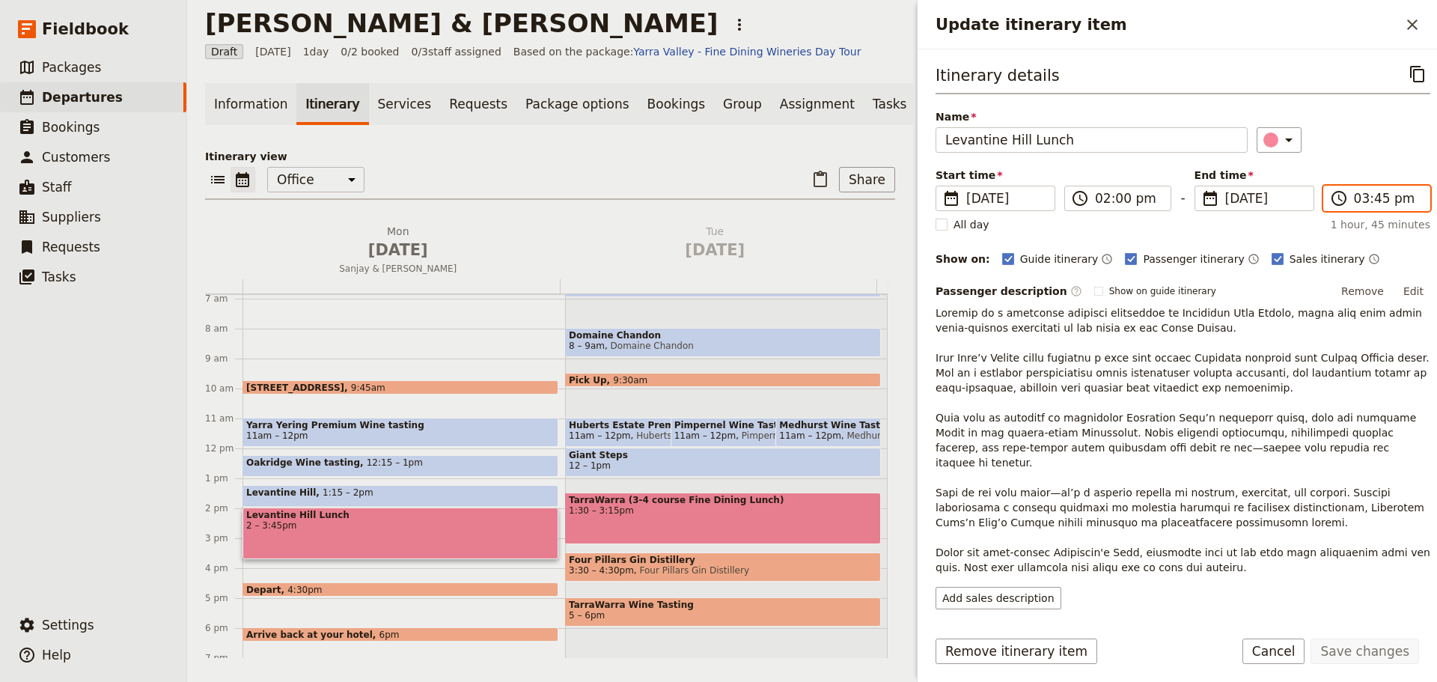
click at [1388, 198] on input "03:45 pm" at bounding box center [1387, 198] width 67 height 18
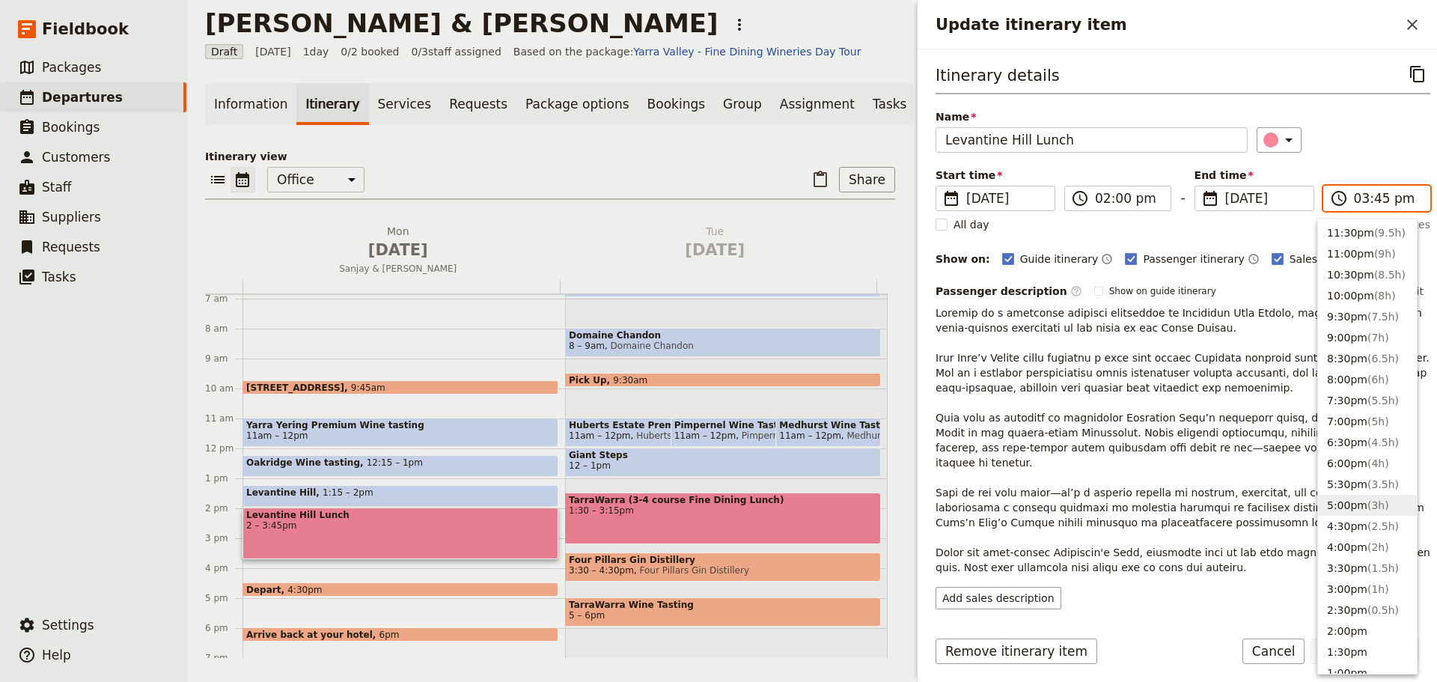
click at [1367, 502] on span "( 3h )" at bounding box center [1378, 505] width 22 height 12
type input "05:00 pm"
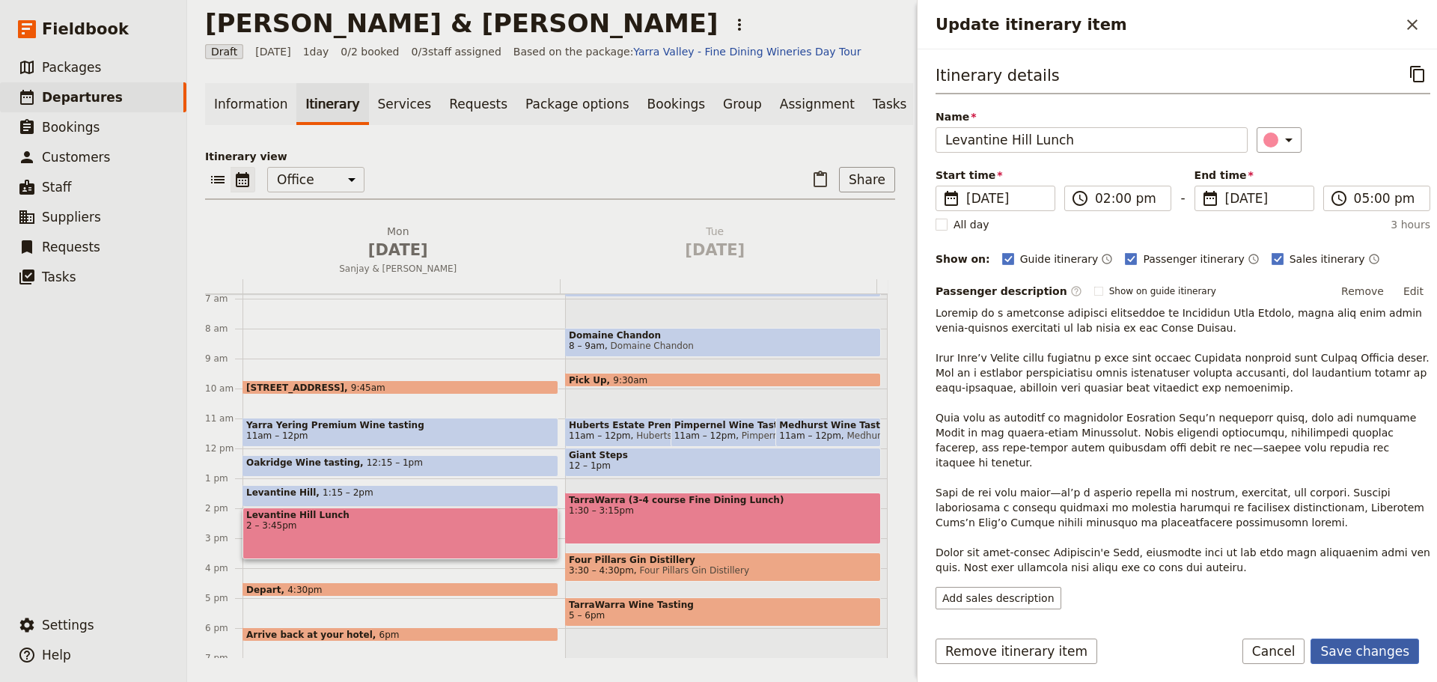
click at [1360, 645] on button "Save changes" at bounding box center [1364, 650] width 109 height 25
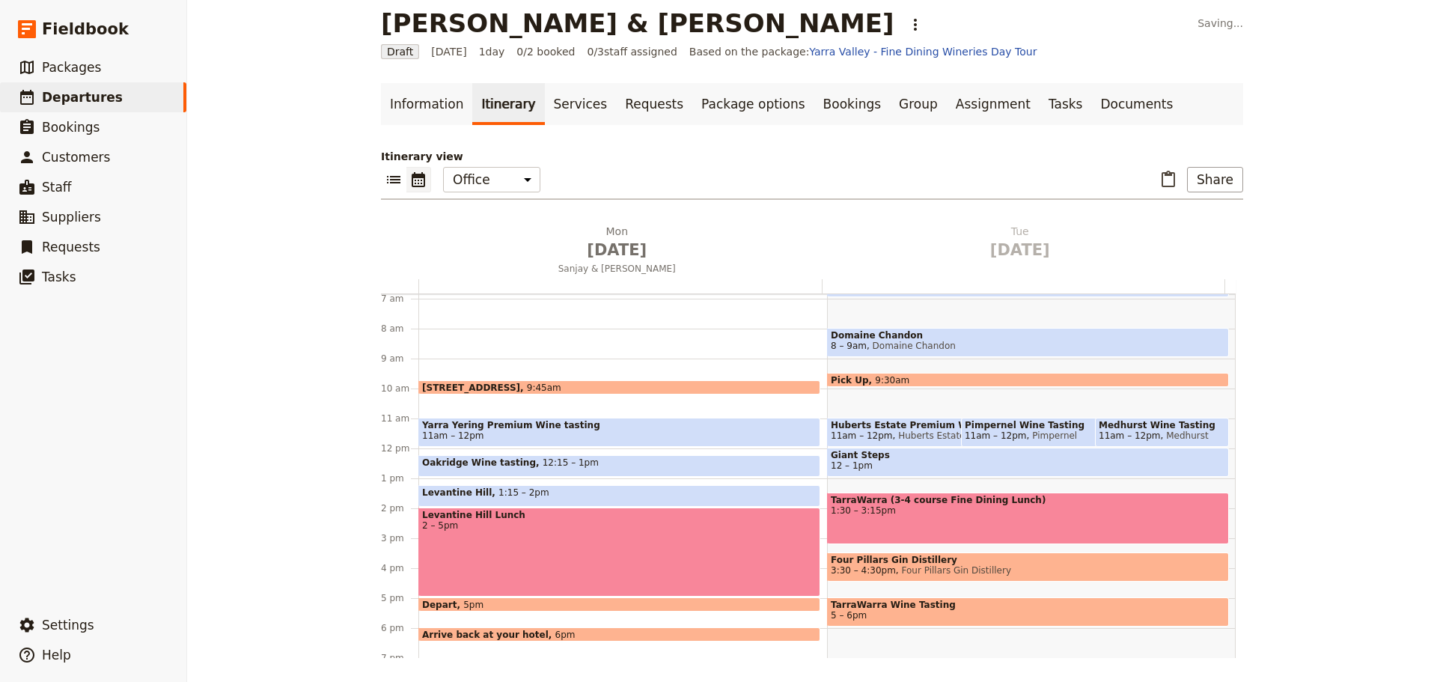
click at [578, 600] on div "Depart 5pm" at bounding box center [619, 604] width 402 height 14
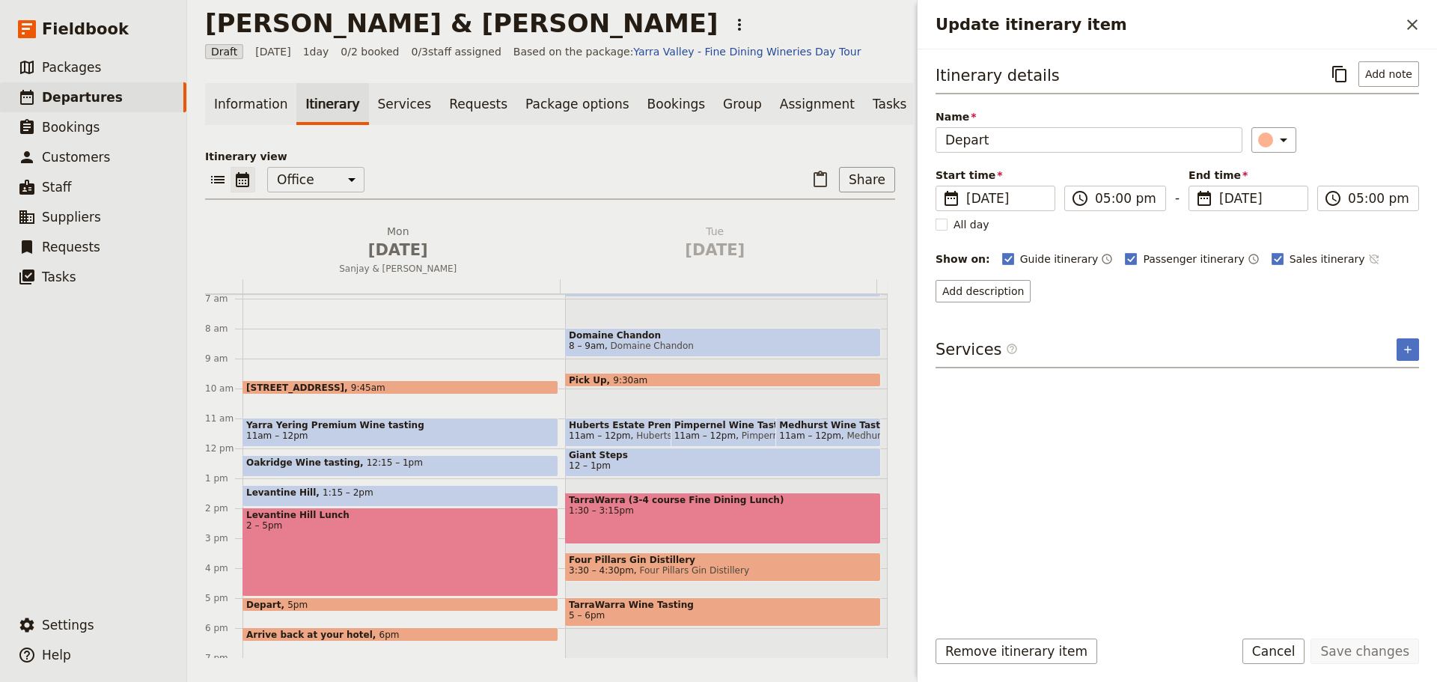
click at [1368, 257] on icon "Time not shown on sales itinerary" at bounding box center [1374, 259] width 12 height 12
click at [1007, 287] on button "Add description" at bounding box center [982, 291] width 95 height 22
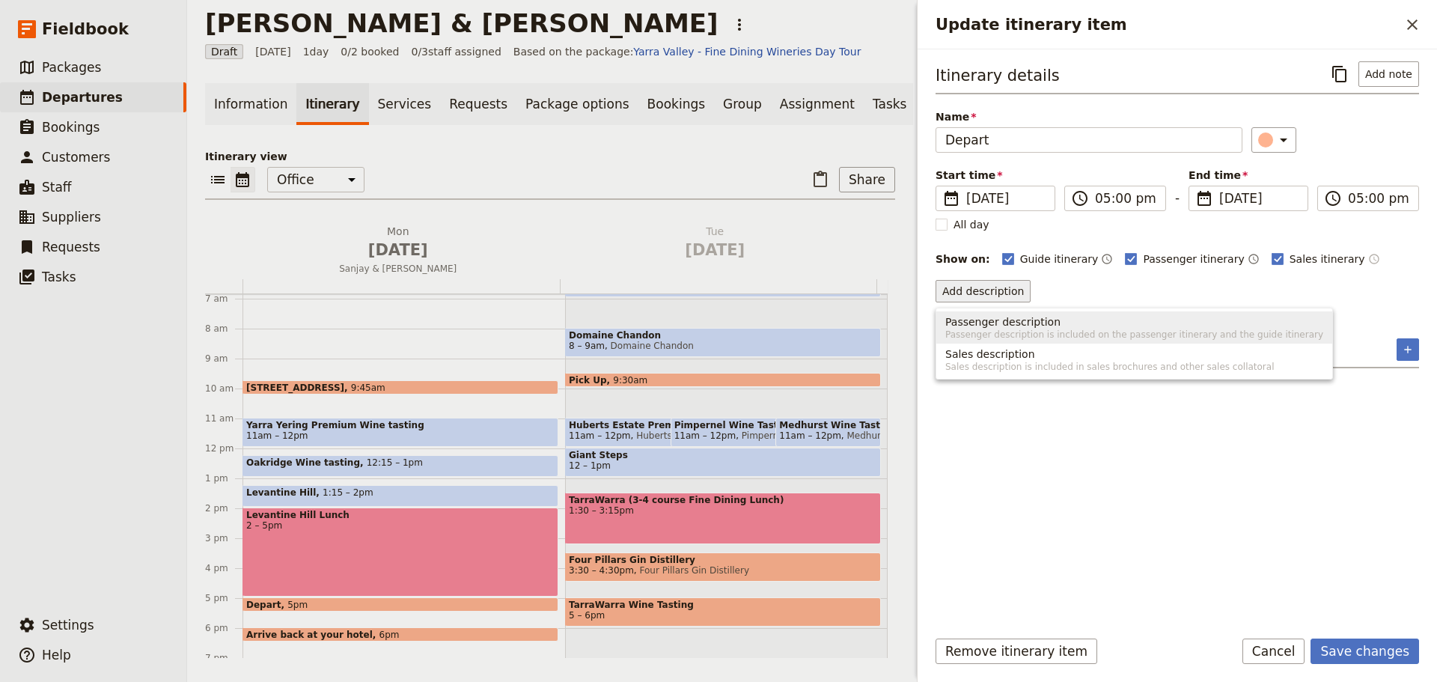
click at [1008, 314] on span "Passenger description" at bounding box center [1002, 321] width 115 height 15
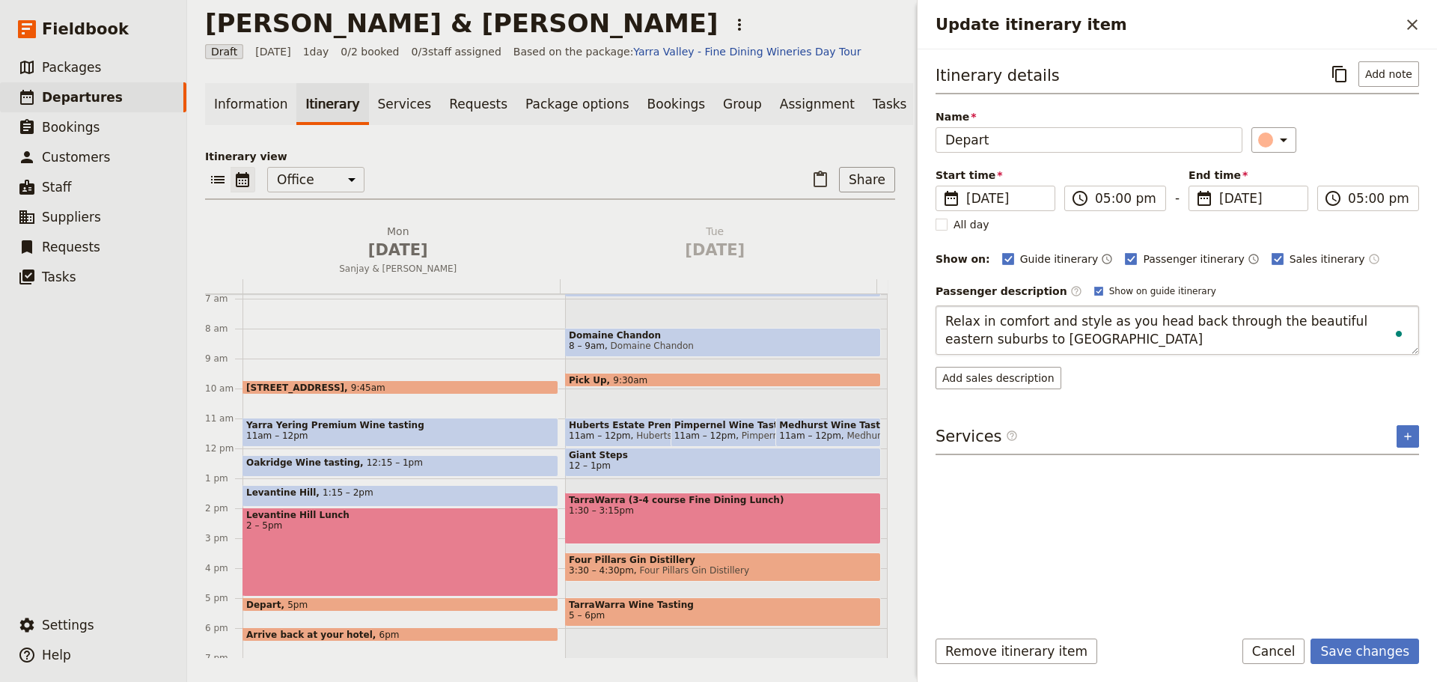
type textarea "Relax in comfort and style as you head back through the beautiful eastern subur…"
click at [1358, 641] on button "Save changes" at bounding box center [1364, 650] width 109 height 25
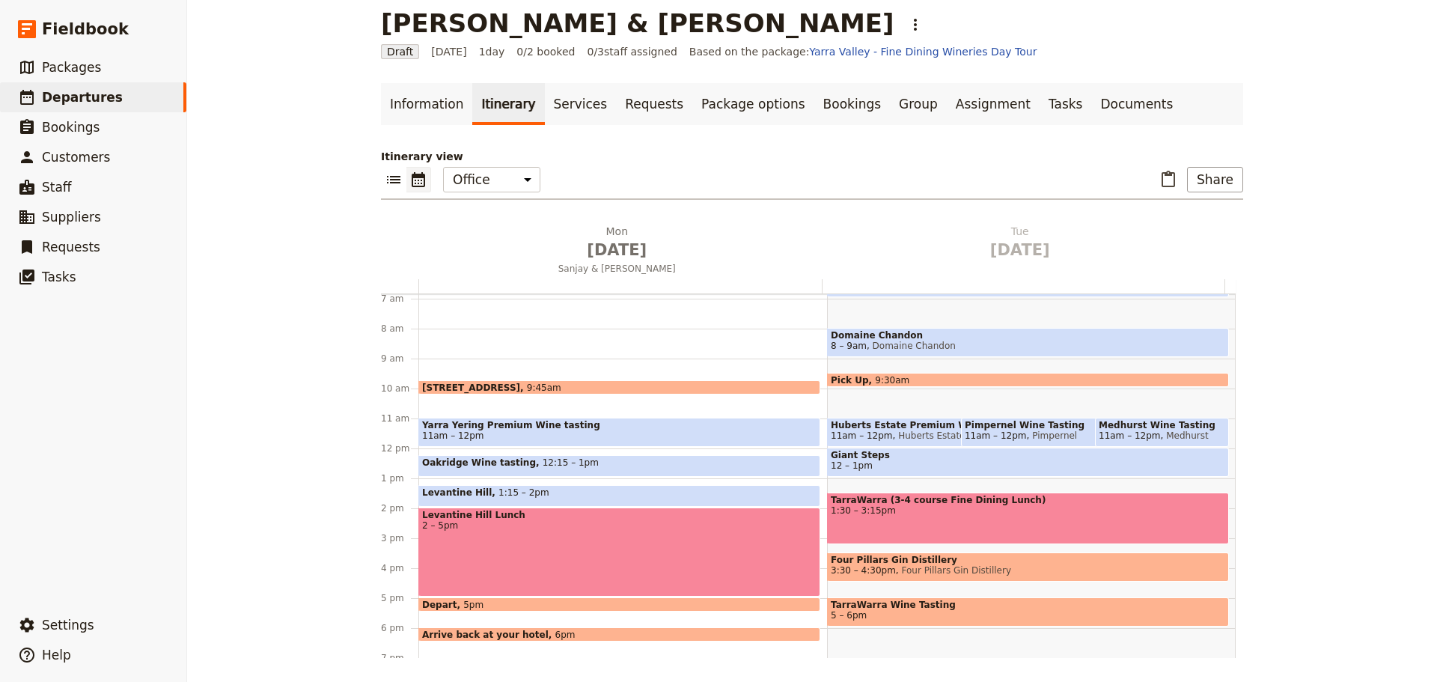
click at [543, 630] on div "Arrive back at your hotel 6pm" at bounding box center [619, 634] width 402 height 14
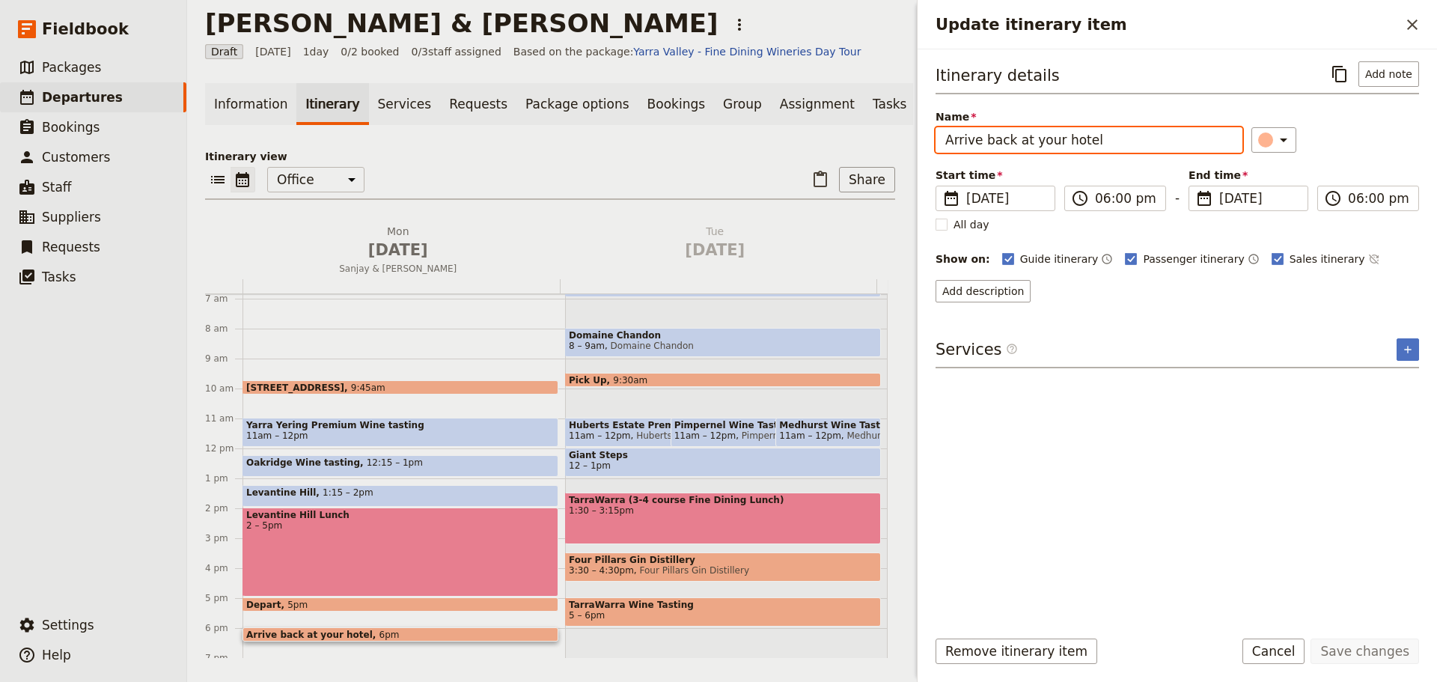
drag, startPoint x: 1116, startPoint y: 140, endPoint x: 883, endPoint y: 138, distance: 232.7
click at [885, 138] on div "Cornelius & Sanjay ​ Draft 22 Sep 2025 1 day 0/2 booked 0 / 3 staff assigned Ba…" at bounding box center [812, 341] width 1250 height 682
type input "Drop off"
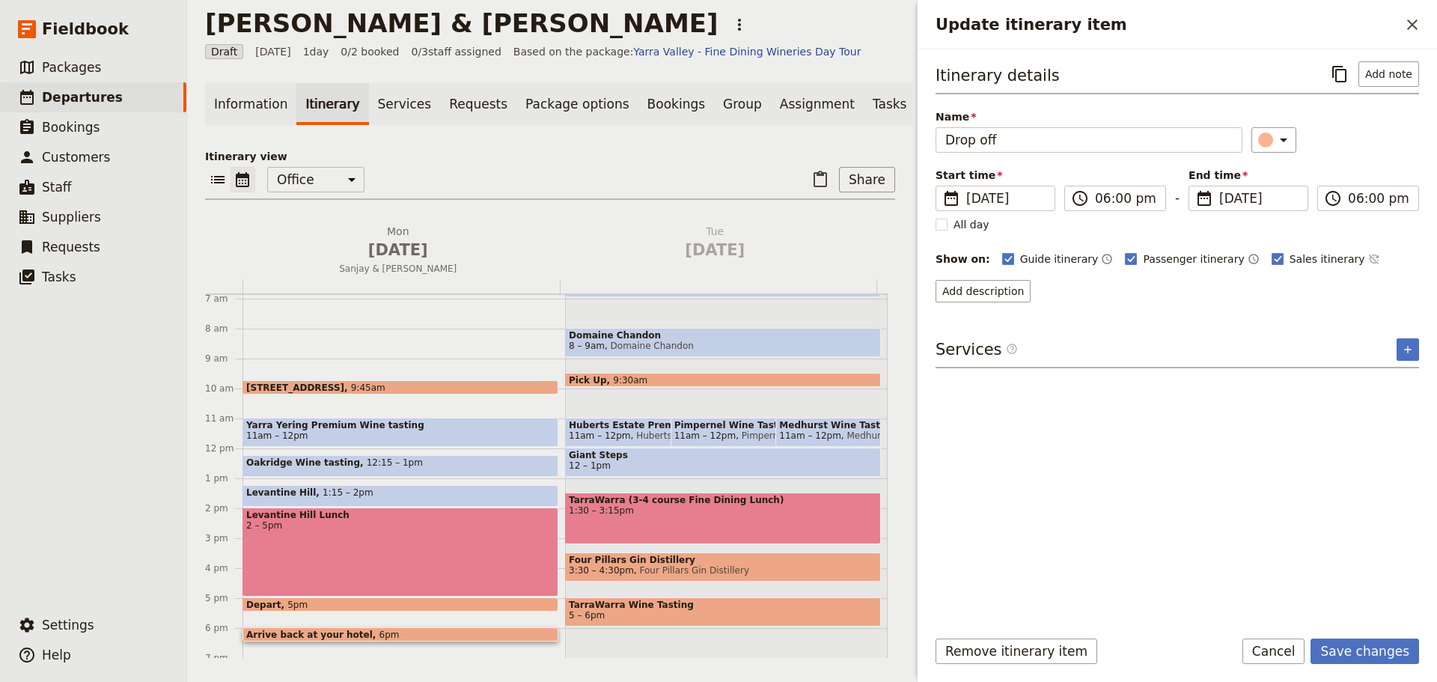
drag, startPoint x: 1328, startPoint y: 257, endPoint x: 1010, endPoint y: 271, distance: 319.1
click at [1368, 257] on icon "Time not shown on sales itinerary" at bounding box center [1374, 259] width 12 height 12
click at [968, 288] on button "Add description" at bounding box center [982, 291] width 95 height 22
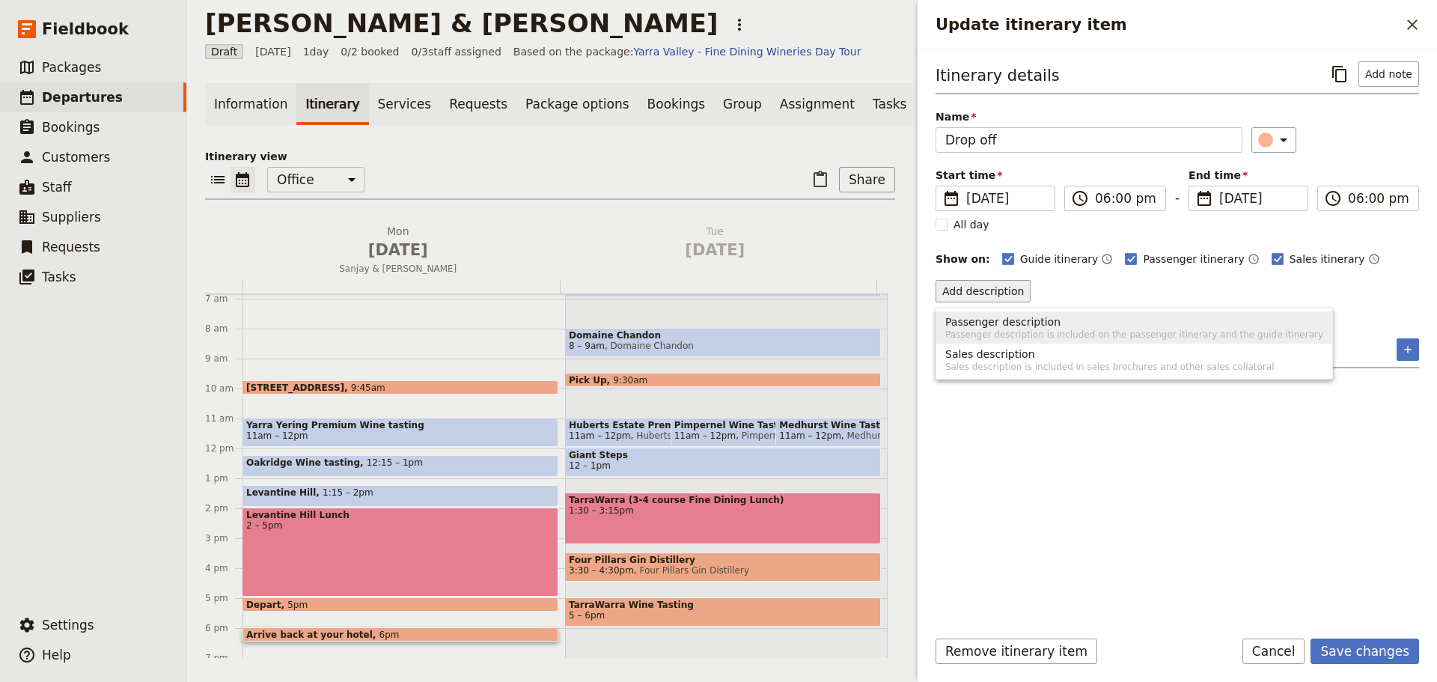
click at [1000, 326] on span "Passenger description" at bounding box center [1002, 321] width 115 height 15
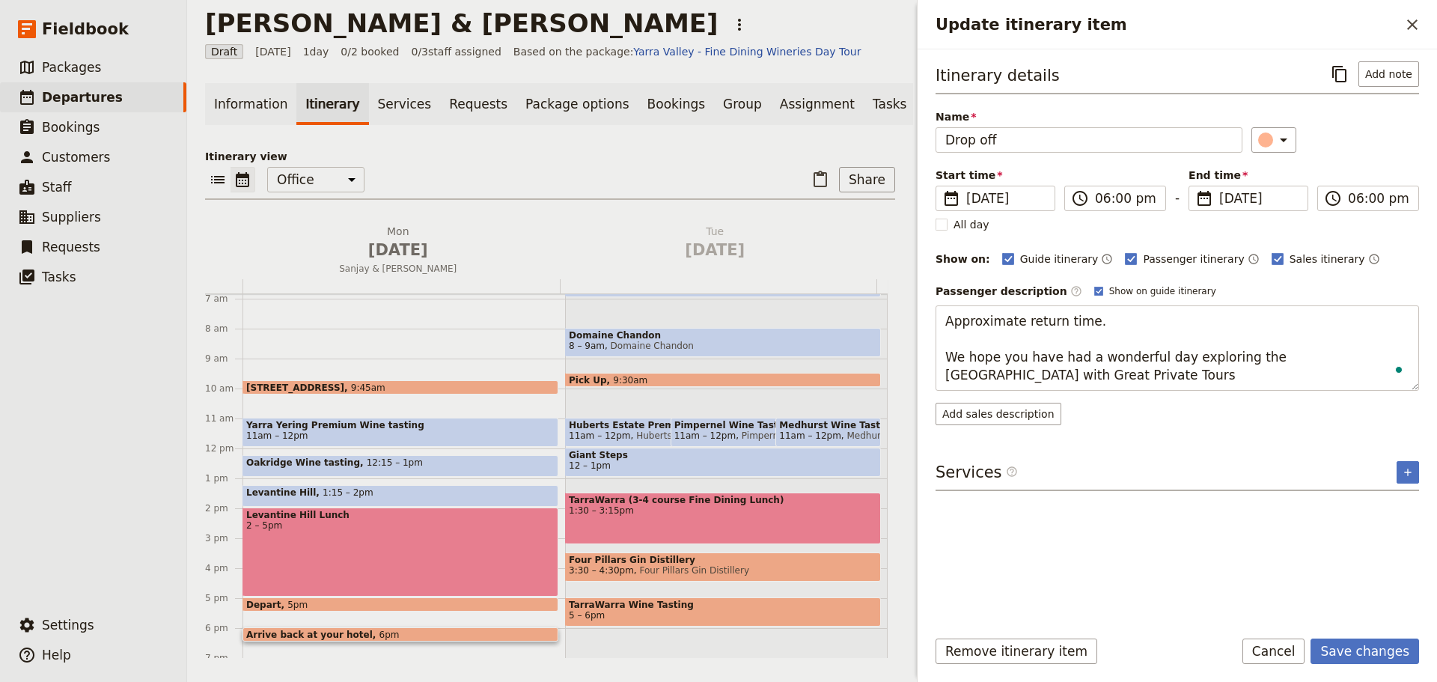
type textarea "Approximate return time. We hope you have had a wonderful day exploring the Yar…"
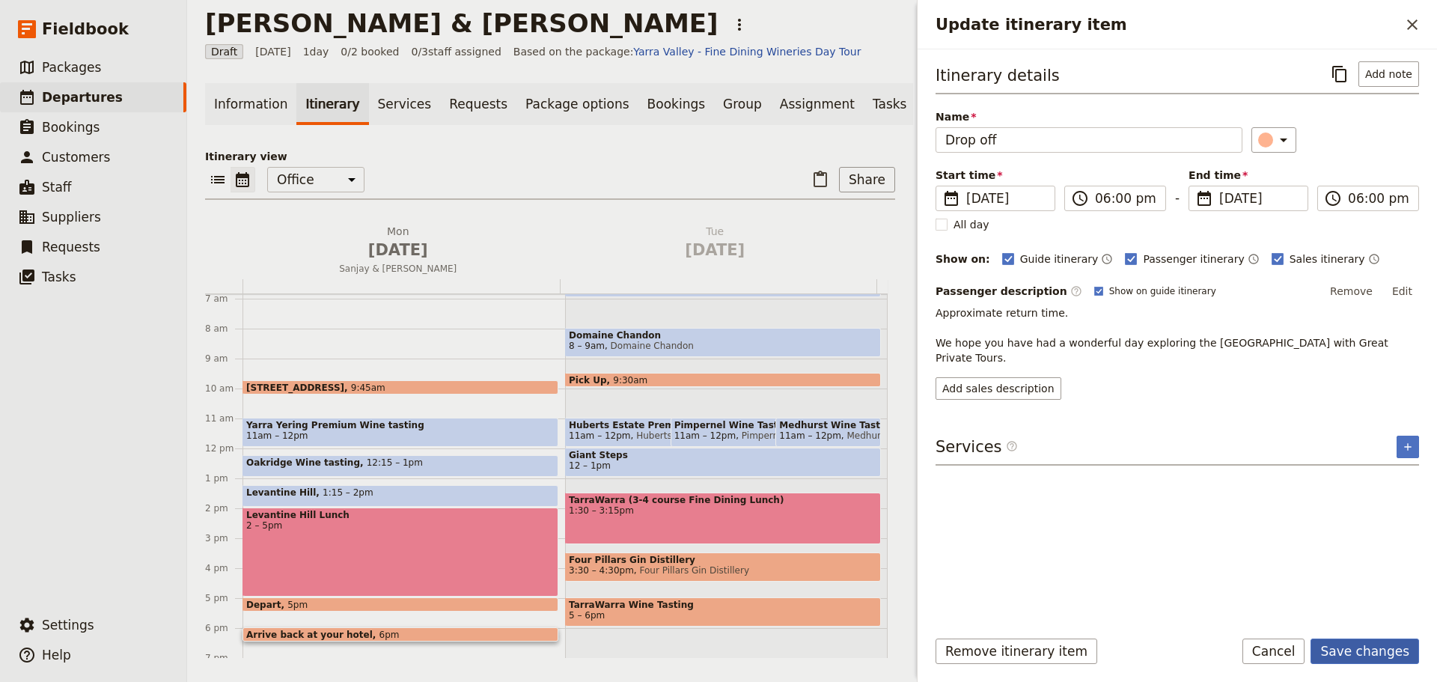
click at [1373, 644] on button "Save changes" at bounding box center [1364, 650] width 109 height 25
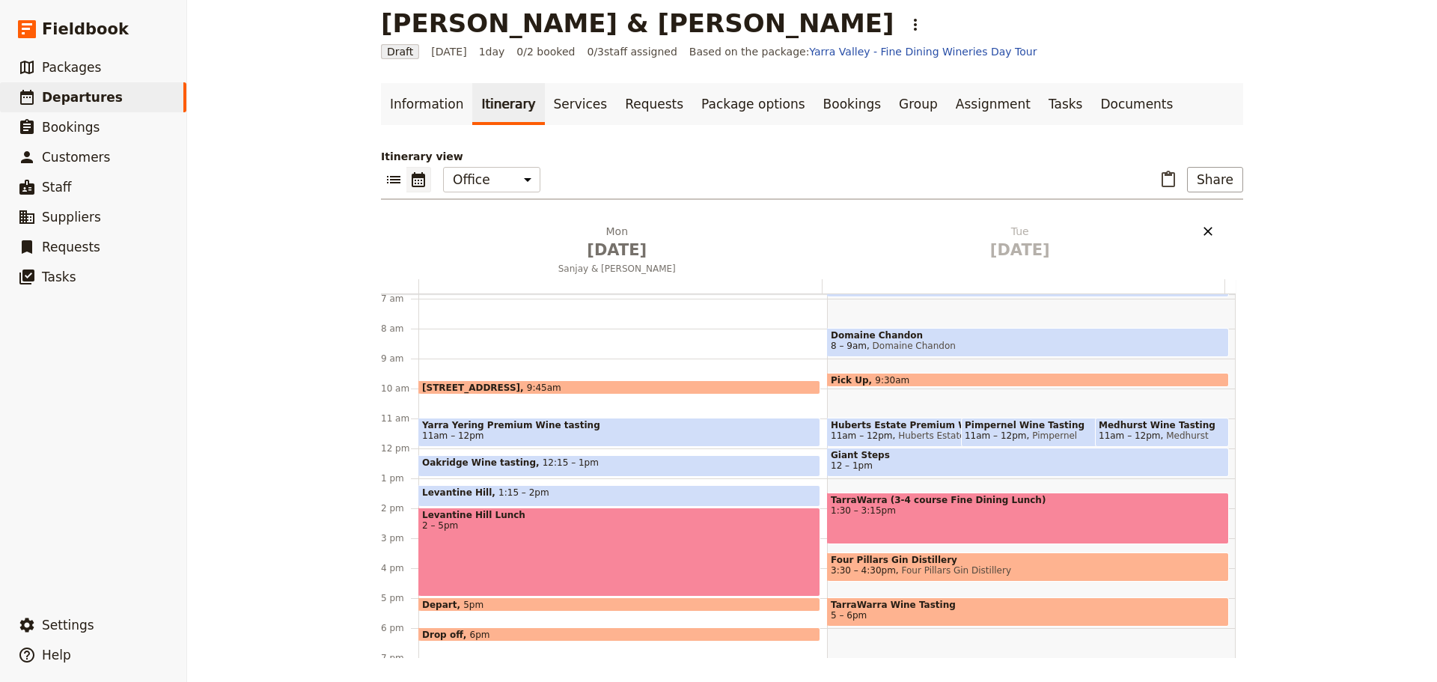
click at [1203, 230] on icon "Delete Tue Sep 23" at bounding box center [1207, 231] width 9 height 9
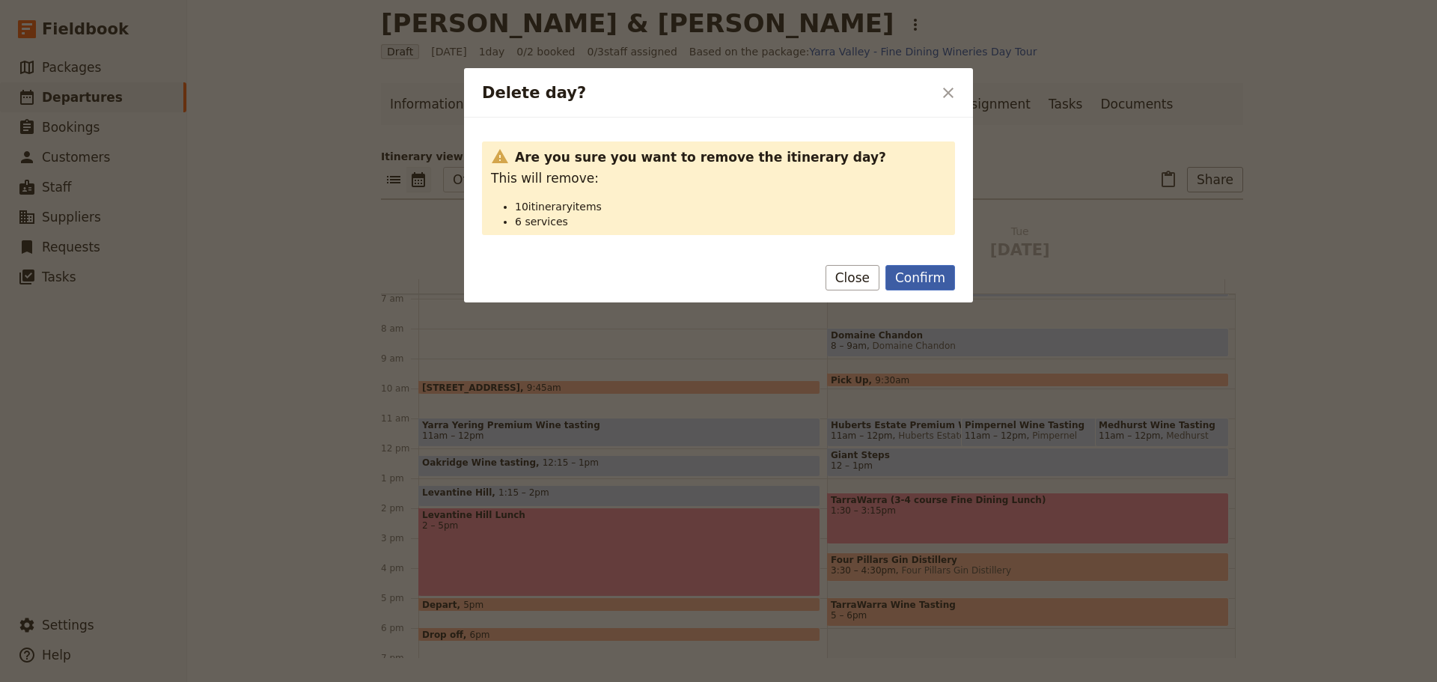
click at [914, 280] on button "Confirm" at bounding box center [920, 277] width 70 height 25
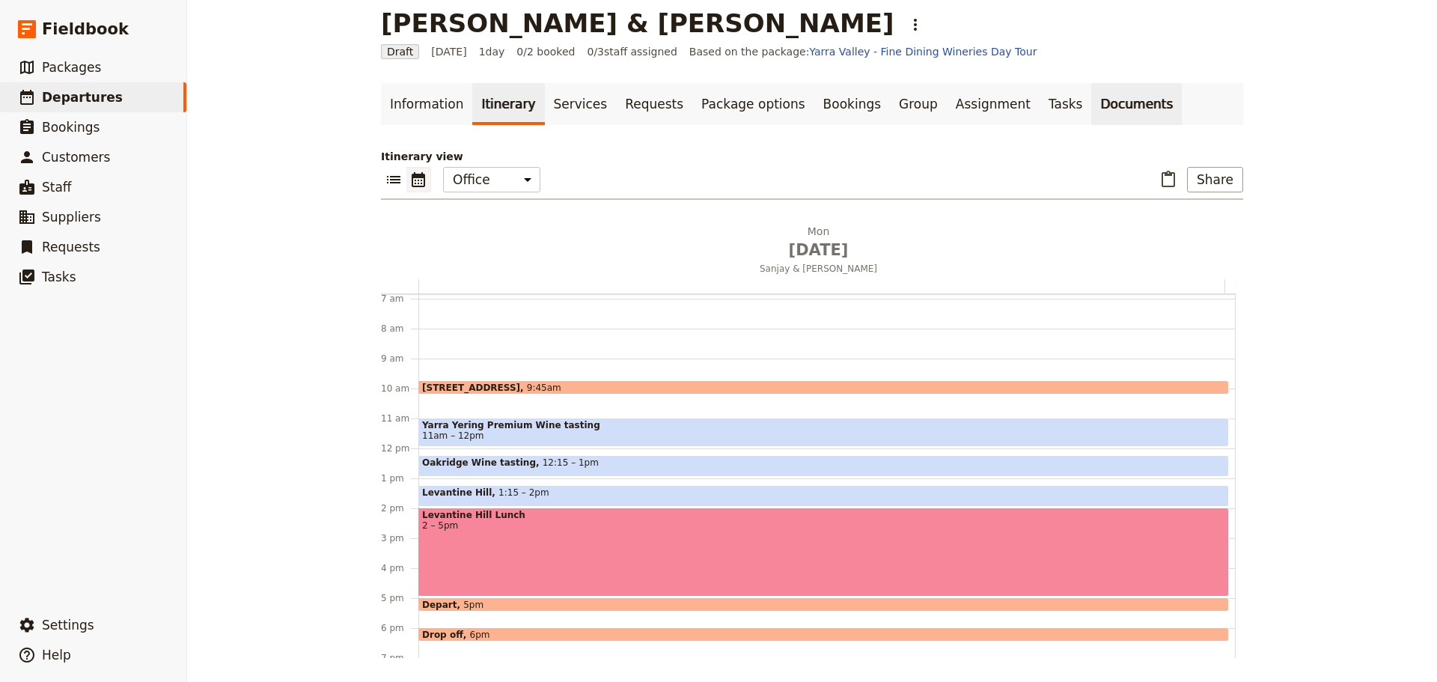
click at [1091, 109] on link "Documents" at bounding box center [1136, 104] width 91 height 42
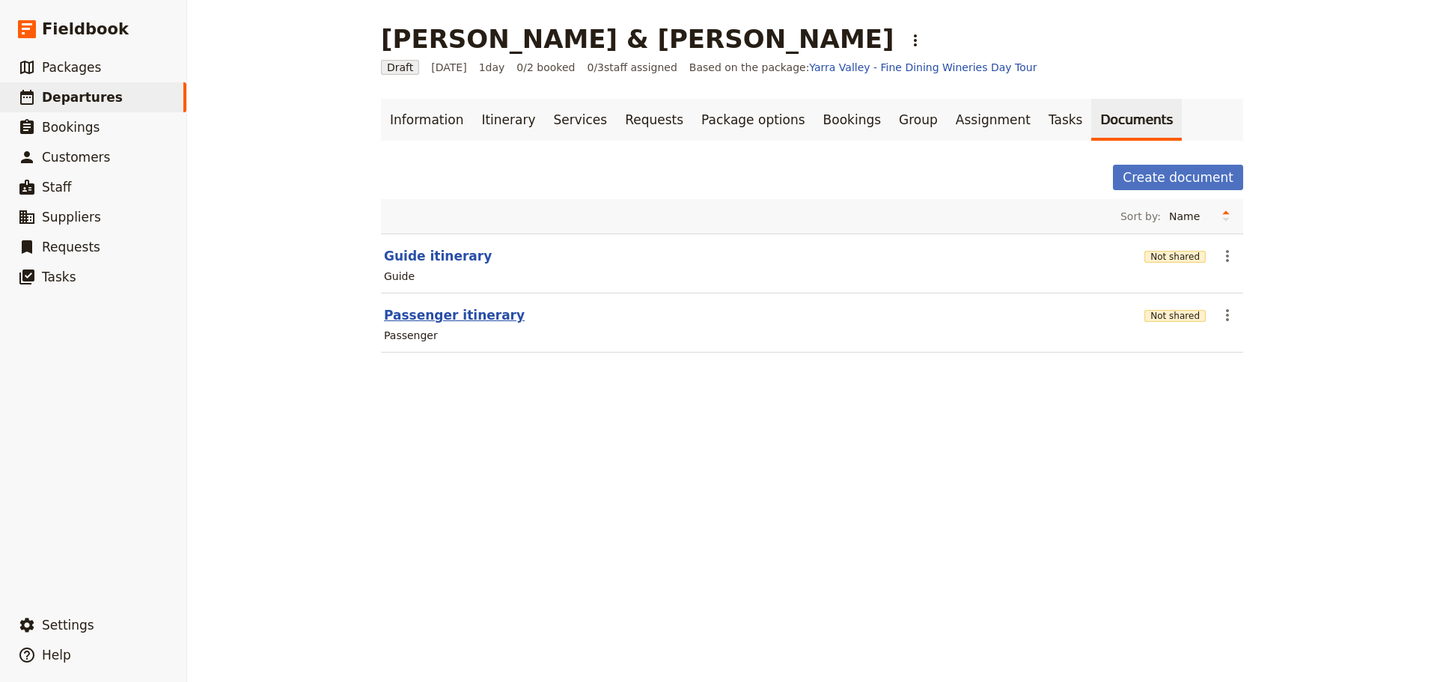
click at [454, 316] on button "Passenger itinerary" at bounding box center [454, 315] width 141 height 18
select select "PASSENGER"
select select "RUN_SHEET"
select select "DEFAULT"
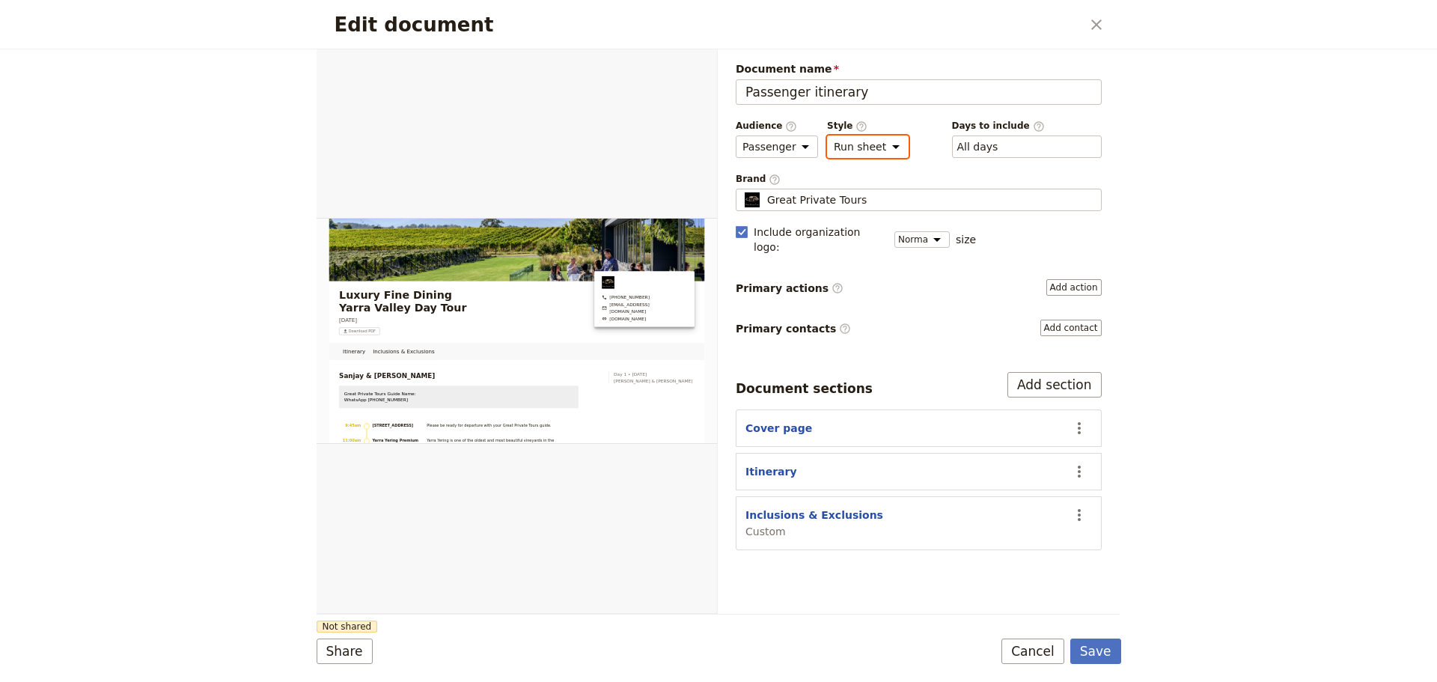
click at [876, 148] on select "Brochure Run sheet" at bounding box center [868, 146] width 82 height 22
select select "BROCHURE"
click at [827, 135] on select "Brochure Run sheet" at bounding box center [868, 146] width 82 height 22
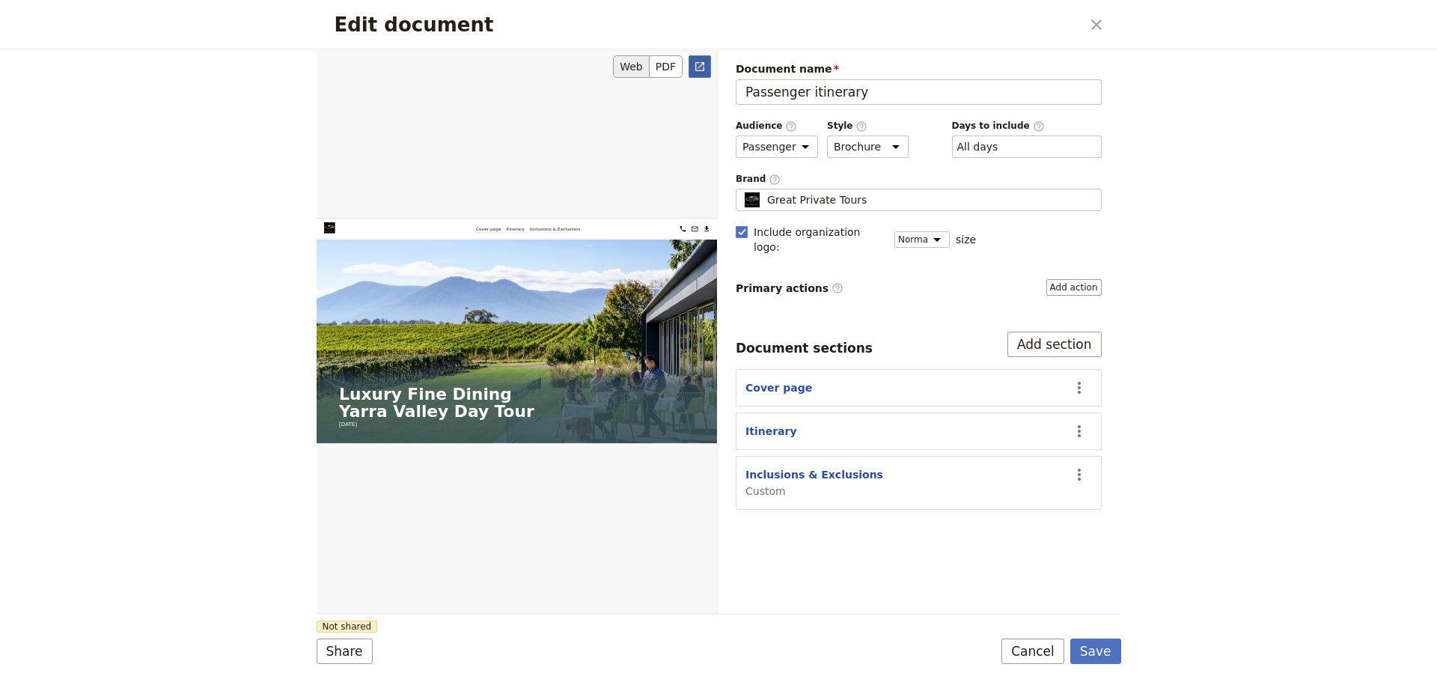
click at [698, 73] on button "​" at bounding box center [699, 66] width 22 height 22
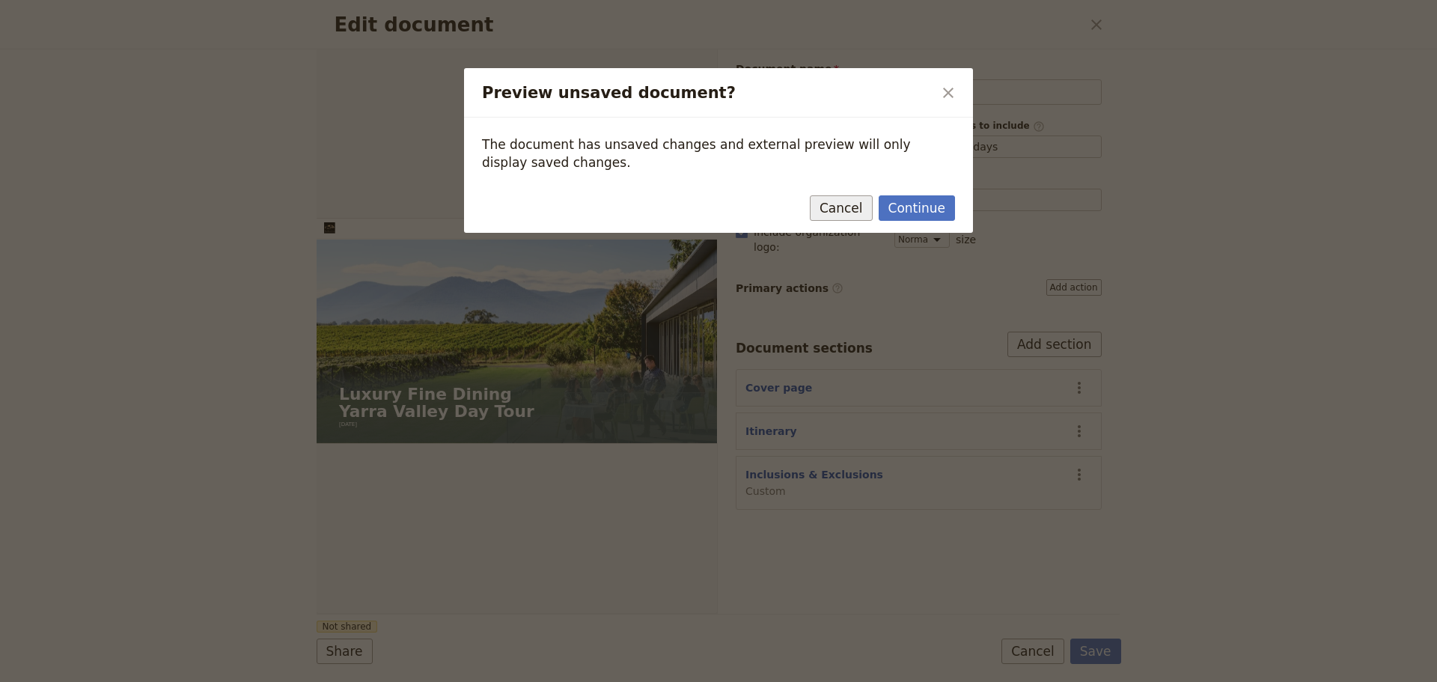
click at [861, 203] on button "Cancel" at bounding box center [841, 207] width 63 height 25
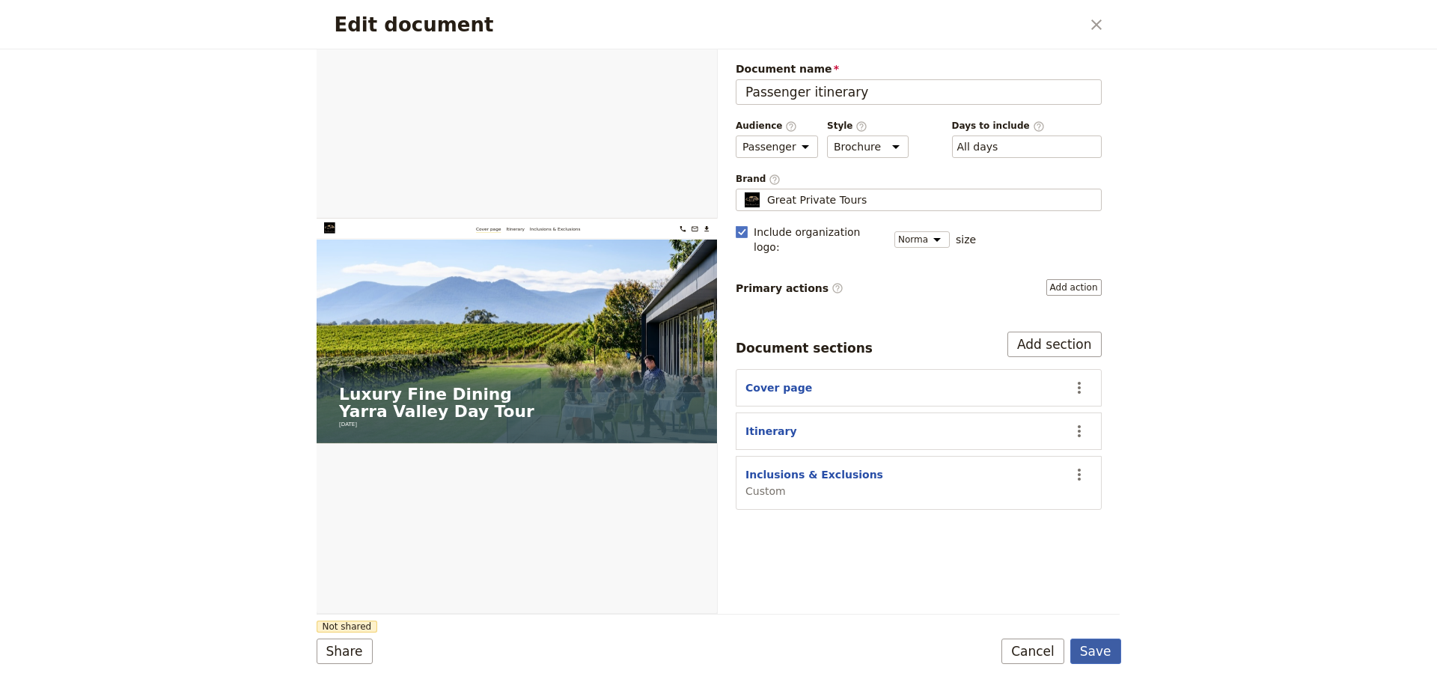
click at [1090, 641] on button "Save" at bounding box center [1095, 650] width 51 height 25
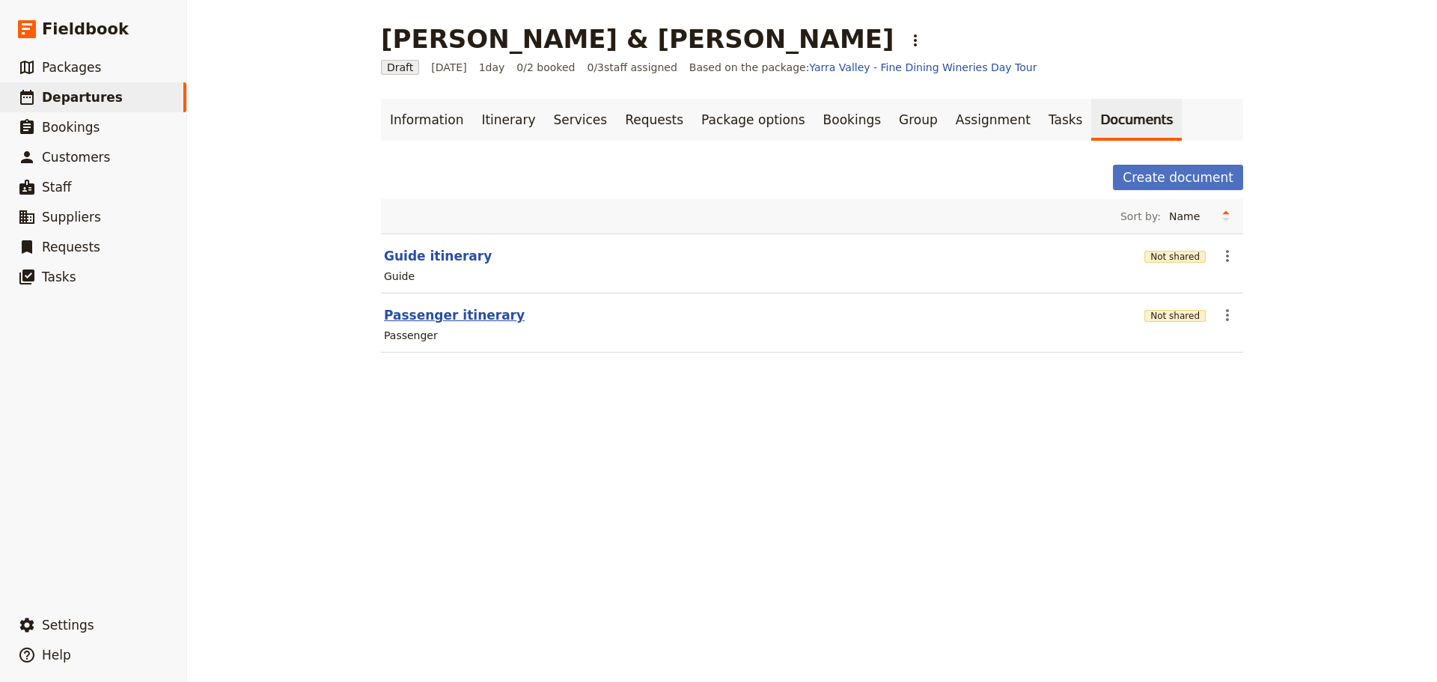
click at [436, 317] on button "Passenger itinerary" at bounding box center [454, 315] width 141 height 18
select select "PASSENGER"
select select "DEFAULT"
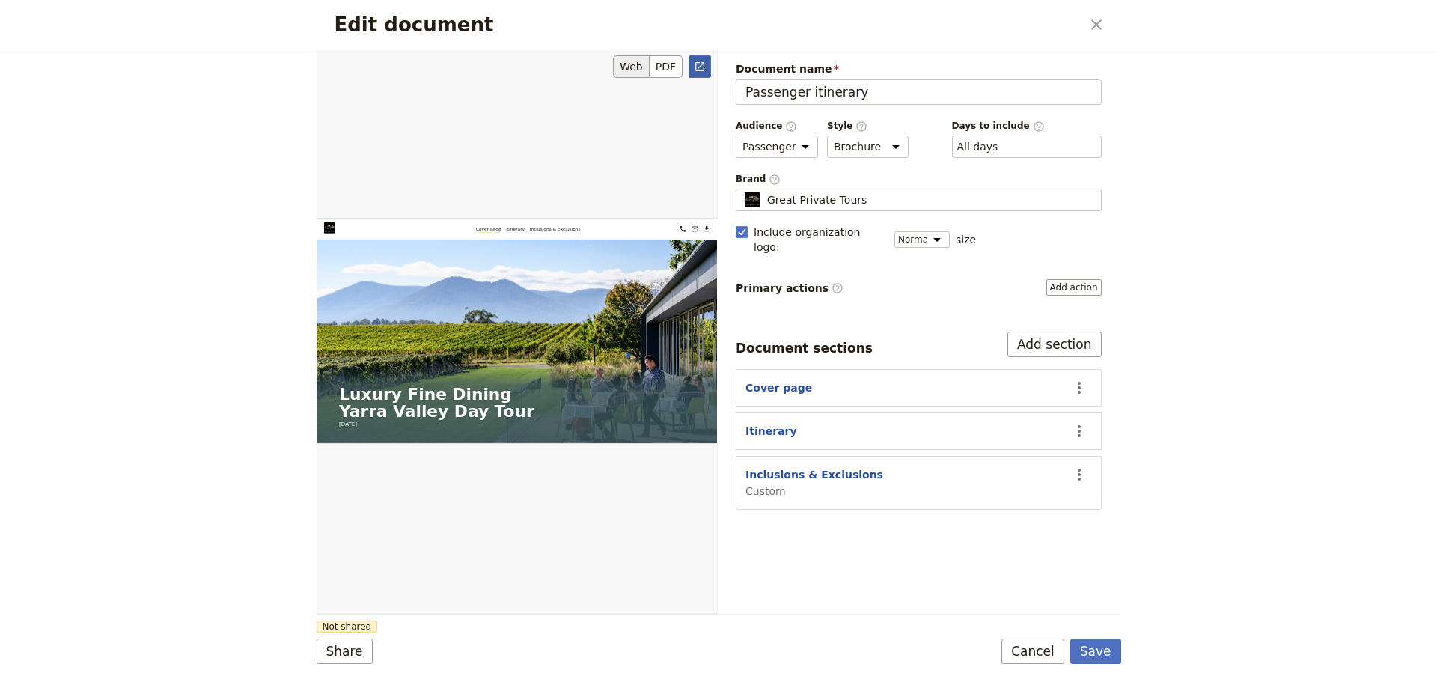
click at [697, 69] on icon "Open full preview" at bounding box center [700, 67] width 12 height 12
click at [1029, 647] on button "Cancel" at bounding box center [1032, 650] width 63 height 25
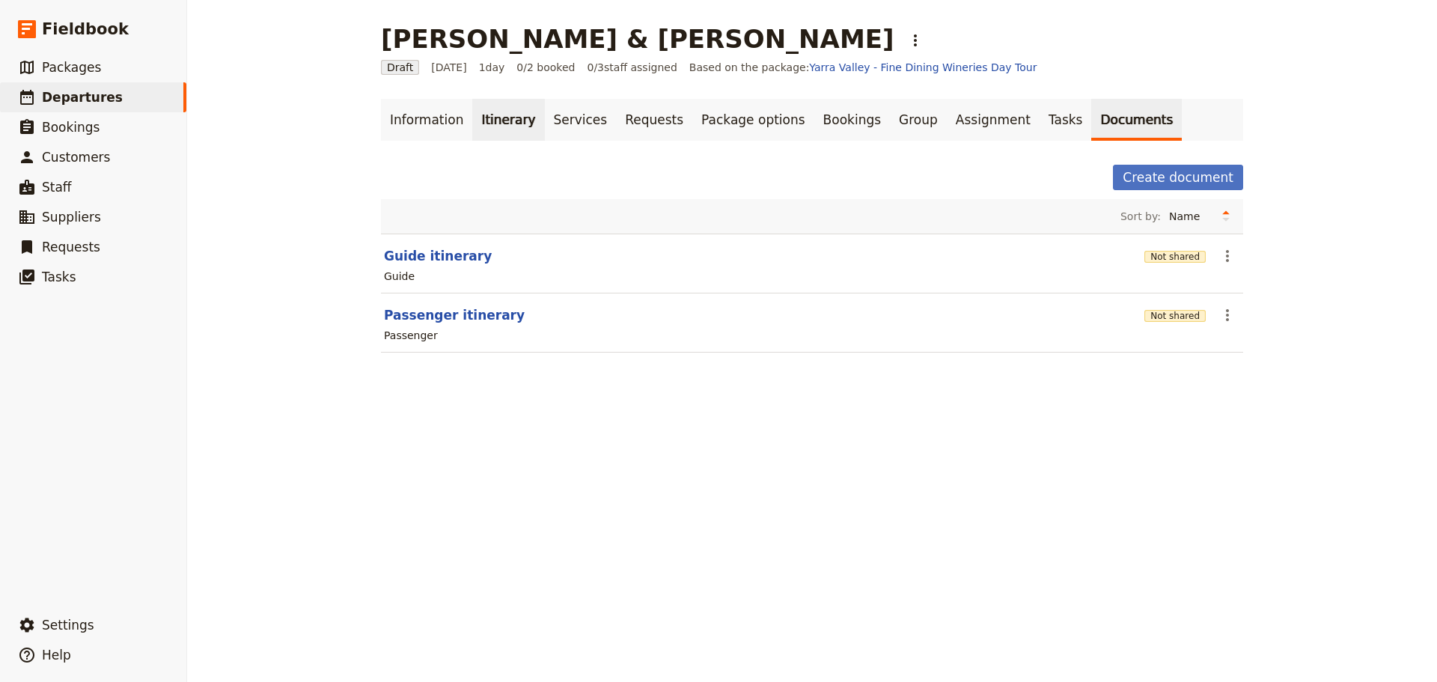
click at [498, 127] on link "Itinerary" at bounding box center [508, 120] width 72 height 42
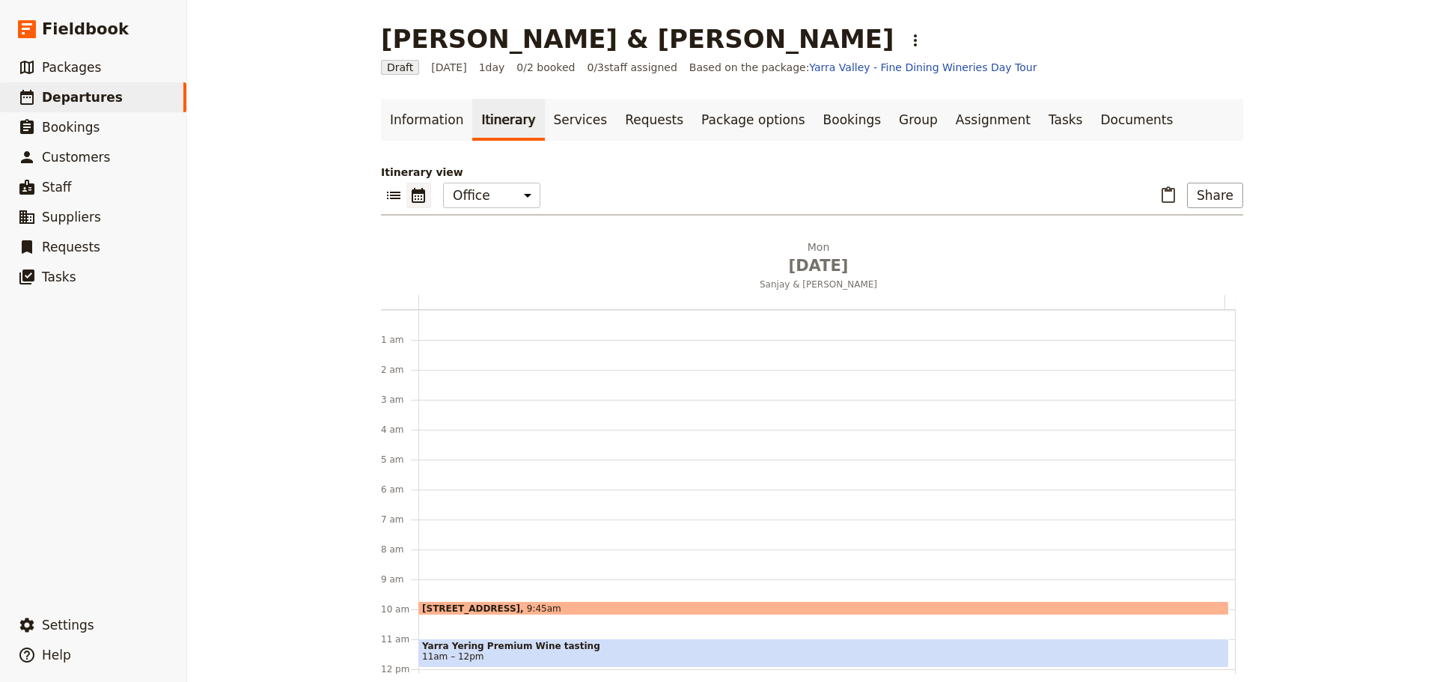
scroll to position [195, 0]
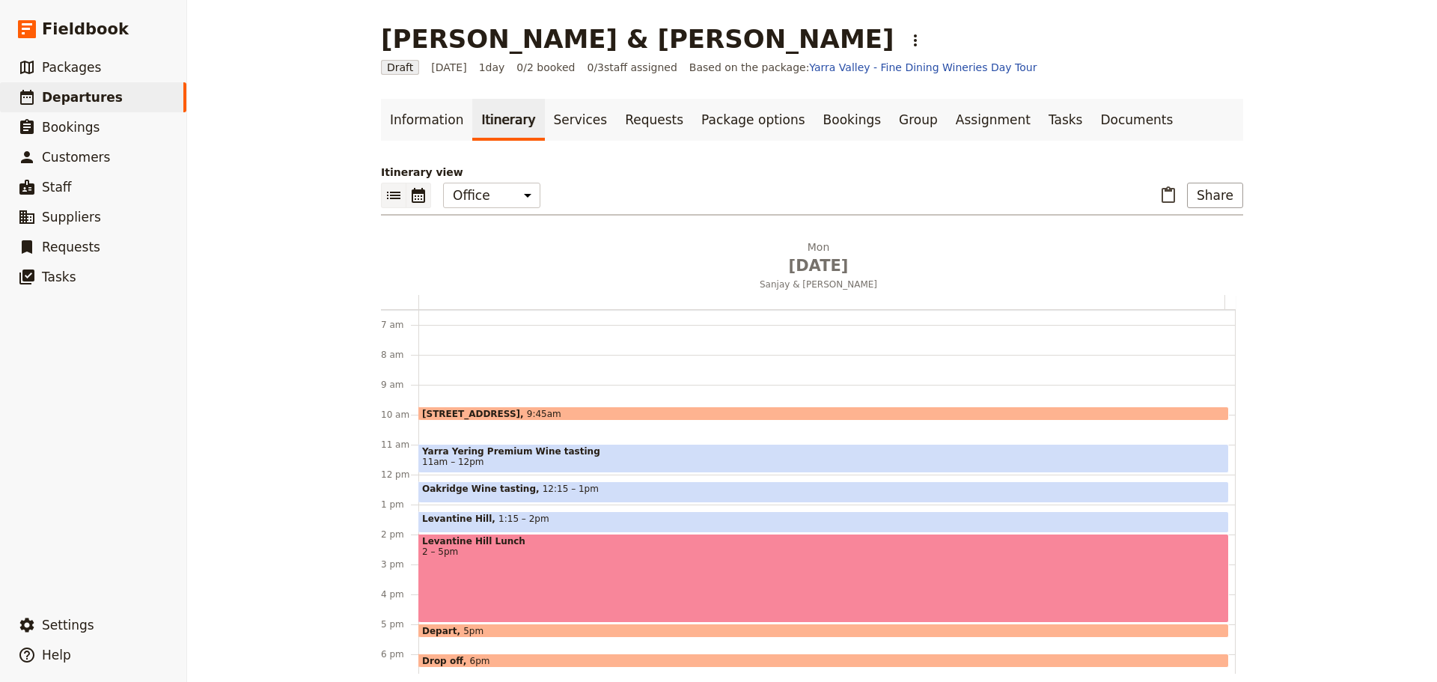
click at [387, 192] on icon "List view" at bounding box center [393, 195] width 13 height 7
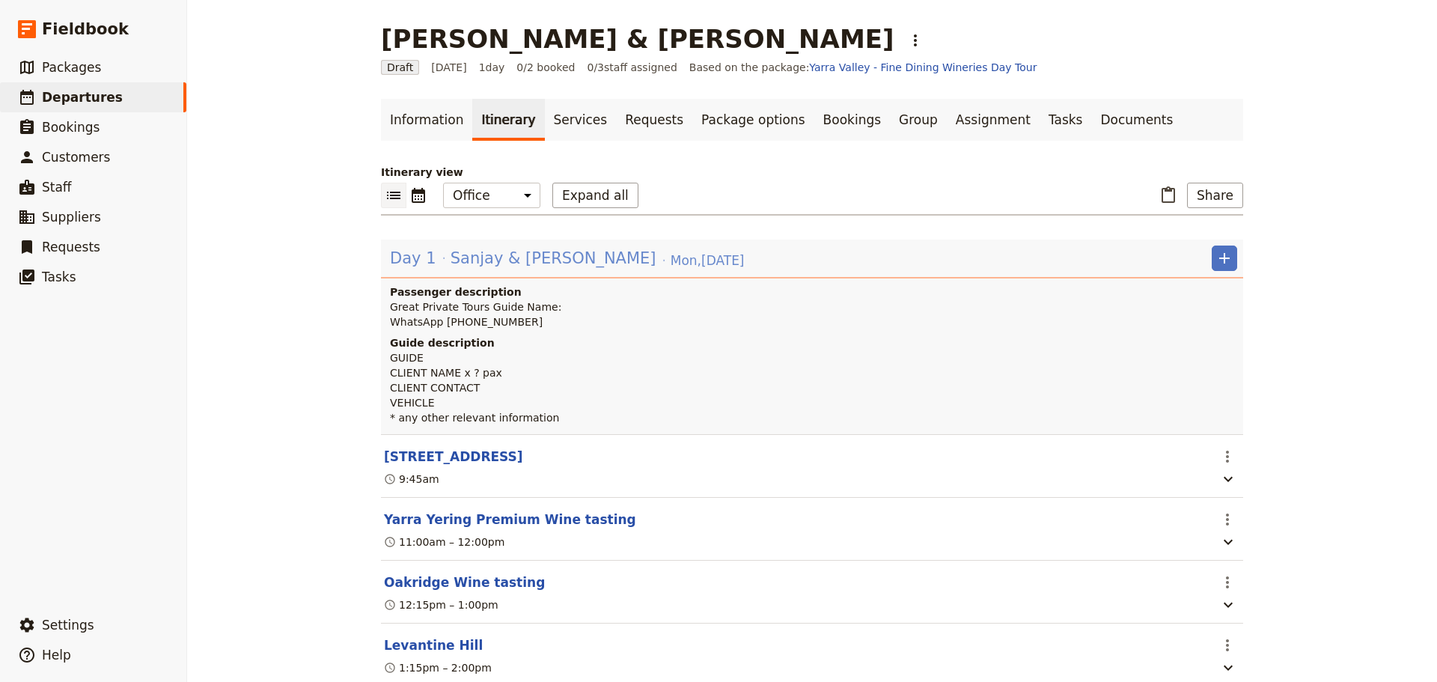
click at [482, 264] on span "Sanjay & [PERSON_NAME]" at bounding box center [554, 258] width 206 height 22
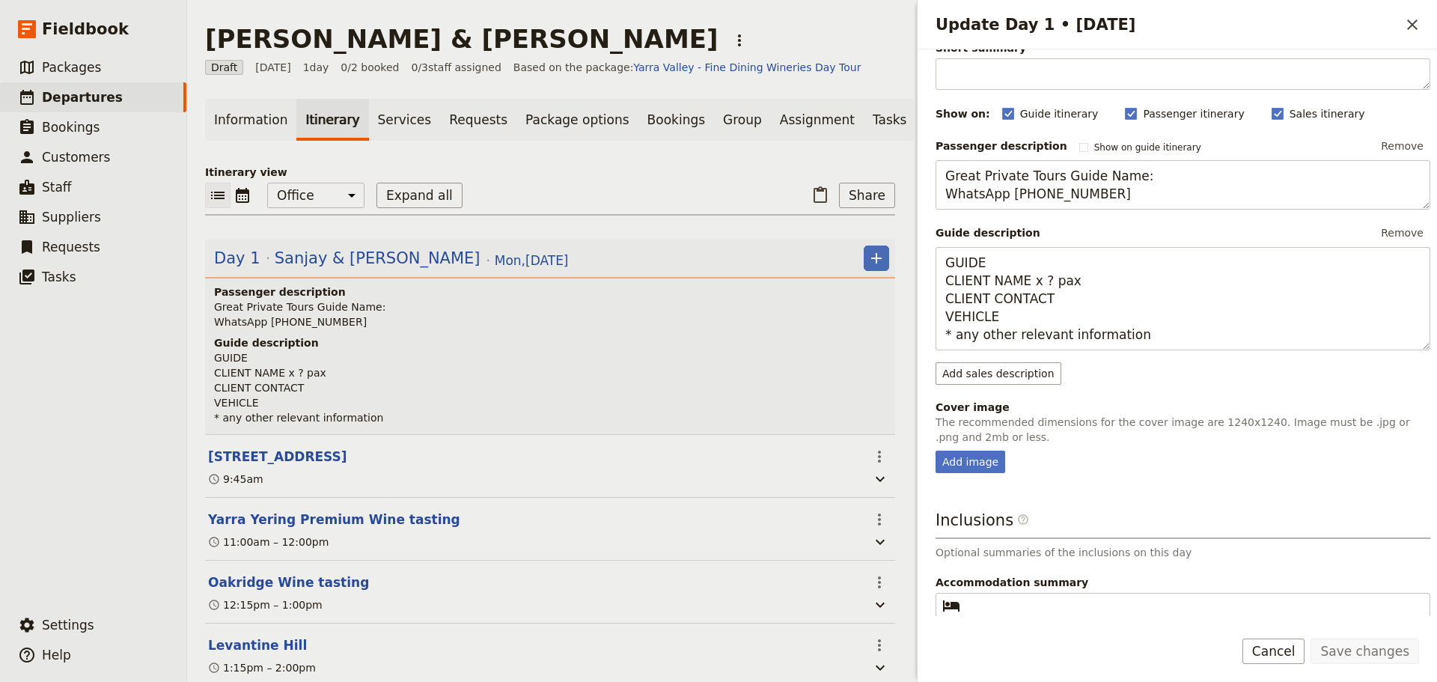
scroll to position [177, 0]
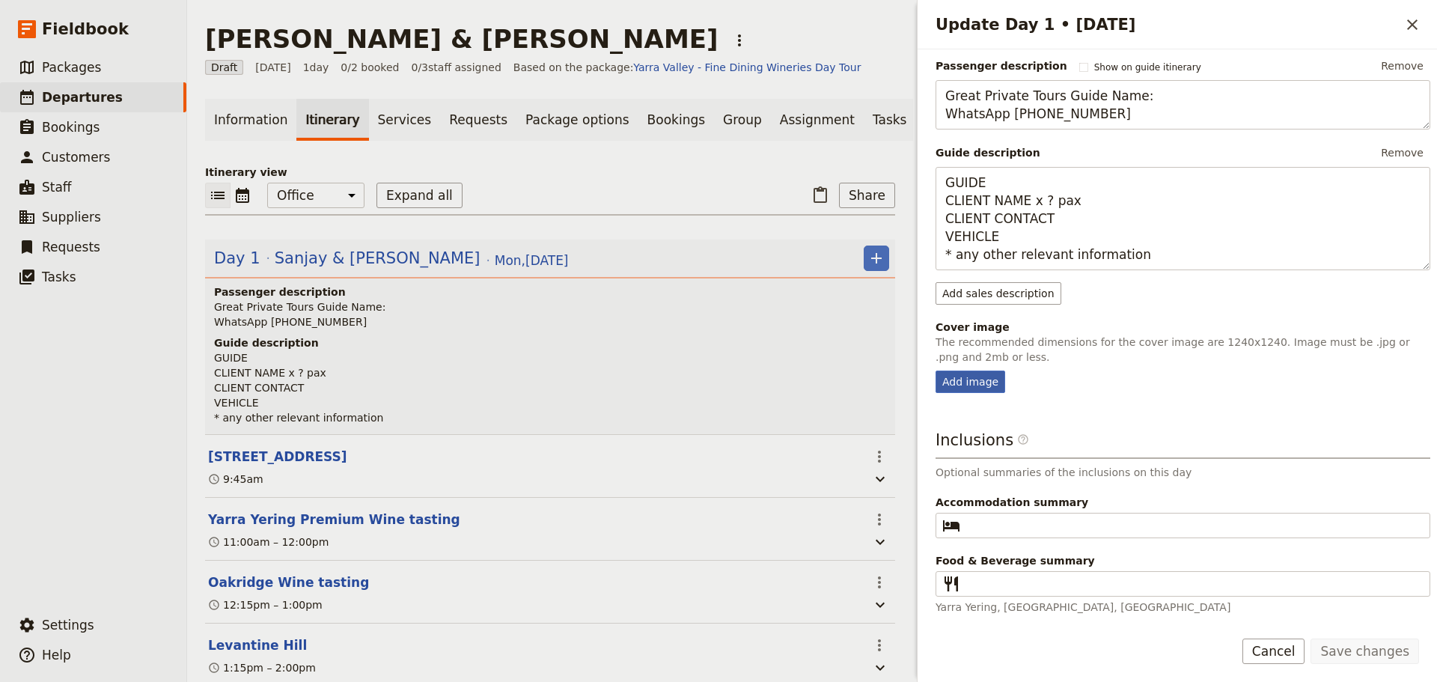
click at [944, 379] on div "Add image" at bounding box center [970, 381] width 70 height 22
click at [935, 370] on input "Add image" at bounding box center [935, 370] width 1 height 1
type input "C:\fakepath\128117-4.jpg"
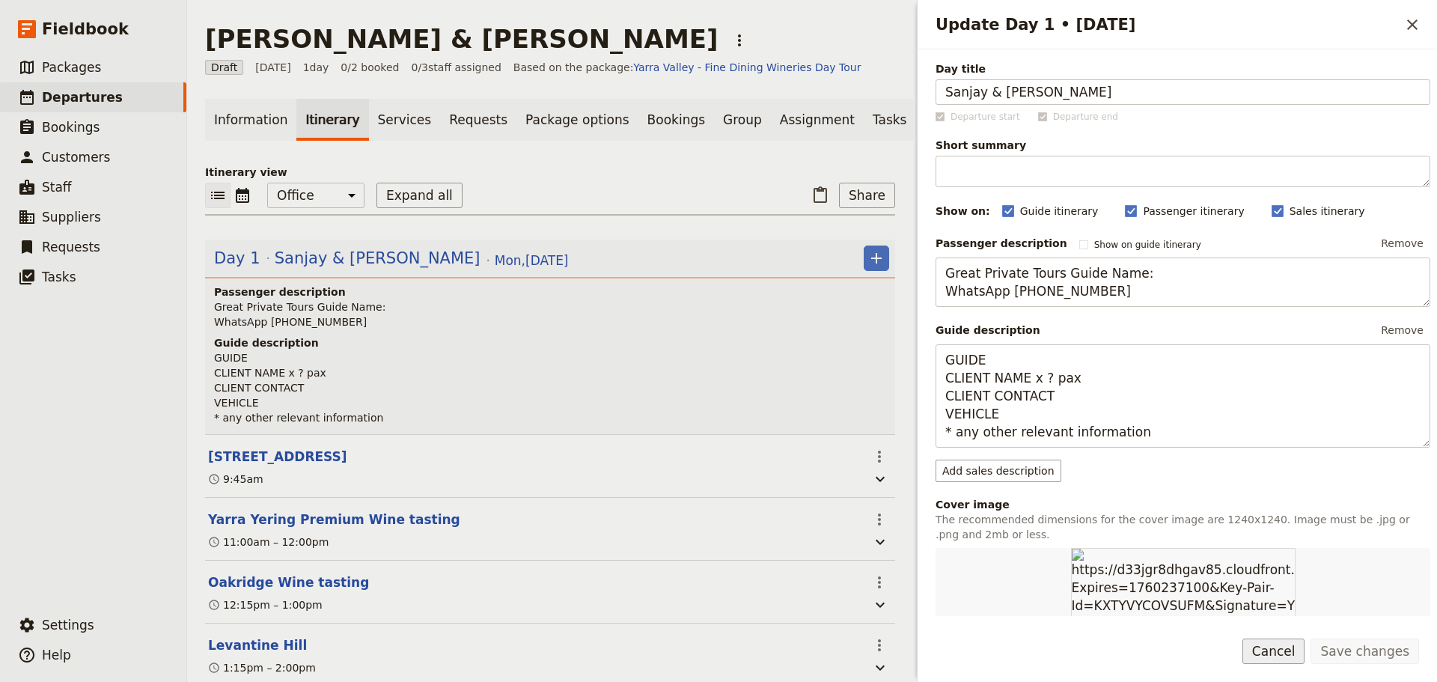
click at [1305, 655] on button "Cancel" at bounding box center [1273, 650] width 63 height 25
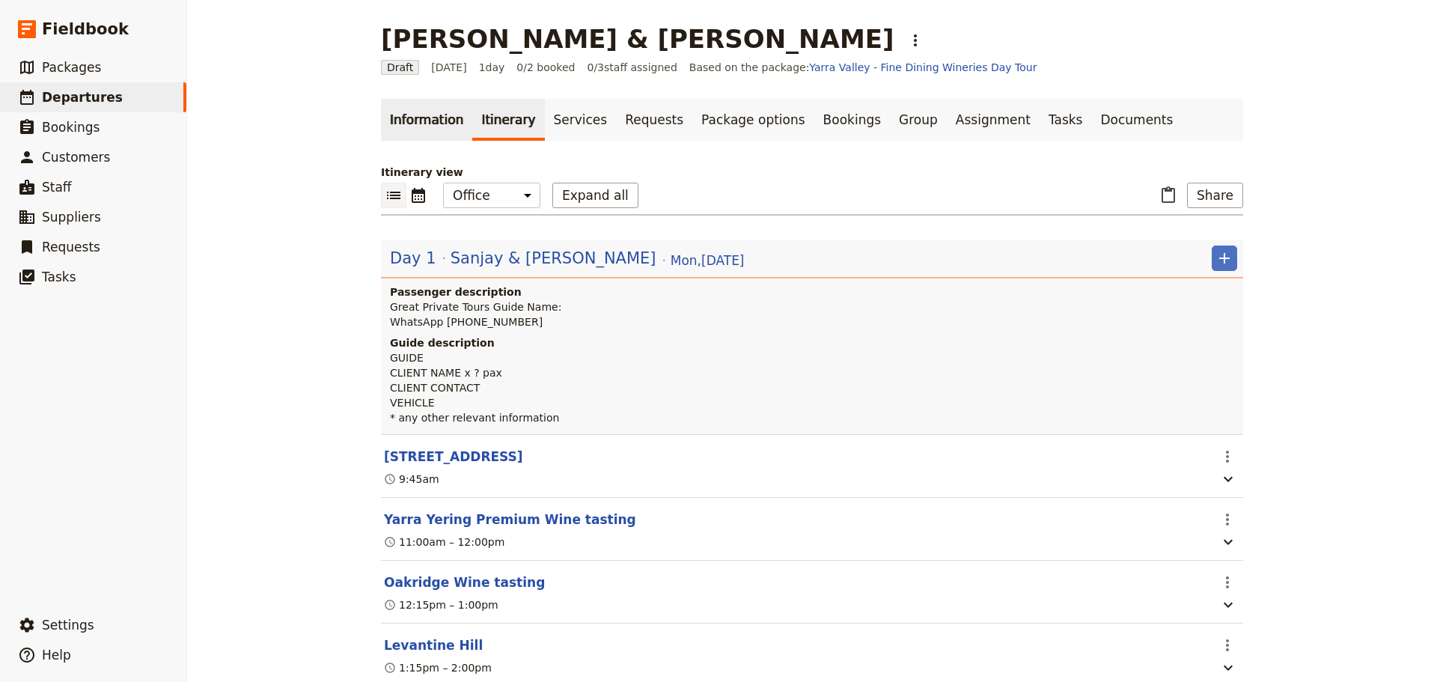
click at [390, 110] on link "Information" at bounding box center [426, 120] width 91 height 42
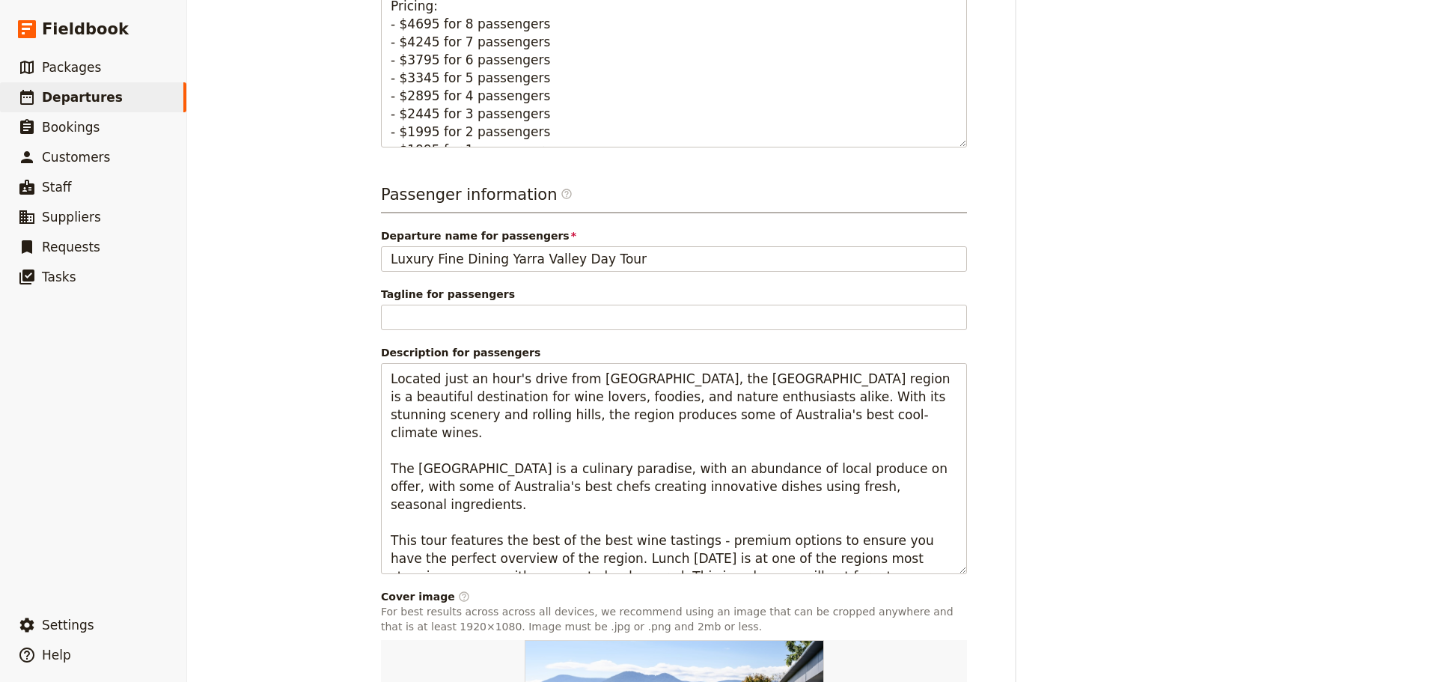
scroll to position [1048, 0]
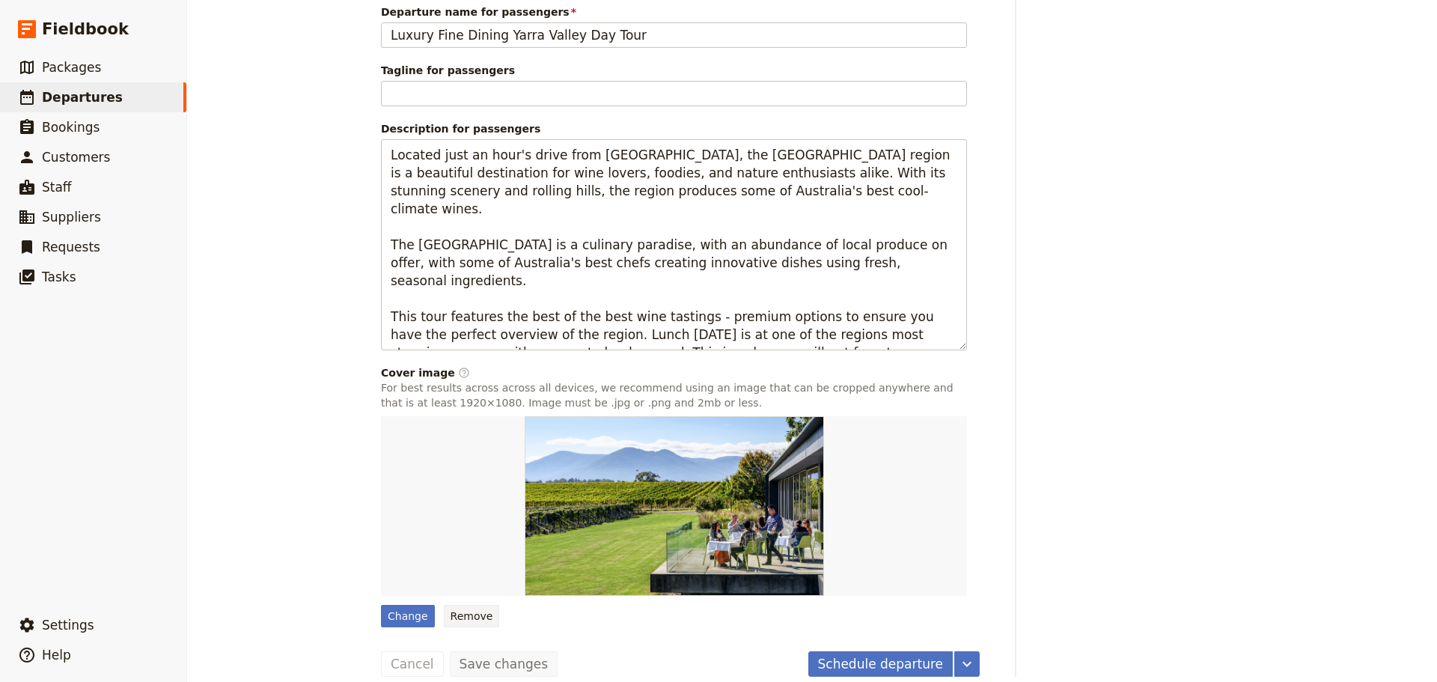
click at [458, 614] on button "Remove" at bounding box center [472, 616] width 56 height 22
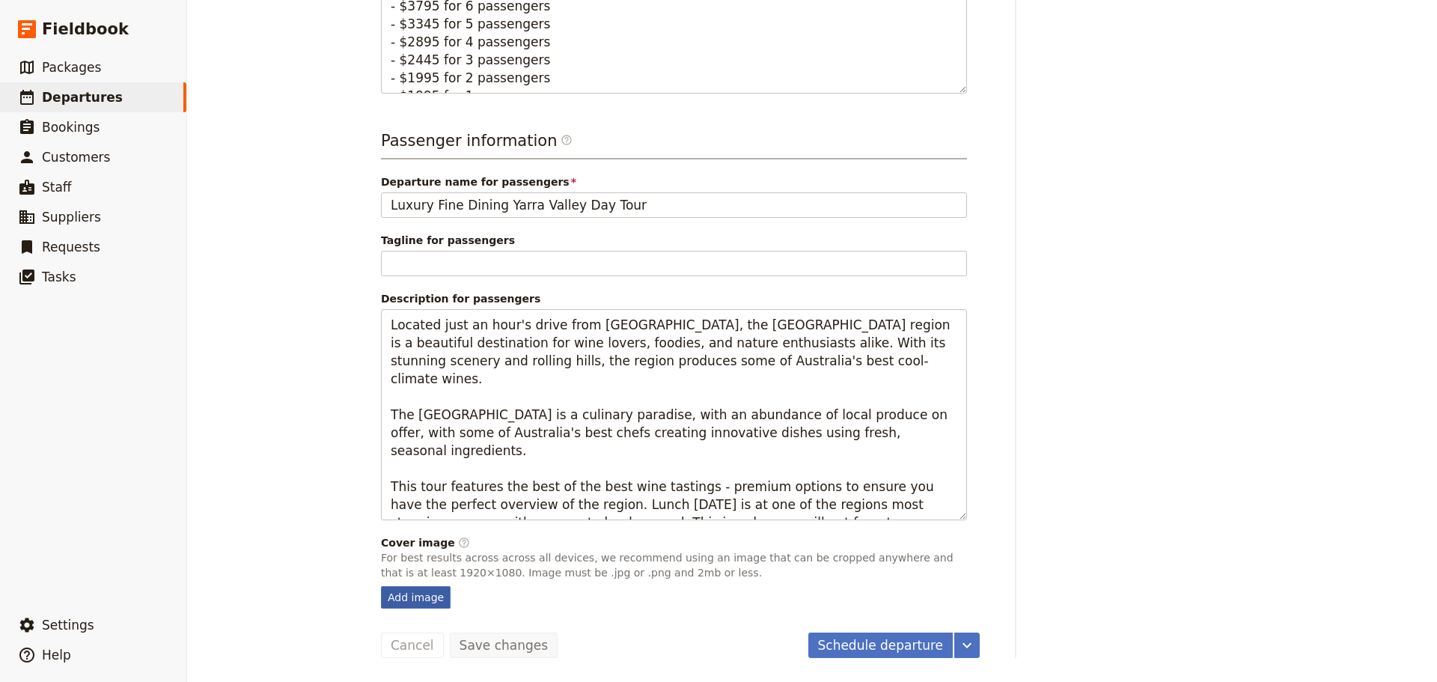
click at [406, 596] on div "Add image" at bounding box center [416, 597] width 70 height 22
click at [381, 586] on input "Add image" at bounding box center [380, 585] width 1 height 1
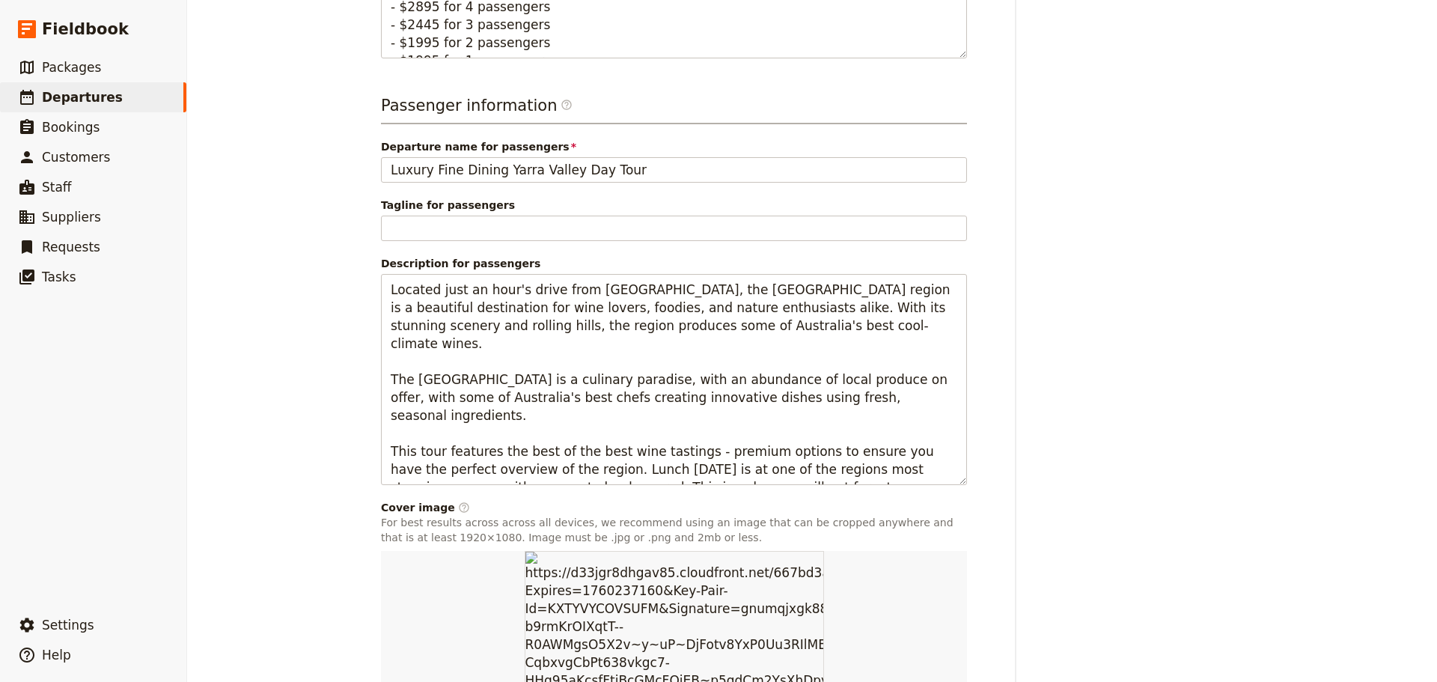
scroll to position [992, 0]
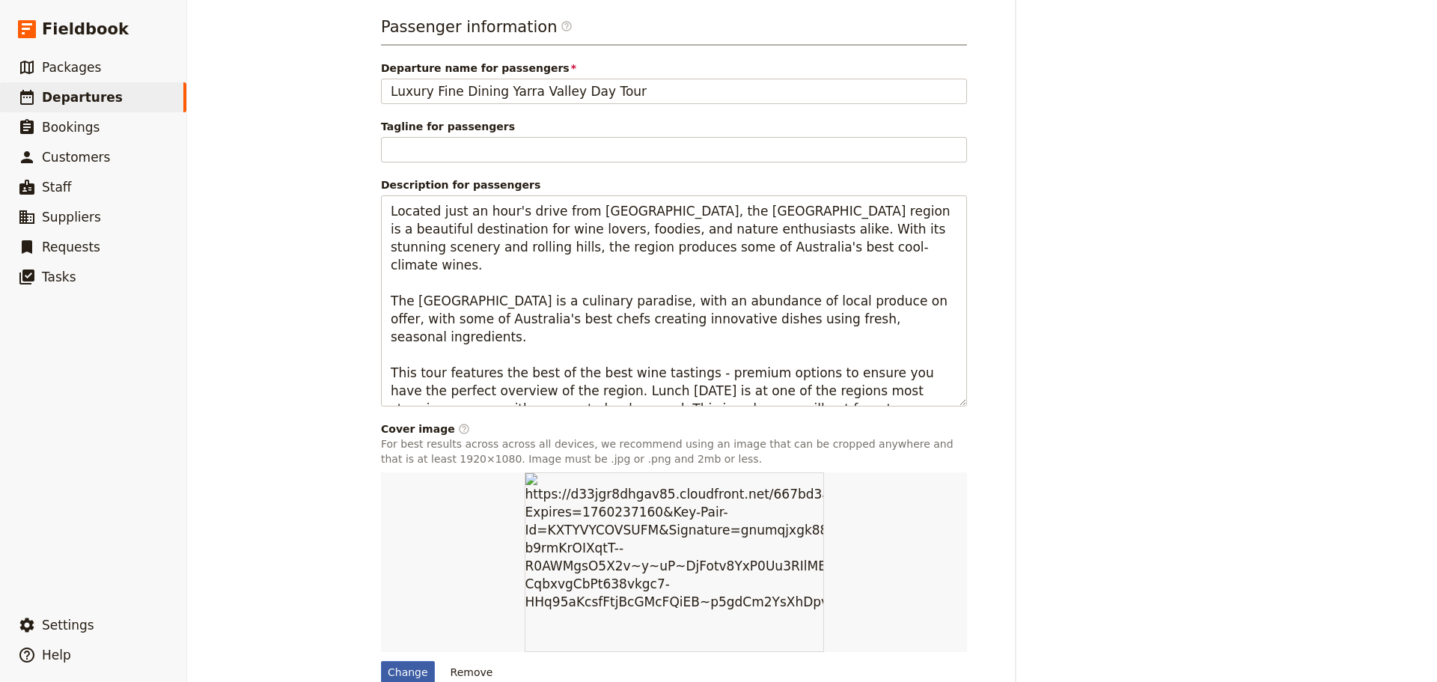
click at [408, 671] on div "Change" at bounding box center [408, 672] width 54 height 22
click at [381, 661] on input "Change" at bounding box center [380, 660] width 1 height 1
click at [395, 674] on div "Change" at bounding box center [408, 672] width 54 height 22
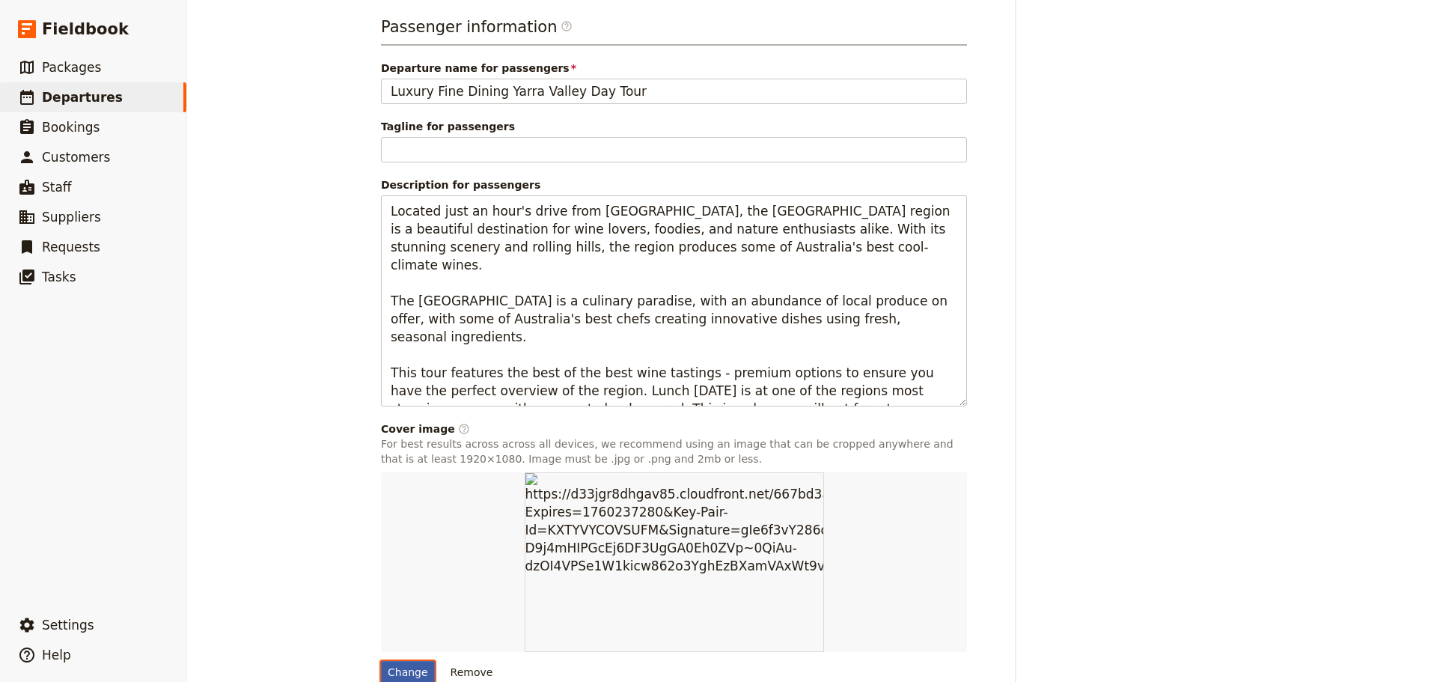
click at [381, 661] on input "Change" at bounding box center [380, 660] width 1 height 1
type input "C:\fakepath\128117-4.jpg"
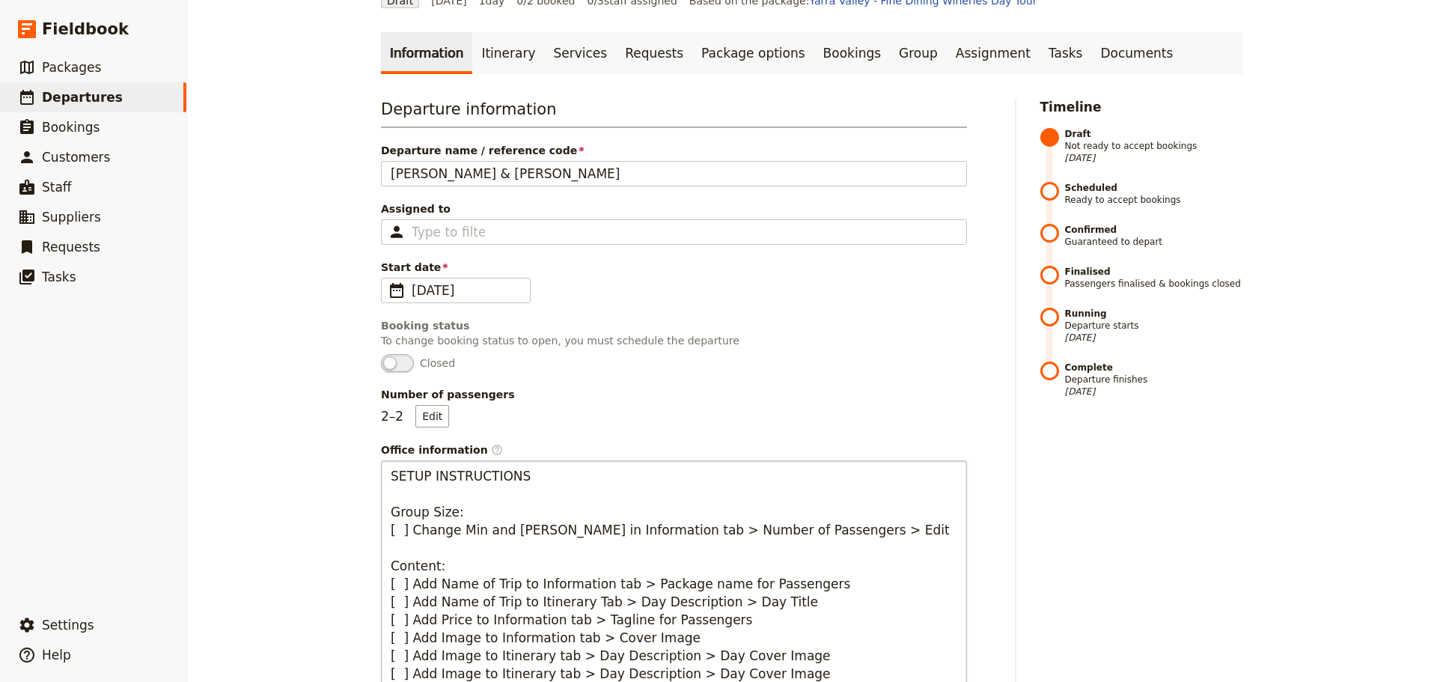
scroll to position [0, 0]
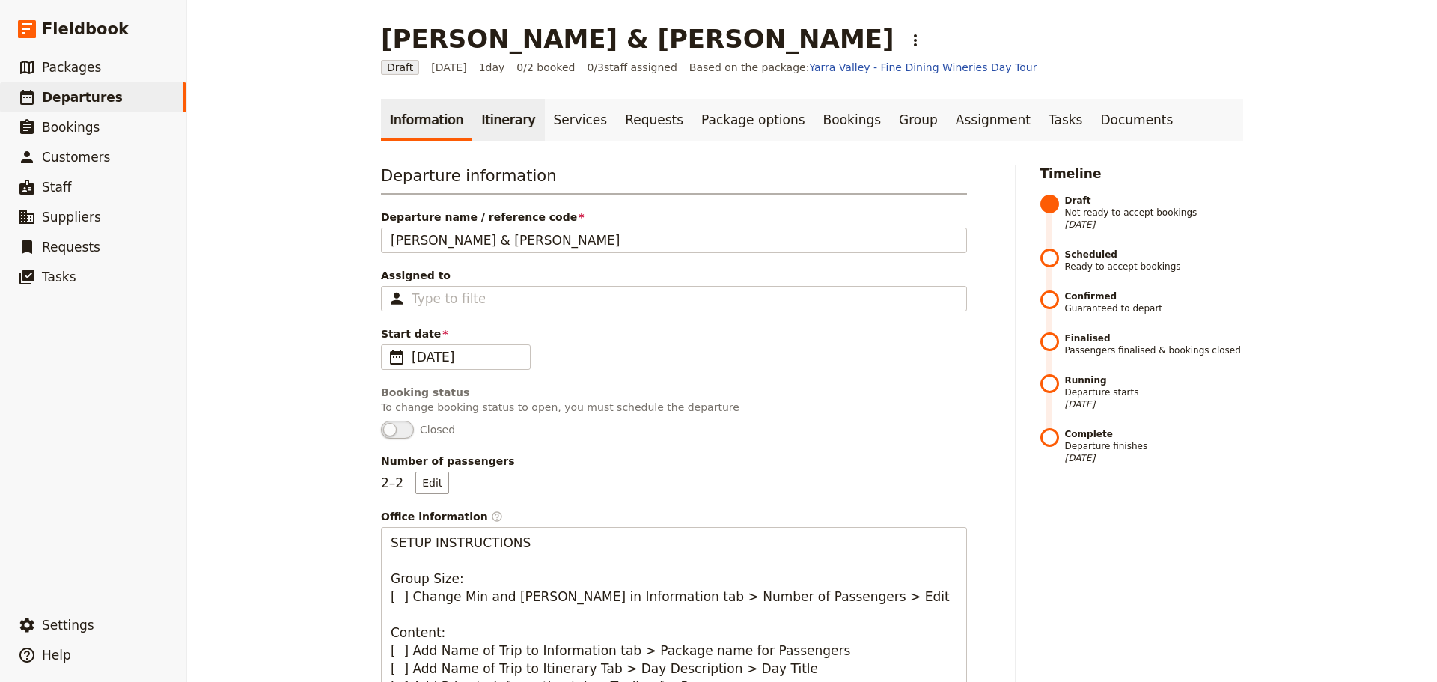
click at [498, 131] on link "Itinerary" at bounding box center [508, 120] width 72 height 42
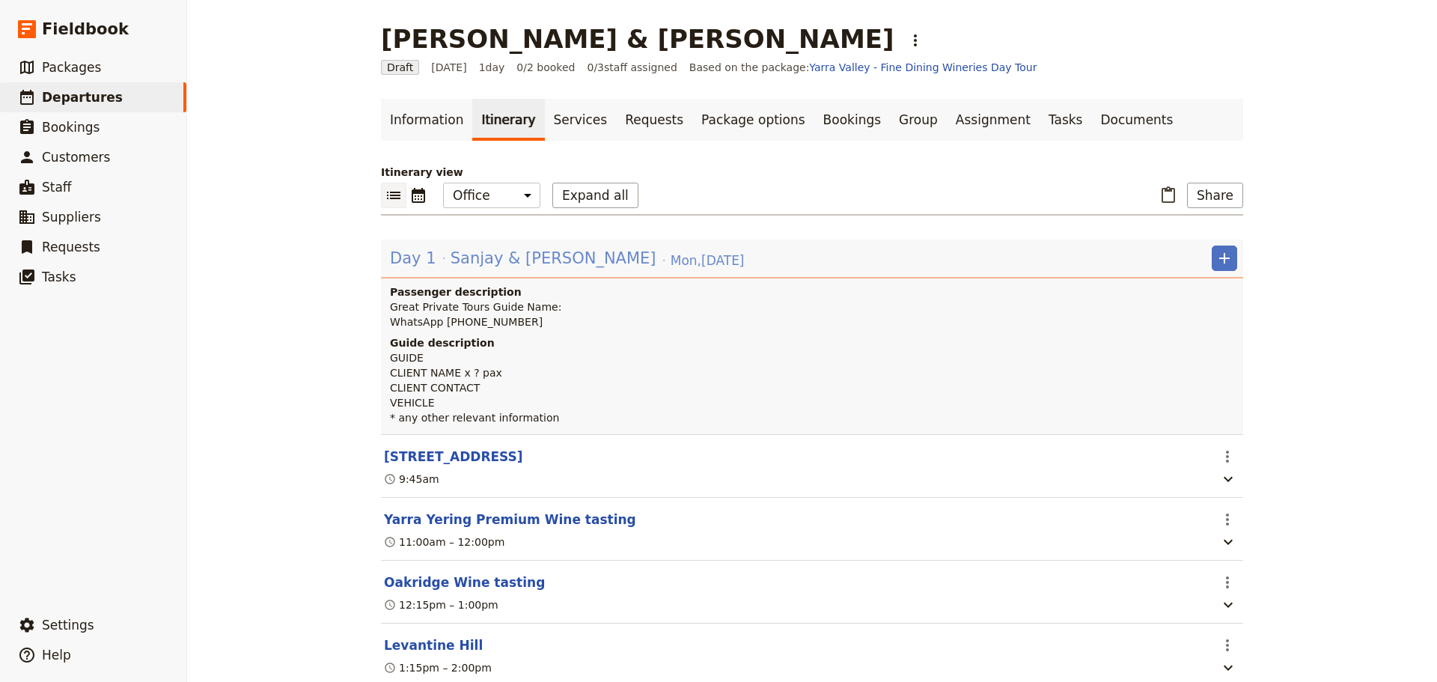
click at [462, 263] on span "Sanjay & [PERSON_NAME]" at bounding box center [554, 258] width 206 height 22
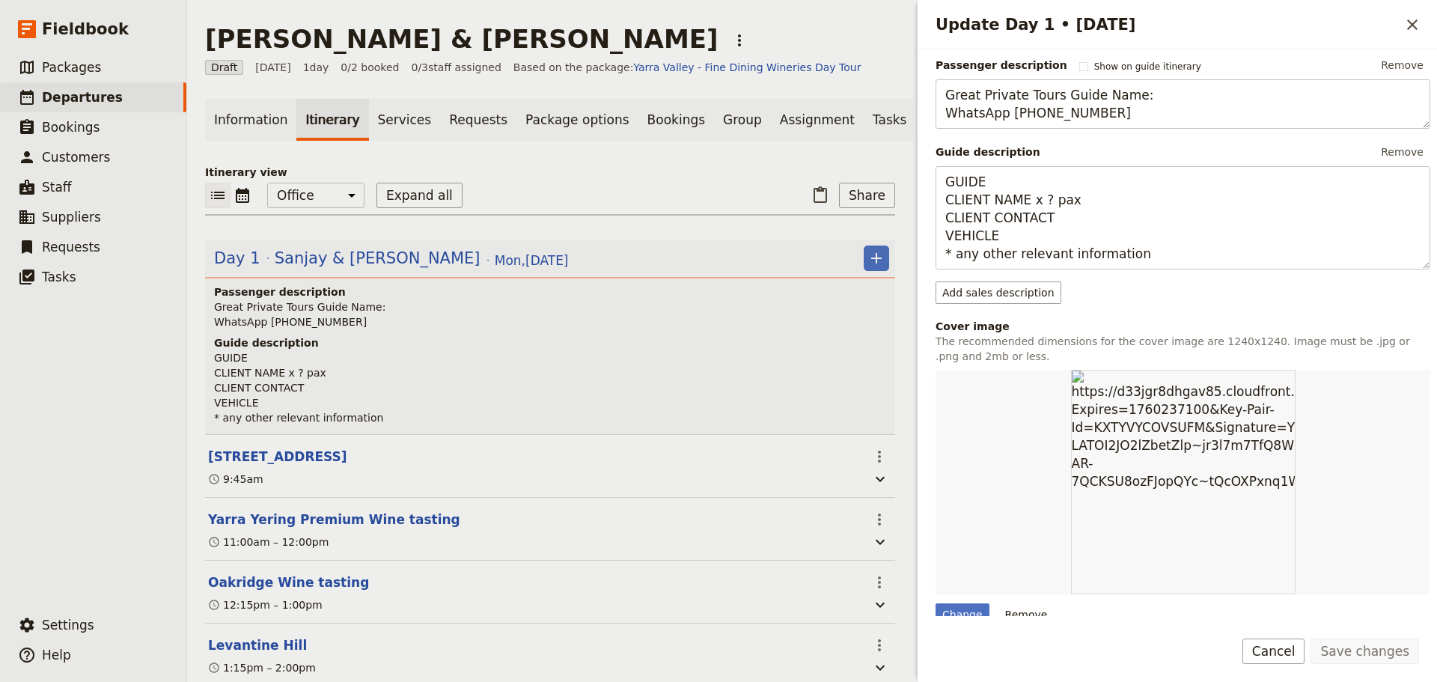
scroll to position [374, 0]
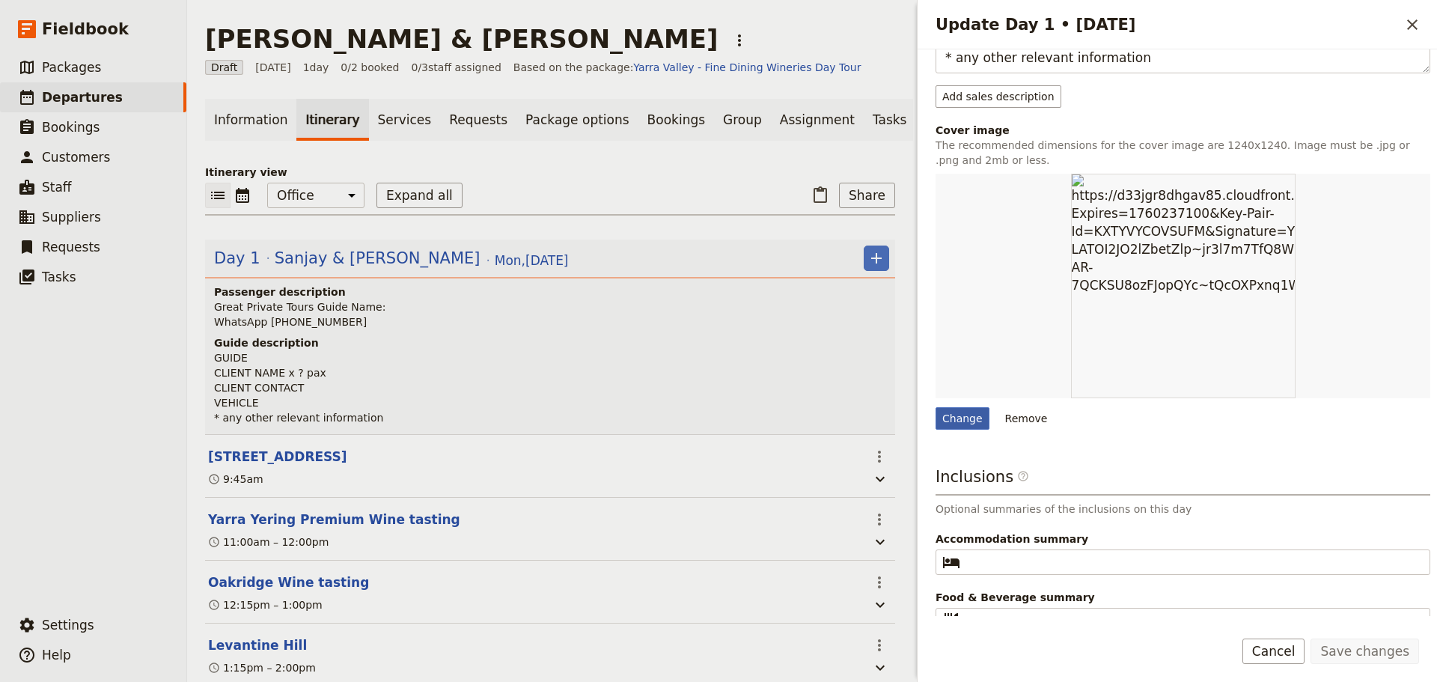
click at [953, 427] on div "Change" at bounding box center [962, 418] width 54 height 22
click at [935, 407] on input "Change" at bounding box center [935, 406] width 1 height 1
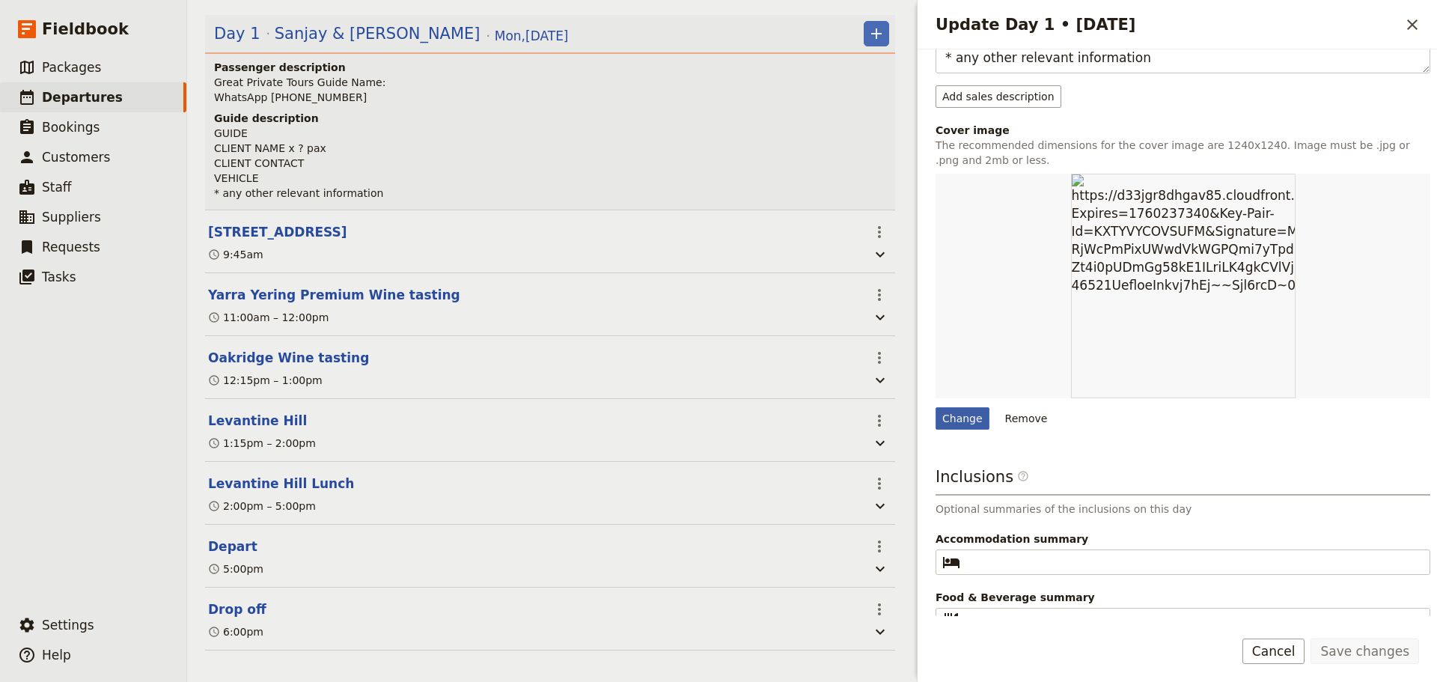
click at [947, 409] on div "Change" at bounding box center [962, 418] width 54 height 22
click at [935, 407] on input "Change" at bounding box center [935, 406] width 1 height 1
type input "C:\fakepath\Levantine Hill Wine Tasting.jpg"
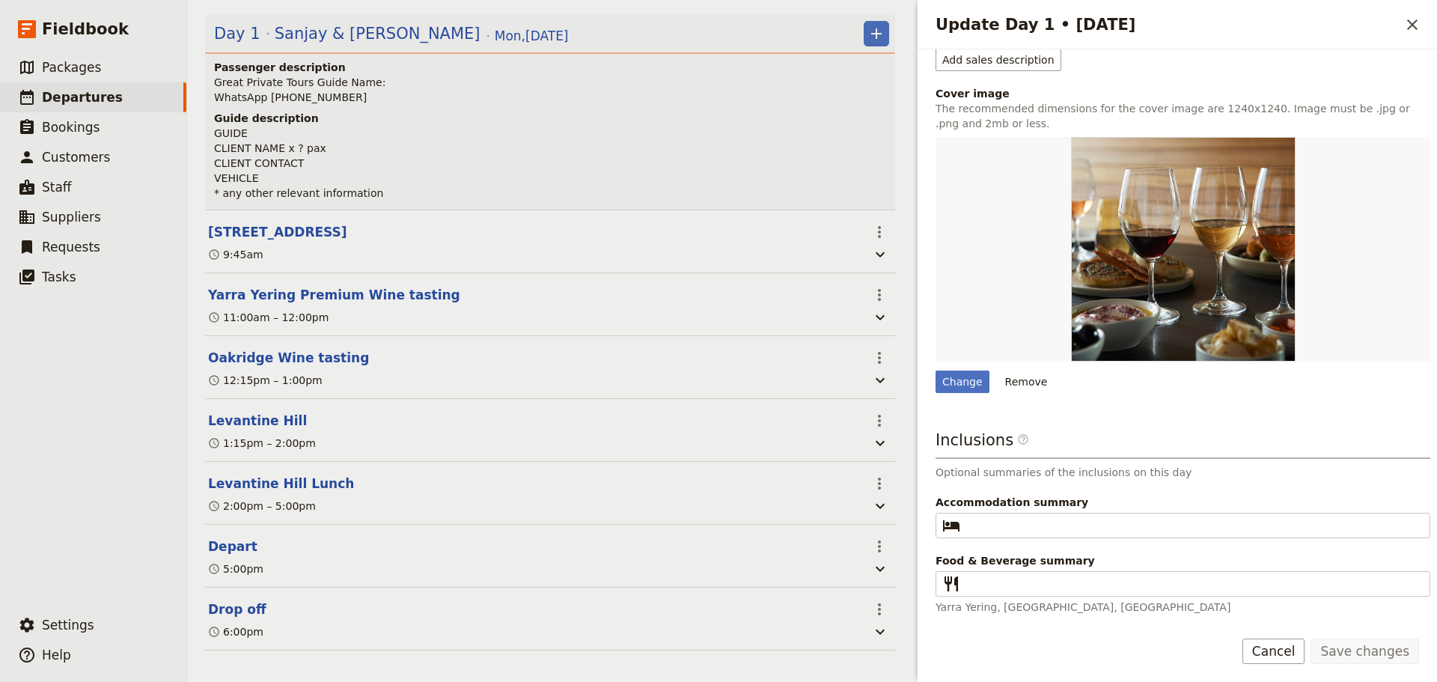
scroll to position [0, 0]
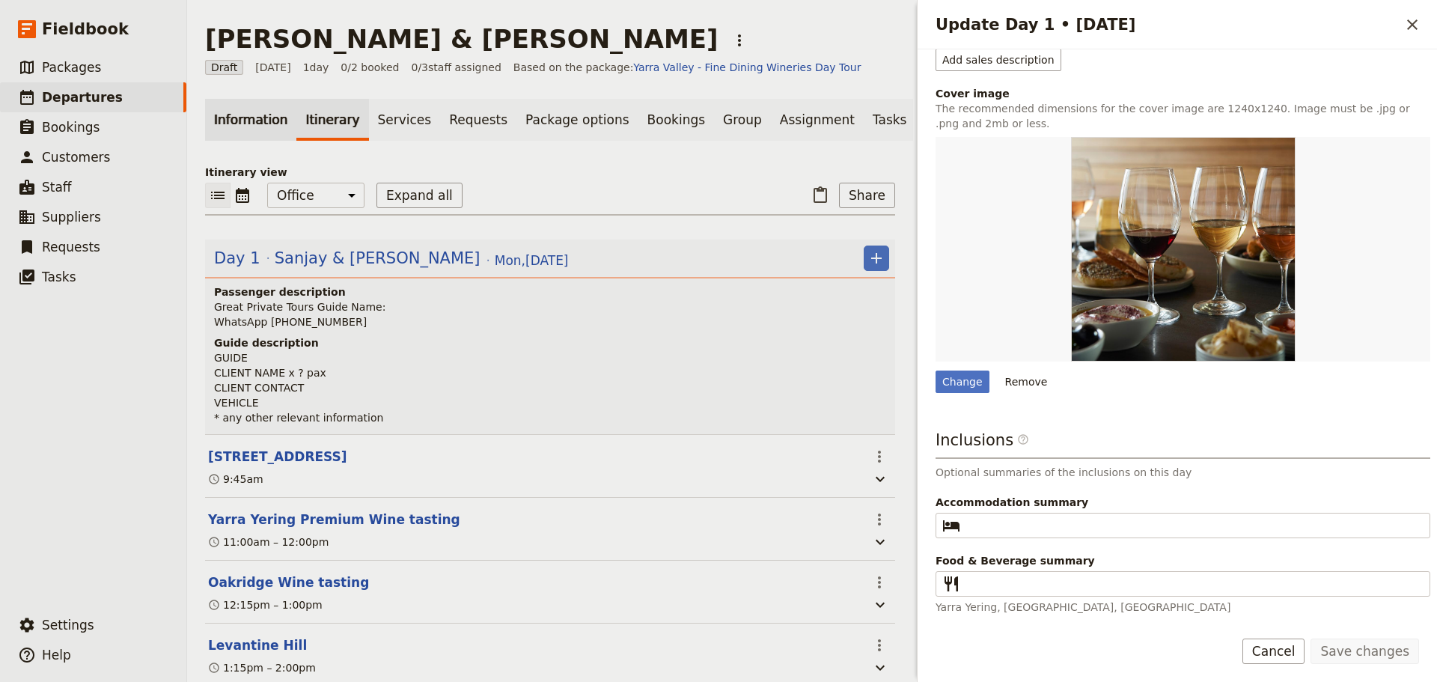
click at [251, 113] on link "Information" at bounding box center [250, 120] width 91 height 42
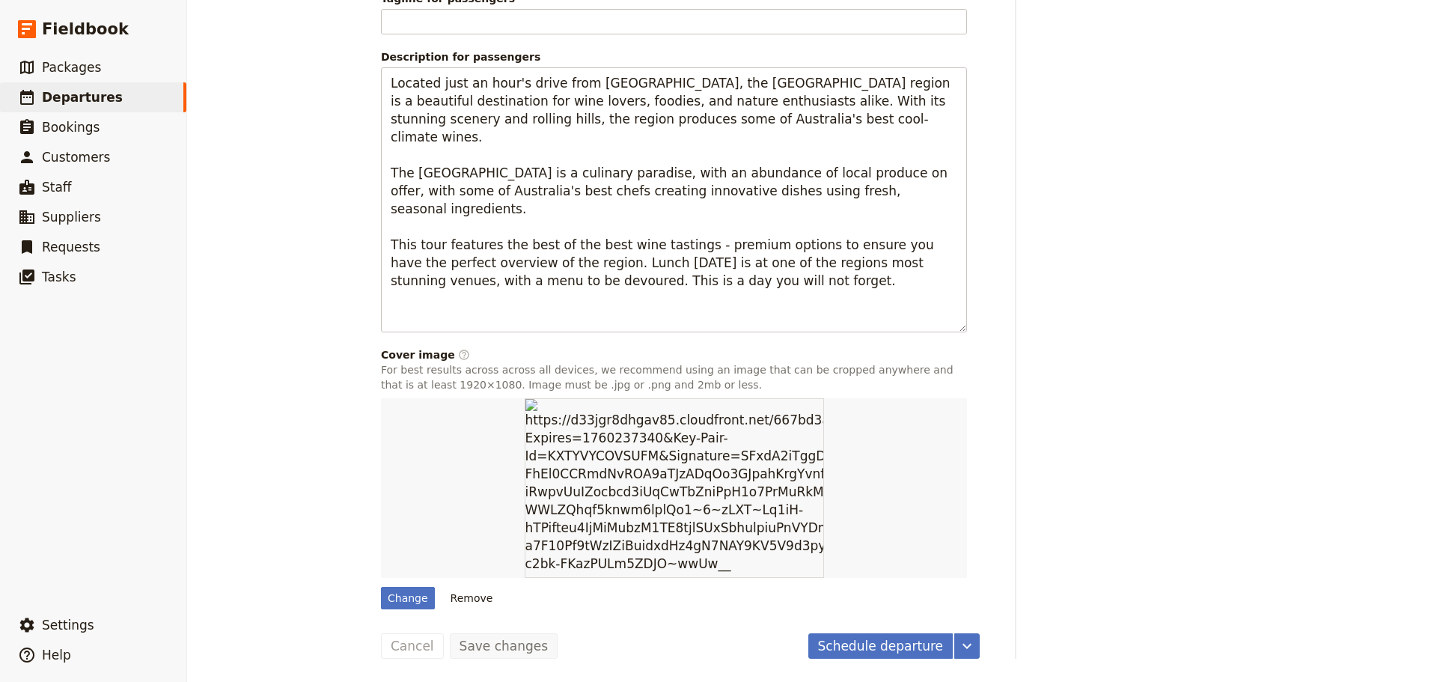
scroll to position [1138, 0]
click at [388, 606] on div "Change" at bounding box center [408, 597] width 54 height 22
click at [381, 586] on input "Change" at bounding box center [380, 585] width 1 height 1
type input "C:\fakepath\127643-4.jpg"
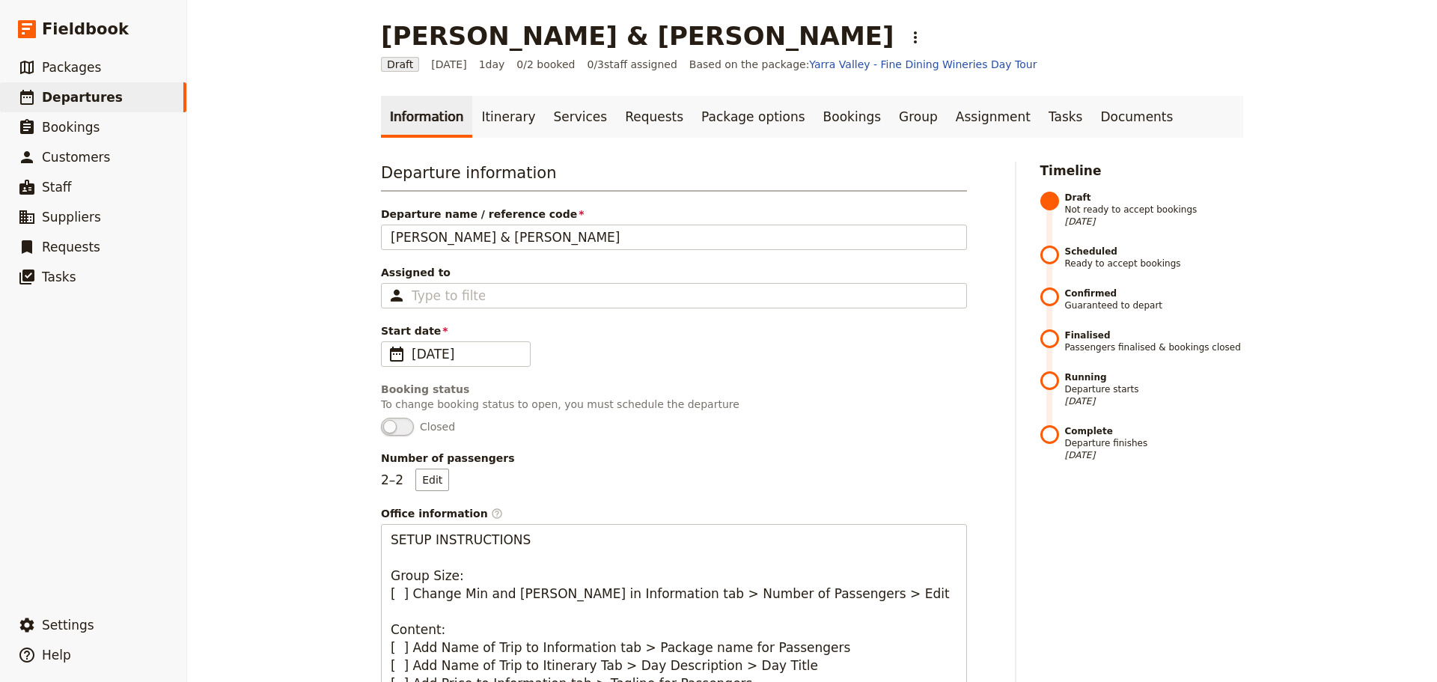
scroll to position [0, 0]
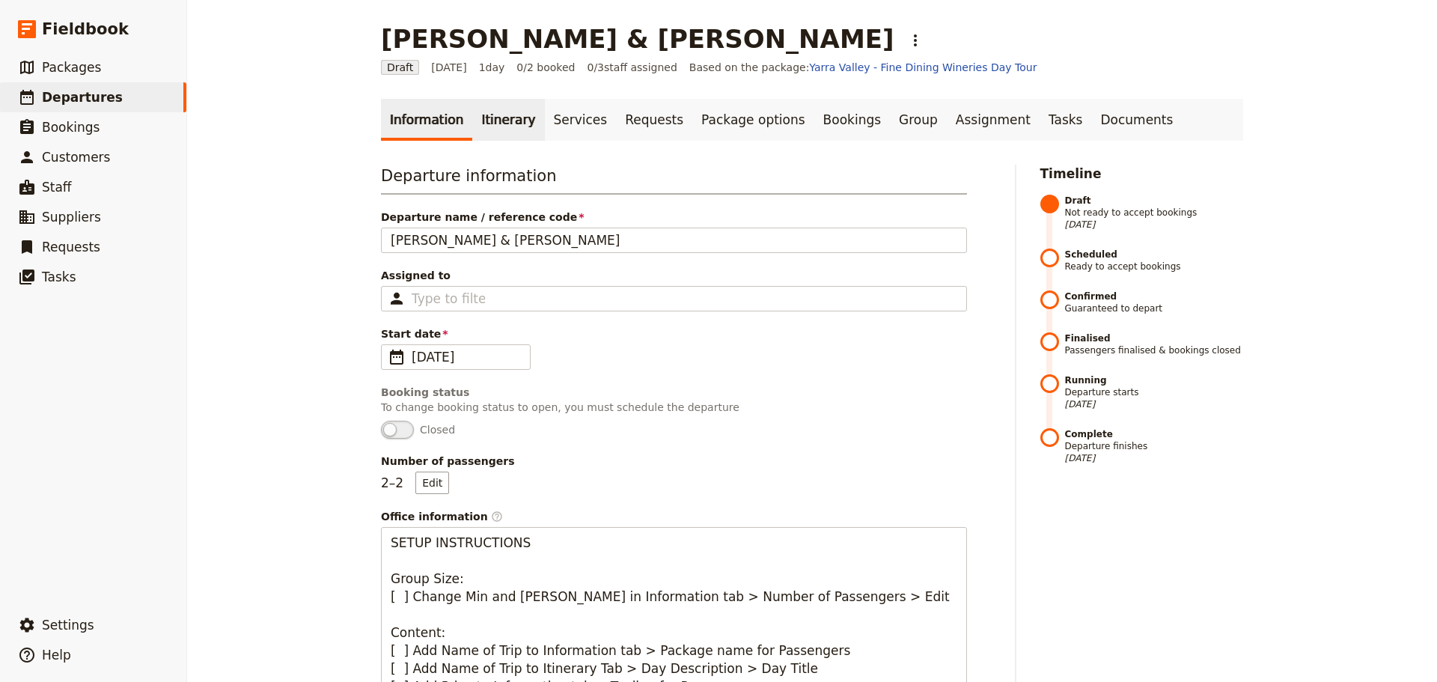
click at [483, 120] on link "Itinerary" at bounding box center [508, 120] width 72 height 42
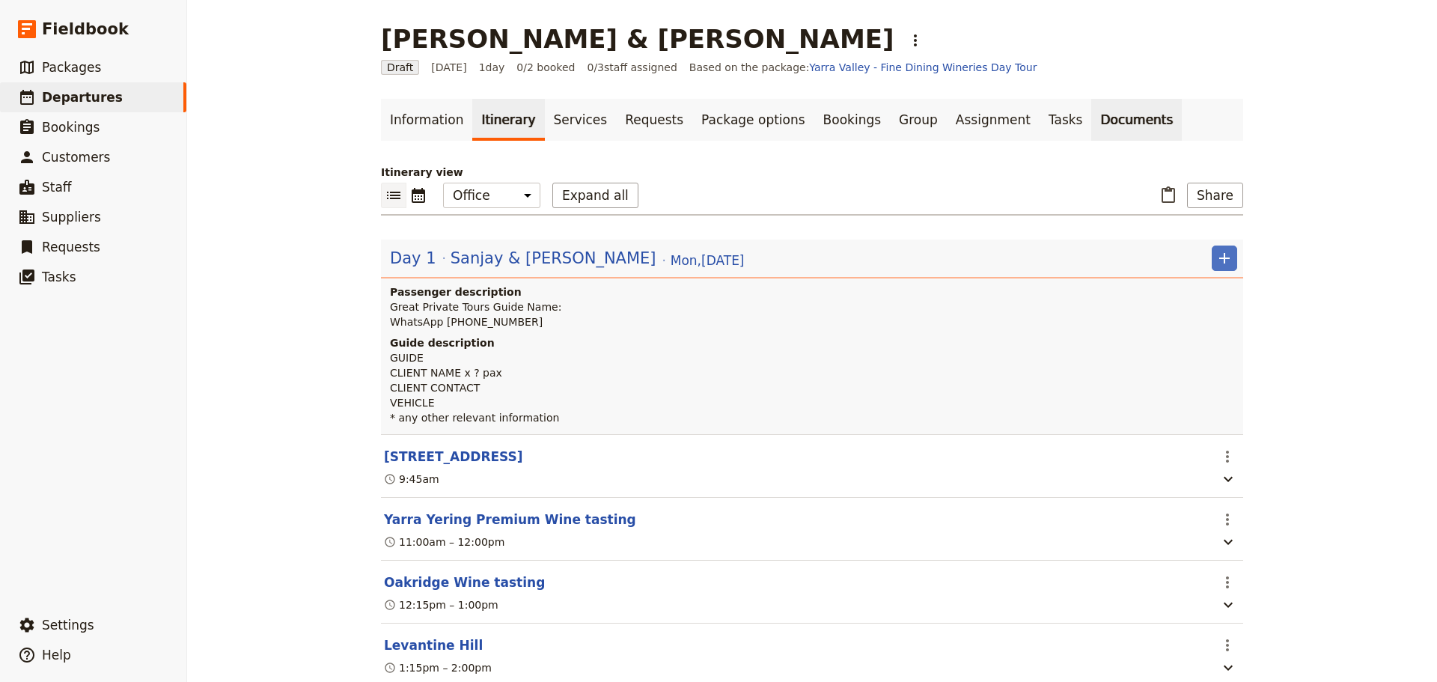
click at [1091, 112] on link "Documents" at bounding box center [1136, 120] width 91 height 42
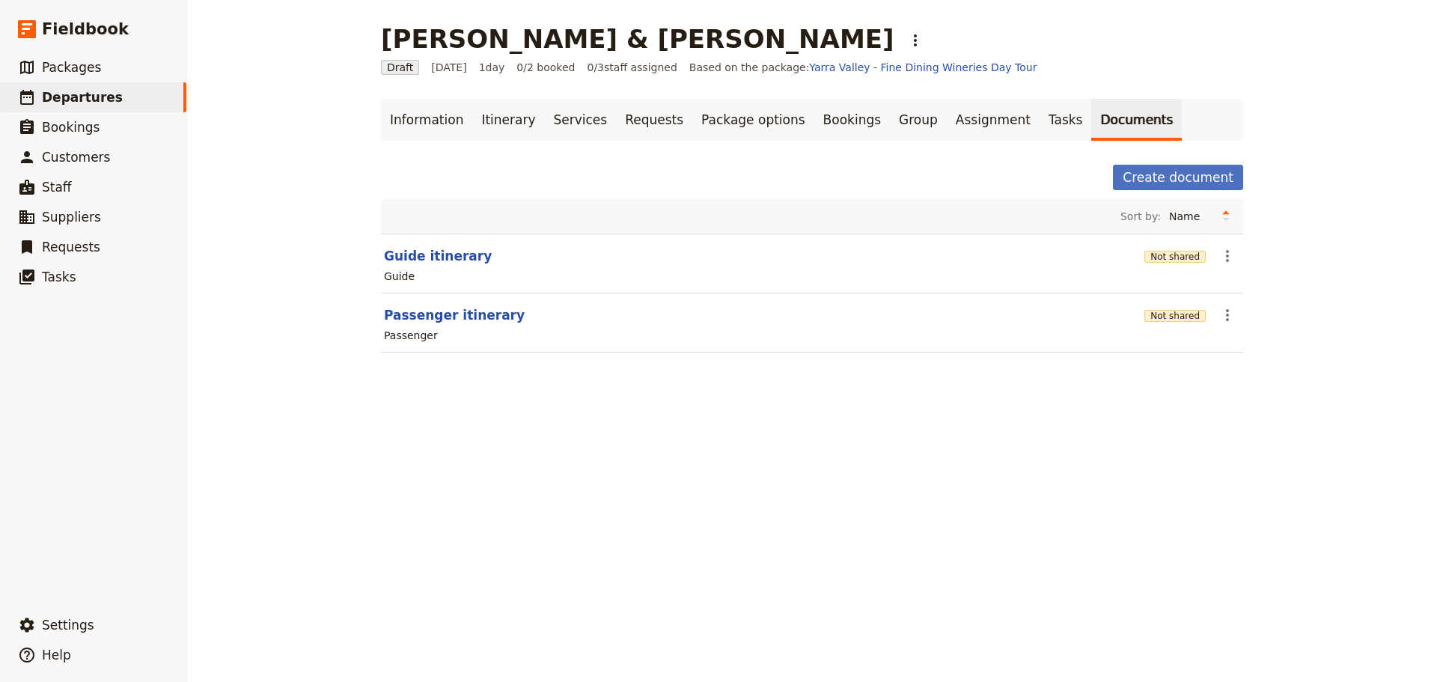
click at [417, 326] on div "Passenger" at bounding box center [811, 335] width 859 height 18
click at [415, 314] on button "Passenger itinerary" at bounding box center [454, 315] width 141 height 18
select select "PASSENGER"
select select "DEFAULT"
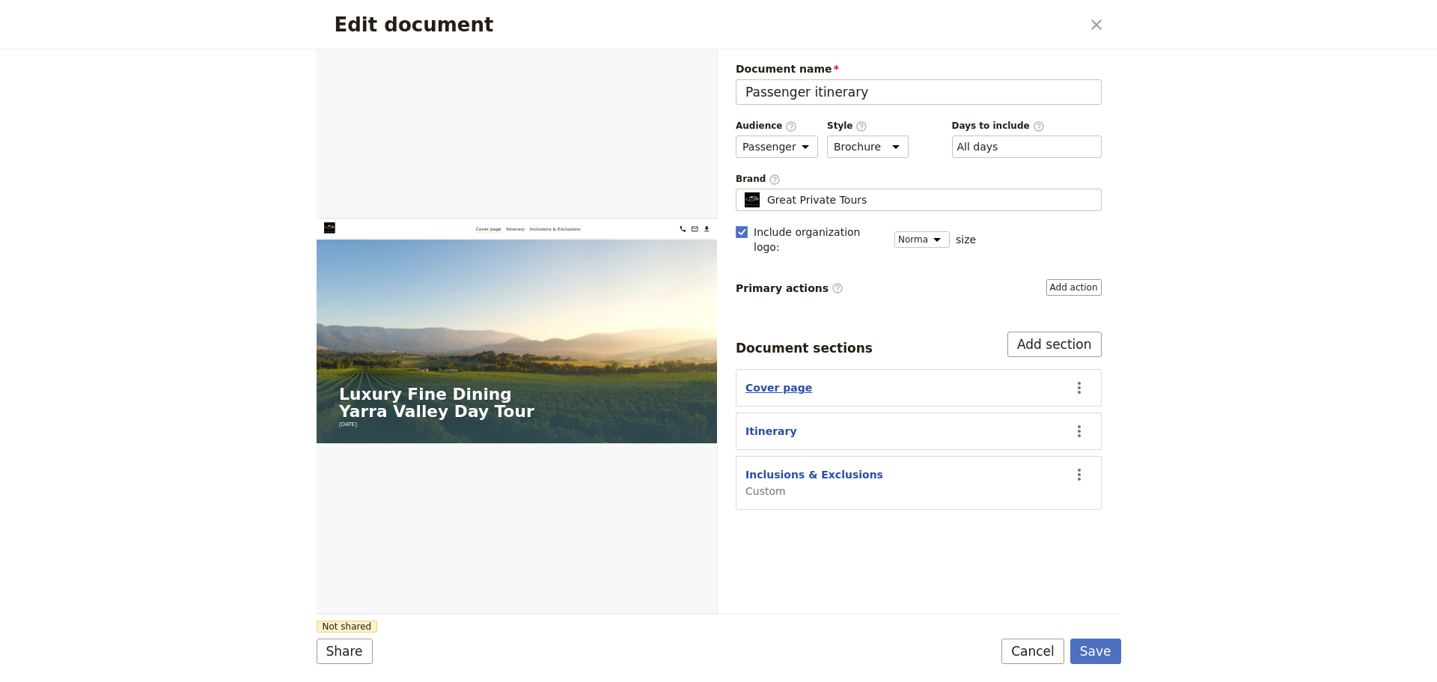
click at [766, 380] on button "Cover page" at bounding box center [778, 387] width 67 height 15
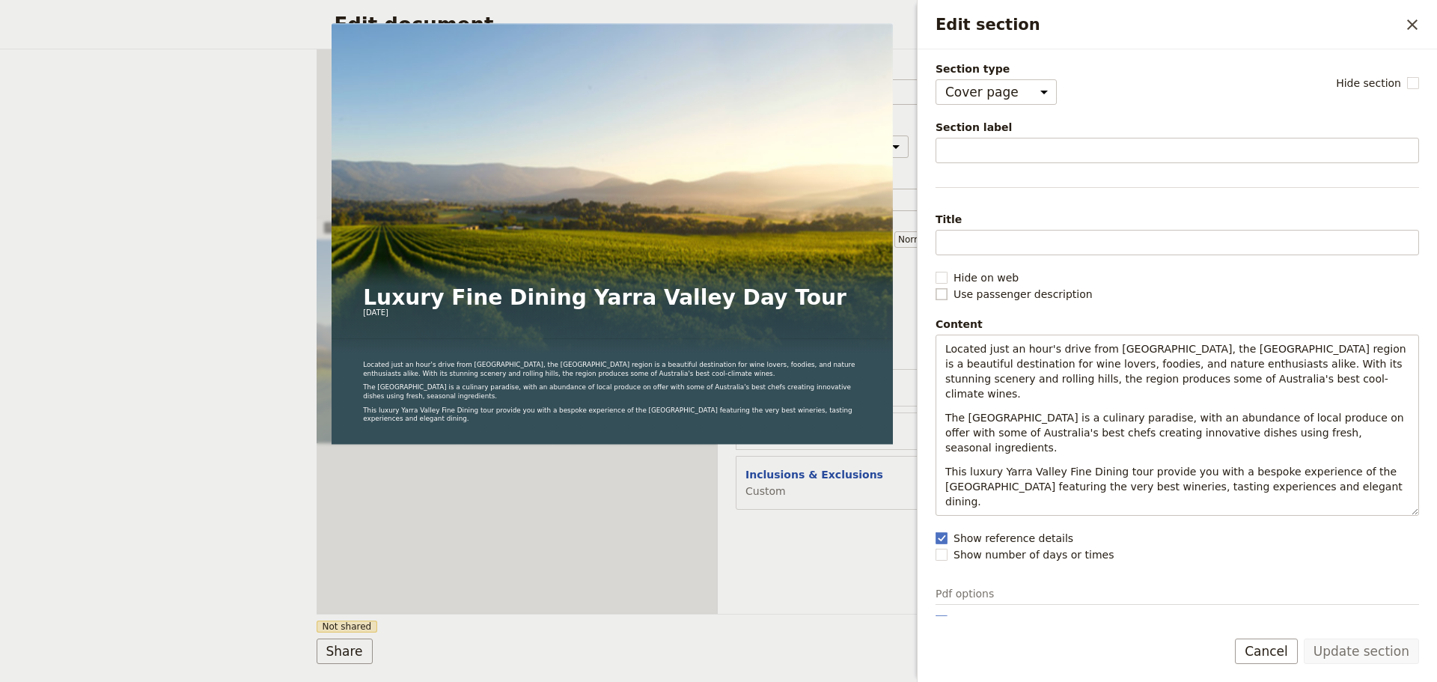
click at [940, 292] on rect "Edit section" at bounding box center [940, 293] width 11 height 11
click at [935, 287] on input "Use passenger description" at bounding box center [935, 286] width 1 height 1
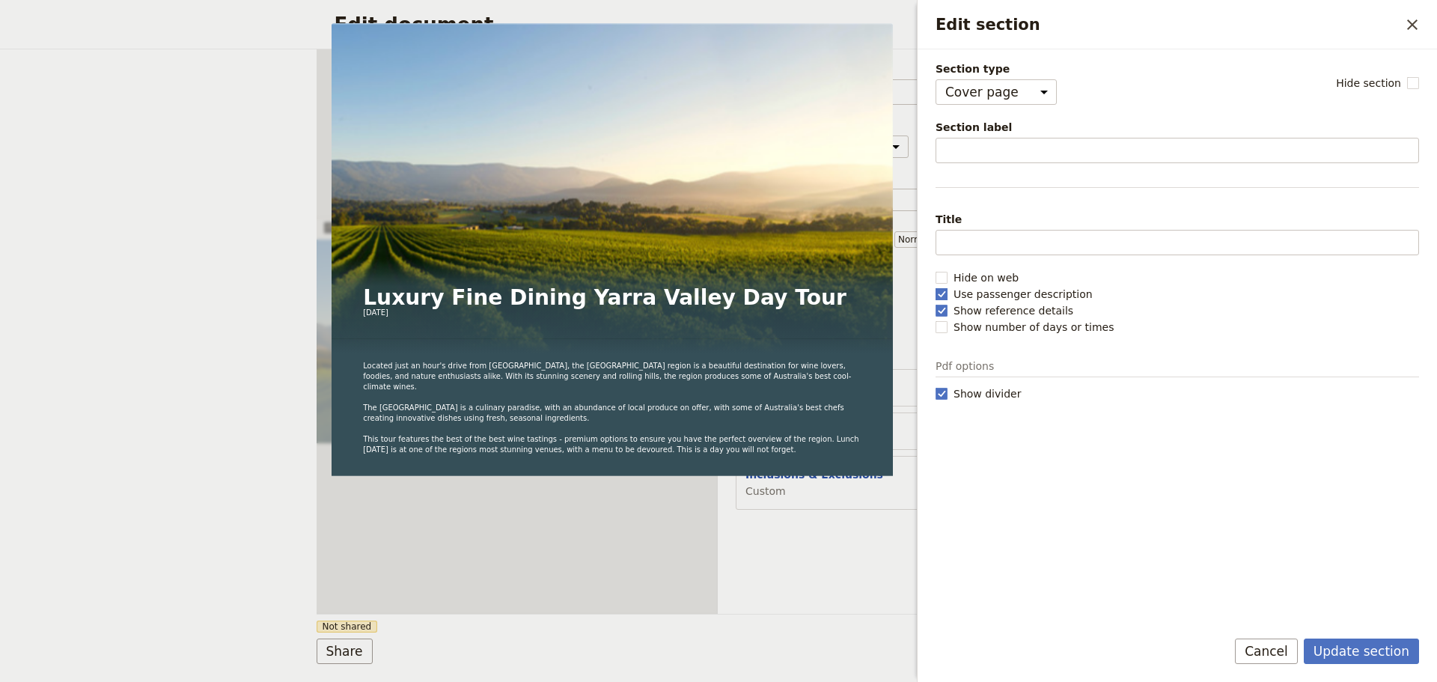
click at [947, 293] on label "Use passenger description" at bounding box center [1176, 294] width 483 height 15
click at [935, 287] on input "Use passenger description" at bounding box center [935, 286] width 1 height 1
checkbox input "false"
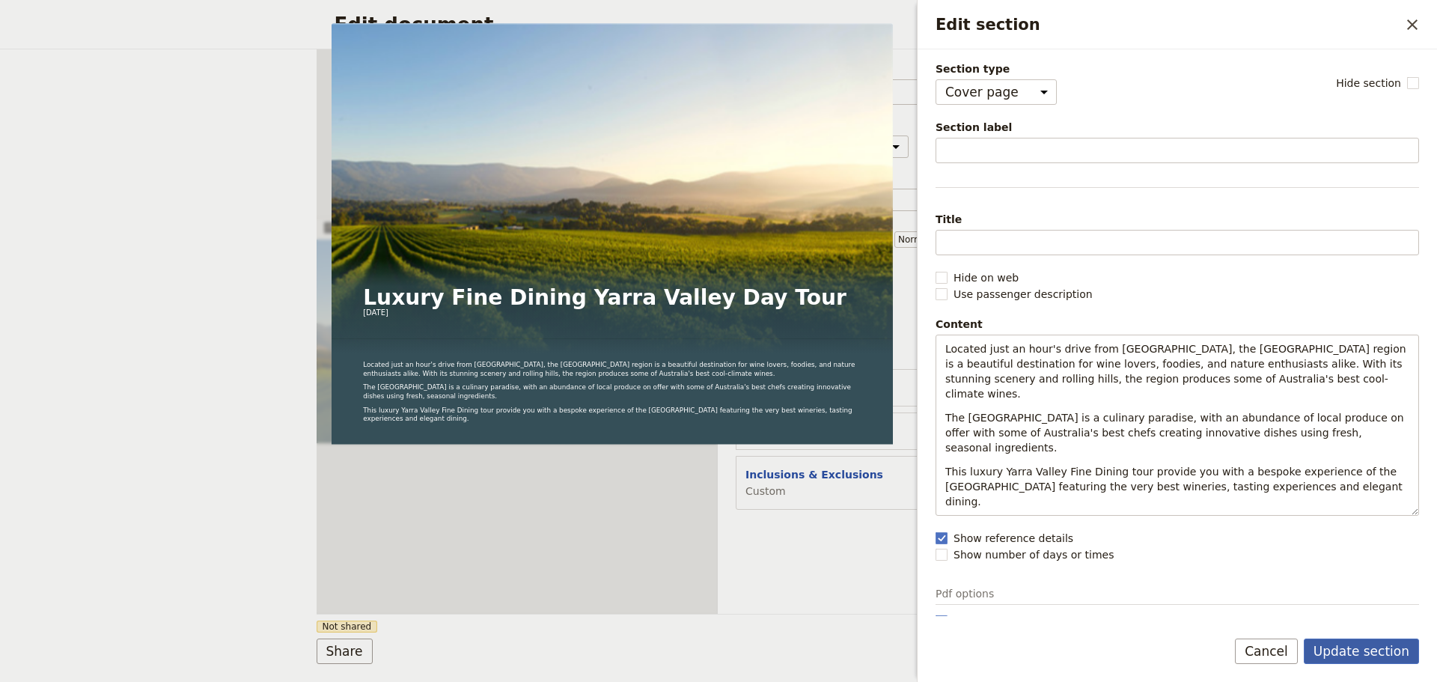
click at [1352, 652] on button "Update section" at bounding box center [1361, 650] width 115 height 25
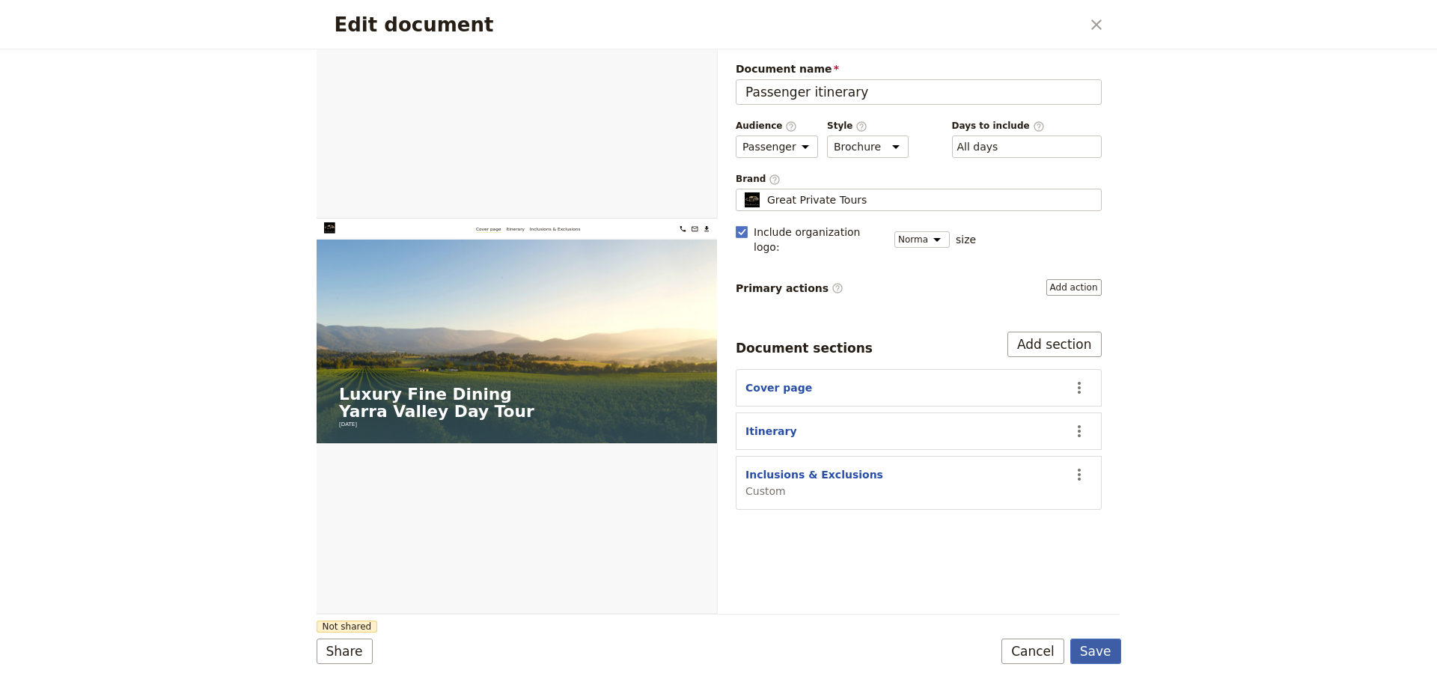
click at [1090, 646] on button "Save" at bounding box center [1095, 650] width 51 height 25
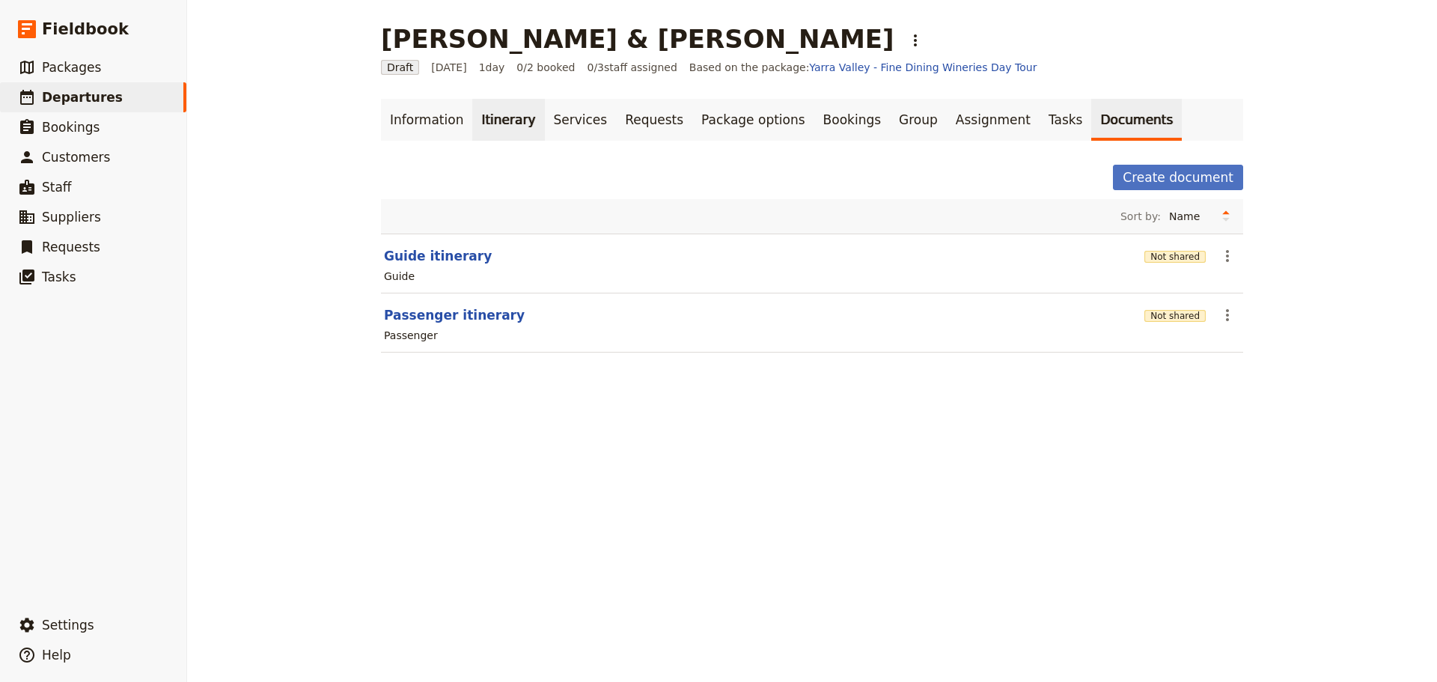
click at [507, 117] on link "Itinerary" at bounding box center [508, 120] width 72 height 42
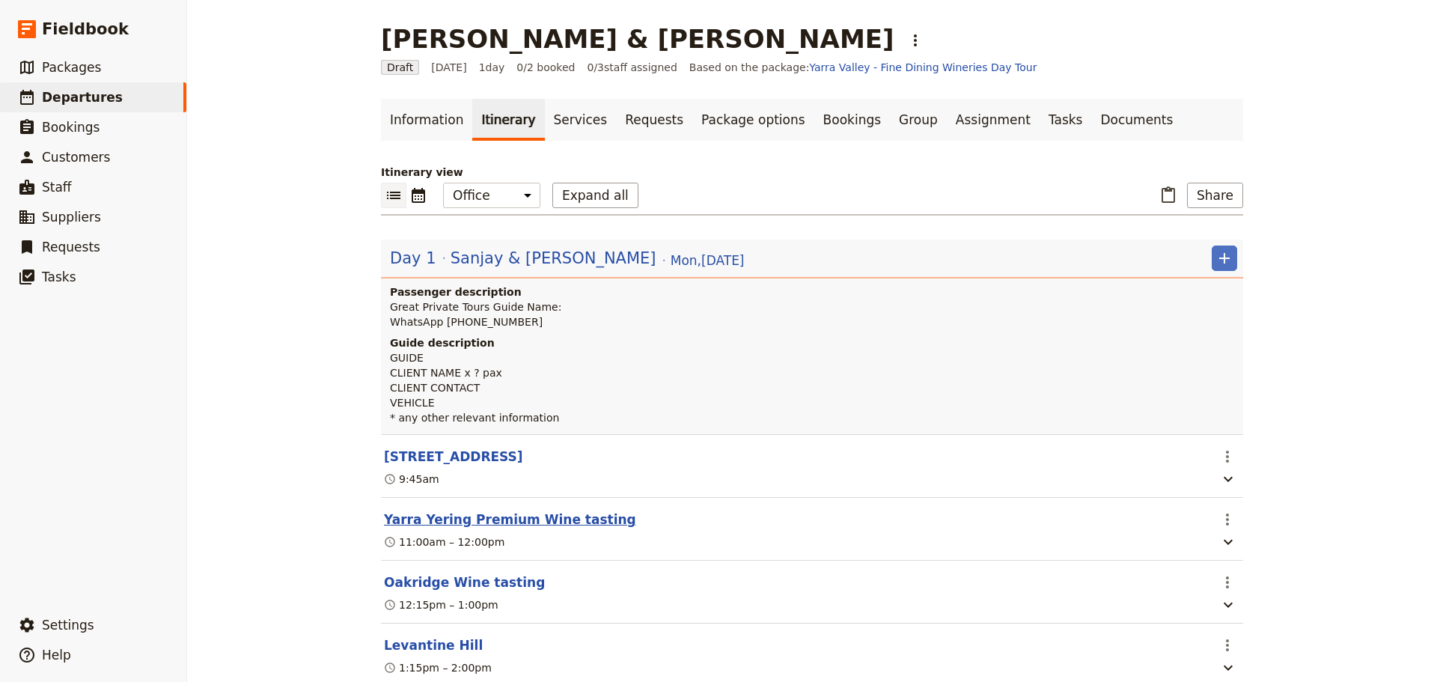
click at [539, 517] on button "Yarra Yering Premium Wine tasting" at bounding box center [510, 519] width 252 height 18
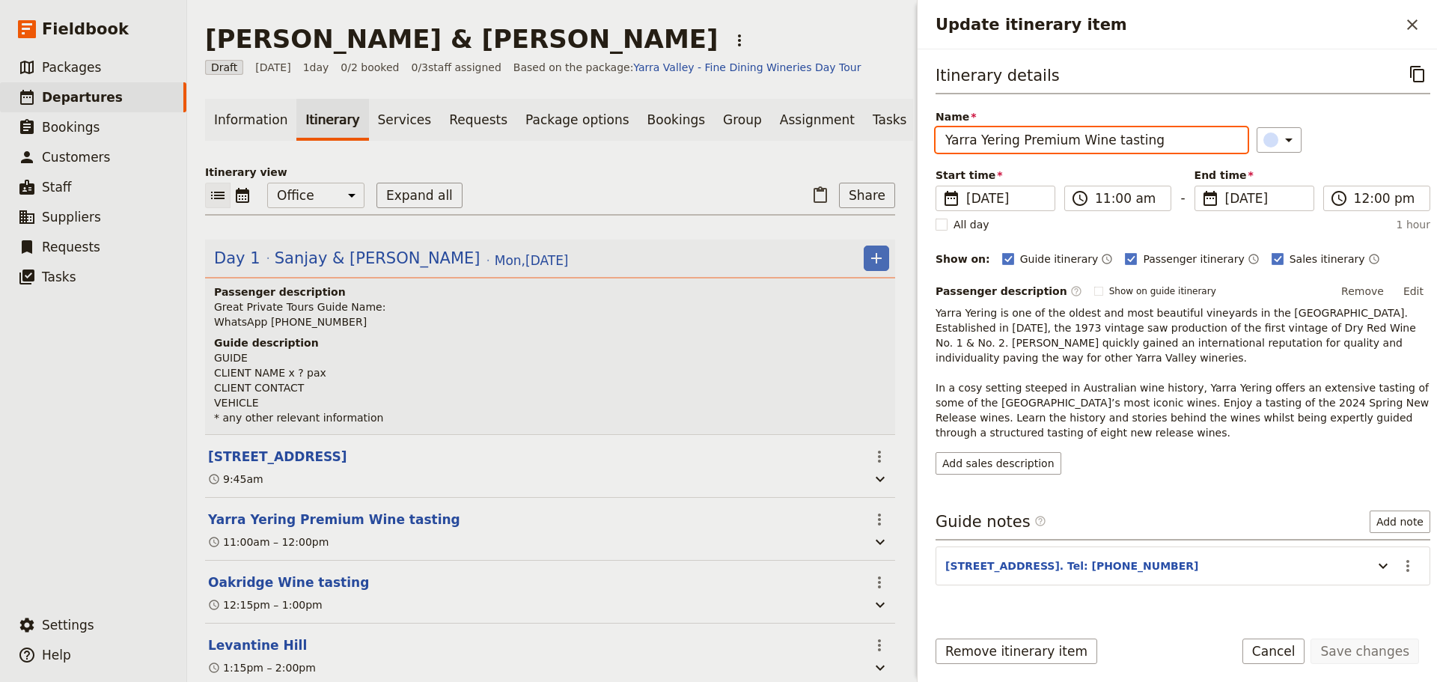
drag, startPoint x: 1149, startPoint y: 142, endPoint x: 1010, endPoint y: 139, distance: 139.2
click at [1010, 139] on input "Yarra Yering Premium Wine tasting" at bounding box center [1091, 139] width 312 height 25
type input "Yarra Yering"
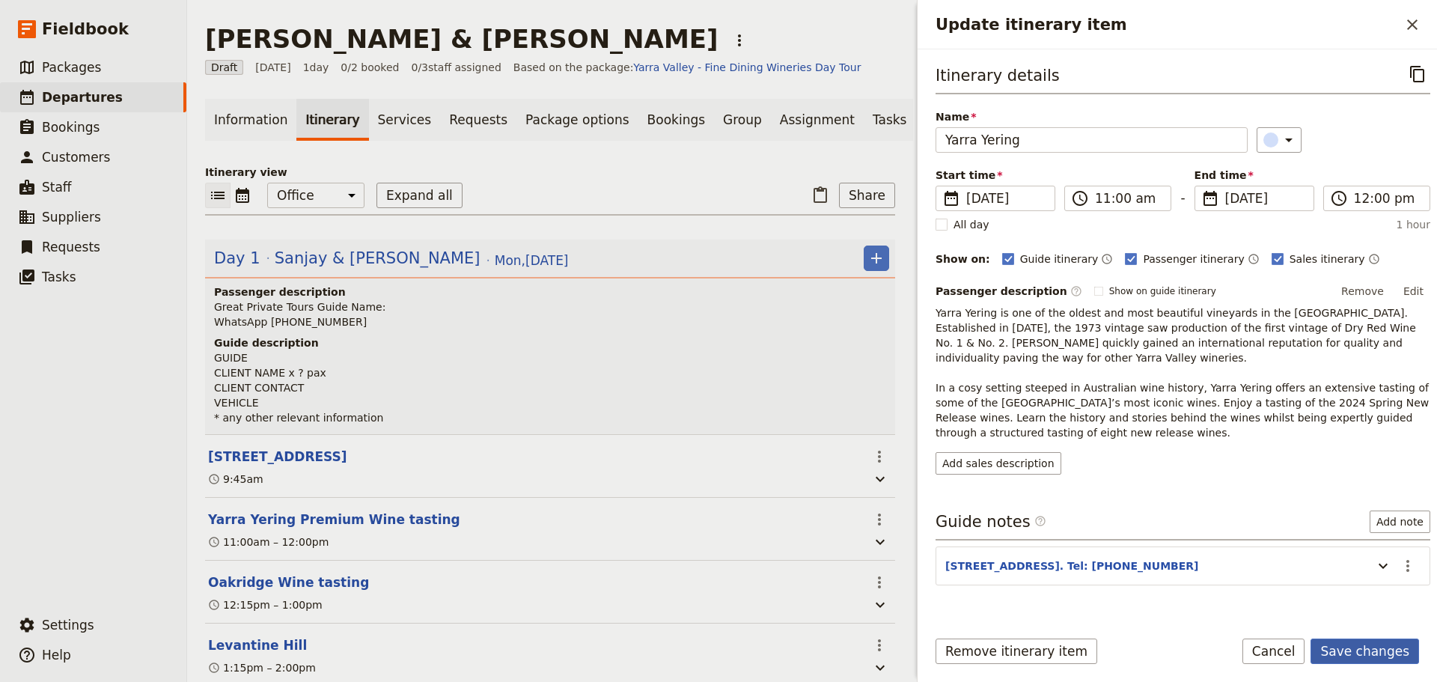
click at [1361, 657] on button "Save changes" at bounding box center [1364, 650] width 109 height 25
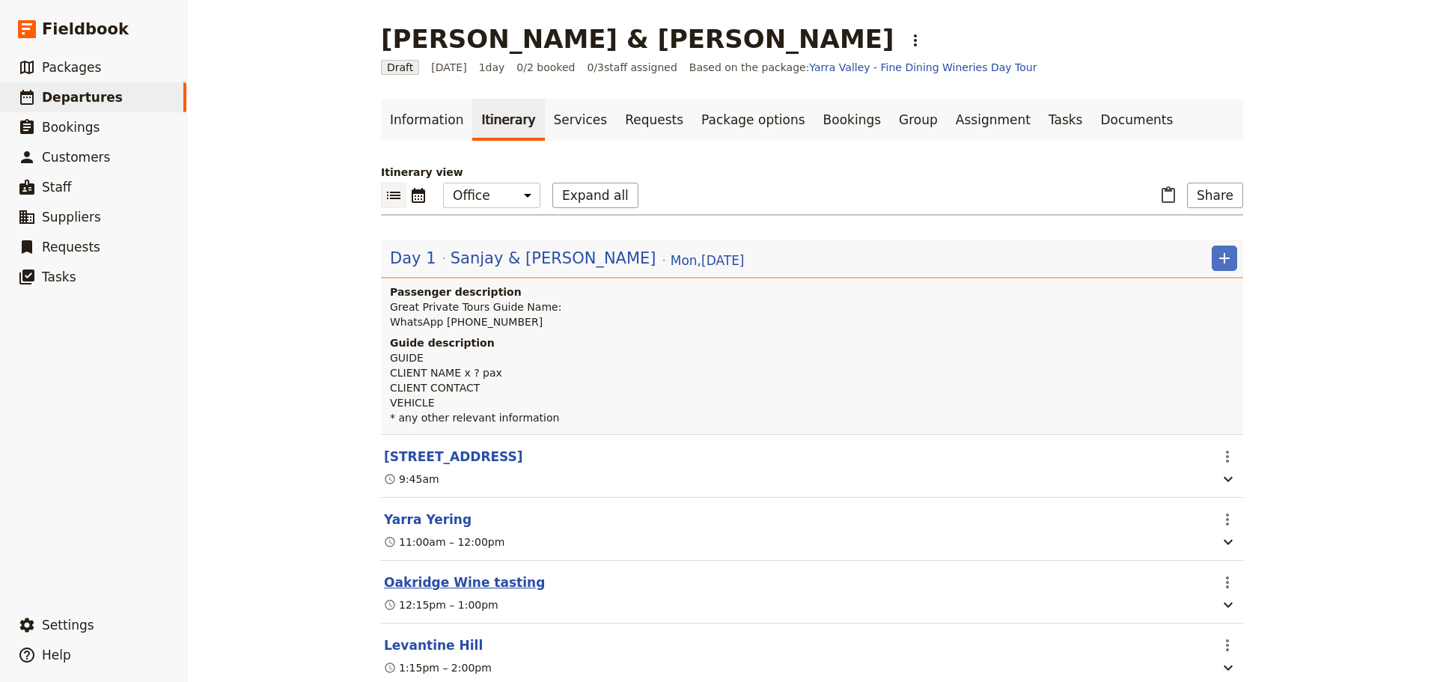
click at [397, 582] on button "Oakridge Wine tasting" at bounding box center [464, 582] width 161 height 18
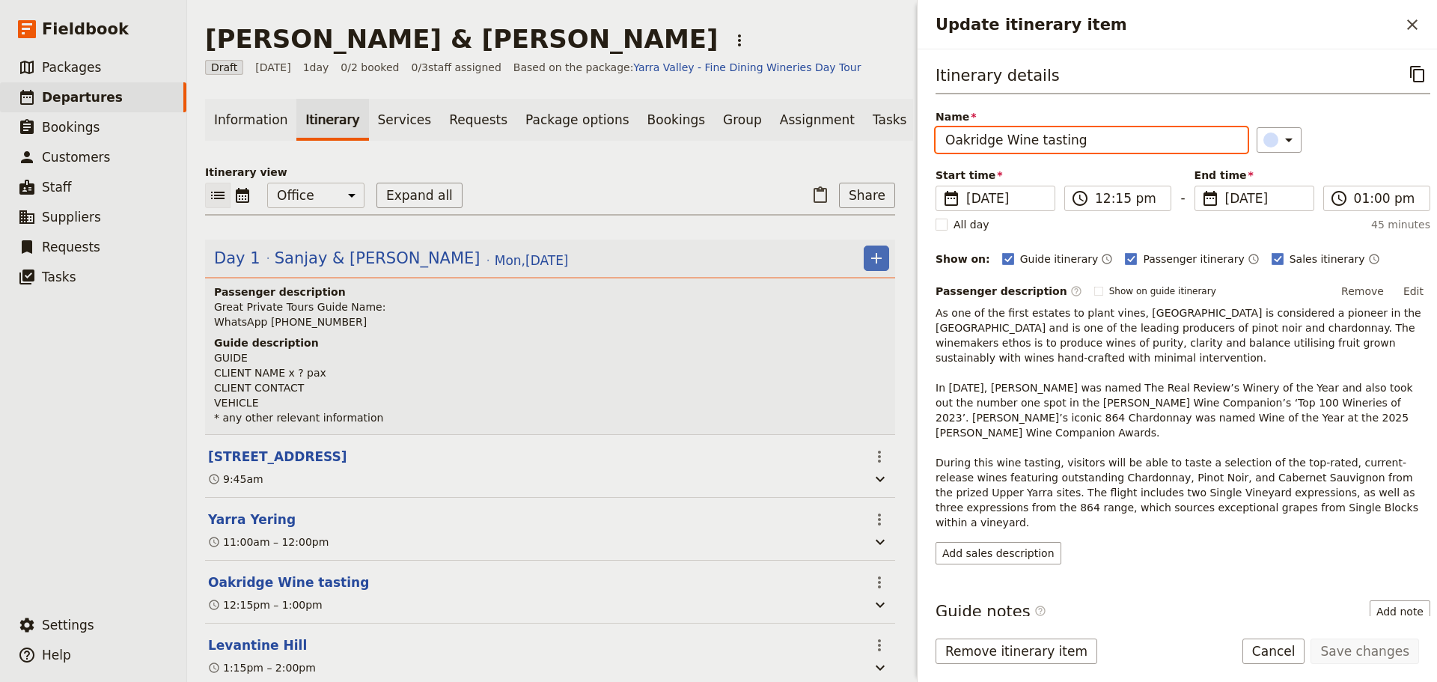
click at [1028, 144] on input "Oakridge Wine tasting" at bounding box center [1091, 139] width 312 height 25
type input "Oakridge Winery"
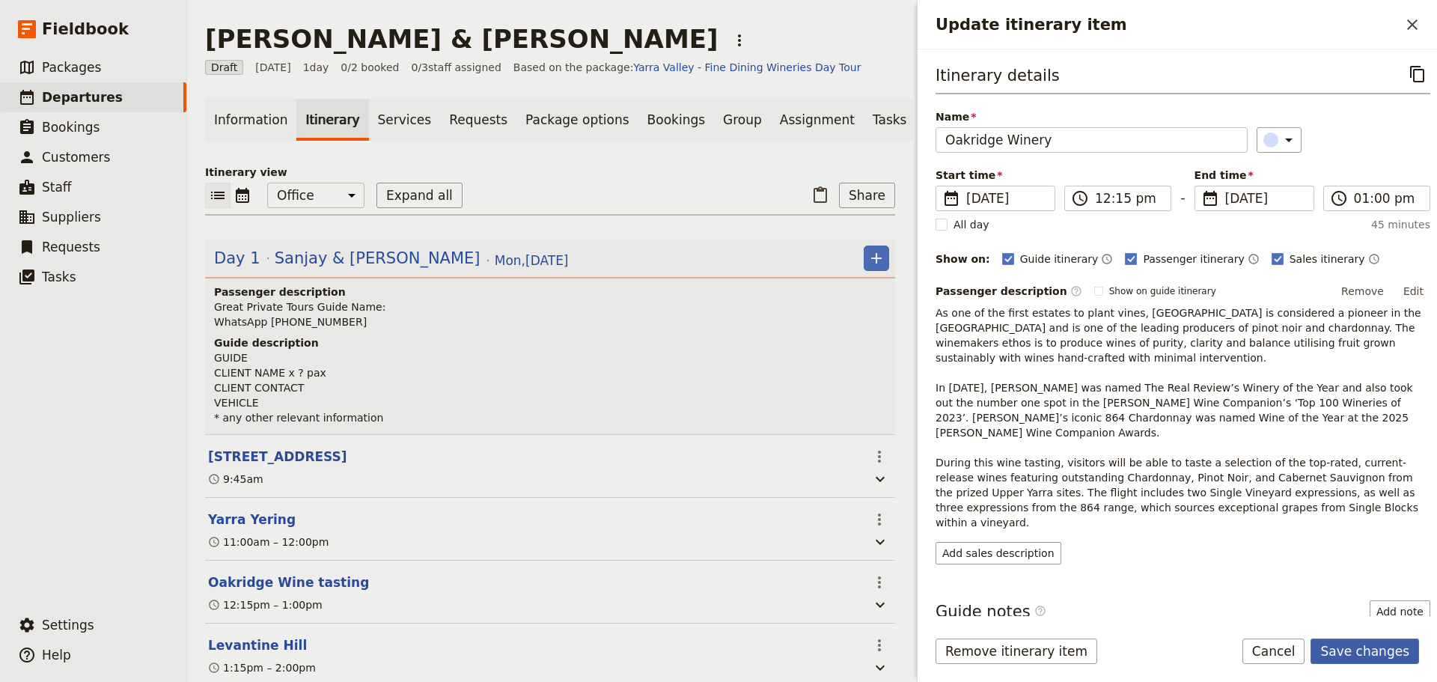
click at [1338, 647] on button "Save changes" at bounding box center [1364, 650] width 109 height 25
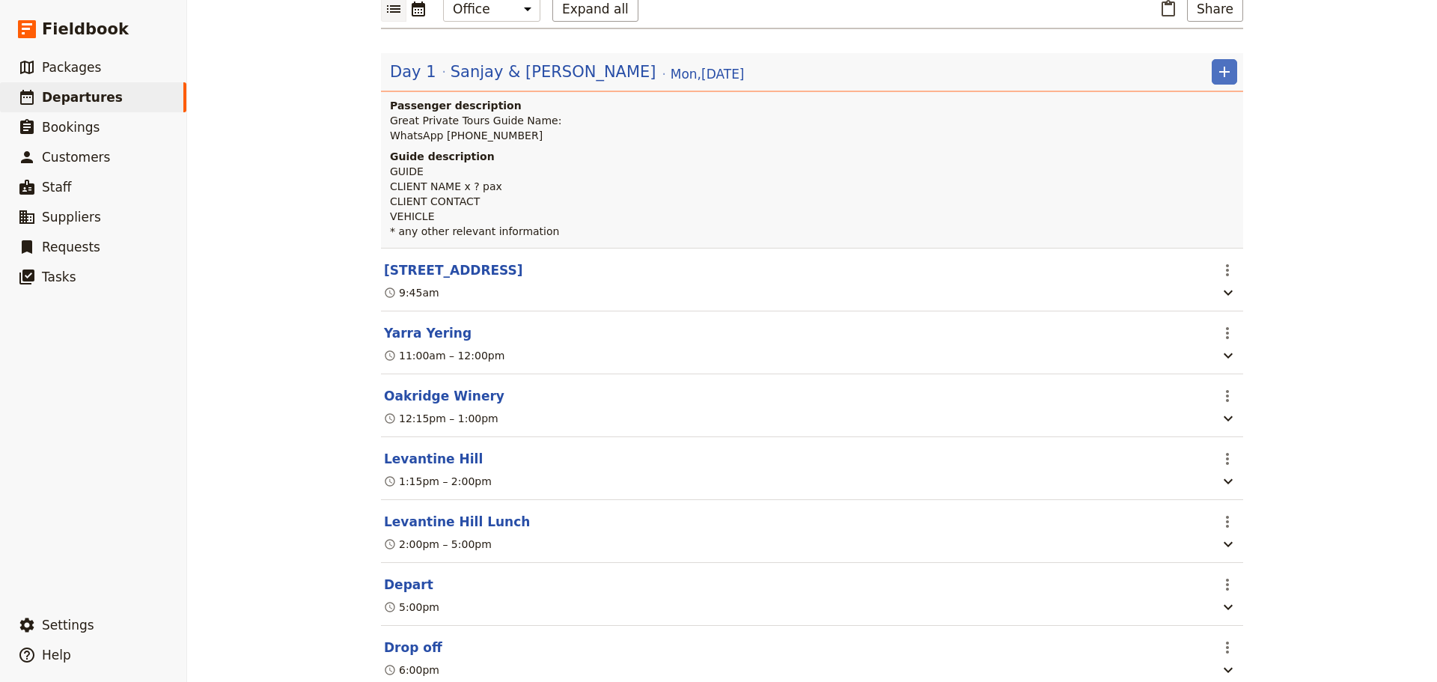
scroll to position [225, 0]
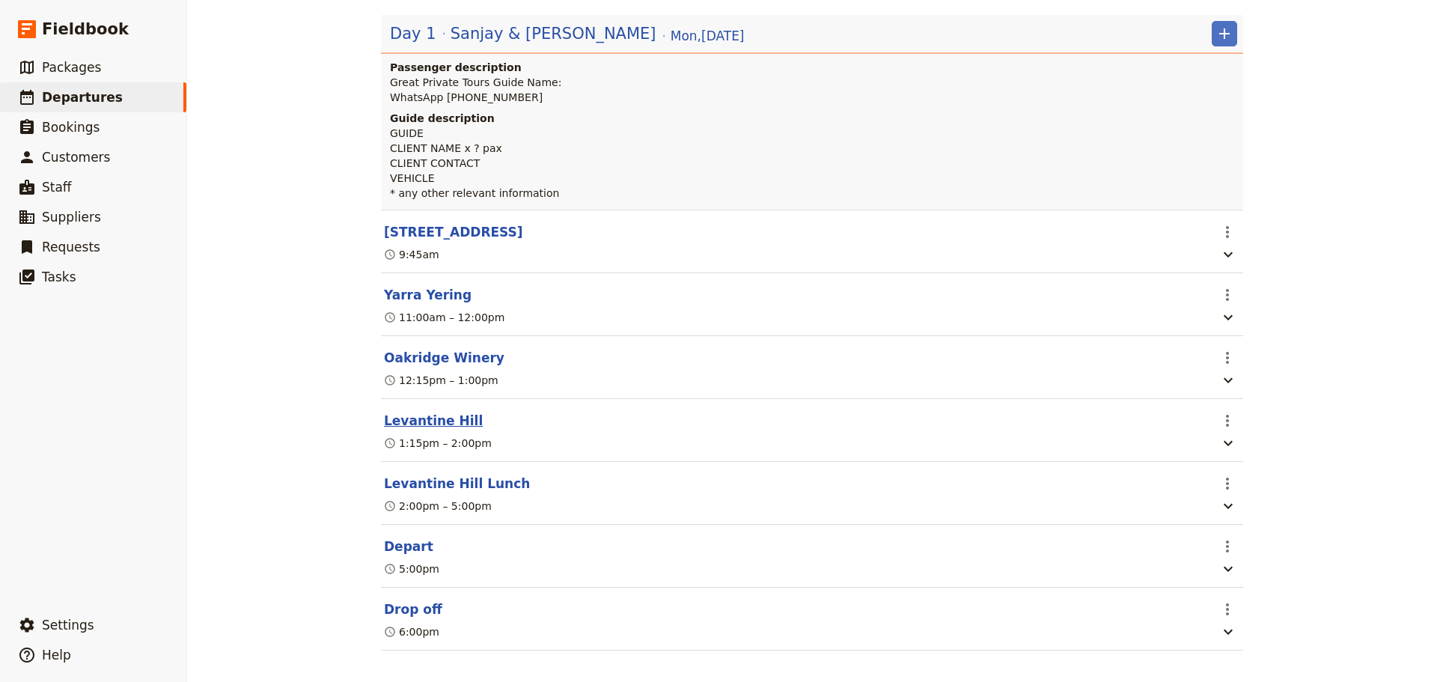
click at [416, 429] on button "Levantine Hill" at bounding box center [433, 421] width 99 height 18
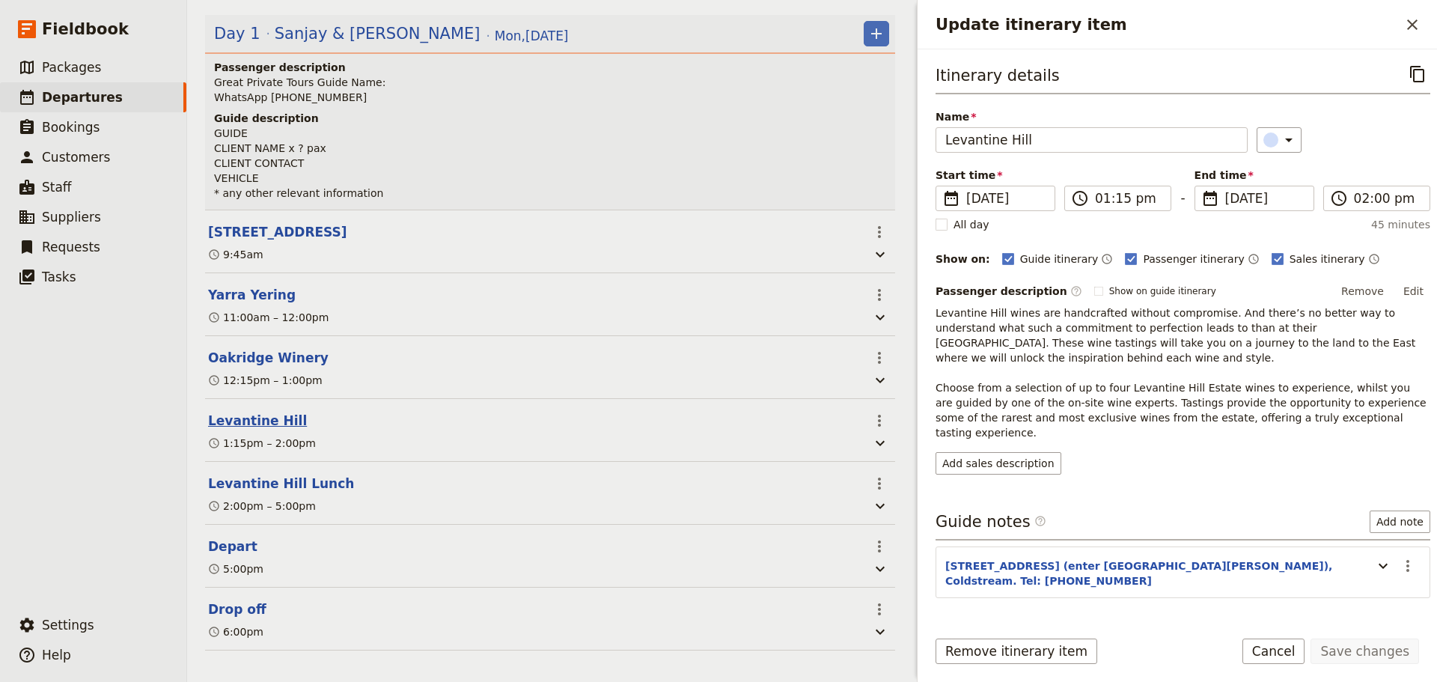
scroll to position [232, 0]
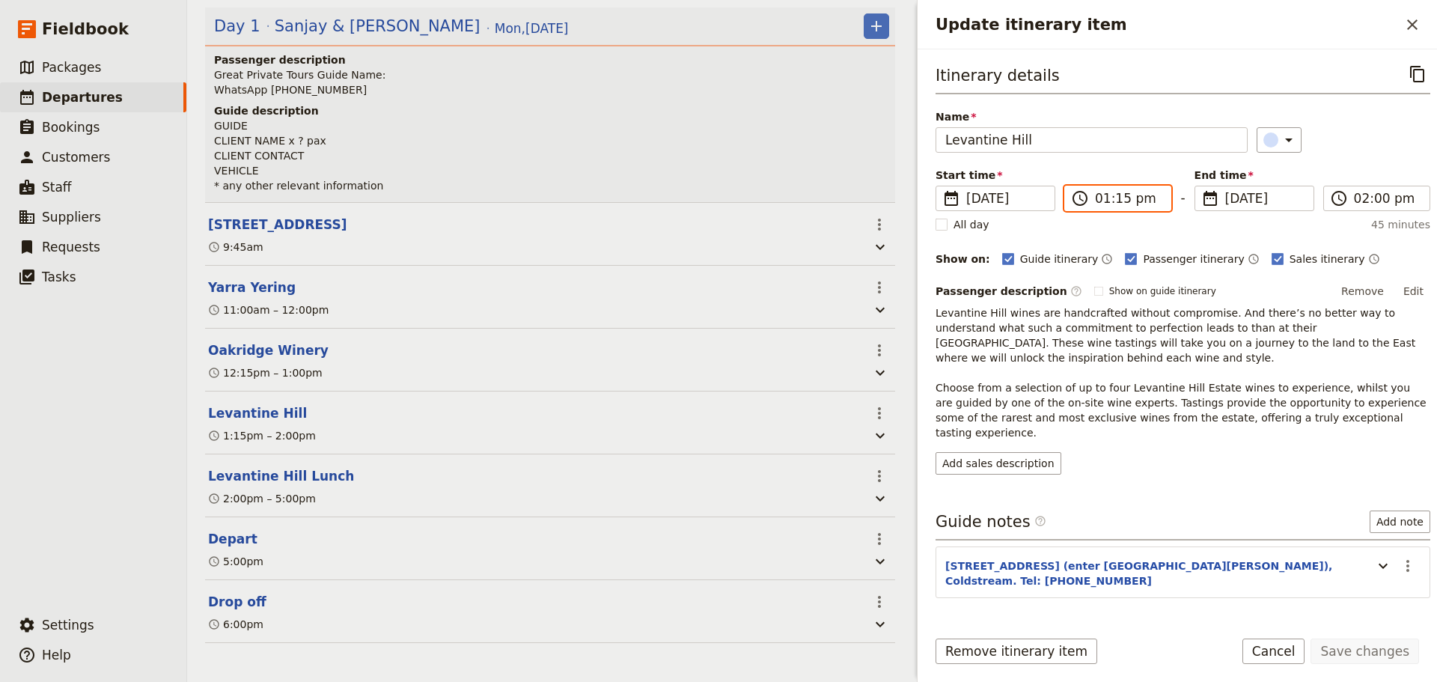
click at [1107, 192] on input "01:15 pm" at bounding box center [1128, 198] width 67 height 18
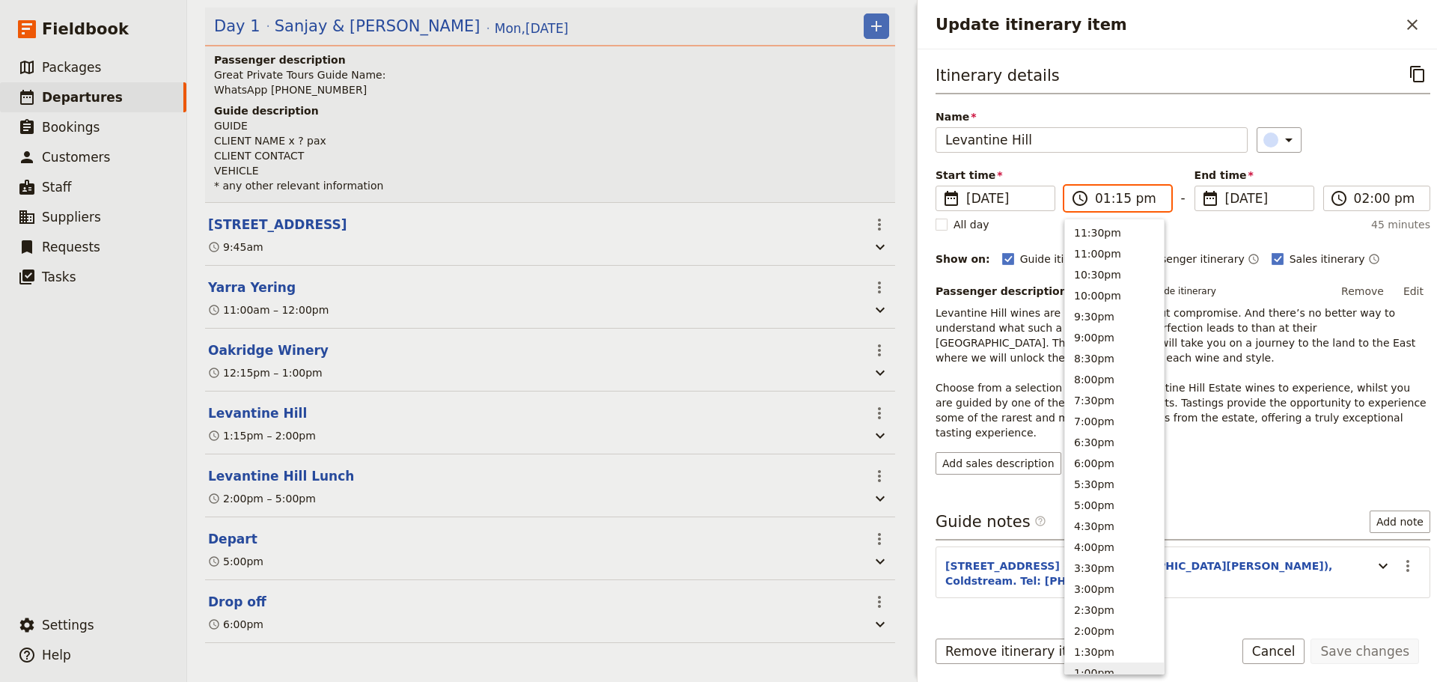
scroll to position [443, 0]
click at [1096, 225] on button "1:00pm" at bounding box center [1114, 229] width 99 height 21
type input "01:00 pm"
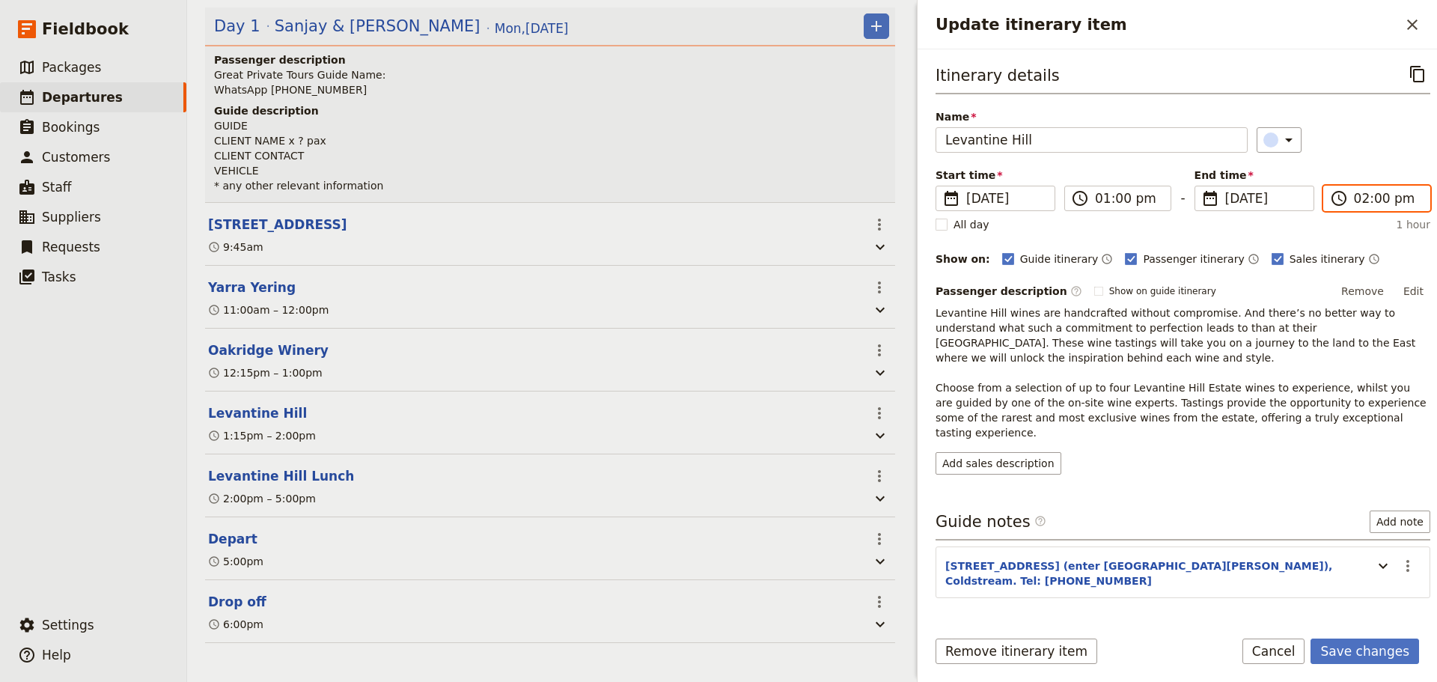
click at [1383, 195] on input "02:00 pm" at bounding box center [1387, 198] width 67 height 18
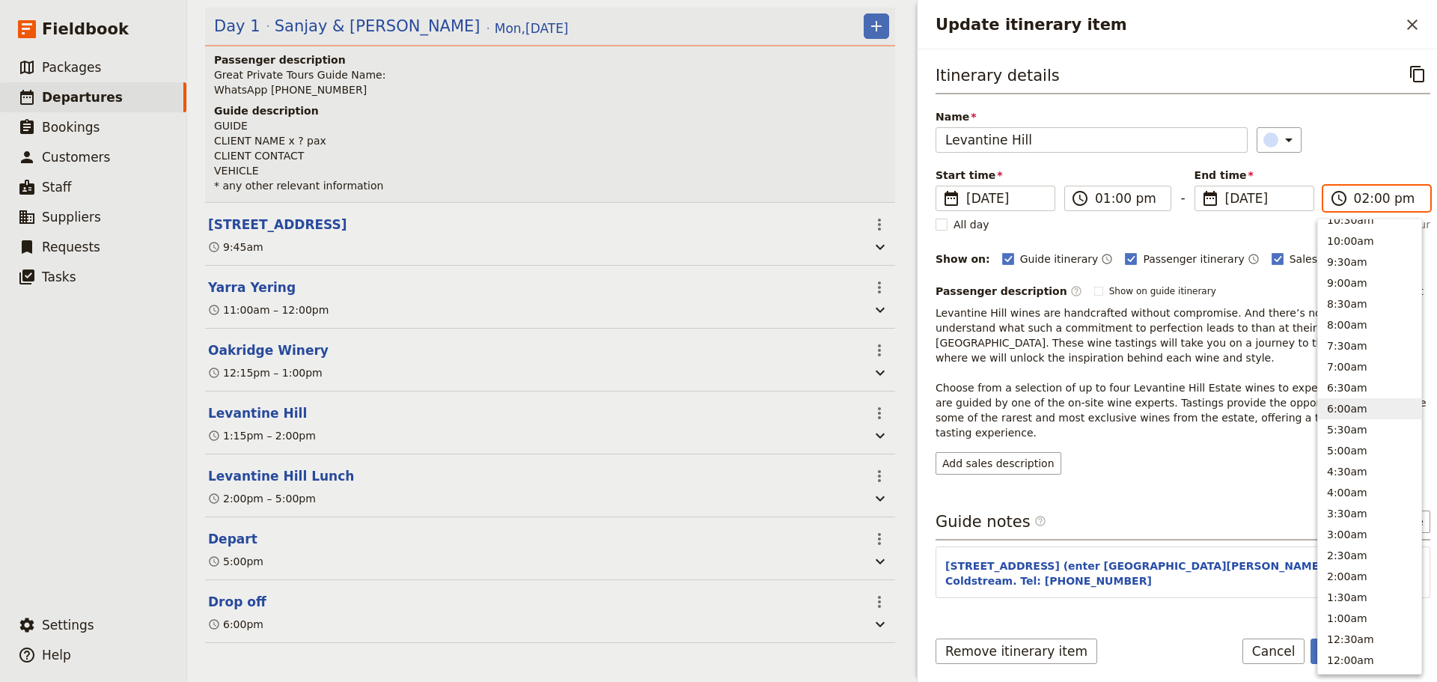
scroll to position [408, 0]
click at [1344, 240] on button "1:30pm ( 0.5h )" at bounding box center [1369, 243] width 103 height 21
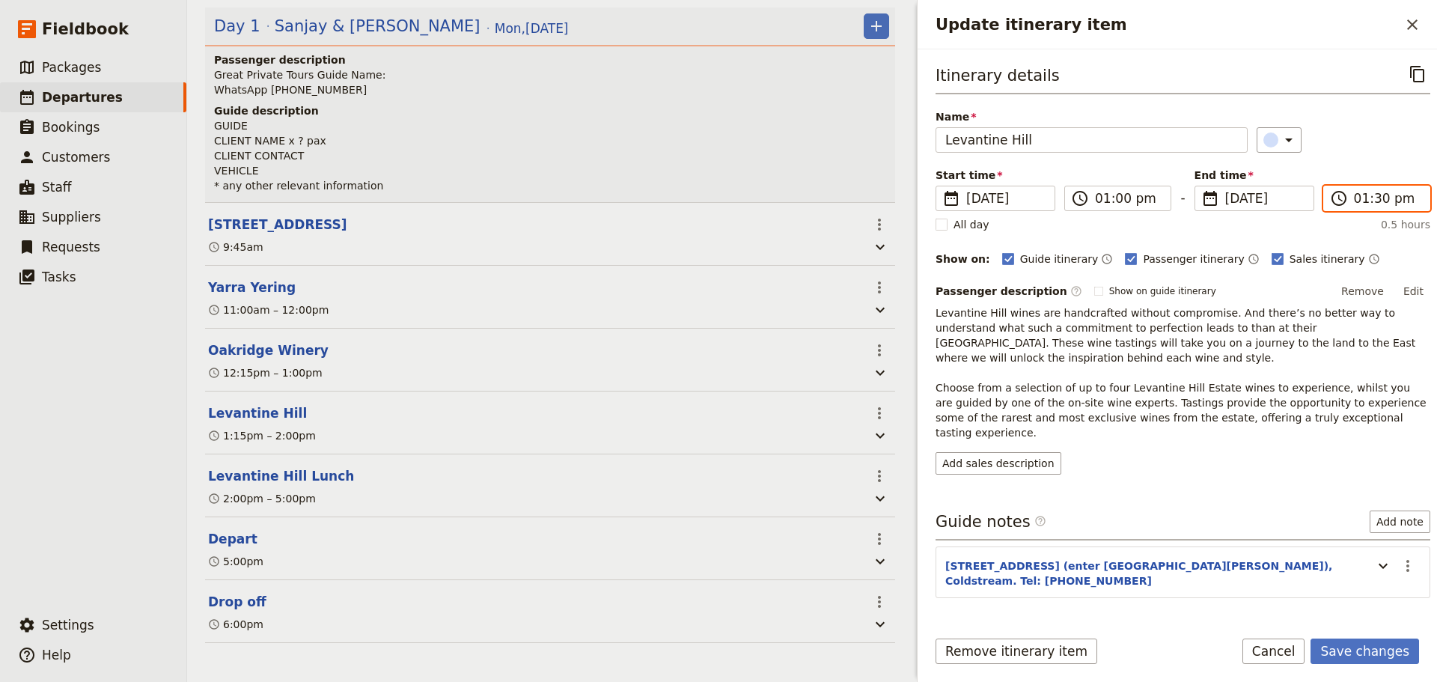
click at [1369, 198] on input "01:30 pm" at bounding box center [1387, 198] width 67 height 18
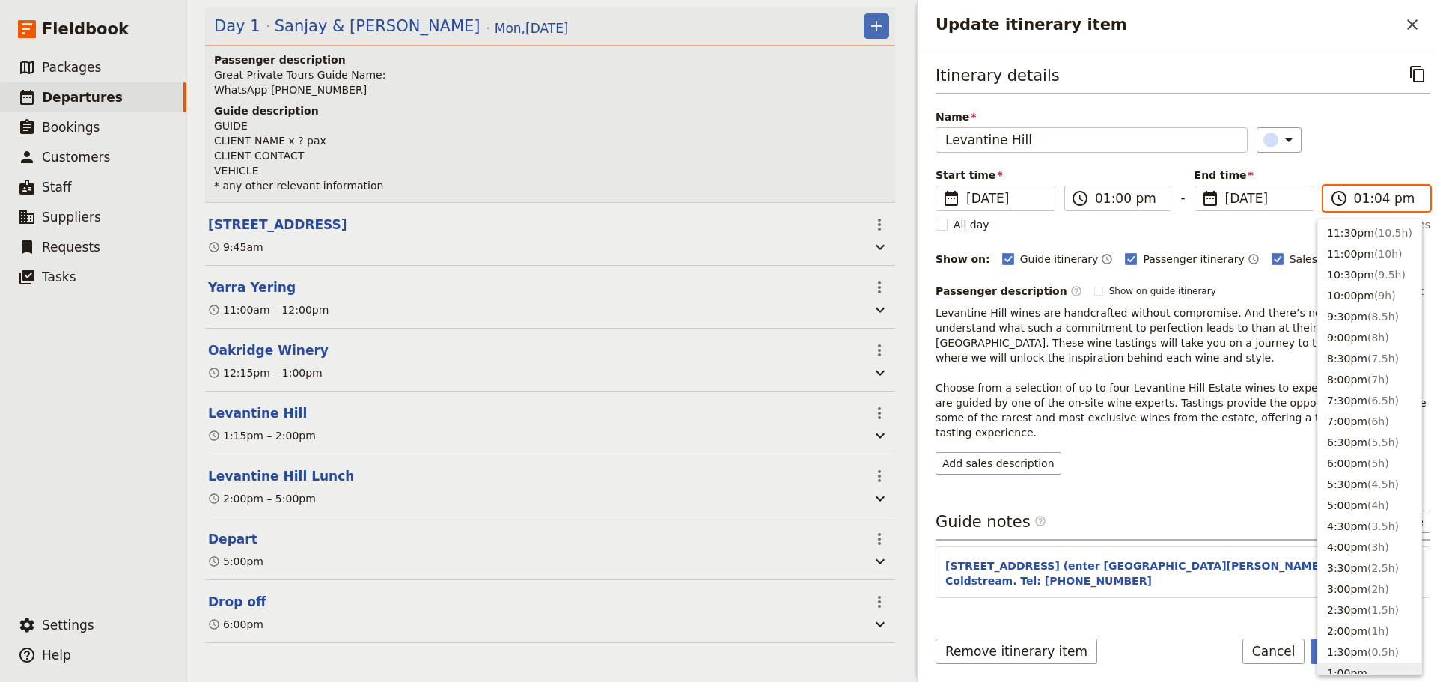
type input "01:45 pm"
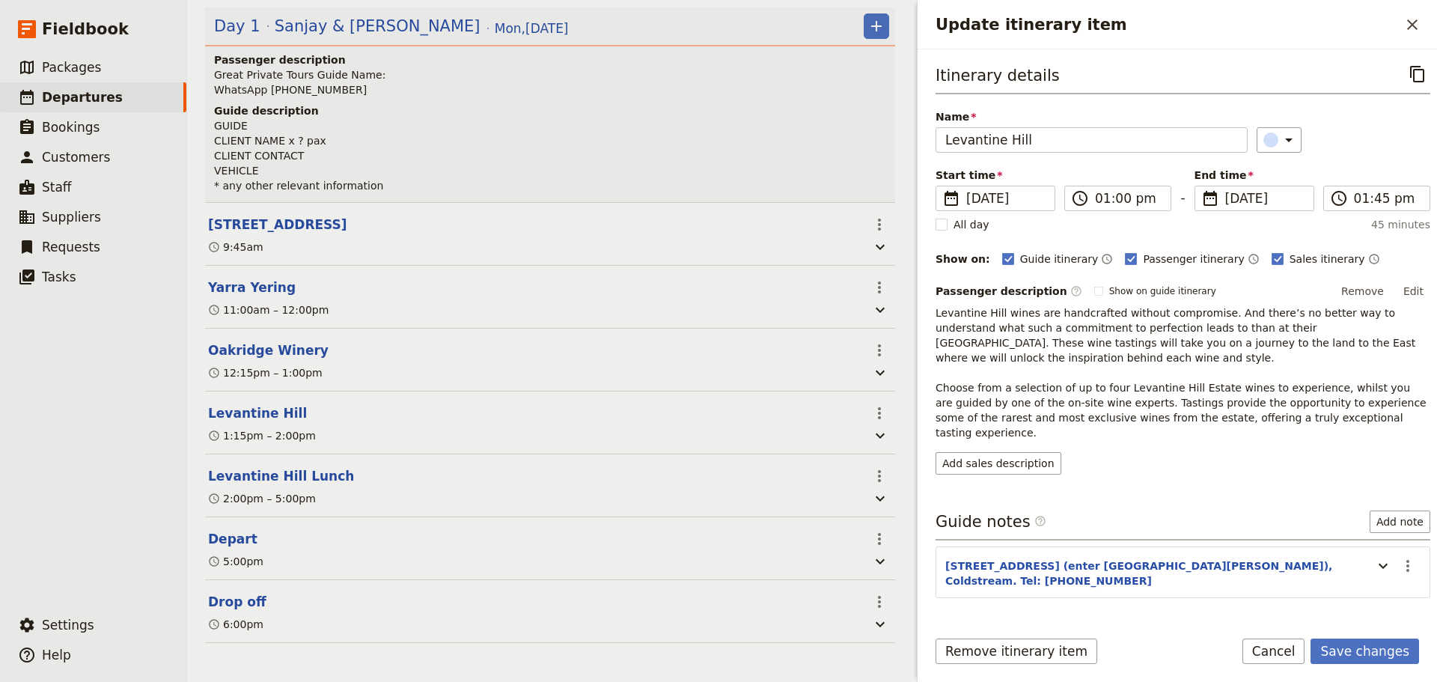
click at [1411, 151] on div "​" at bounding box center [1343, 139] width 174 height 25
click at [1380, 647] on button "Save changes" at bounding box center [1364, 650] width 109 height 25
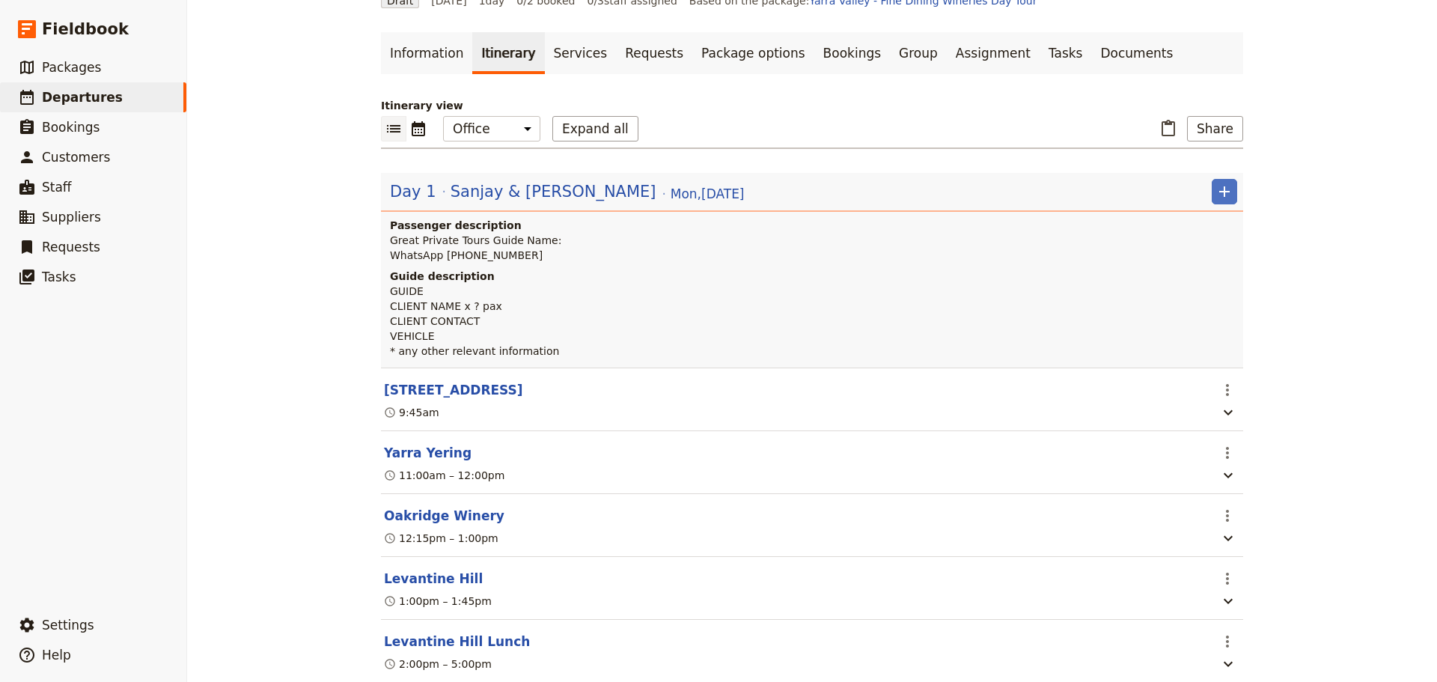
scroll to position [0, 0]
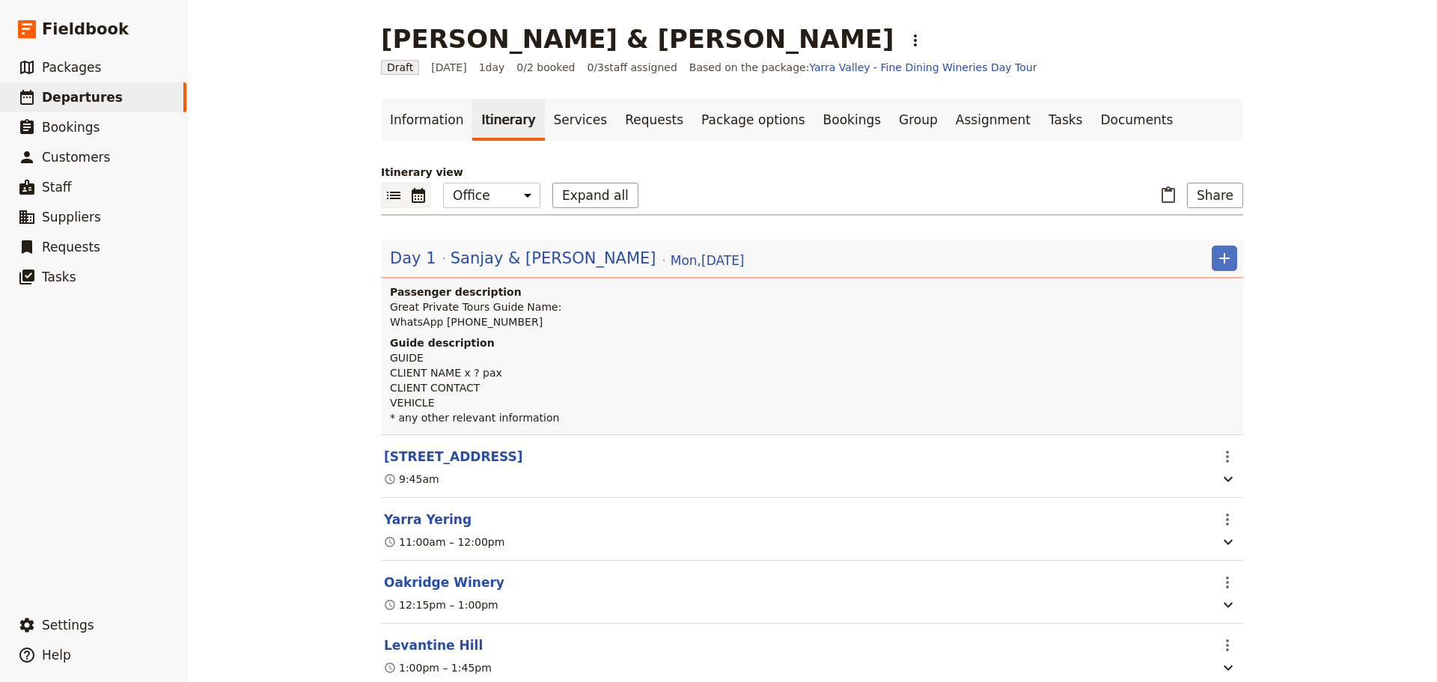
click at [419, 198] on icon "Calendar view" at bounding box center [418, 195] width 13 height 15
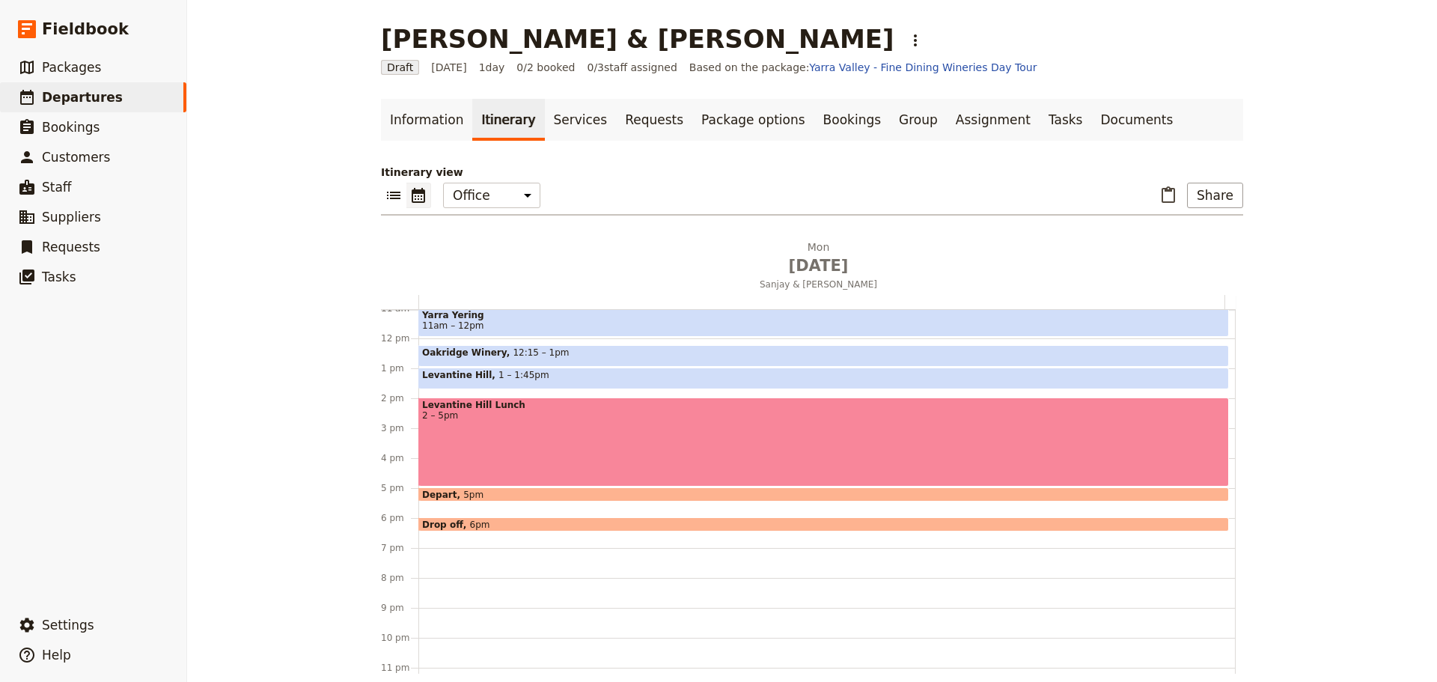
scroll to position [344, 0]
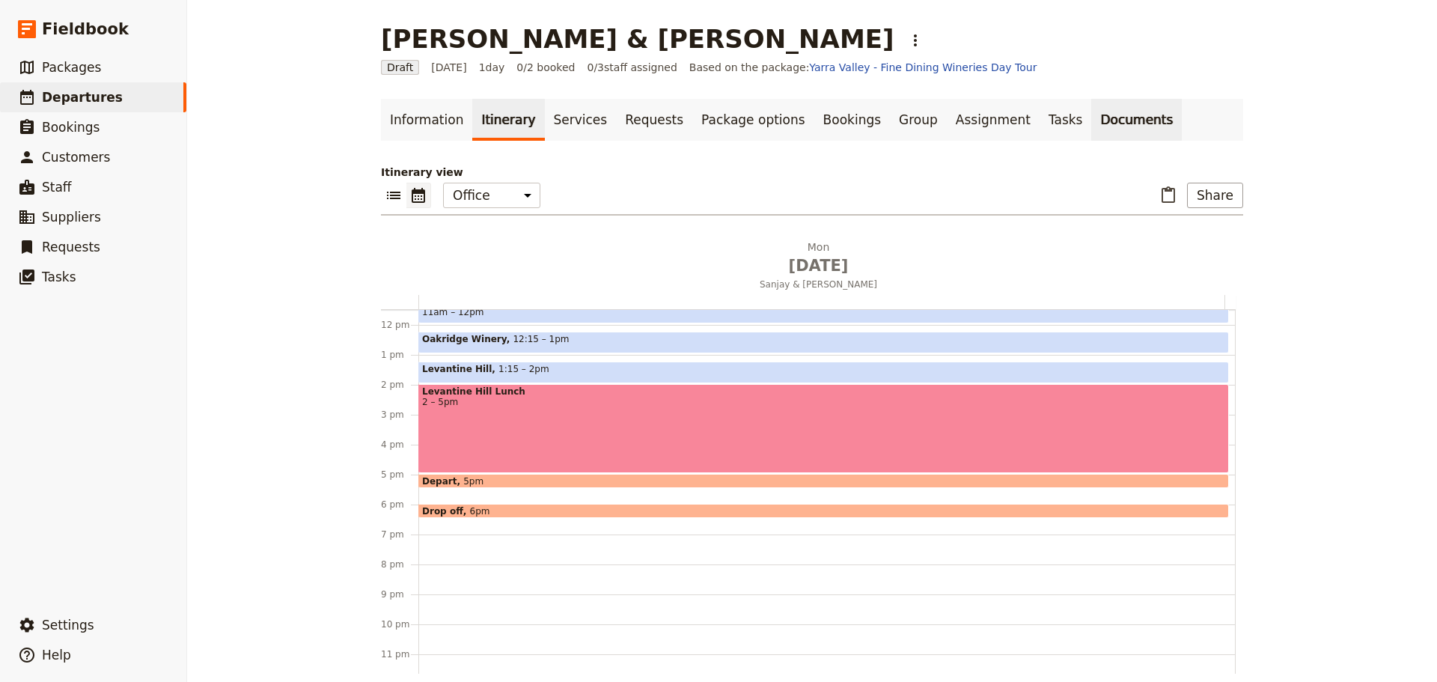
click at [1091, 109] on link "Documents" at bounding box center [1136, 120] width 91 height 42
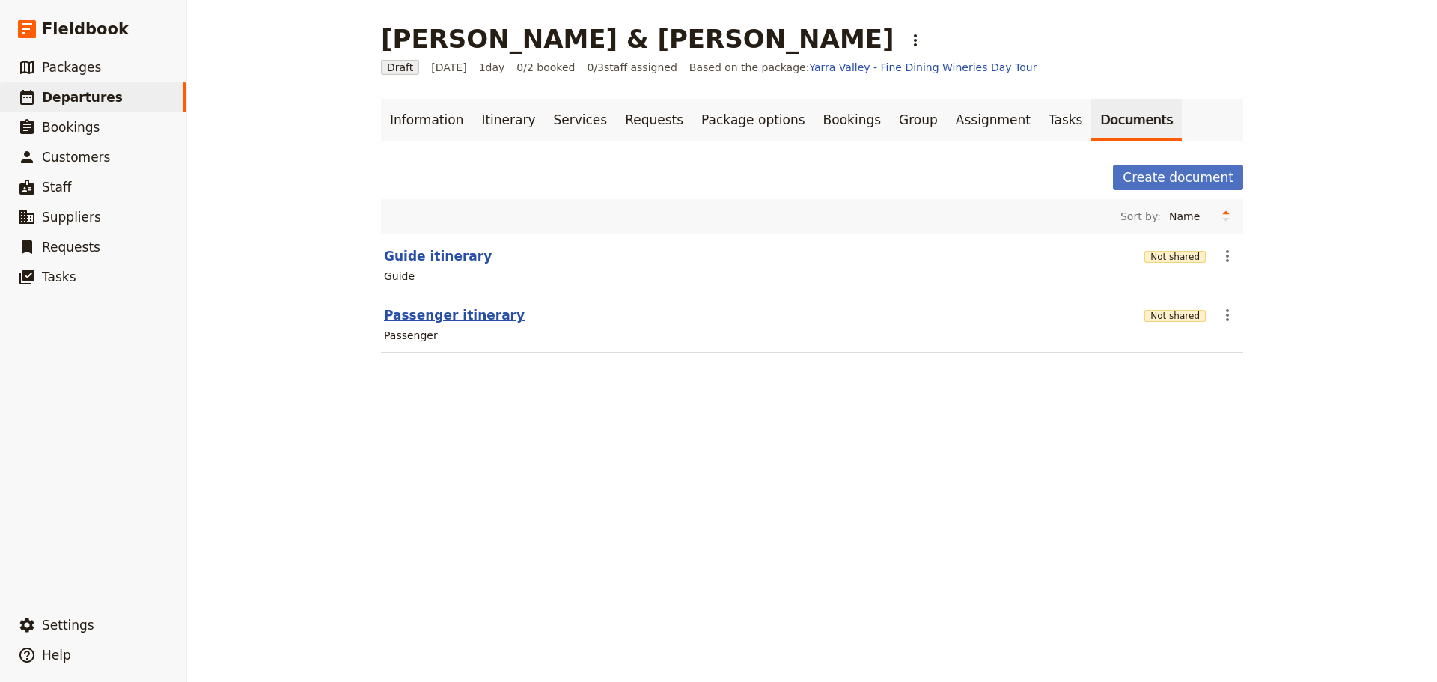
click at [442, 309] on button "Passenger itinerary" at bounding box center [454, 315] width 141 height 18
select select "PASSENGER"
select select "DEFAULT"
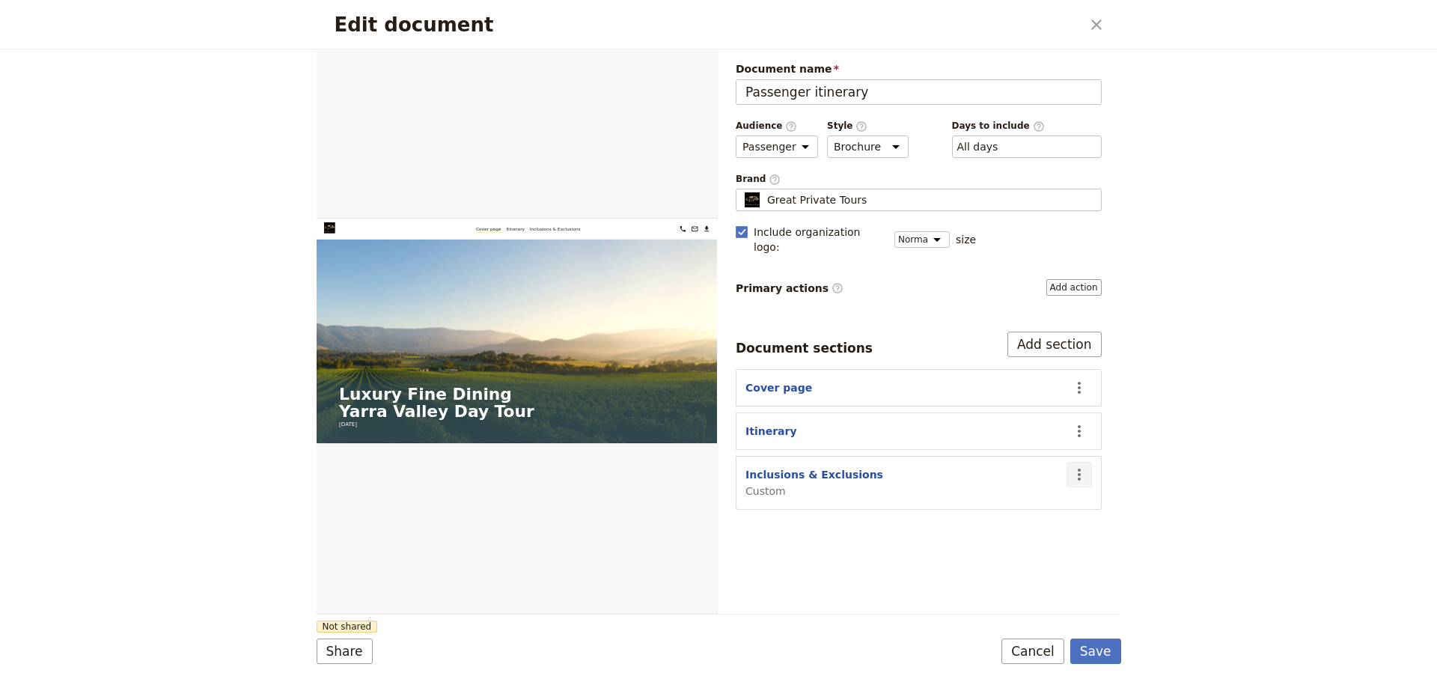
click at [1079, 468] on icon "Actions" at bounding box center [1079, 474] width 3 height 12
click at [1046, 558] on span "Hide section" at bounding box center [1020, 563] width 121 height 15
click at [1104, 659] on button "Save" at bounding box center [1095, 650] width 51 height 25
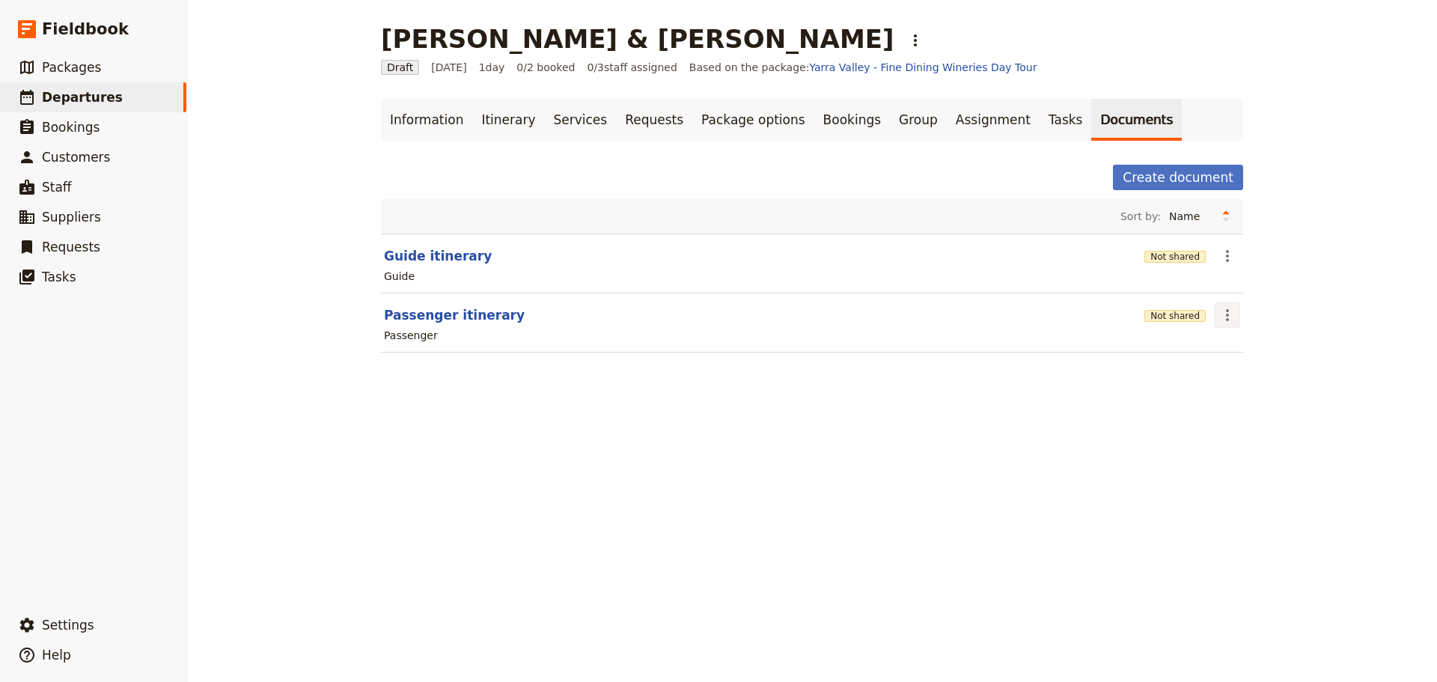
click at [1226, 308] on icon "Actions" at bounding box center [1227, 315] width 18 height 18
click at [1229, 350] on span "Share" at bounding box center [1234, 347] width 30 height 15
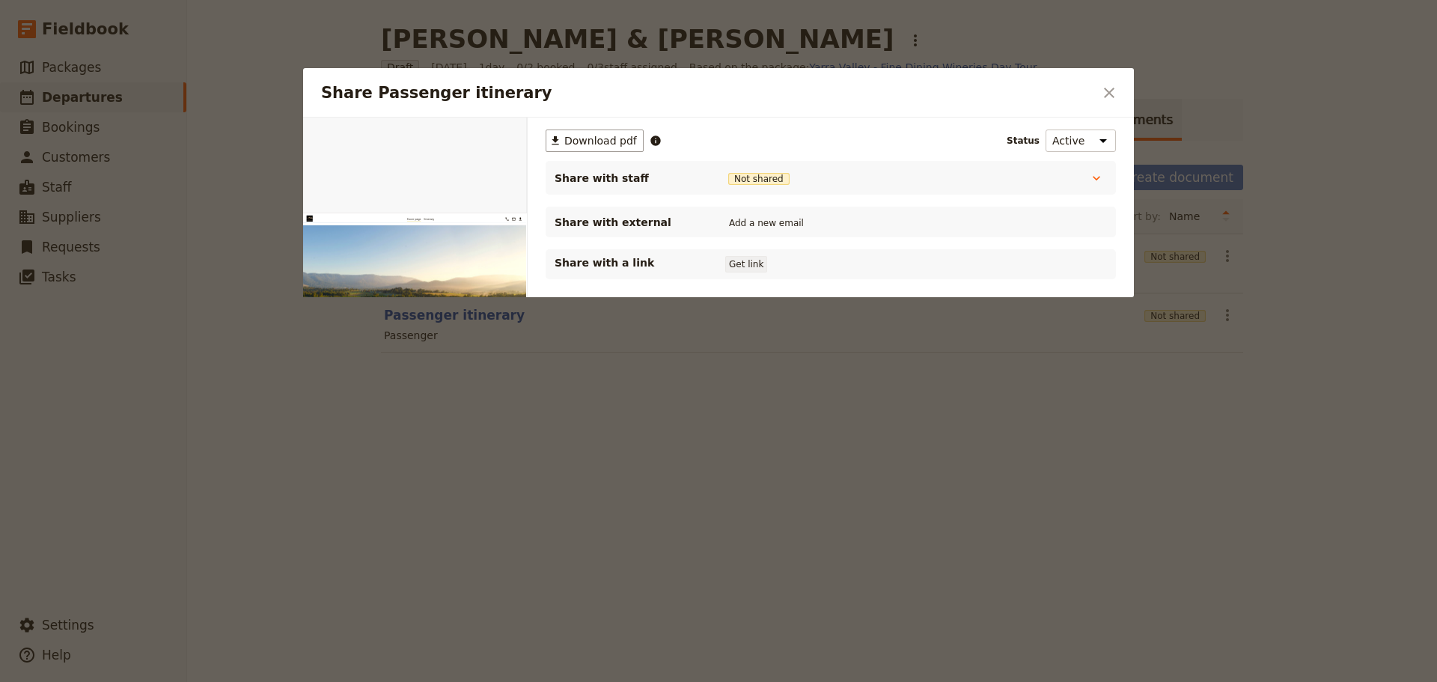
click at [748, 262] on button "Get link" at bounding box center [746, 264] width 42 height 16
click at [869, 263] on button "Get link" at bounding box center [859, 264] width 42 height 16
